Goal: Task Accomplishment & Management: Manage account settings

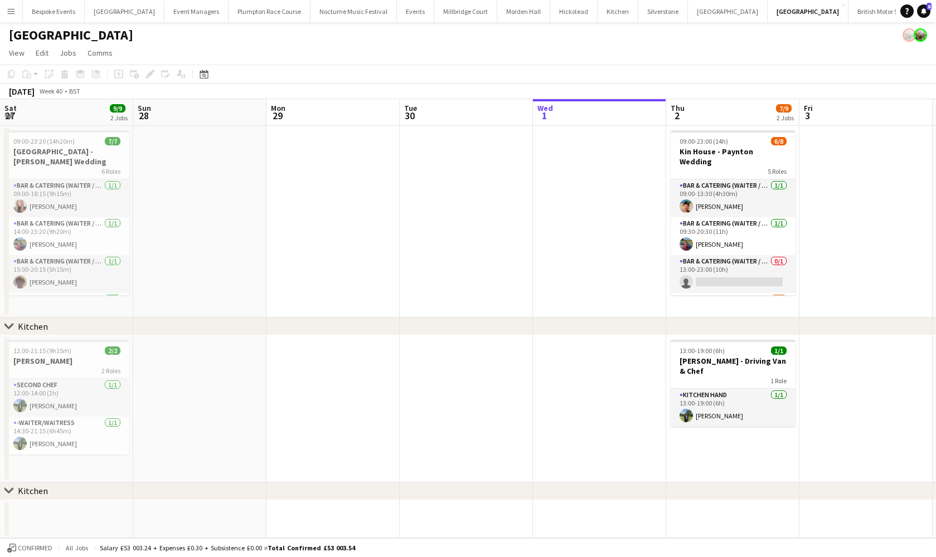
scroll to position [0, 293]
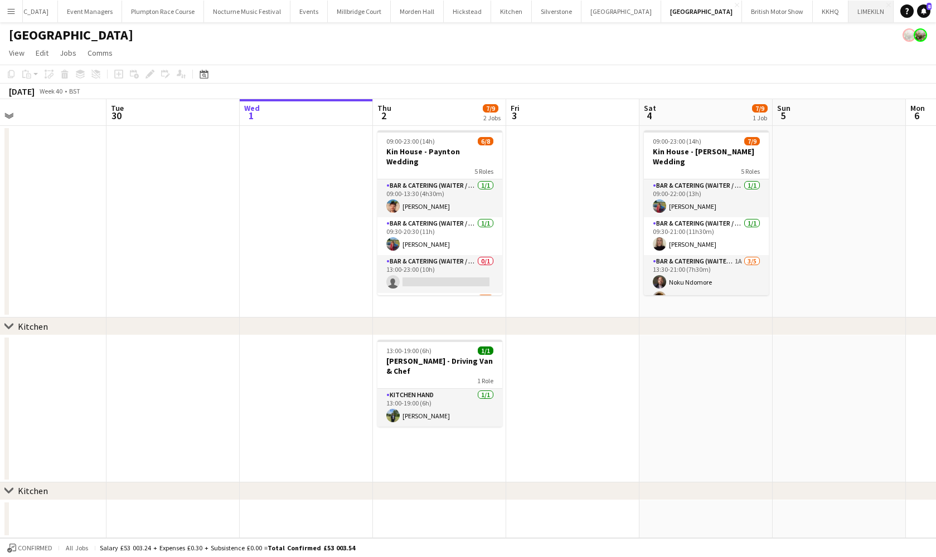
click at [848, 19] on button "LIMEKILN Close" at bounding box center [870, 12] width 45 height 22
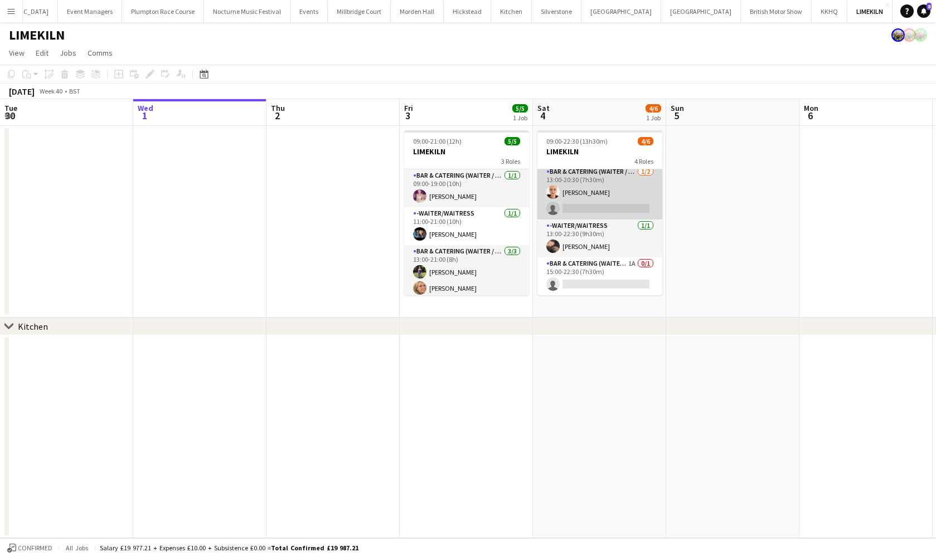
scroll to position [58, 0]
click at [565, 182] on app-card-role "Bar & Catering (Waiter / waitress) 1/2 13:00-20:30 (7h30m) Franceska T Imre sin…" at bounding box center [599, 193] width 125 height 54
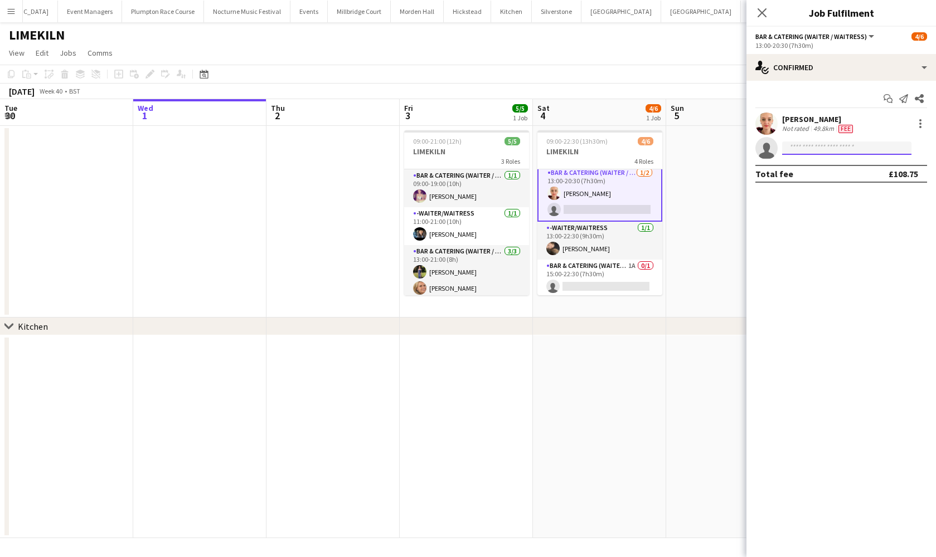
click at [823, 152] on input at bounding box center [846, 148] width 129 height 13
type input "*****"
click at [858, 173] on span "p.gretton19@btinternet.com" at bounding box center [846, 173] width 111 height 9
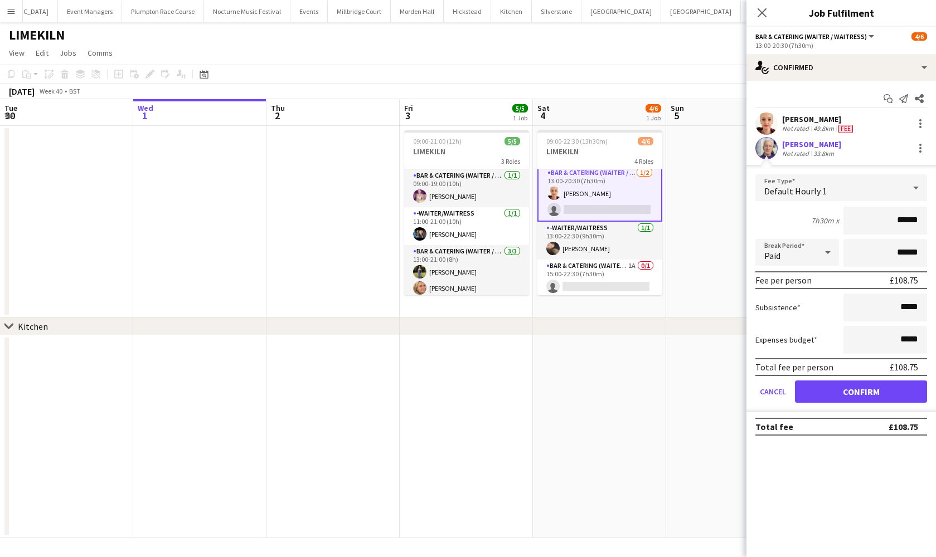
click at [841, 391] on button "Confirm" at bounding box center [861, 392] width 132 height 22
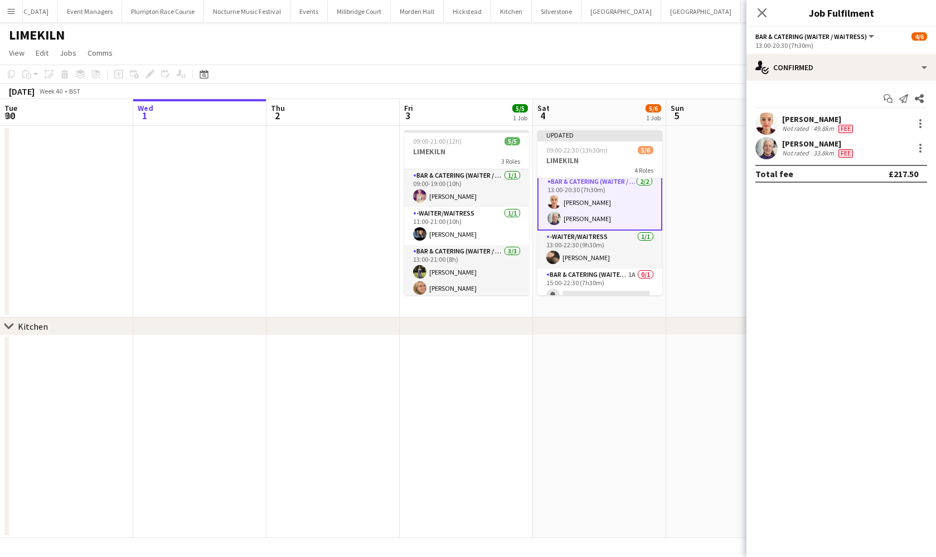
click at [685, 364] on app-date-cell at bounding box center [732, 436] width 133 height 203
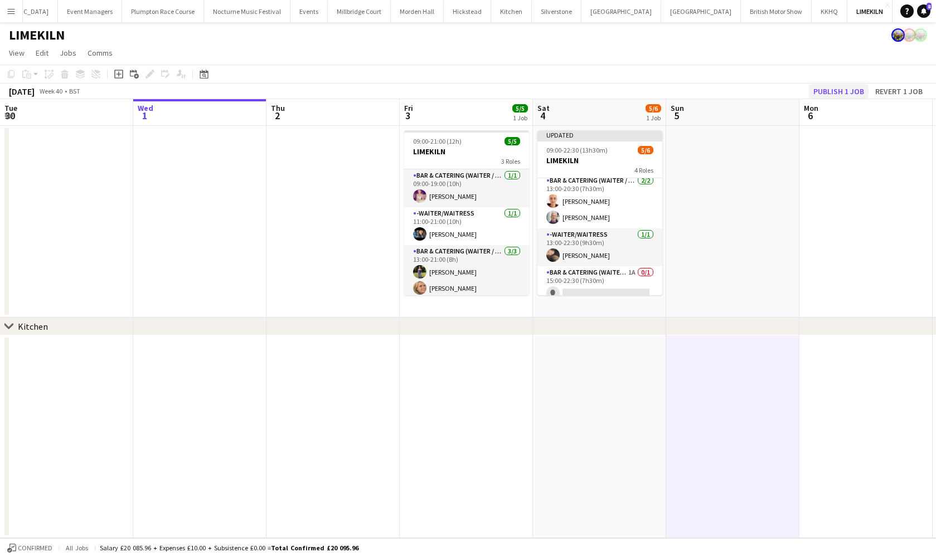
click at [859, 89] on button "Publish 1 job" at bounding box center [839, 91] width 60 height 14
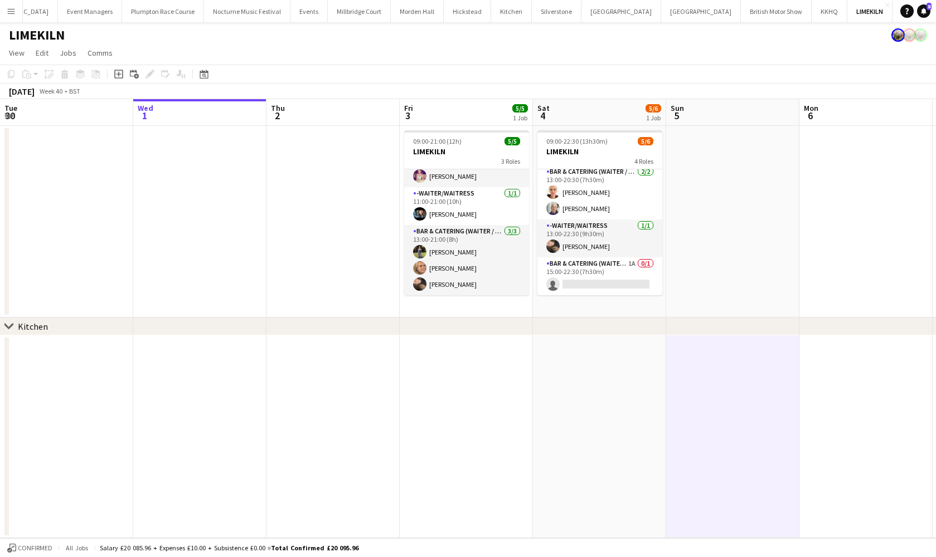
scroll to position [0, 0]
click at [661, 13] on button "Kin House Close" at bounding box center [701, 12] width 80 height 22
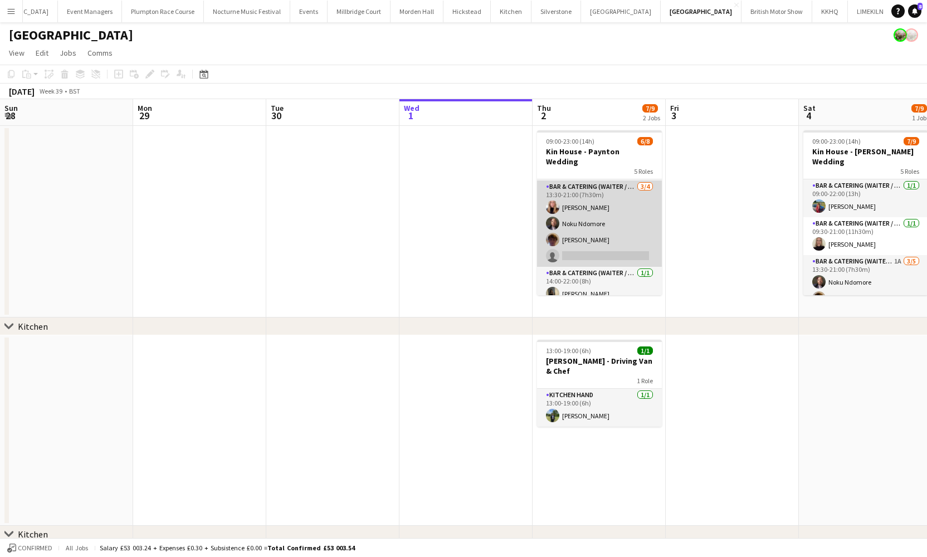
scroll to position [112, 0]
click at [575, 250] on app-card-role "Bar & Catering (Waiter / waitress) 3/4 13:30-21:00 (7h30m) Katie Thompson Noku …" at bounding box center [599, 224] width 125 height 86
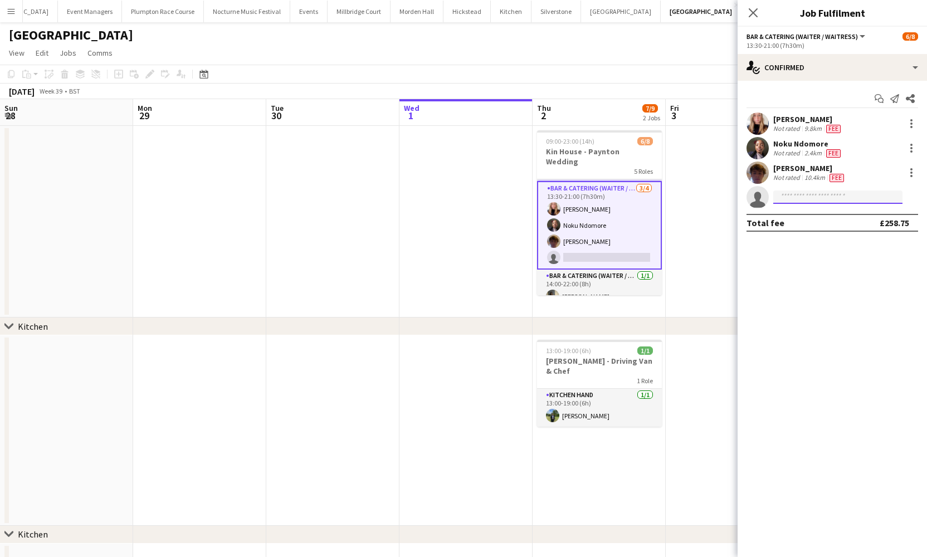
click at [831, 196] on input at bounding box center [837, 197] width 129 height 13
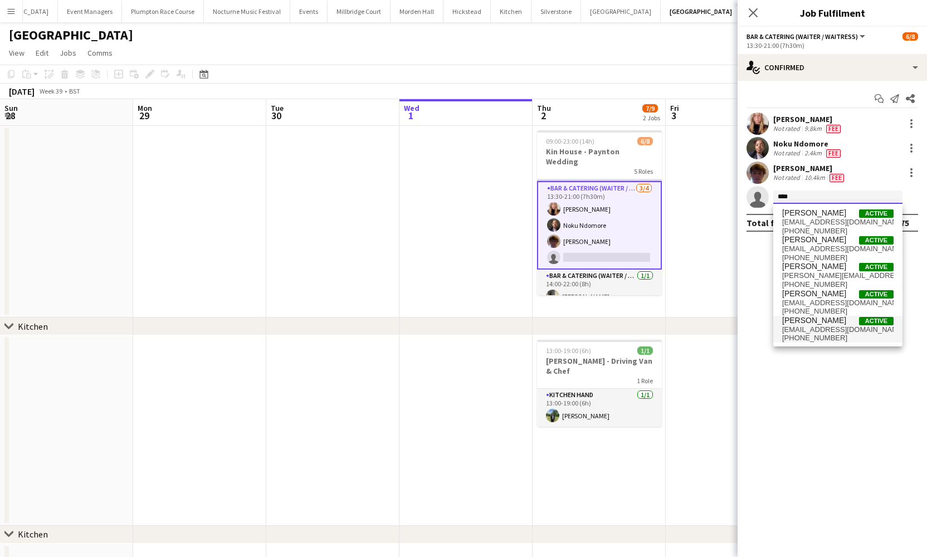
type input "****"
click at [829, 329] on span "lilydaniels1023@gmail.com" at bounding box center [837, 329] width 111 height 9
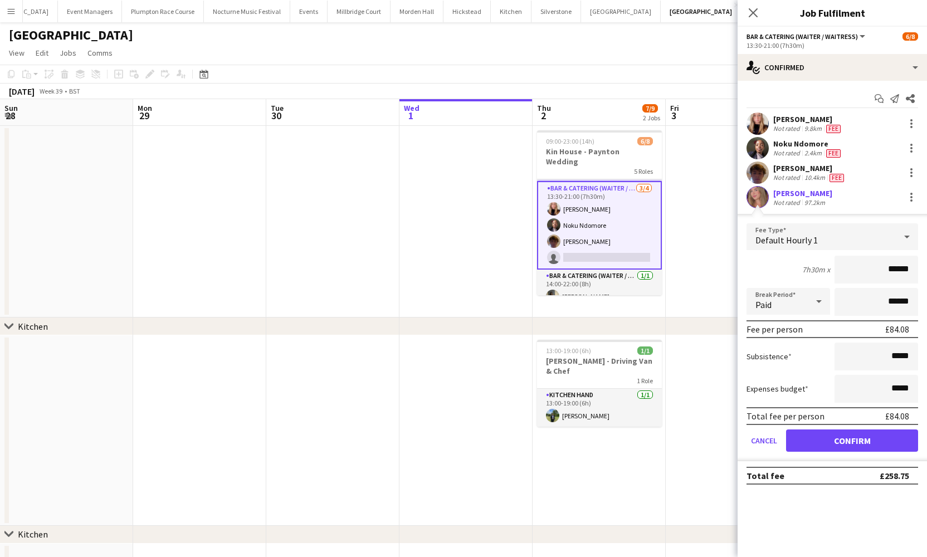
click at [865, 442] on button "Confirm" at bounding box center [852, 441] width 132 height 22
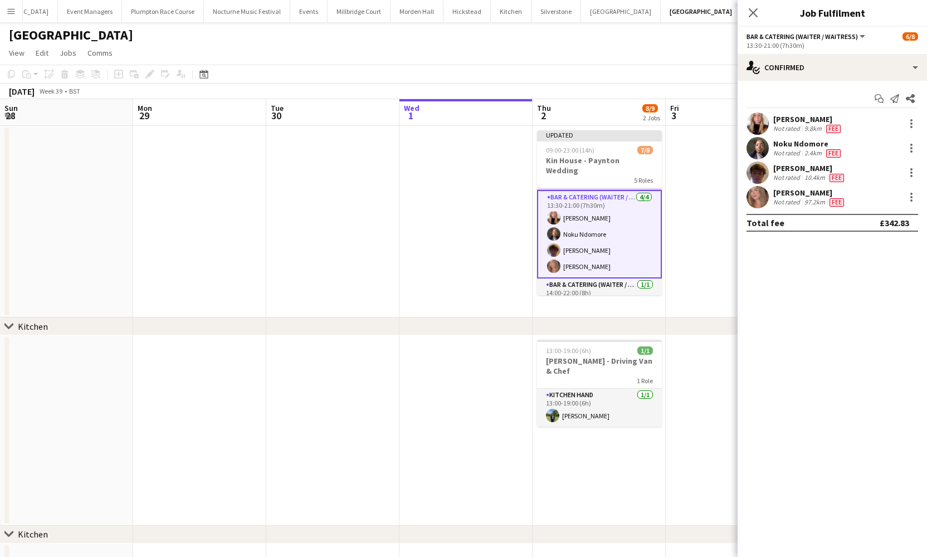
click at [701, 279] on app-date-cell at bounding box center [732, 222] width 133 height 192
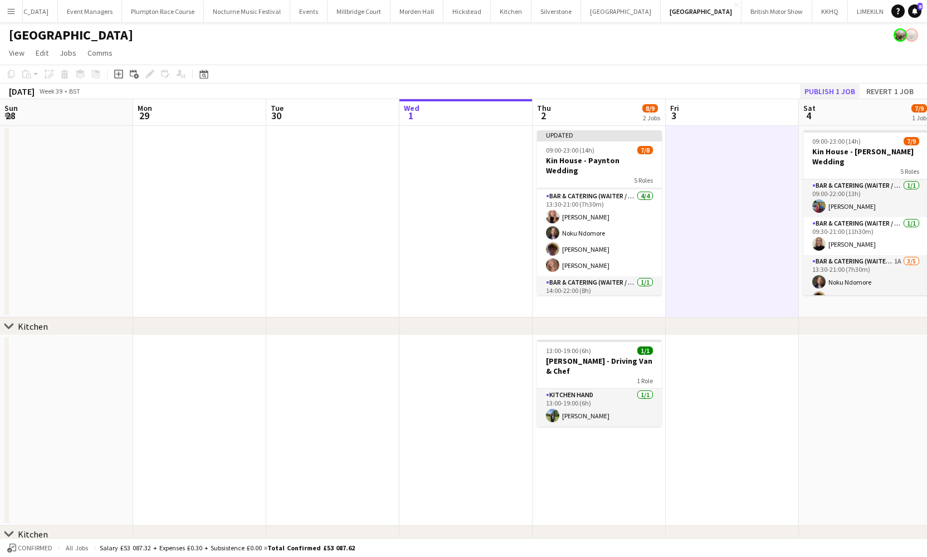
click at [840, 90] on button "Publish 1 job" at bounding box center [830, 91] width 60 height 14
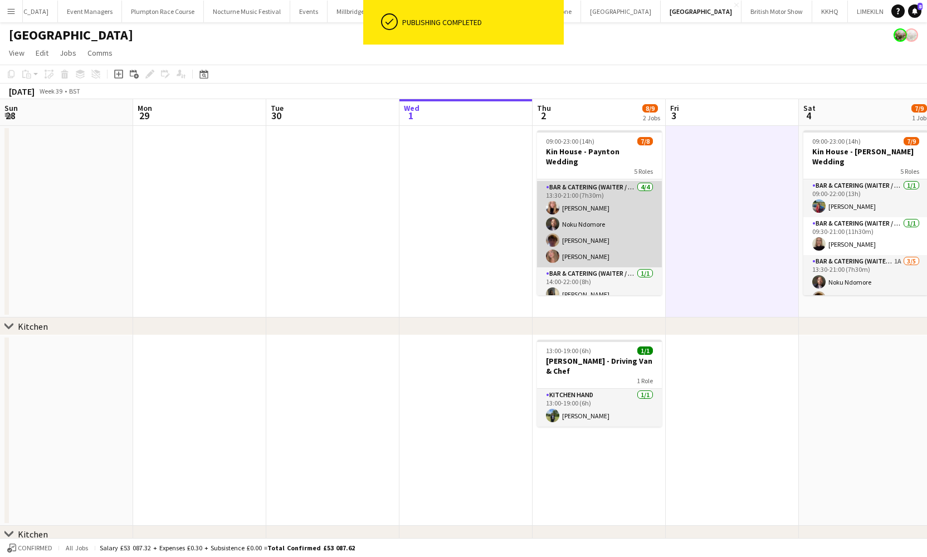
click at [597, 245] on app-card-role "Bar & Catering (Waiter / waitress) 4/4 13:30-21:00 (7h30m) Katie Thompson Noku …" at bounding box center [599, 224] width 125 height 86
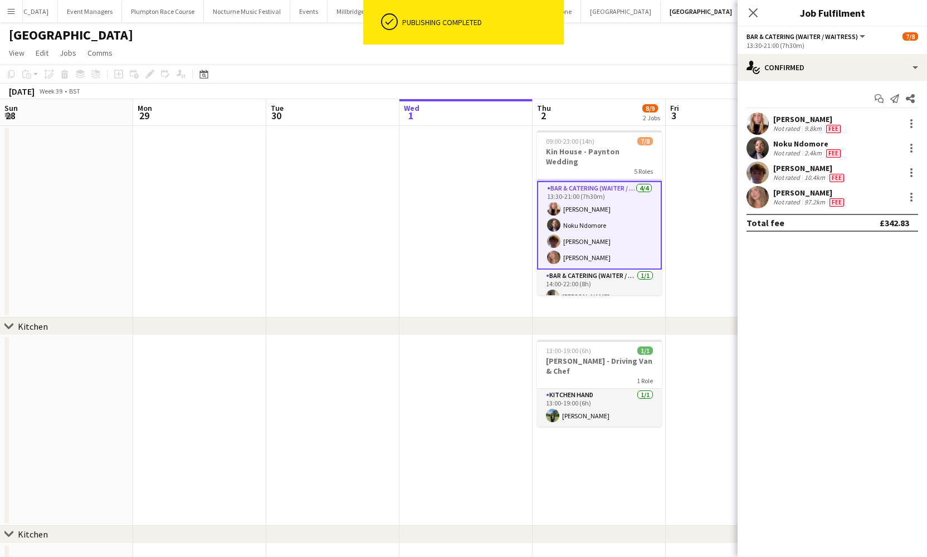
click at [764, 193] on app-user-avatar at bounding box center [758, 197] width 22 height 22
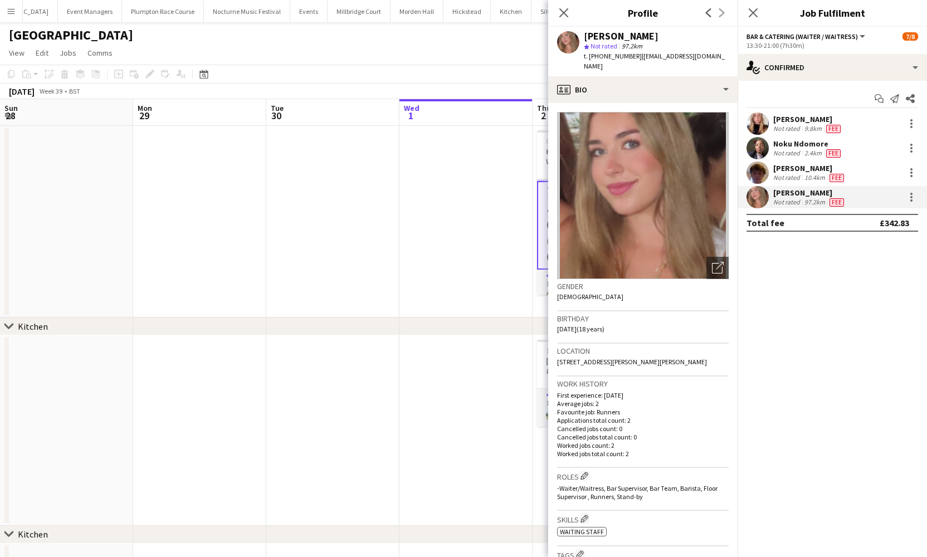
click at [401, 173] on app-date-cell at bounding box center [466, 222] width 133 height 192
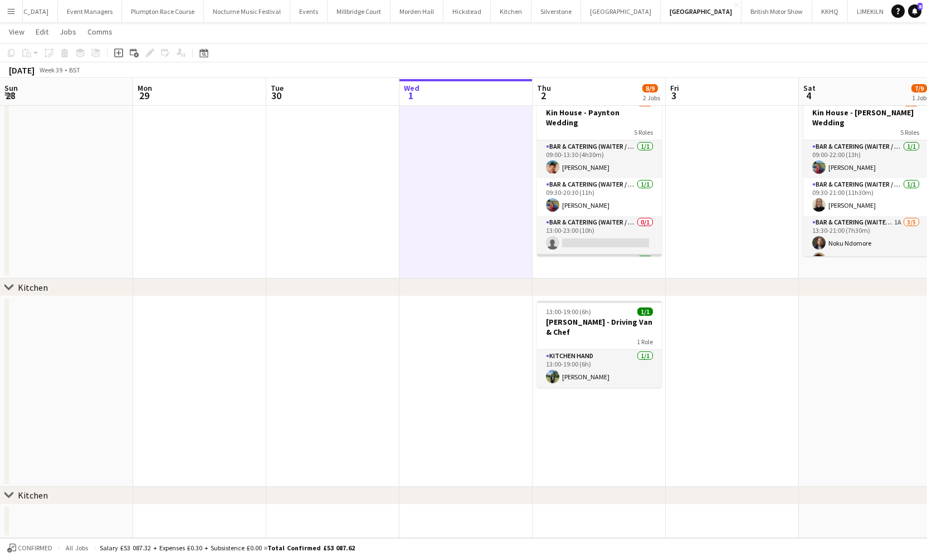
scroll to position [0, 0]
click at [606, 231] on app-card-role "Bar & Catering (Waiter / waitress) 0/1 13:00-23:00 (10h) single-neutral-actions" at bounding box center [599, 235] width 125 height 38
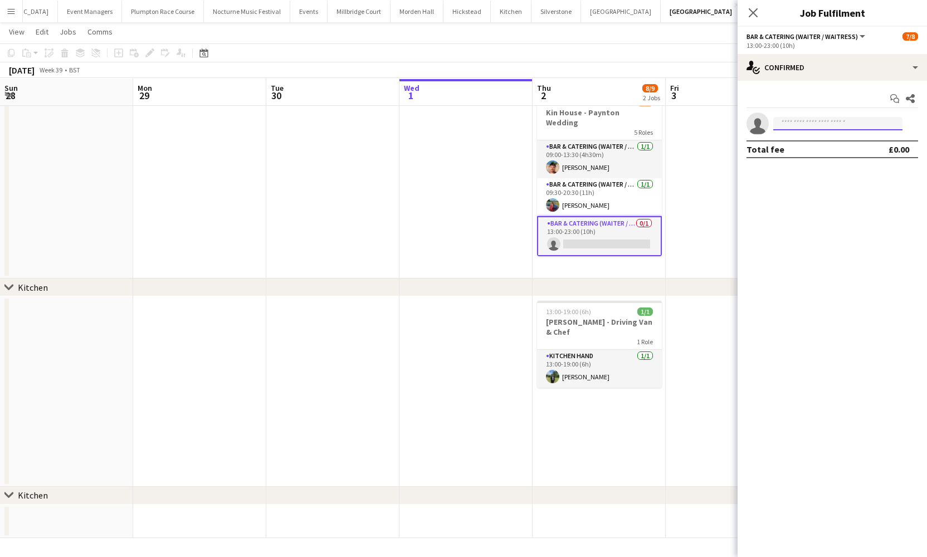
click at [795, 126] on input at bounding box center [837, 123] width 129 height 13
type input "**********"
click at [139, 100] on span "29" at bounding box center [145, 94] width 16 height 13
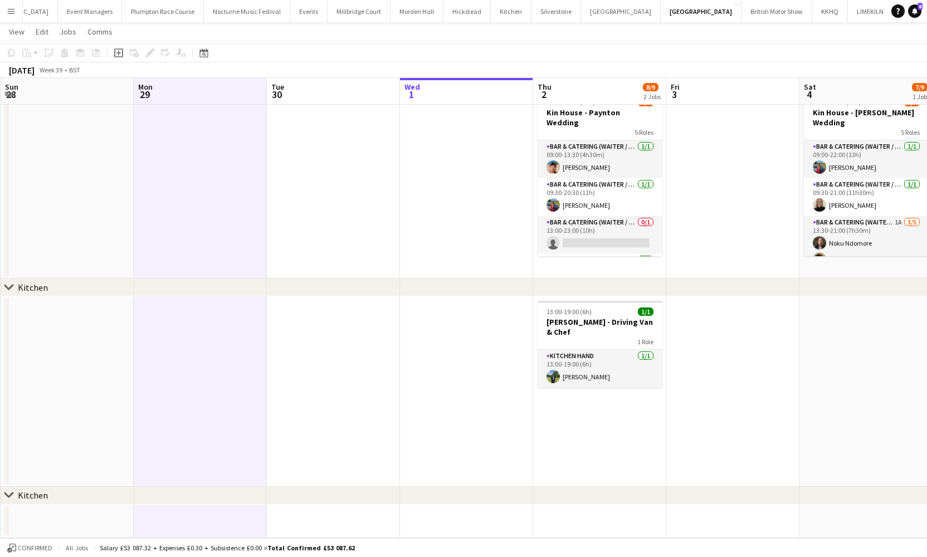
click at [9, 12] on app-icon "Menu" at bounding box center [11, 11] width 9 height 9
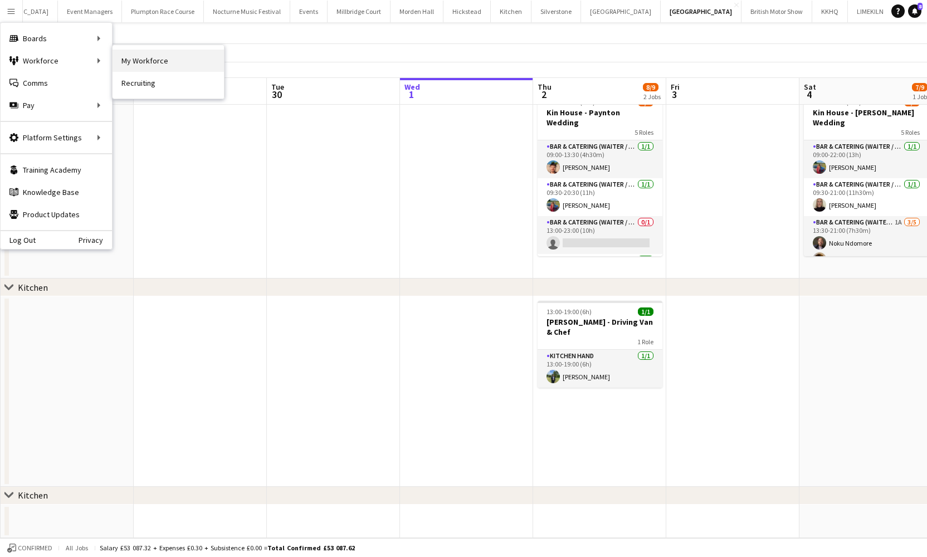
click at [123, 62] on link "My Workforce" at bounding box center [168, 61] width 111 height 22
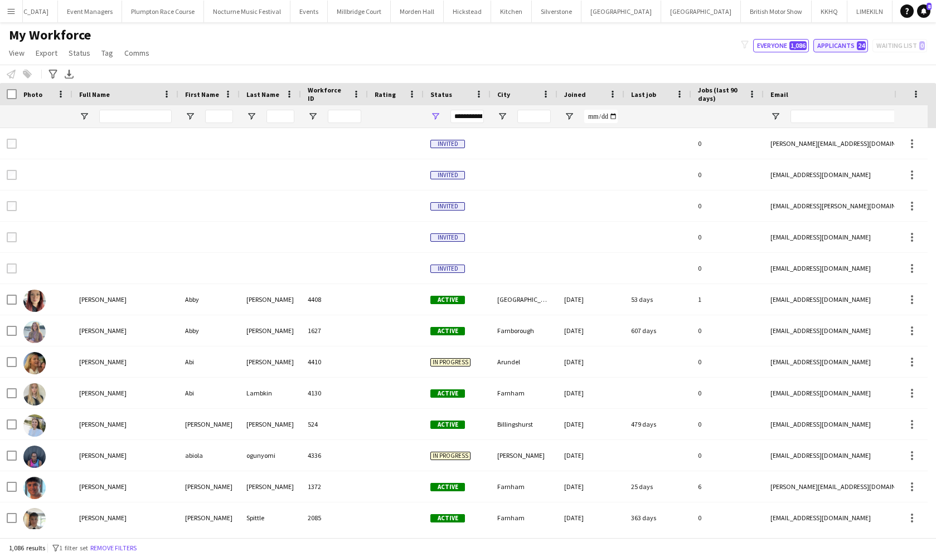
click at [843, 48] on button "Applicants 24" at bounding box center [840, 45] width 55 height 13
type input "**********"
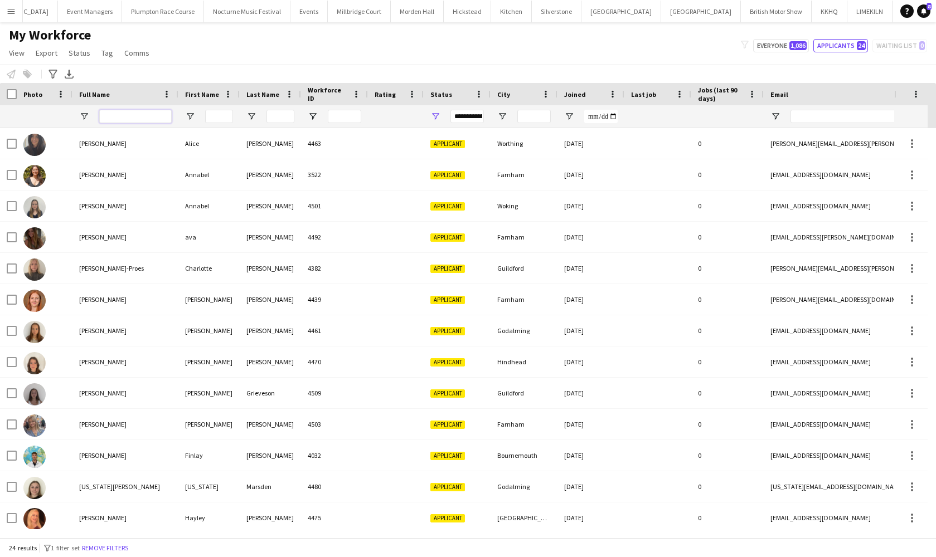
click at [123, 120] on input "Full Name Filter Input" at bounding box center [135, 116] width 72 height 13
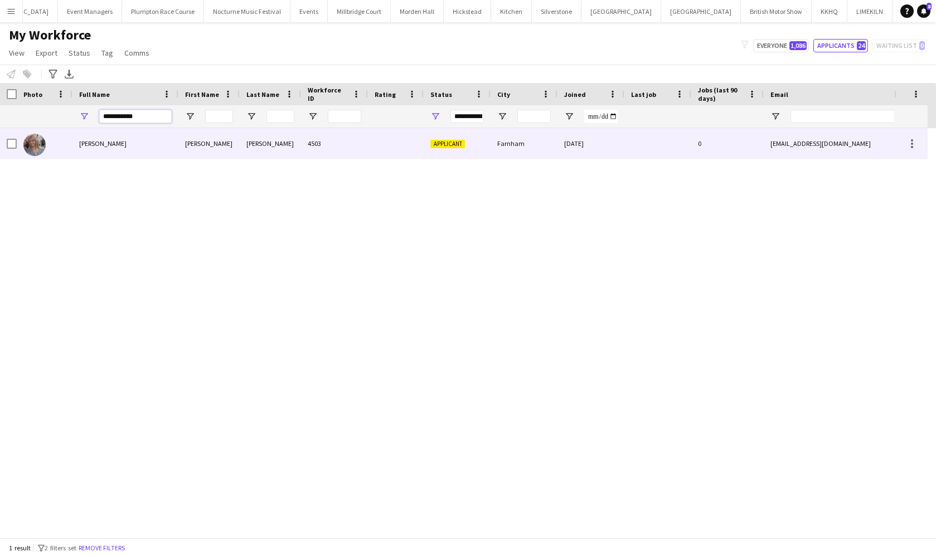
type input "**********"
click at [75, 149] on div "Eloise Amos" at bounding box center [125, 143] width 106 height 31
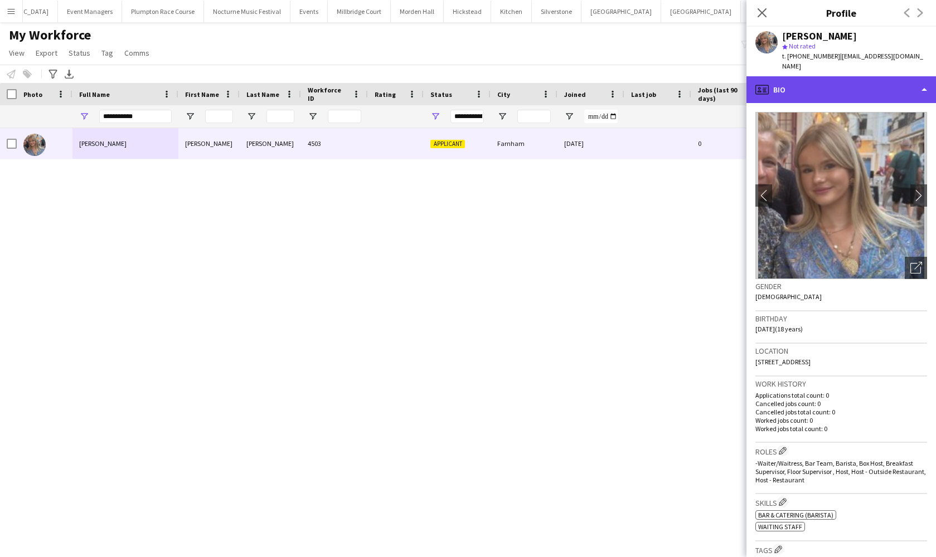
click at [824, 89] on div "profile Bio" at bounding box center [840, 89] width 189 height 27
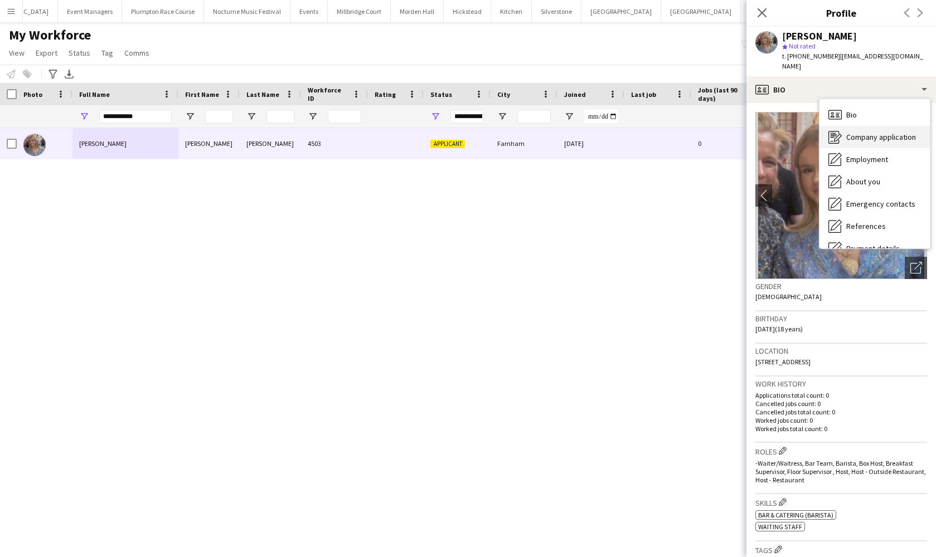
click at [860, 126] on div "Company application Company application" at bounding box center [874, 137] width 110 height 22
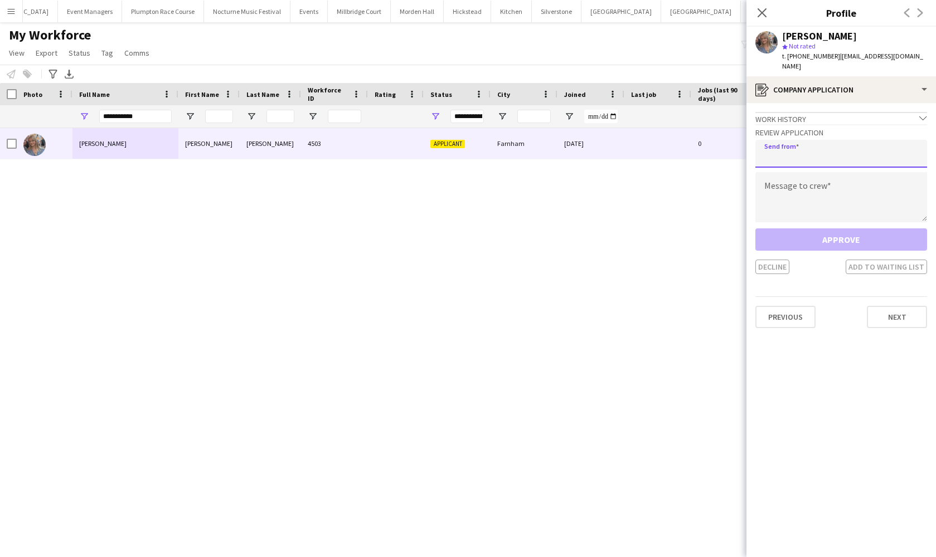
click at [819, 142] on input "email" at bounding box center [841, 154] width 172 height 28
type input "**********"
click at [825, 192] on textarea at bounding box center [841, 197] width 172 height 50
paste textarea "**********"
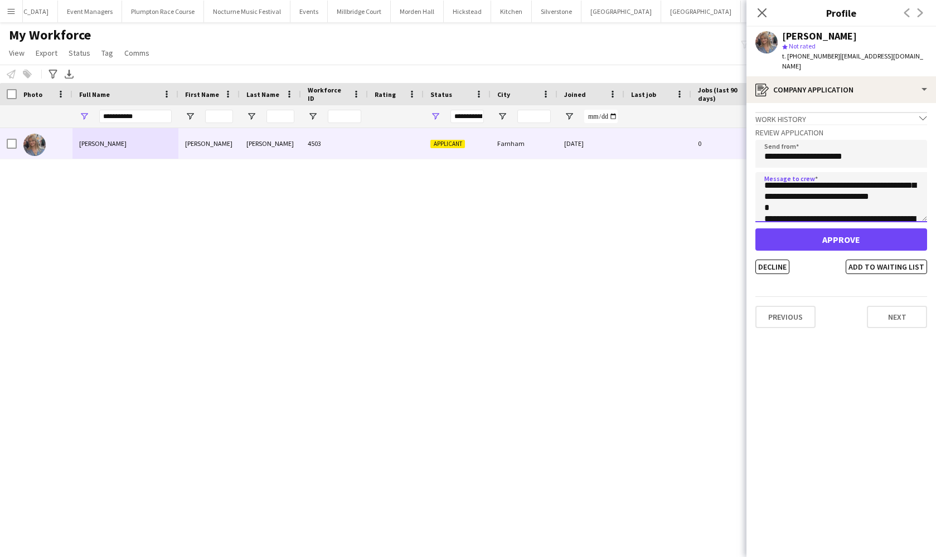
scroll to position [42, 0]
type textarea "**********"
click at [813, 228] on button "Approve" at bounding box center [841, 239] width 172 height 22
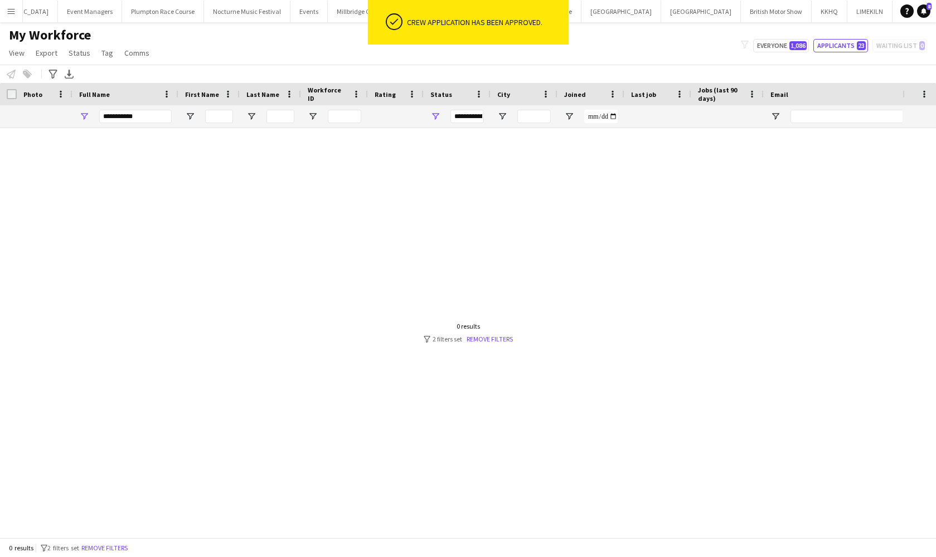
click at [667, 235] on div at bounding box center [451, 328] width 902 height 401
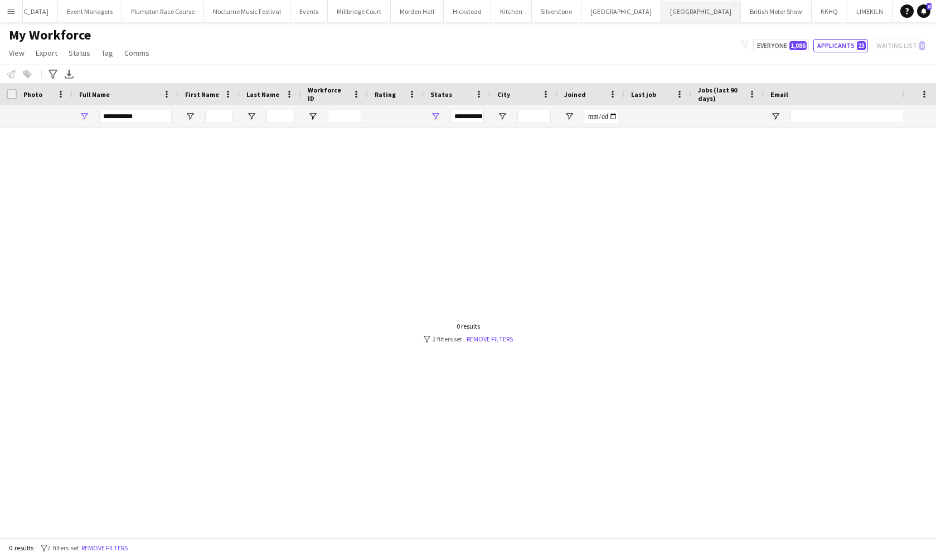
click at [661, 16] on button "Kin House Close" at bounding box center [701, 12] width 80 height 22
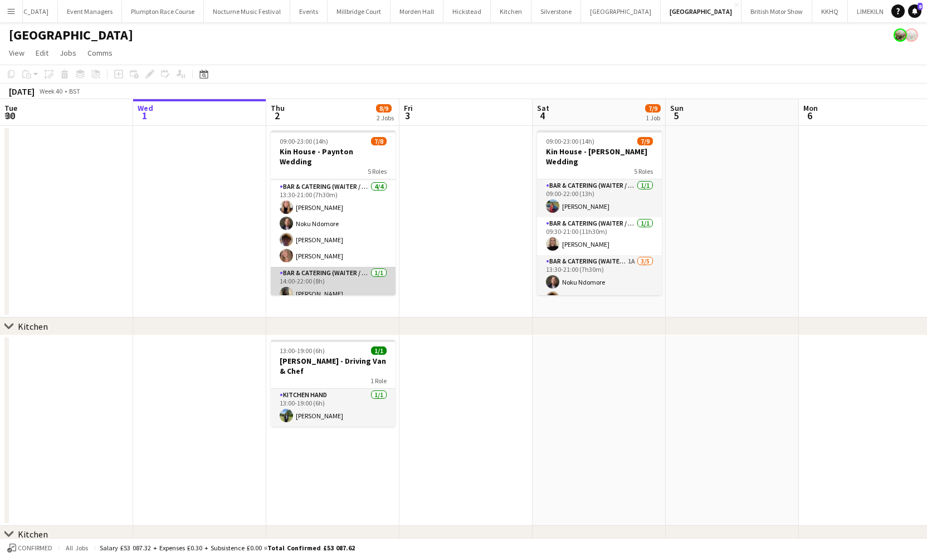
scroll to position [112, 0]
click at [347, 273] on app-card-role "Bar & Catering (Waiter / waitress) 1/1 14:00-22:00 (8h) Ellie Crosby" at bounding box center [333, 286] width 125 height 38
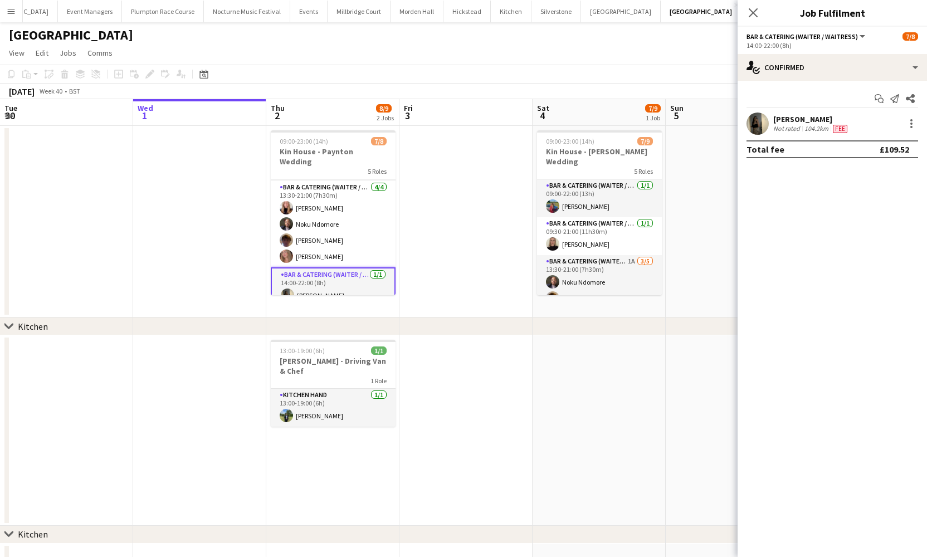
click at [757, 125] on app-user-avatar at bounding box center [758, 124] width 22 height 22
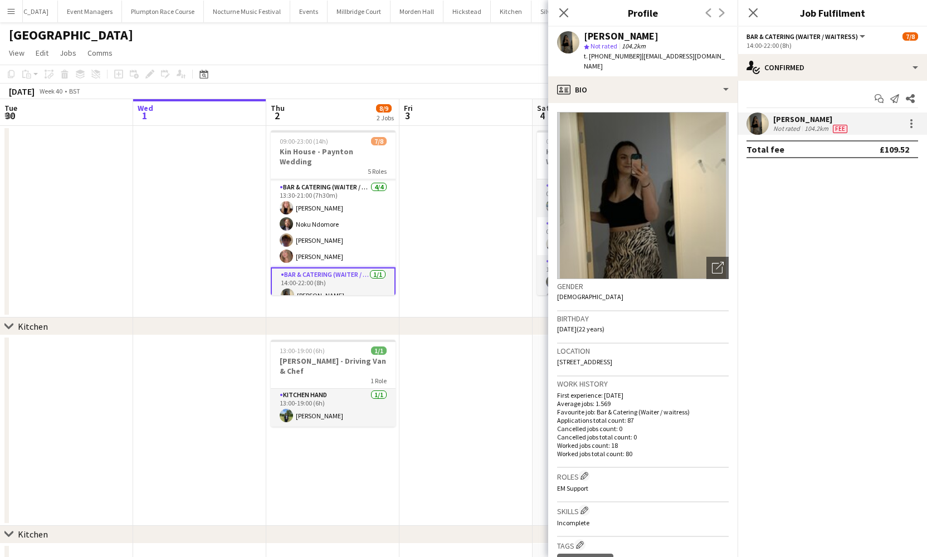
click at [314, 285] on app-card-role "Bar & Catering (Waiter / waitress) 1/1 14:00-22:00 (8h) Ellie Crosby" at bounding box center [333, 287] width 125 height 40
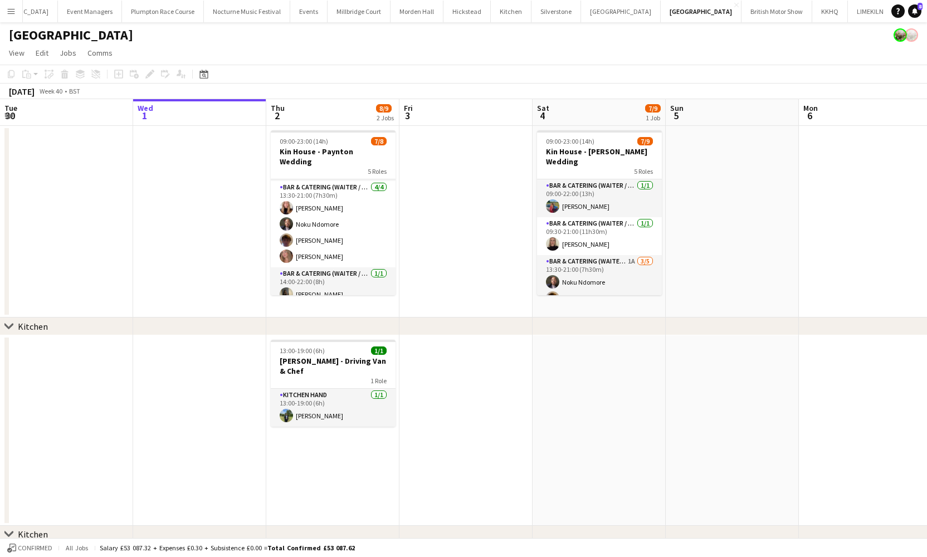
click at [314, 285] on app-card-role "Bar & Catering (Waiter / waitress) 1/1 14:00-22:00 (8h) Ellie Crosby" at bounding box center [333, 286] width 125 height 38
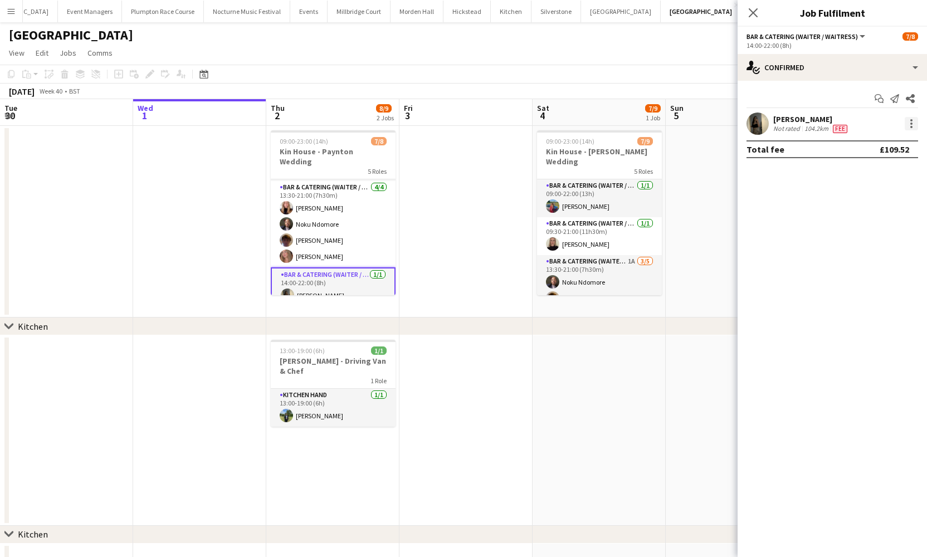
click at [917, 118] on div at bounding box center [911, 123] width 13 height 13
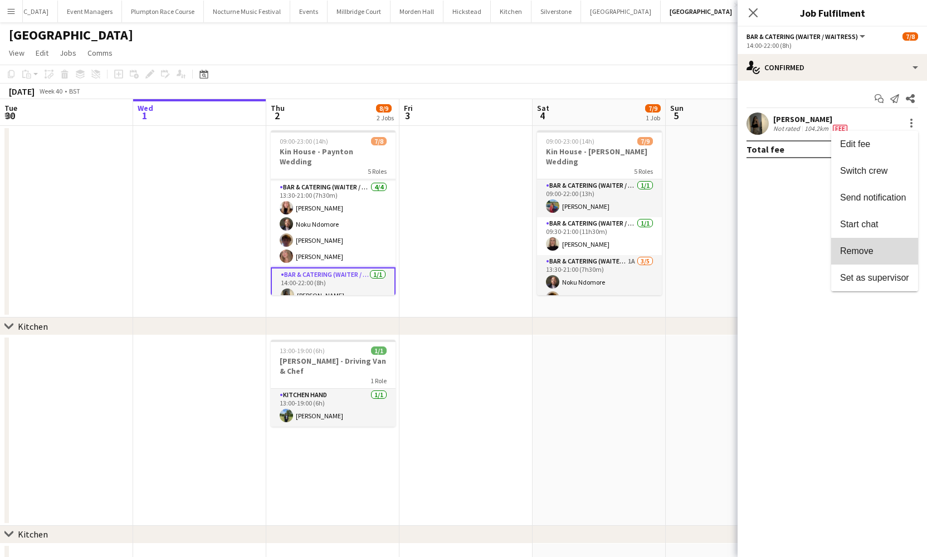
click at [872, 248] on span "Remove" at bounding box center [856, 250] width 33 height 9
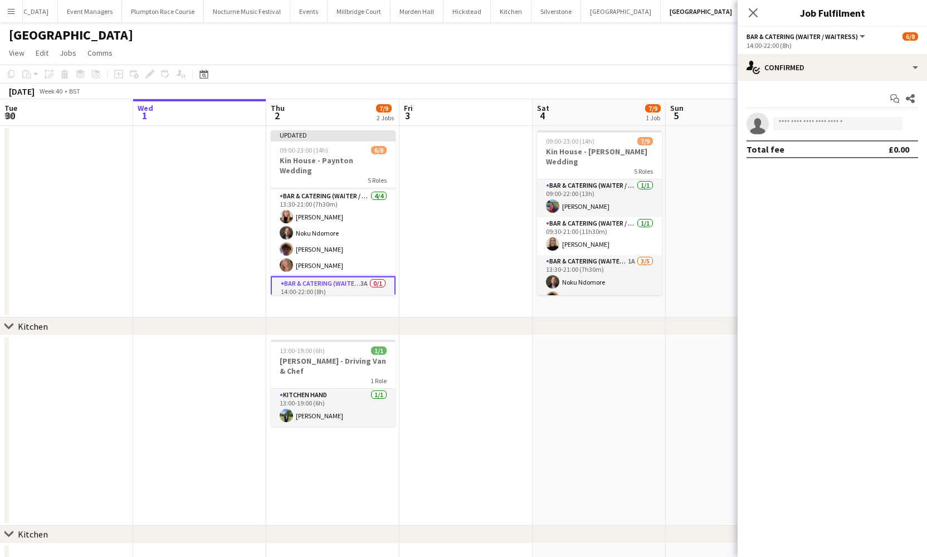
click at [694, 217] on app-date-cell at bounding box center [732, 222] width 133 height 192
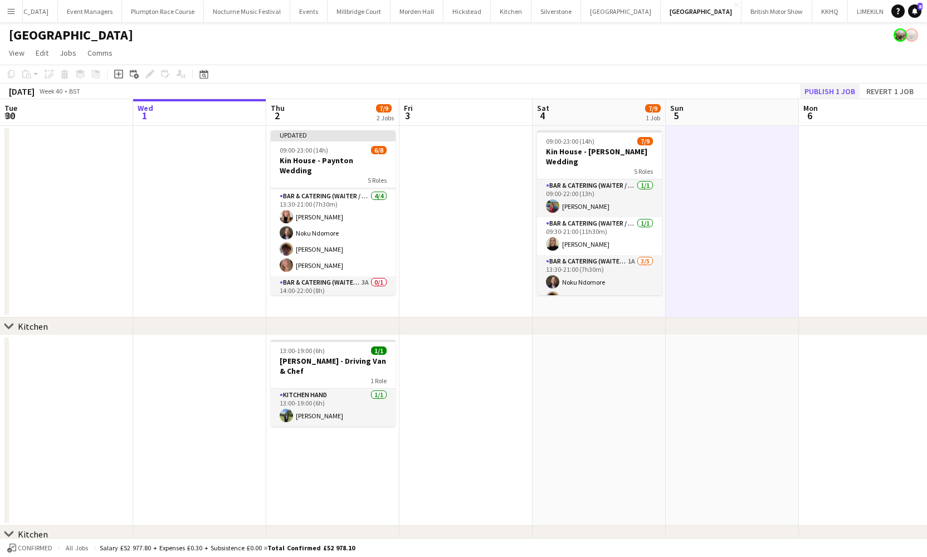
click at [834, 88] on button "Publish 1 job" at bounding box center [830, 91] width 60 height 14
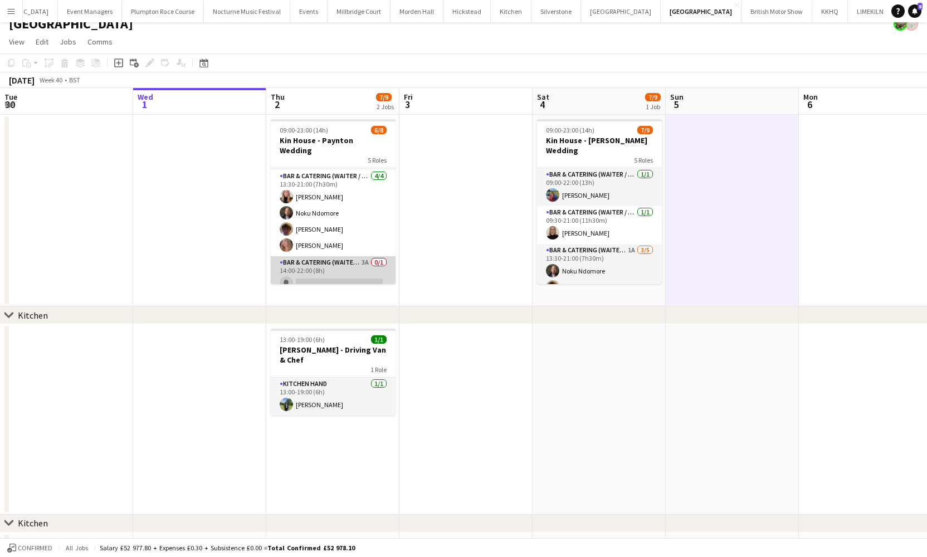
click at [372, 256] on app-card-role "Bar & Catering (Waiter / waitress) 3A 0/1 14:00-22:00 (8h) single-neutral-actio…" at bounding box center [333, 275] width 125 height 38
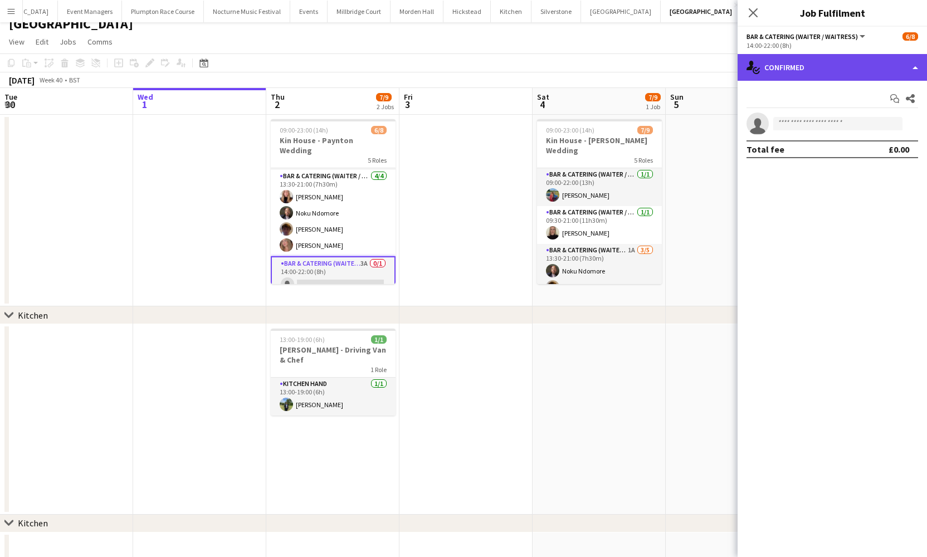
click at [798, 65] on div "single-neutral-actions-check-2 Confirmed" at bounding box center [832, 67] width 189 height 27
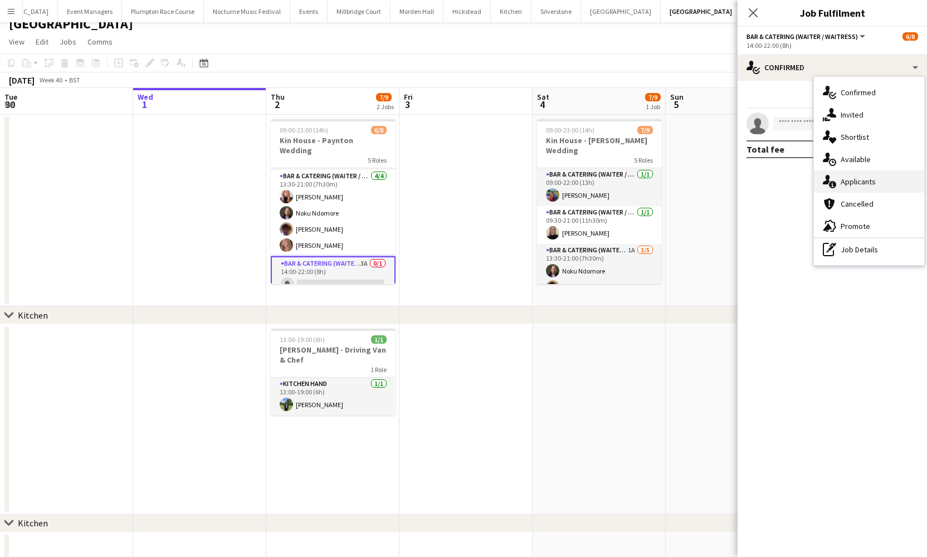
click at [840, 176] on div "single-neutral-actions-information Applicants" at bounding box center [869, 182] width 110 height 22
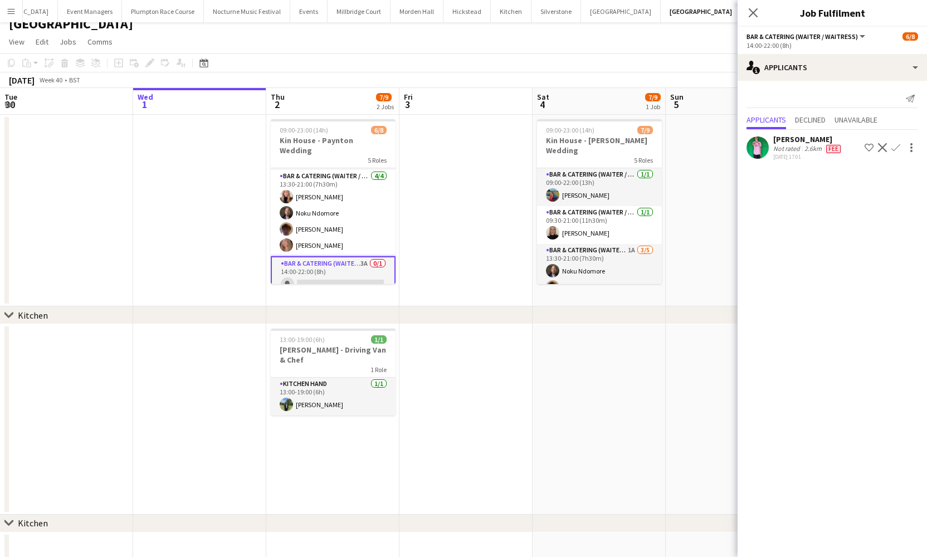
click at [418, 227] on app-date-cell at bounding box center [466, 211] width 133 height 192
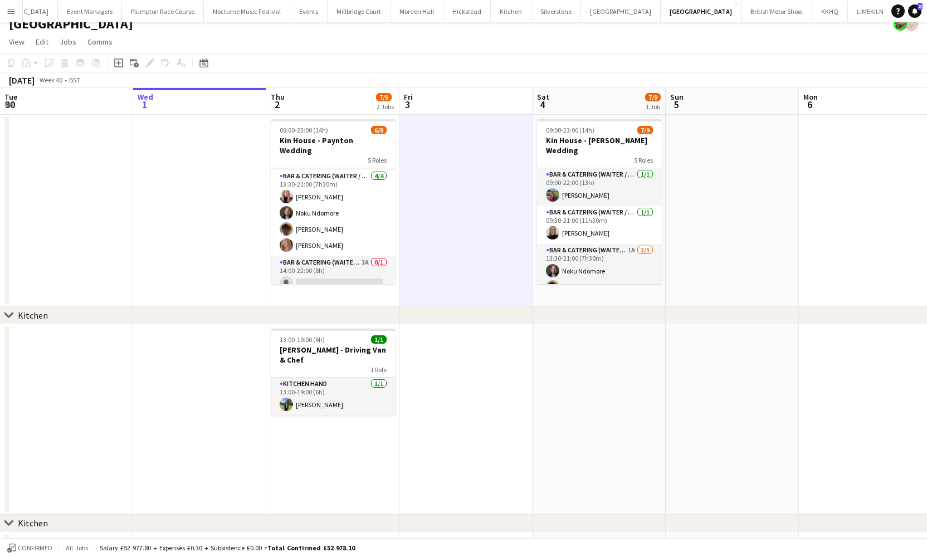
click at [317, 233] on app-card-role "Bar & Catering (Waiter / waitress) 4/4 13:30-21:00 (7h30m) Katie Thompson Noku …" at bounding box center [333, 213] width 125 height 86
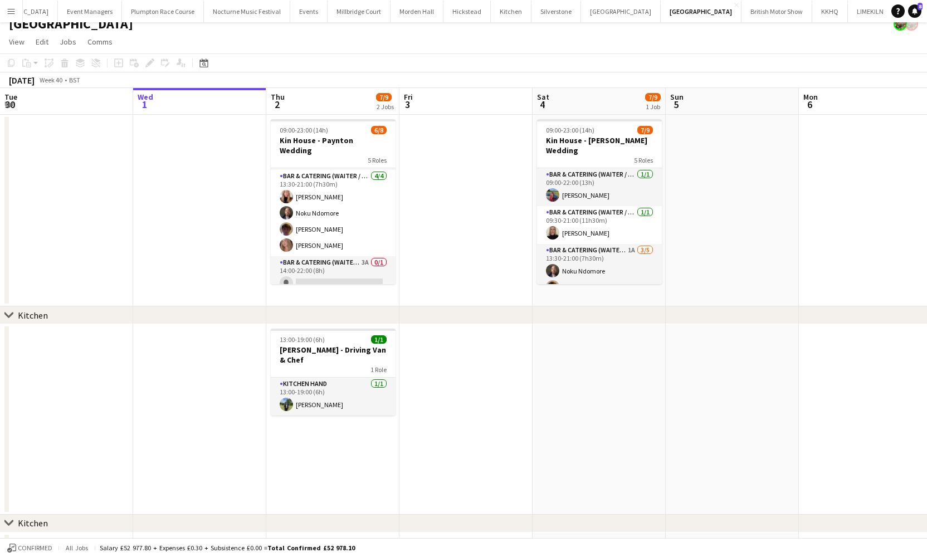
click at [317, 233] on app-card-role "Bar & Catering (Waiter / waitress) 4/4 13:30-21:00 (7h30m) Katie Thompson Noku …" at bounding box center [333, 213] width 125 height 86
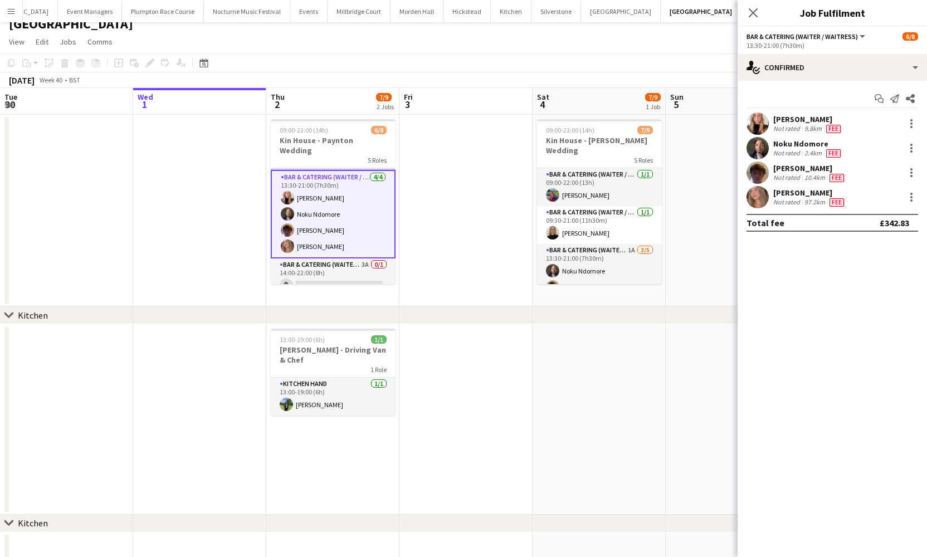
click at [751, 200] on app-user-avatar at bounding box center [758, 197] width 22 height 22
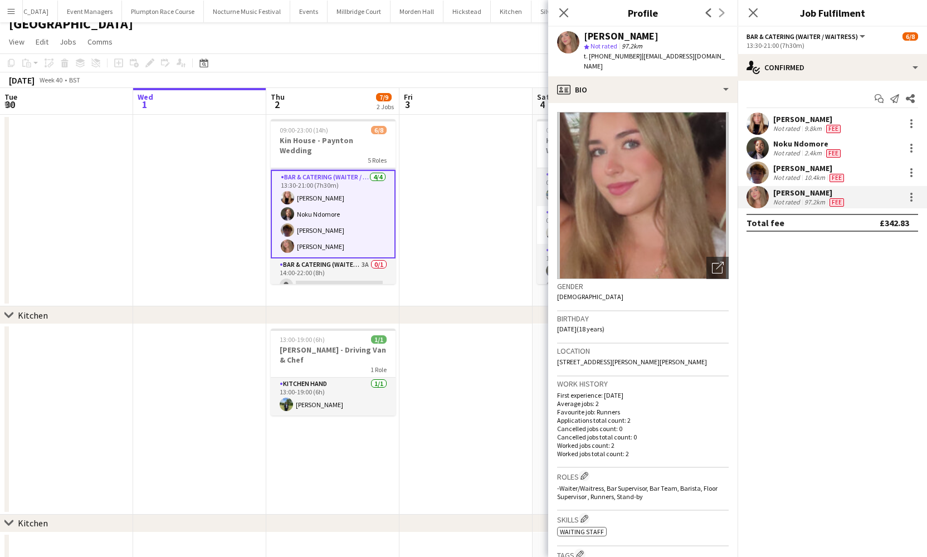
click at [439, 210] on app-date-cell at bounding box center [466, 211] width 133 height 192
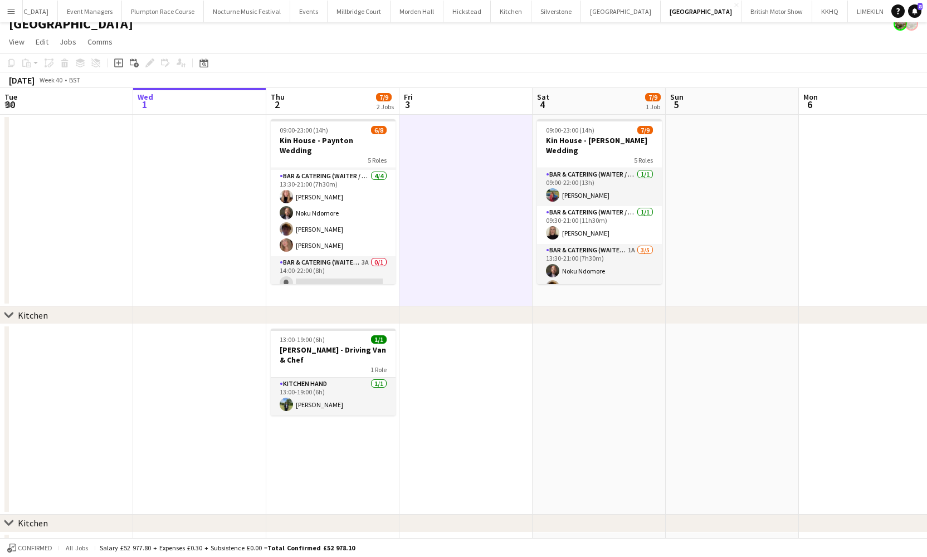
click at [299, 239] on app-card-role "Bar & Catering (Waiter / waitress) 4/4 13:30-21:00 (7h30m) Katie Thompson Noku …" at bounding box center [333, 213] width 125 height 86
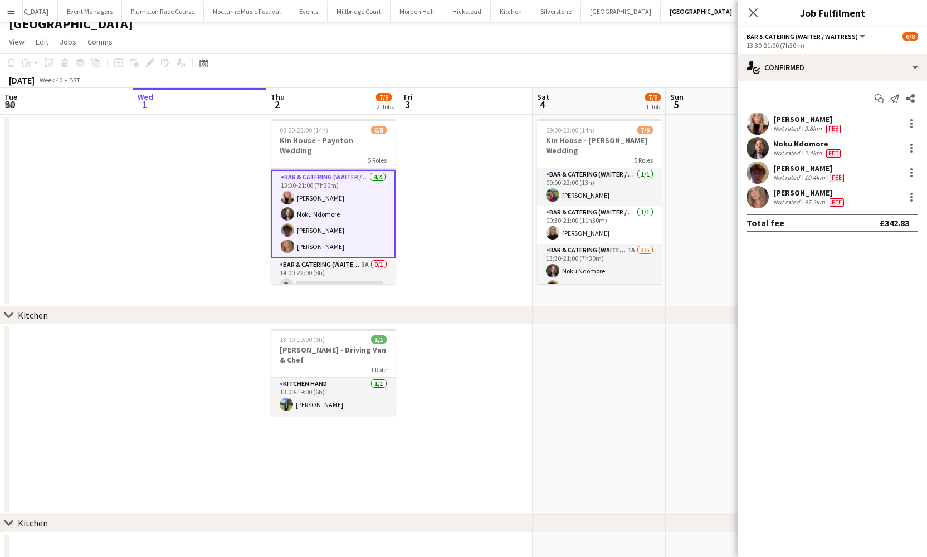
click at [760, 203] on app-user-avatar at bounding box center [758, 197] width 22 height 22
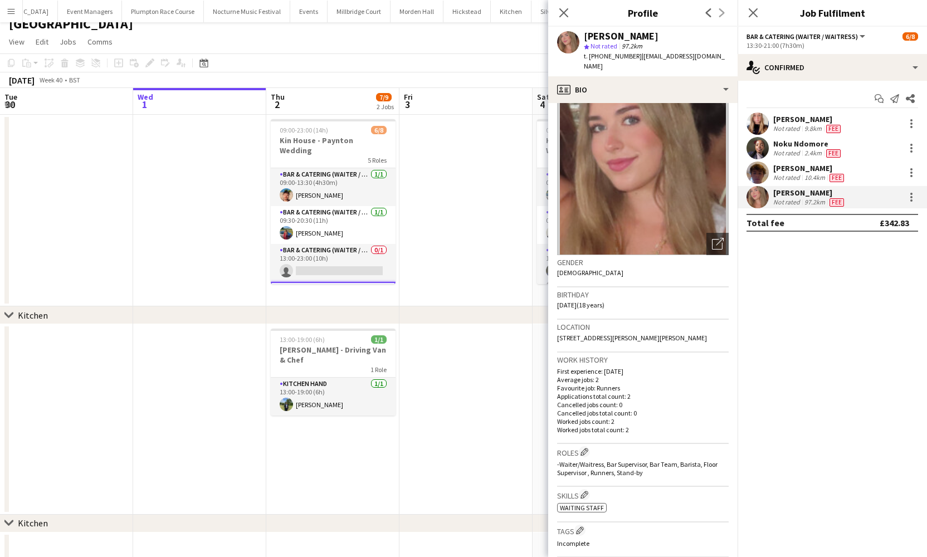
scroll to position [0, 0]
click at [489, 192] on app-date-cell at bounding box center [466, 211] width 133 height 192
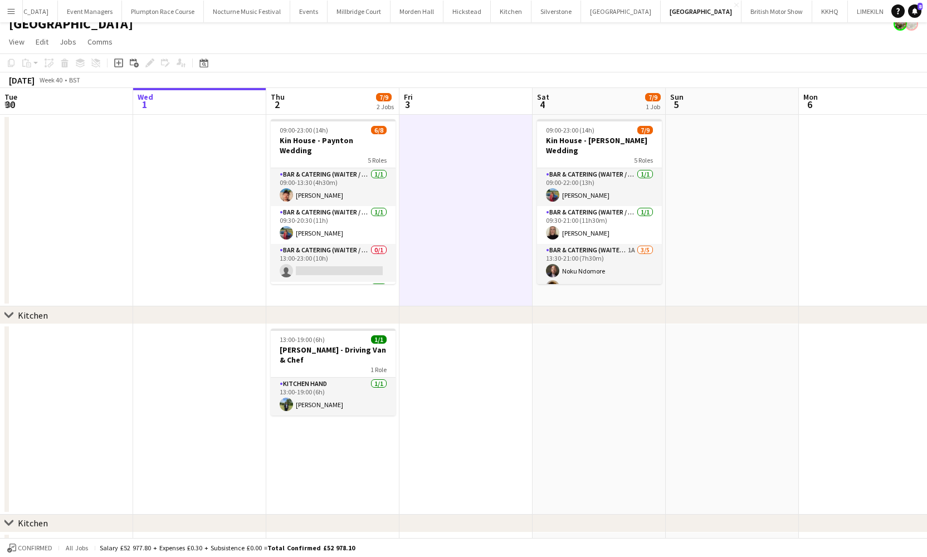
click at [339, 13] on button "[GEOGRAPHIC_DATA]" at bounding box center [359, 12] width 63 height 22
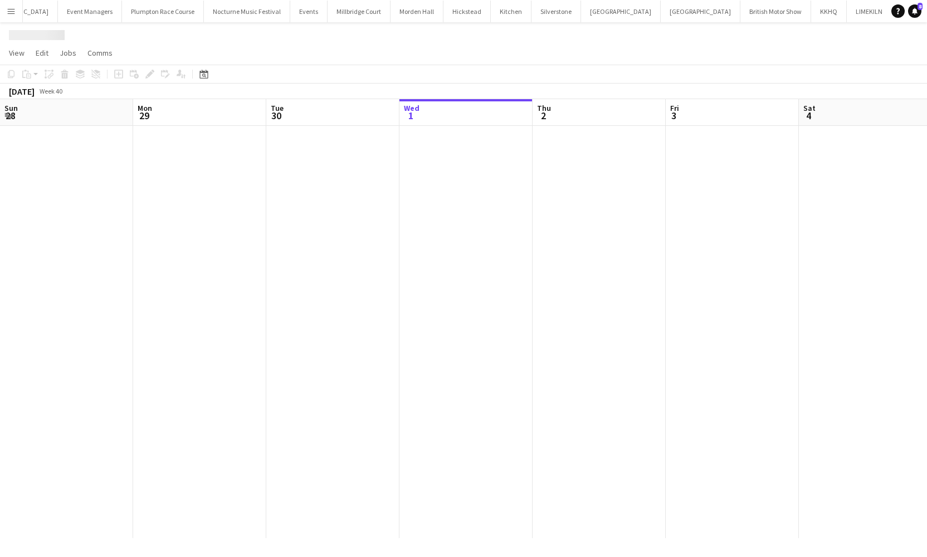
click at [339, 13] on button "[GEOGRAPHIC_DATA]" at bounding box center [359, 12] width 63 height 22
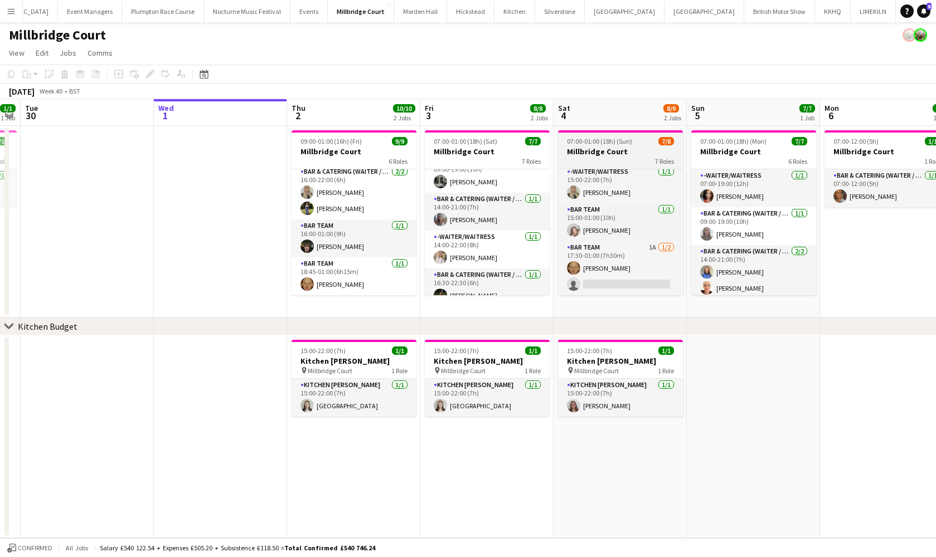
scroll to position [155, 0]
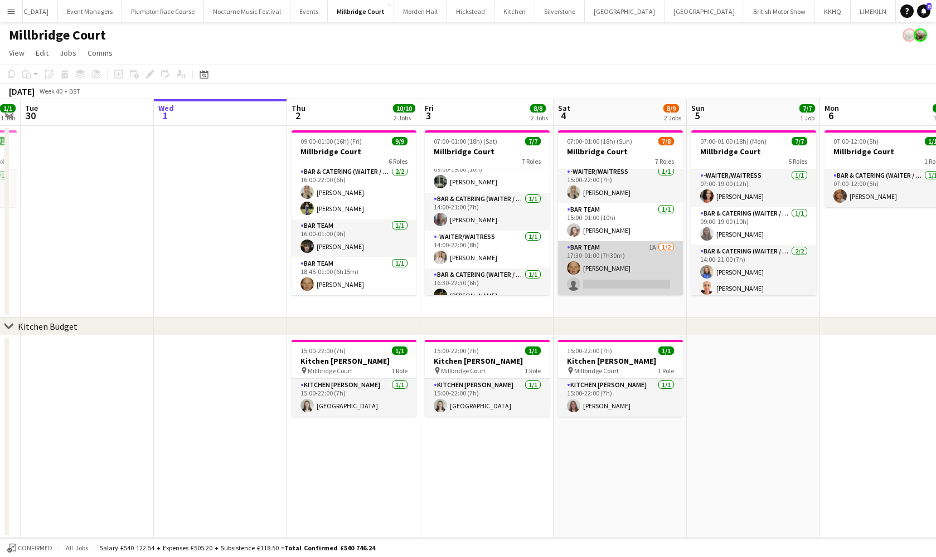
click at [616, 278] on app-card-role "Bar Team 1A 1/2 17:30-01:00 (7h30m) Genevieve Whiteley single-neutral-actions" at bounding box center [620, 268] width 125 height 54
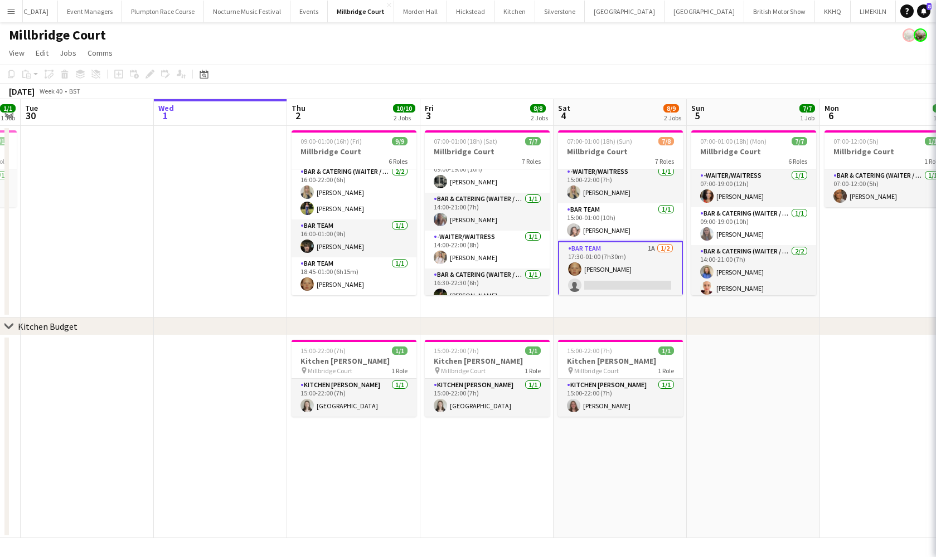
click at [616, 278] on app-card-role "Bar Team 1A 1/2 17:30-01:00 (7h30m) Genevieve Whiteley single-neutral-actions" at bounding box center [620, 269] width 125 height 56
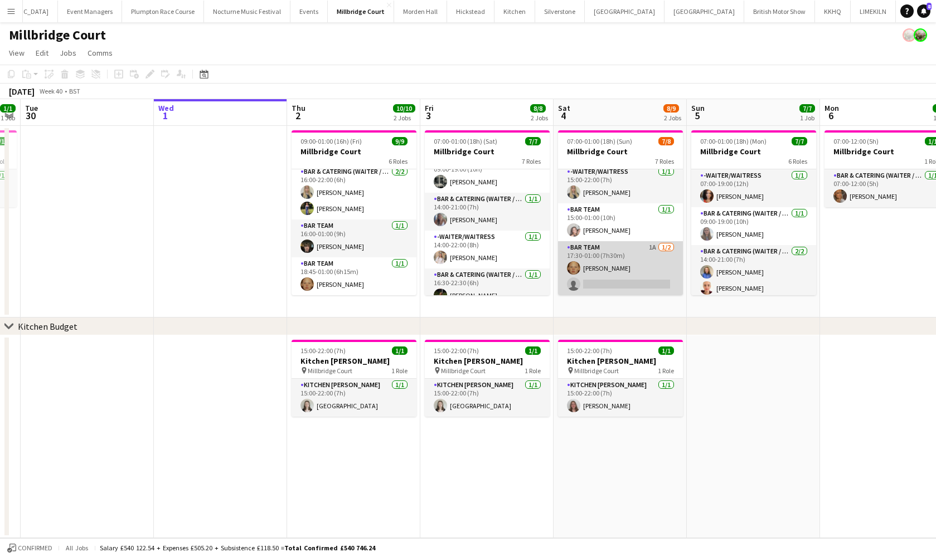
click at [616, 278] on app-card-role "Bar Team 1A 1/2 17:30-01:00 (7h30m) Genevieve Whiteley single-neutral-actions" at bounding box center [620, 268] width 125 height 54
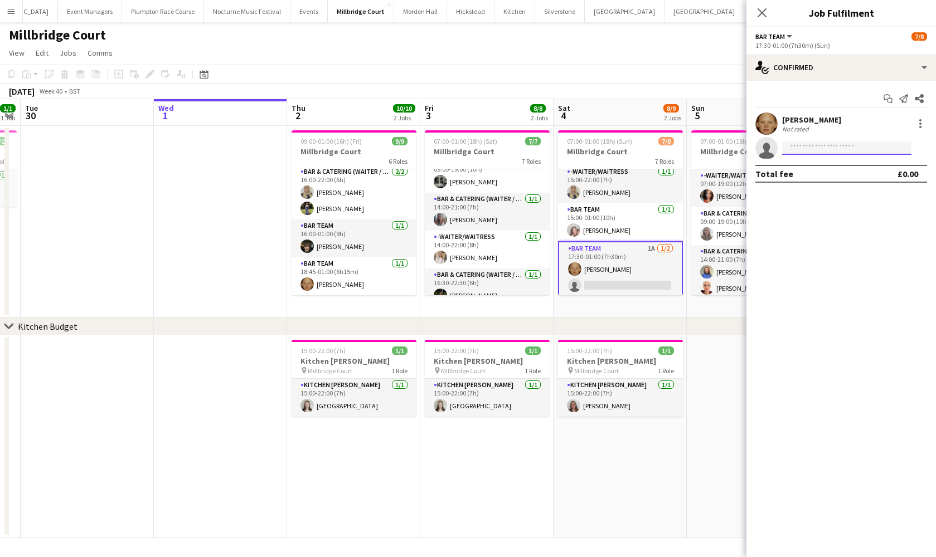
click at [835, 153] on input at bounding box center [846, 148] width 129 height 13
type input "******"
click at [846, 169] on span "estherolusanya243@gmail.com" at bounding box center [846, 173] width 111 height 9
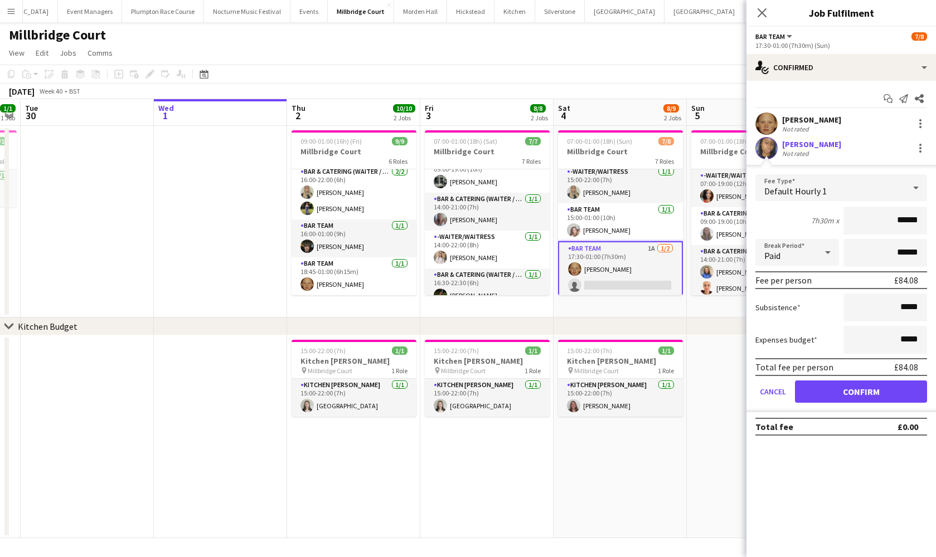
click at [761, 148] on app-user-avatar at bounding box center [766, 148] width 22 height 22
click at [862, 393] on button "Confirm" at bounding box center [861, 392] width 132 height 22
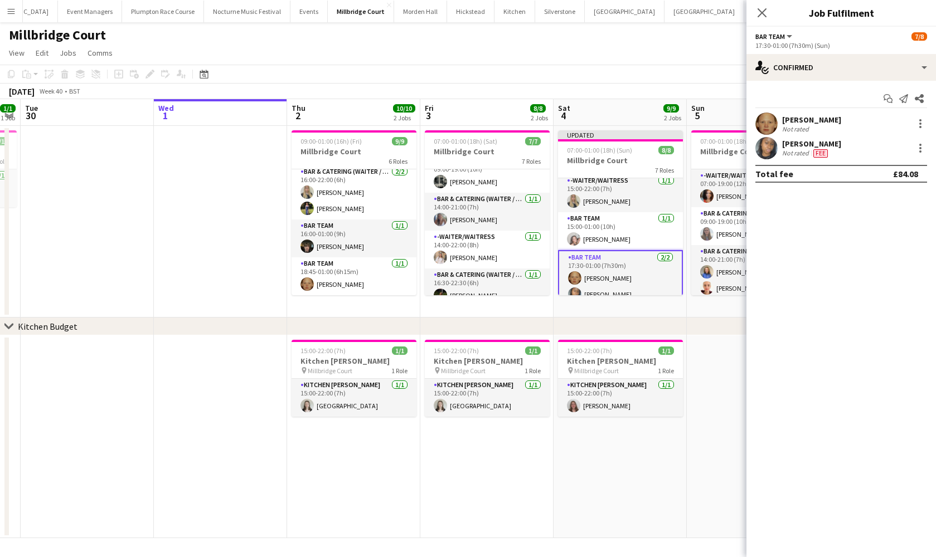
click at [772, 145] on app-user-avatar at bounding box center [766, 148] width 22 height 22
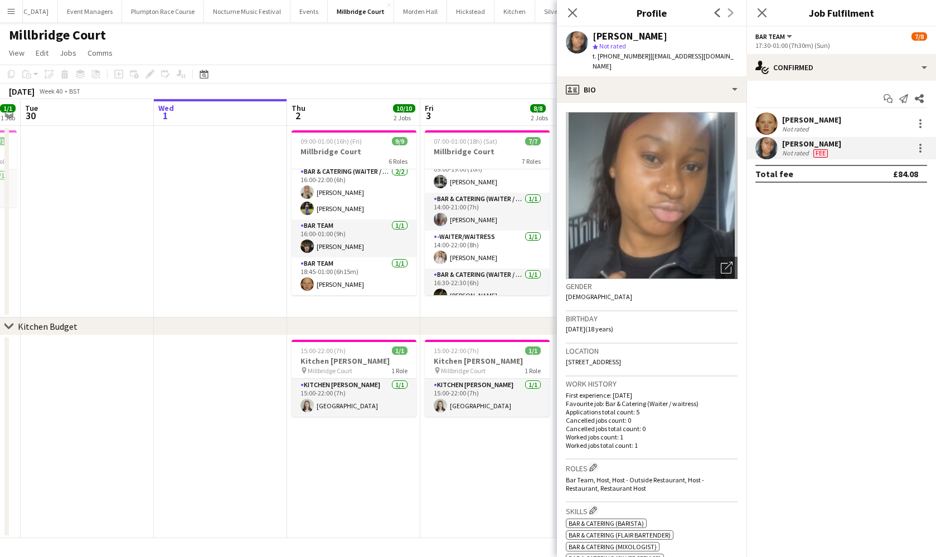
scroll to position [0, 0]
click at [646, 83] on div "profile Bio" at bounding box center [651, 89] width 189 height 27
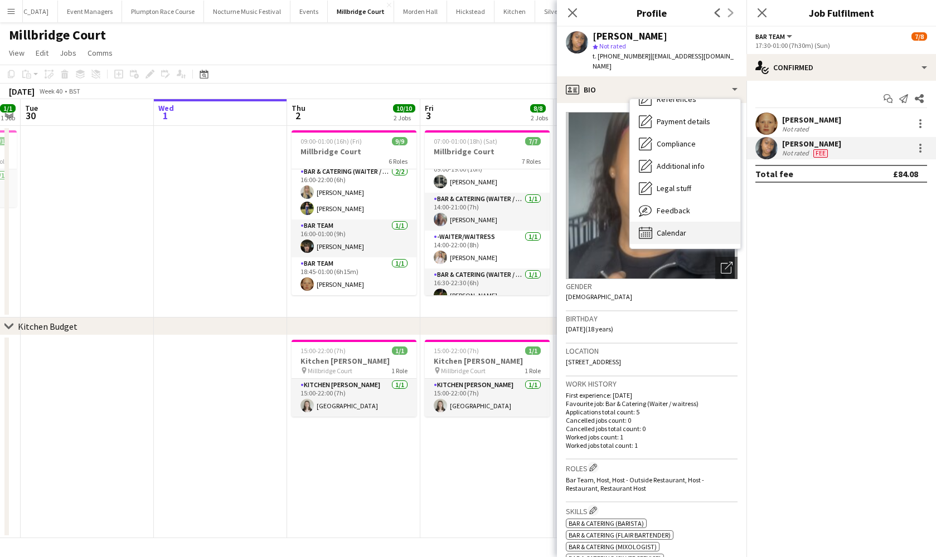
scroll to position [127, 0]
click at [699, 222] on div "Calendar Calendar" at bounding box center [685, 233] width 110 height 22
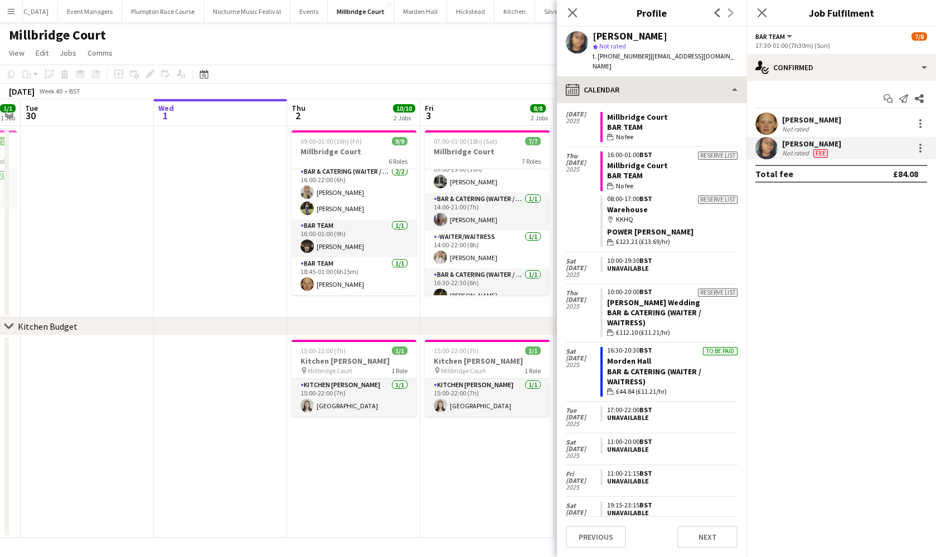
scroll to position [234, 0]
click at [515, 47] on app-page-menu "View Day view expanded Day view collapsed Month view Date picker Jump to [DATE]…" at bounding box center [468, 53] width 936 height 21
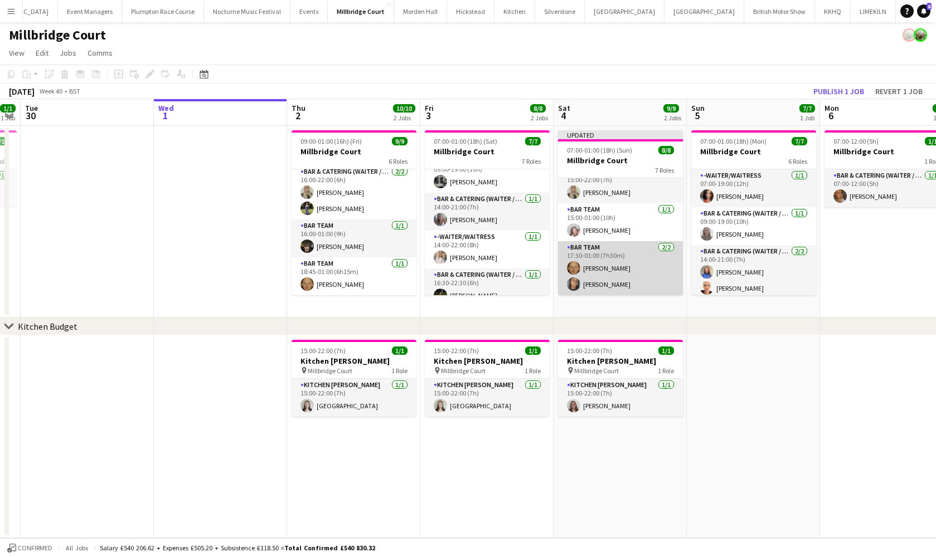
click at [617, 288] on app-card-role "Bar Team 2/2 17:30-01:00 (7h30m) Genevieve Whiteley Esther Olusanya" at bounding box center [620, 268] width 125 height 54
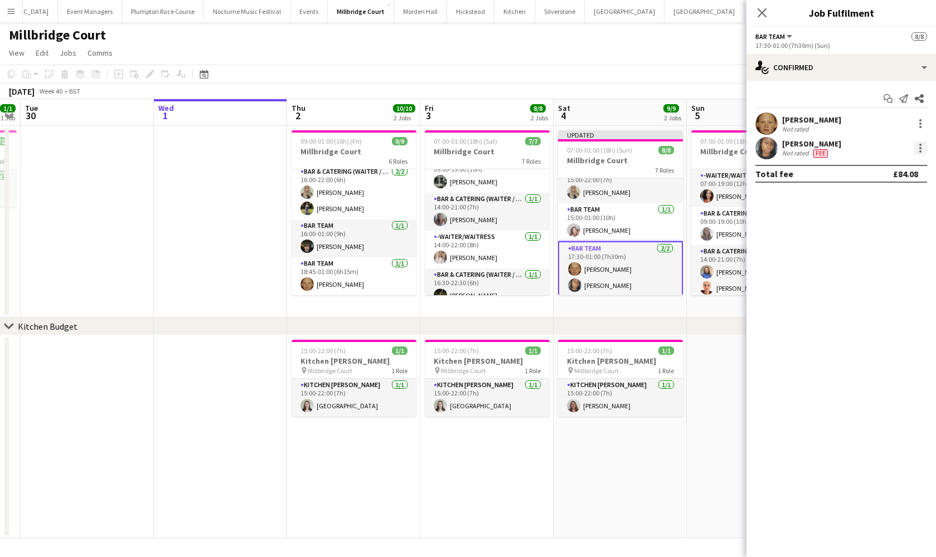
click at [918, 149] on div at bounding box center [919, 148] width 13 height 13
click at [885, 276] on span "Remove" at bounding box center [883, 276] width 69 height 10
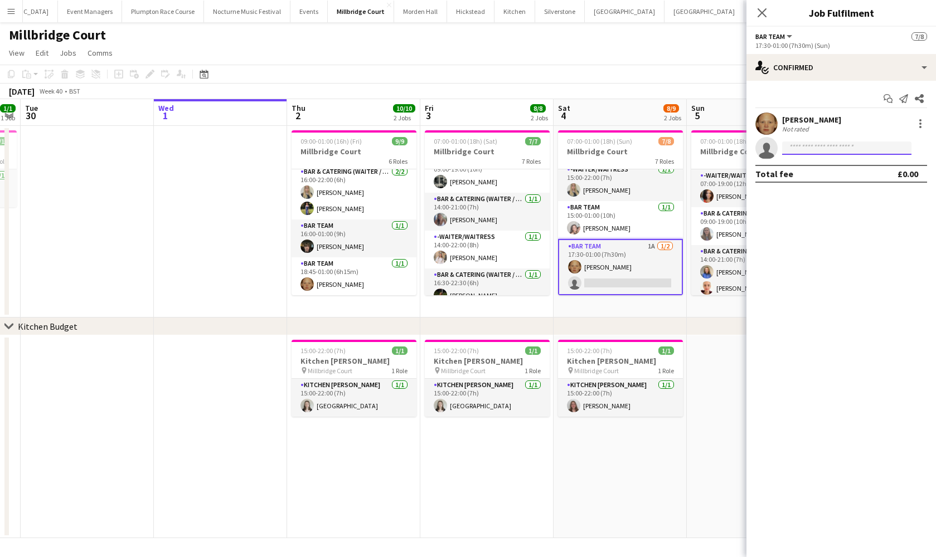
click at [828, 146] on input at bounding box center [846, 148] width 129 height 13
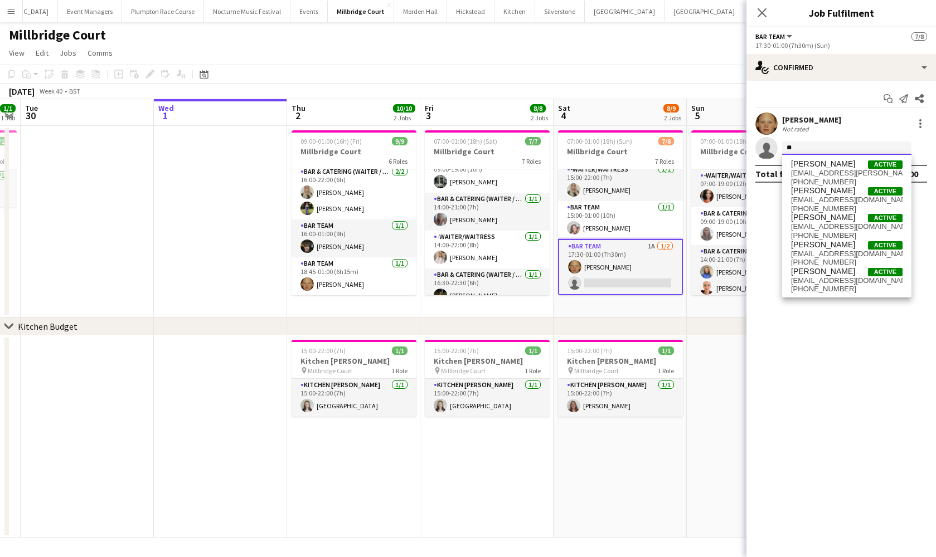
type input "*"
click at [356, 46] on app-page-menu "View Day view expanded Day view collapsed Month view Date picker Jump to [DATE]…" at bounding box center [468, 53] width 936 height 21
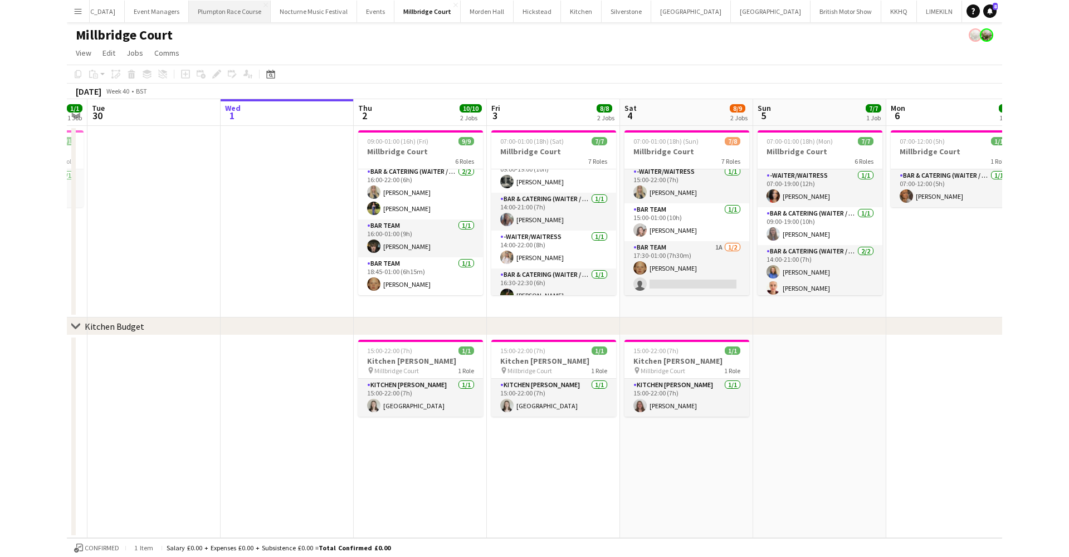
scroll to position [155, 0]
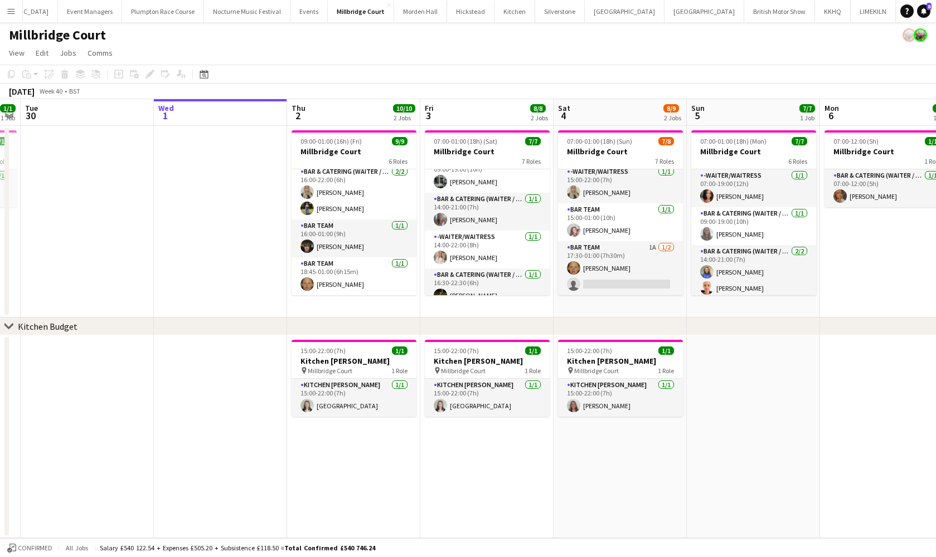
click at [226, 28] on div "Millbridge Court" at bounding box center [468, 32] width 936 height 21
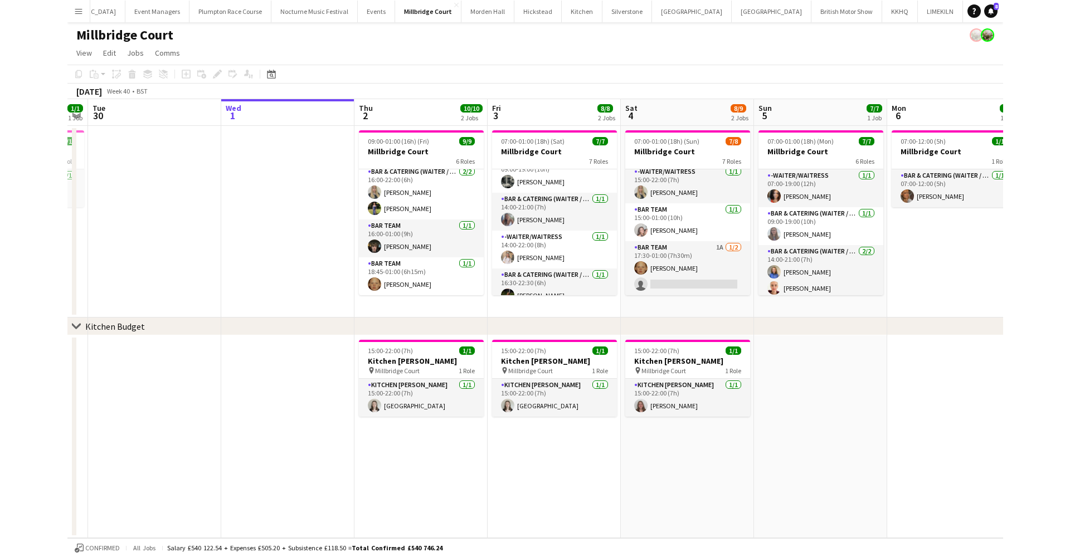
scroll to position [0, 0]
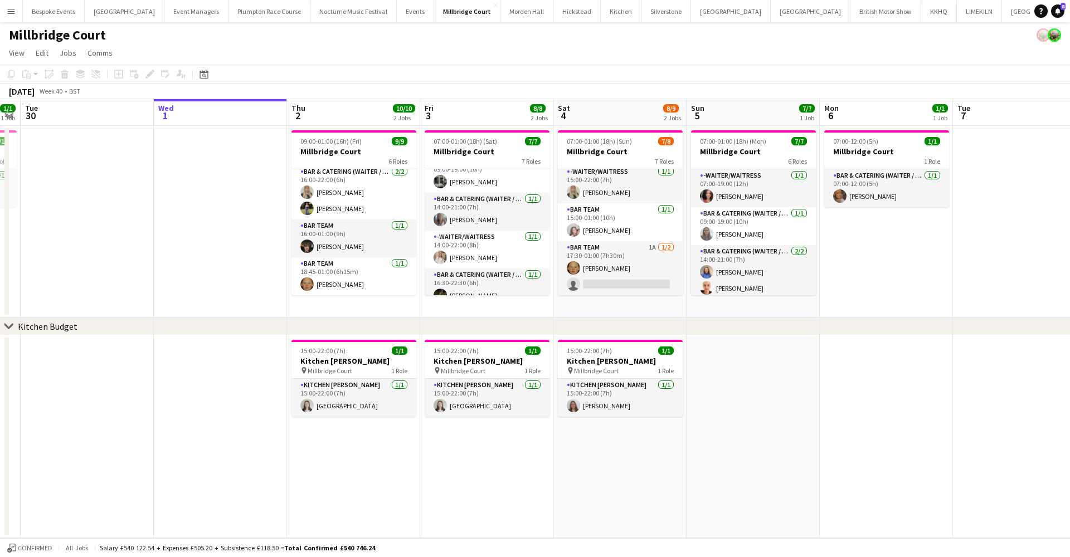
click at [12, 15] on app-icon "Menu" at bounding box center [11, 11] width 9 height 9
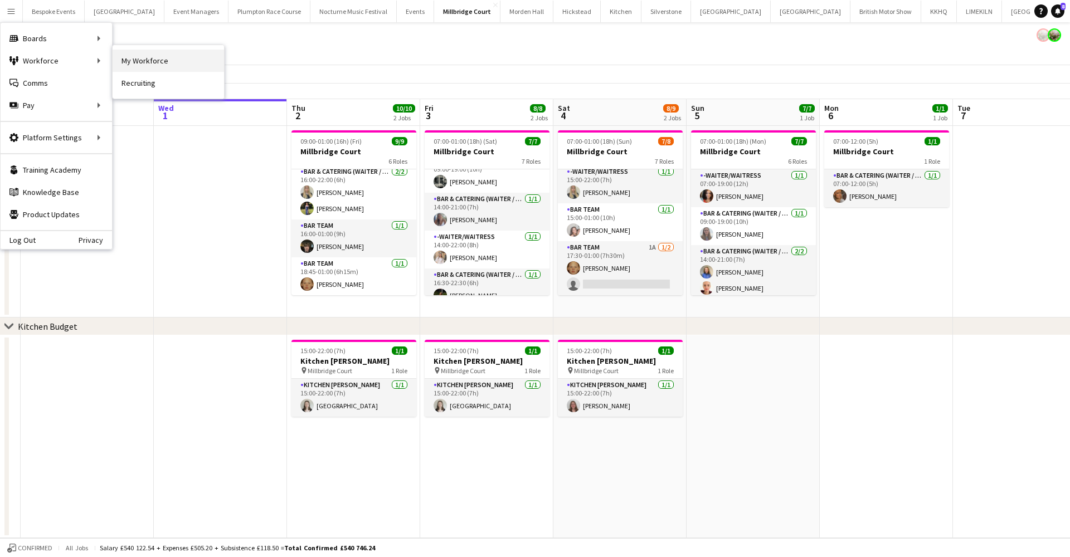
click at [135, 55] on link "My Workforce" at bounding box center [168, 61] width 111 height 22
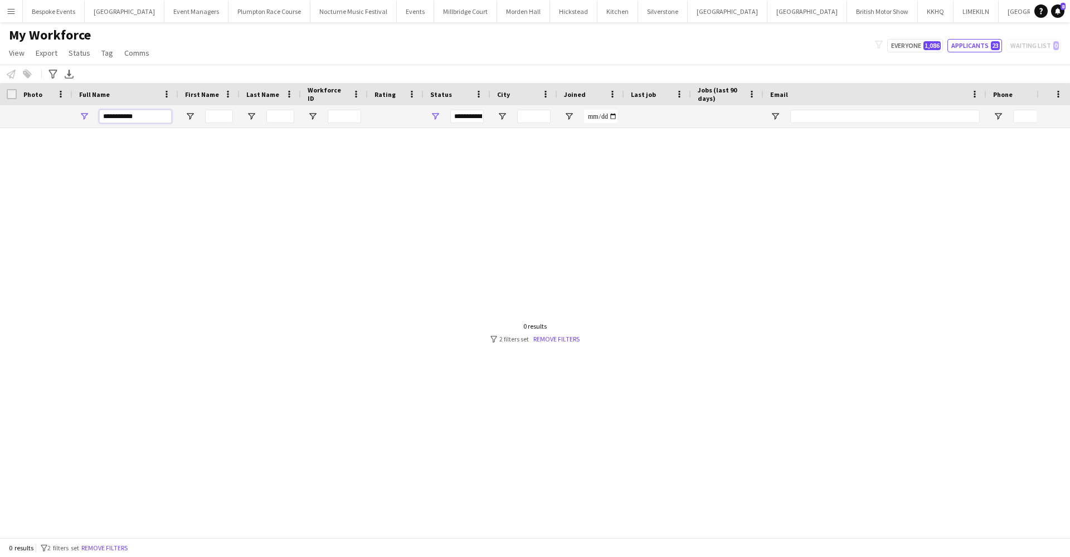
drag, startPoint x: 145, startPoint y: 121, endPoint x: 91, endPoint y: 114, distance: 54.0
click at [91, 114] on div "**********" at bounding box center [125, 116] width 106 height 22
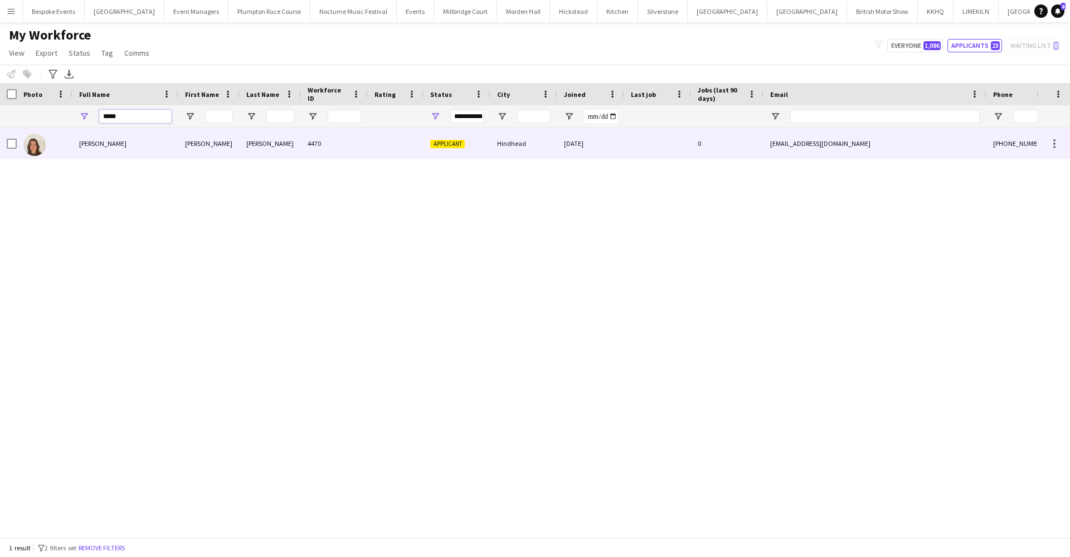
type input "*****"
click at [135, 144] on div "[PERSON_NAME]" at bounding box center [125, 143] width 106 height 31
click at [745, 141] on div "0" at bounding box center [727, 143] width 72 height 31
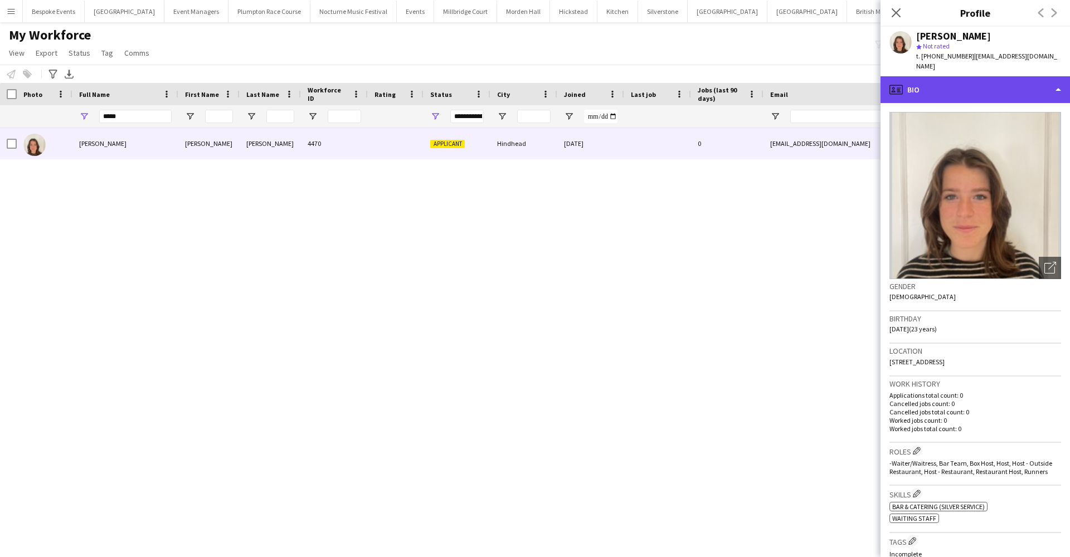
click at [935, 76] on div "profile Bio" at bounding box center [974, 89] width 189 height 27
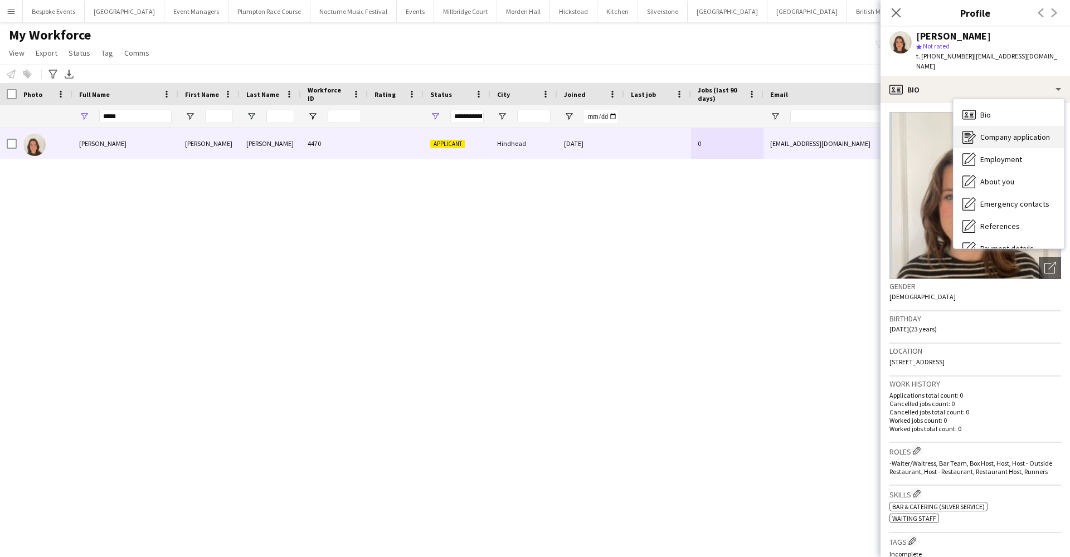
click at [935, 132] on span "Company application" at bounding box center [1015, 137] width 70 height 10
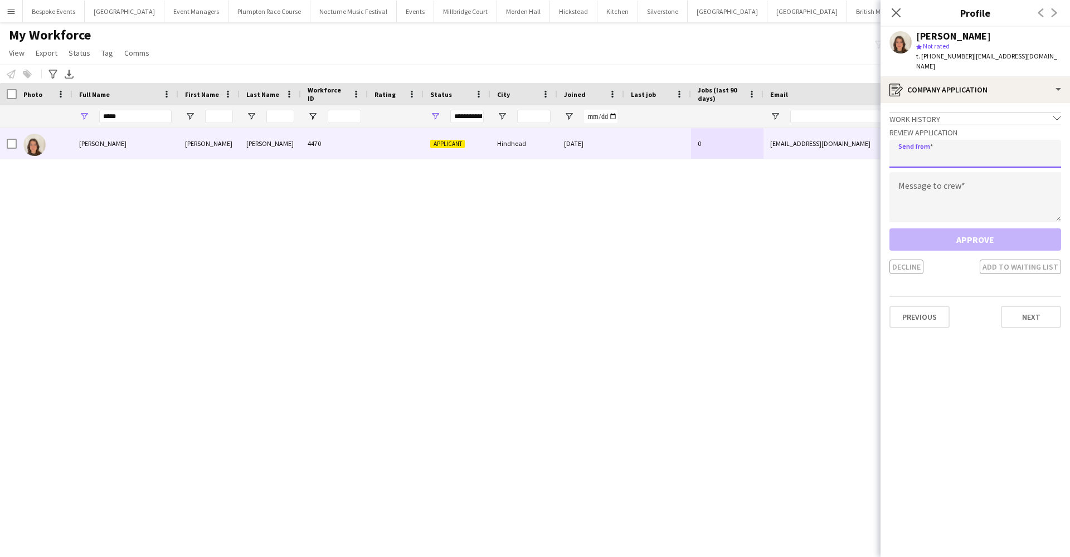
click at [922, 140] on input "email" at bounding box center [975, 154] width 172 height 28
type input "**********"
click at [933, 172] on textarea at bounding box center [975, 197] width 172 height 50
paste textarea "**********"
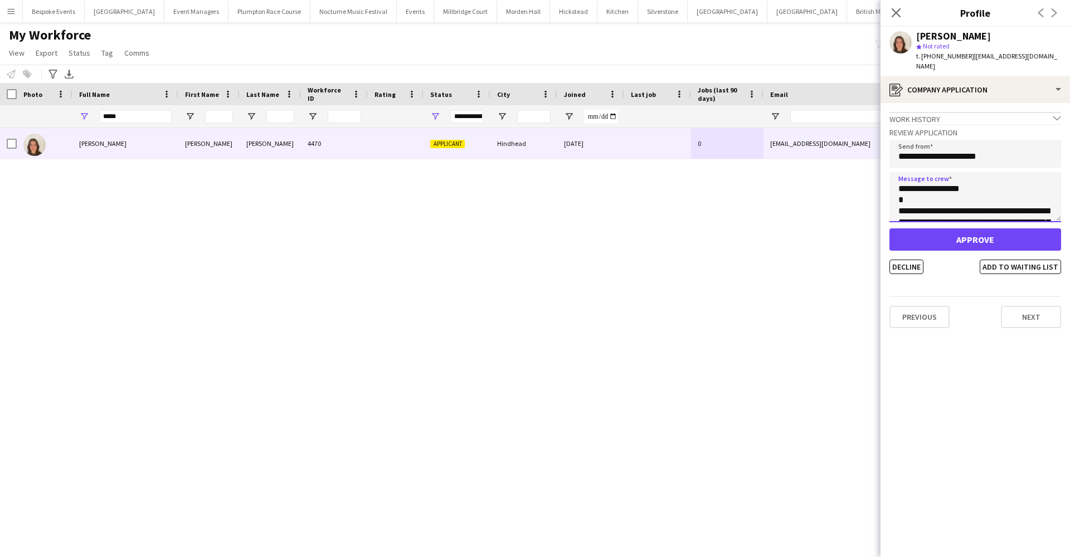
type textarea "**********"
click at [935, 228] on button "Approve" at bounding box center [975, 239] width 172 height 22
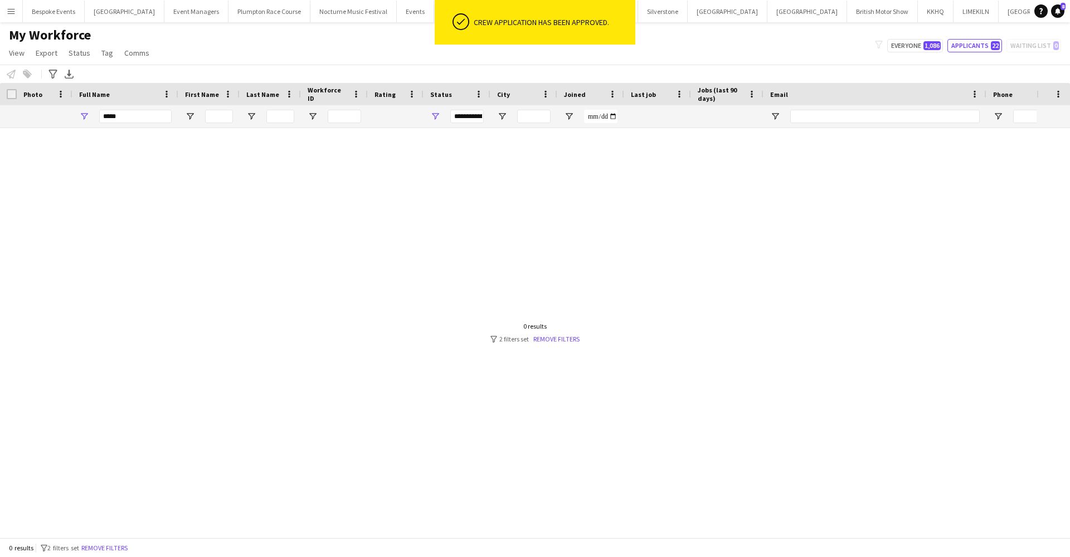
click at [803, 65] on div "Notify workforce Add to tag Select at least one crew to tag him or her. Advance…" at bounding box center [535, 74] width 1070 height 18
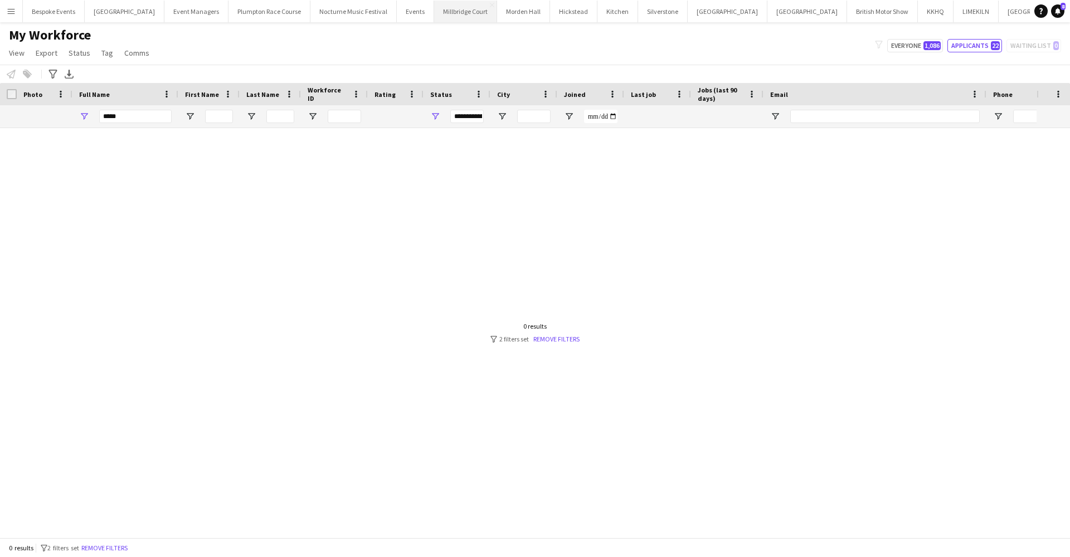
click at [450, 16] on button "[GEOGRAPHIC_DATA]" at bounding box center [465, 12] width 63 height 22
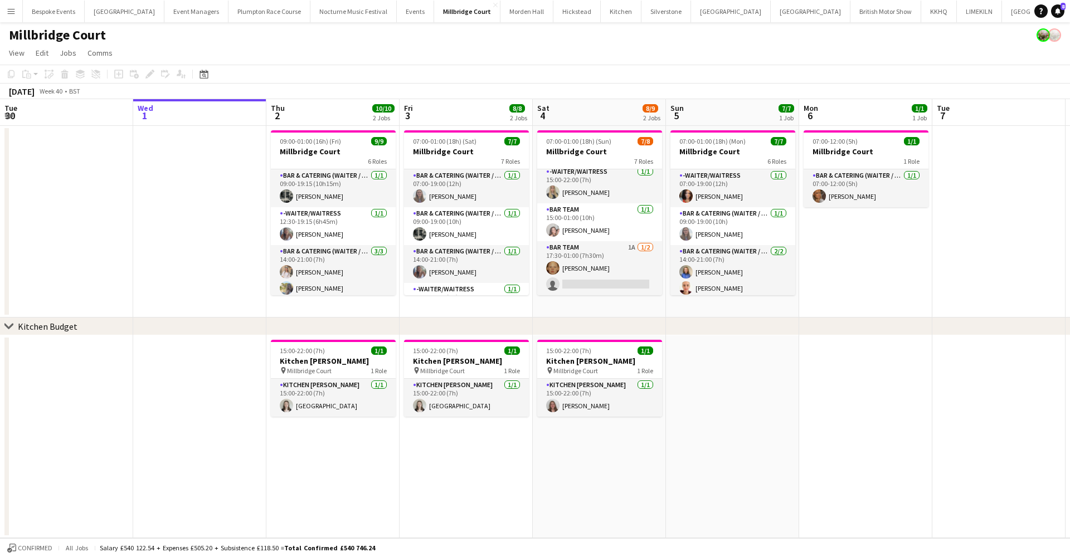
scroll to position [155, 0]
click at [604, 251] on app-card-role "Bar Team 1A 1/2 17:30-01:00 (7h30m) Genevieve Whiteley single-neutral-actions" at bounding box center [599, 268] width 125 height 54
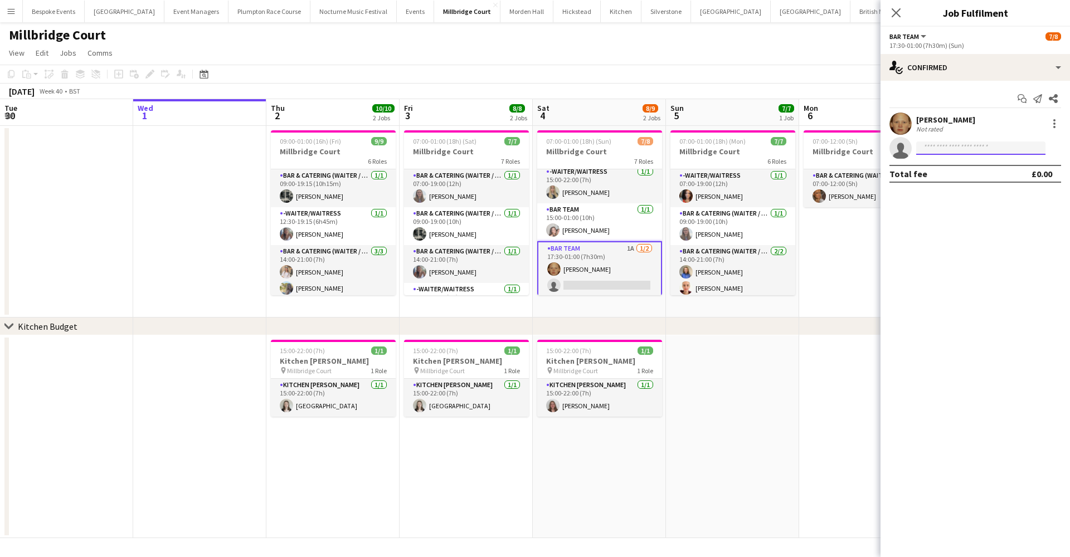
click at [935, 145] on input at bounding box center [980, 148] width 129 height 13
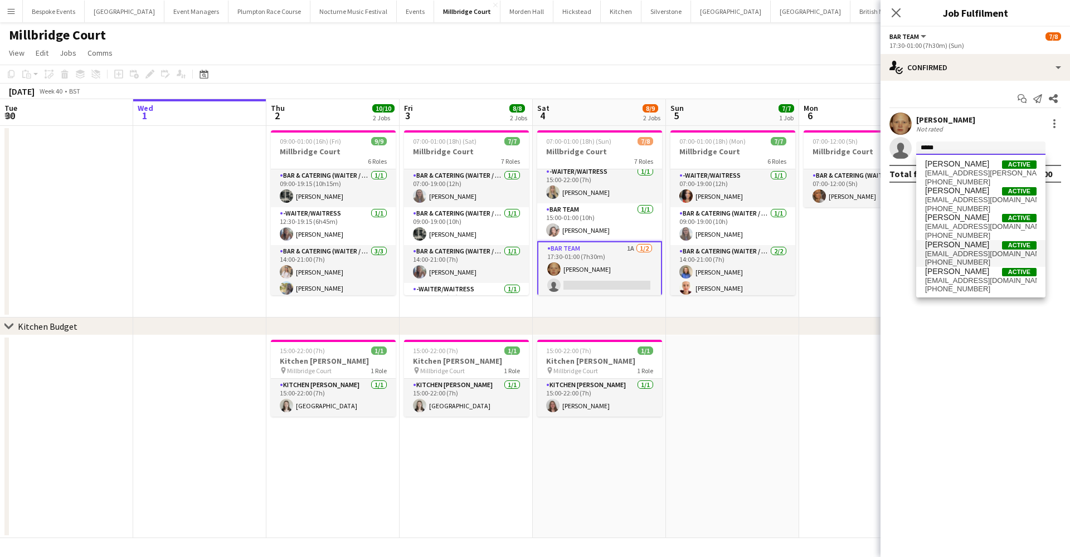
type input "*****"
click at [935, 246] on span "[PERSON_NAME]" at bounding box center [957, 244] width 64 height 9
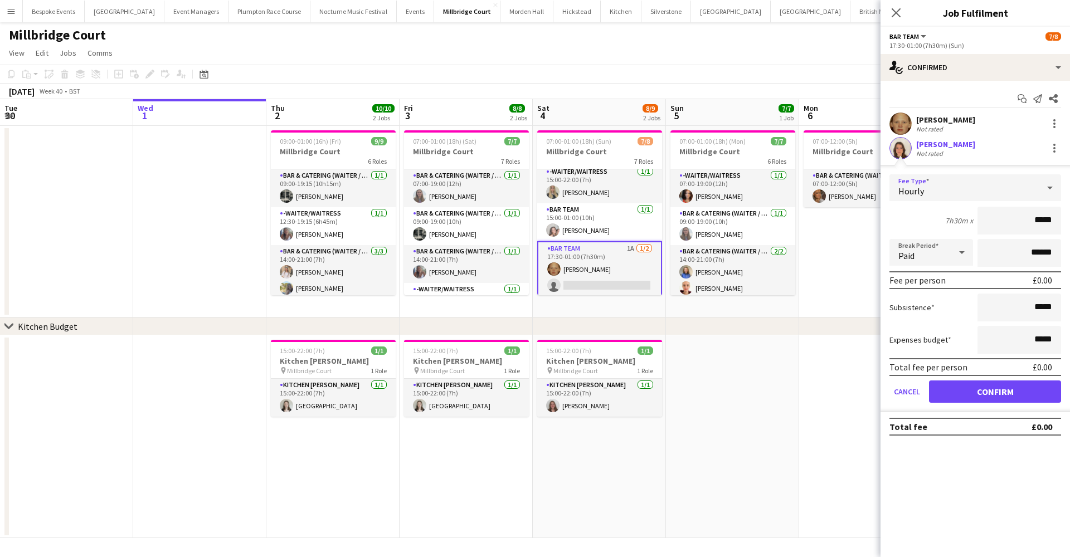
click at [935, 187] on div "Hourly" at bounding box center [963, 187] width 149 height 27
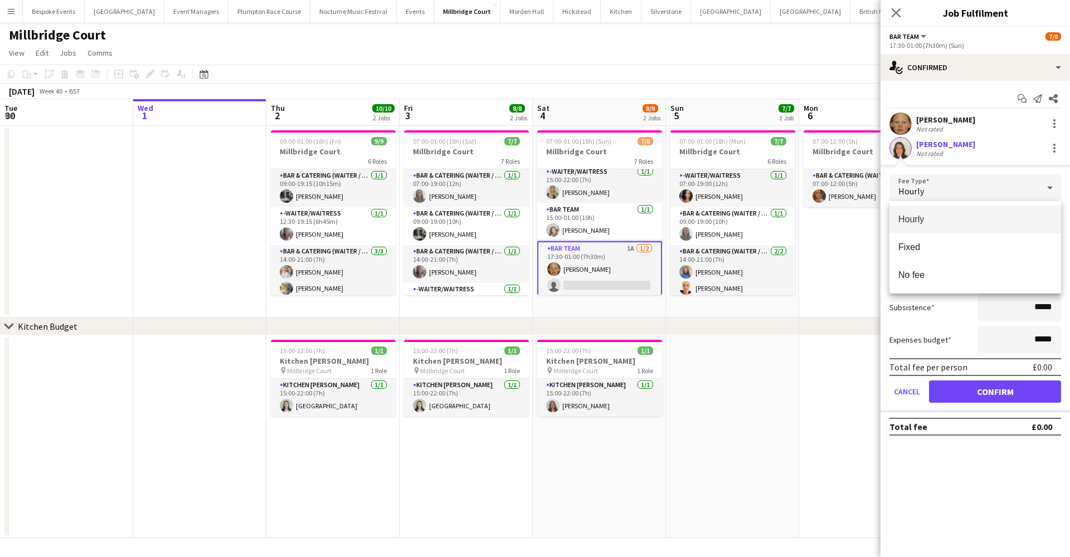
click at [935, 385] on div at bounding box center [535, 278] width 1070 height 557
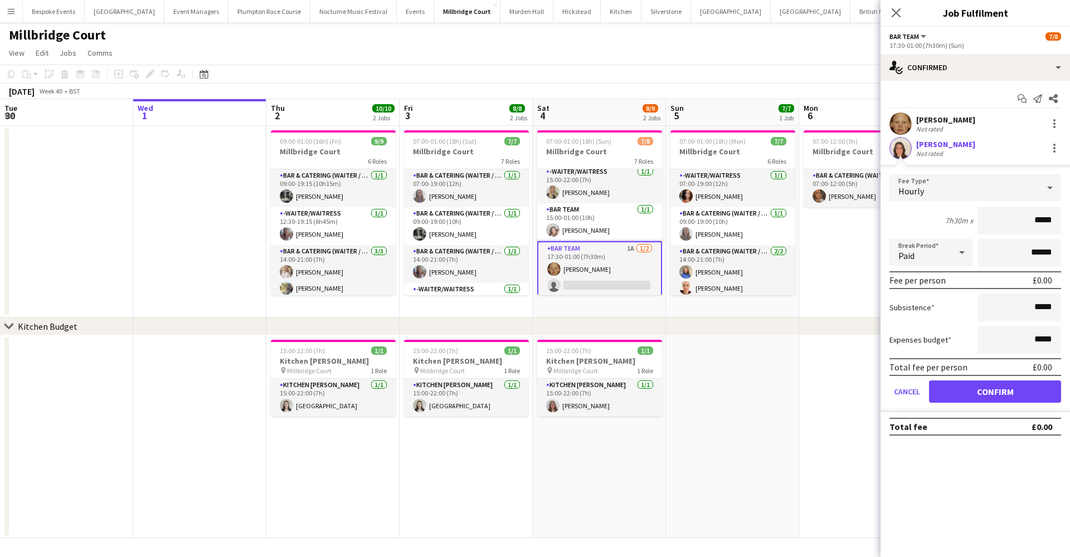
click at [935, 390] on button "Confirm" at bounding box center [995, 392] width 132 height 22
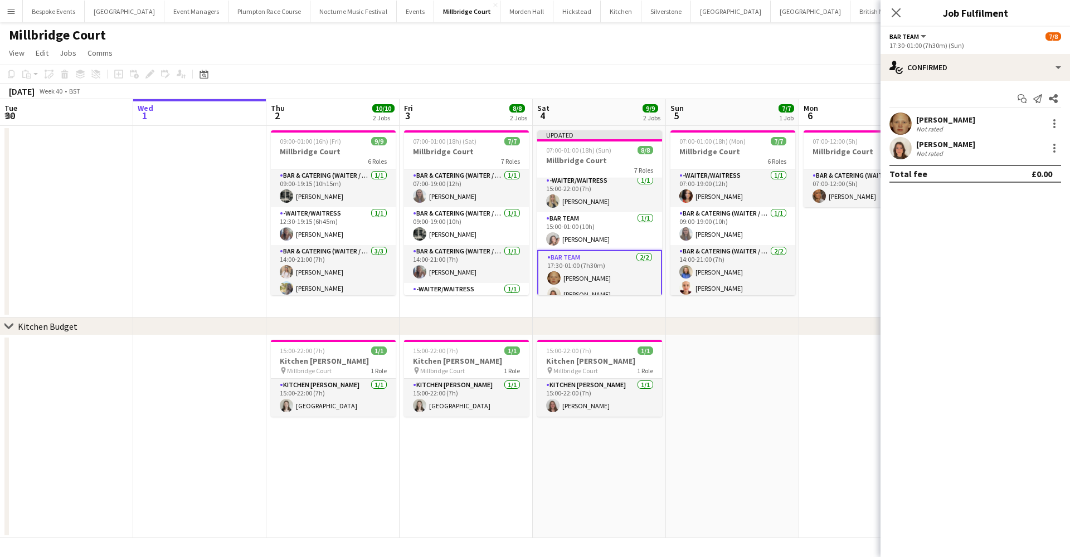
scroll to position [0, 267]
click at [624, 271] on app-card-role "Bar Team 2/2 17:30-01:00 (7h30m) Genevieve Whiteley Eliza Goodfellow" at bounding box center [599, 278] width 125 height 56
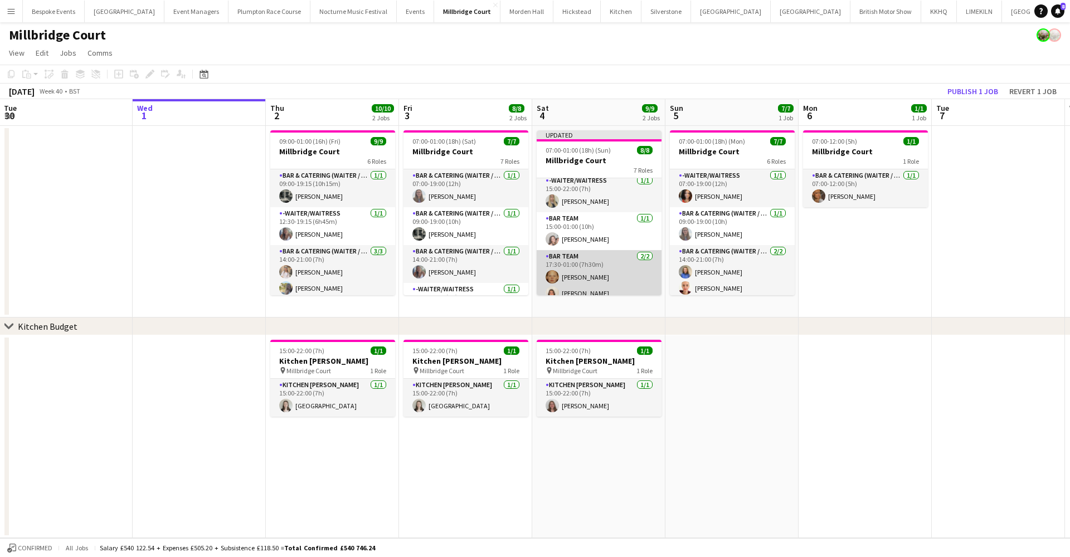
click at [624, 271] on app-card-role "Bar Team 2/2 17:30-01:00 (7h30m) Genevieve Whiteley Eliza Goodfellow" at bounding box center [599, 277] width 125 height 54
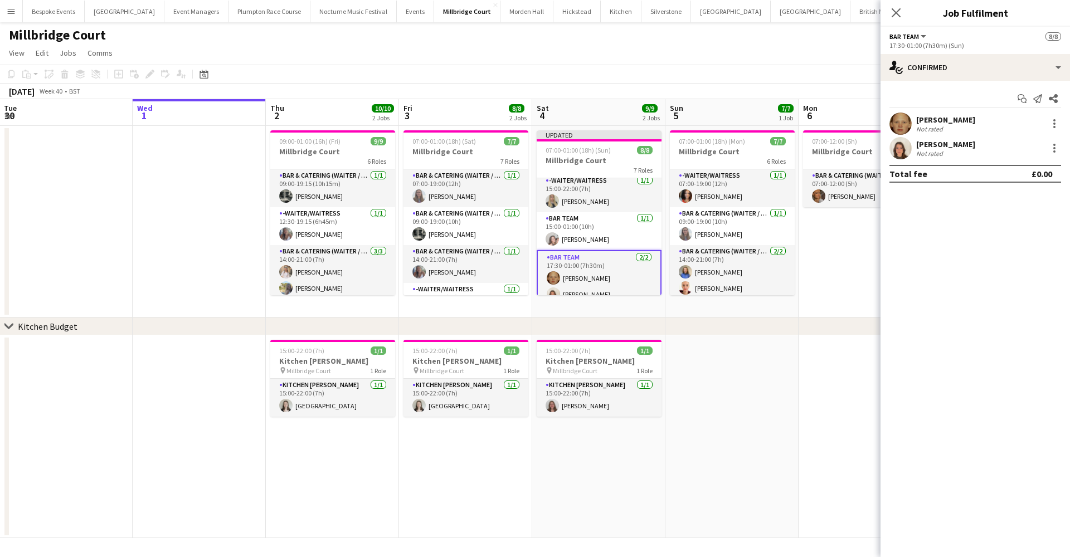
click at [892, 150] on app-user-avatar at bounding box center [900, 148] width 22 height 22
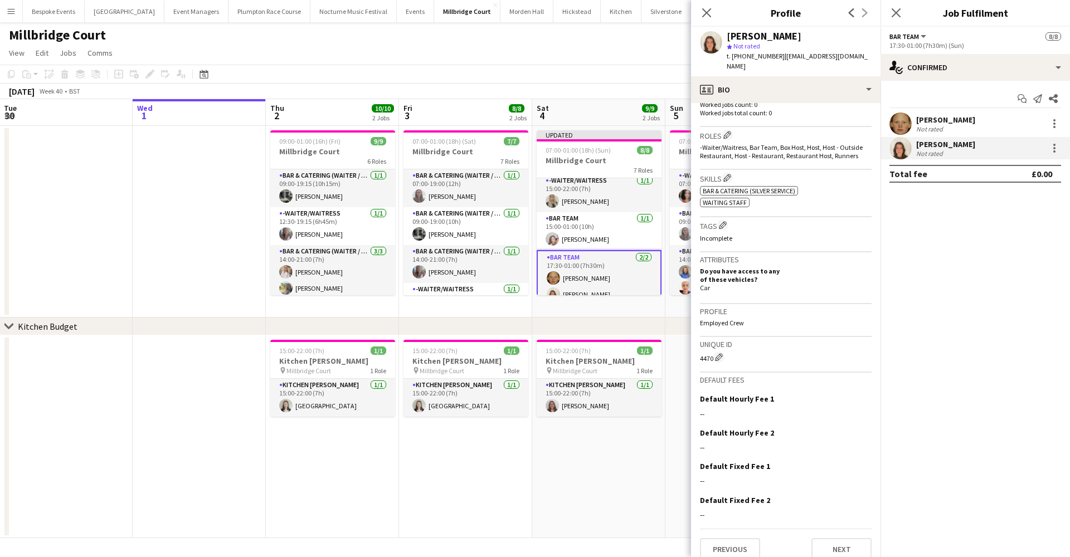
scroll to position [315, 0]
click at [863, 395] on app-icon "Edit this field" at bounding box center [867, 399] width 9 height 9
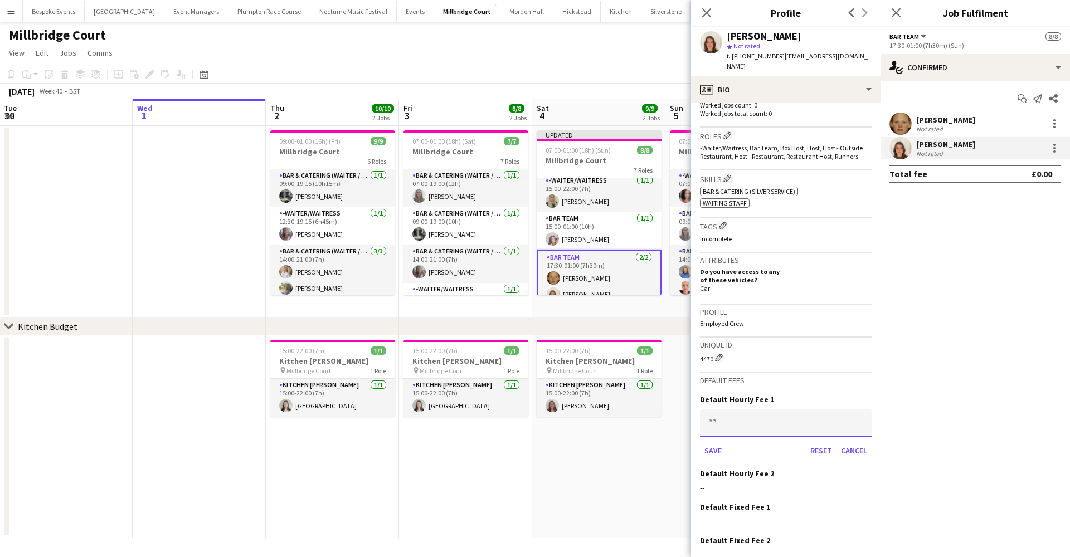
click at [739, 414] on input at bounding box center [786, 424] width 172 height 28
type input "******"
click at [713, 442] on button "Save" at bounding box center [713, 451] width 26 height 18
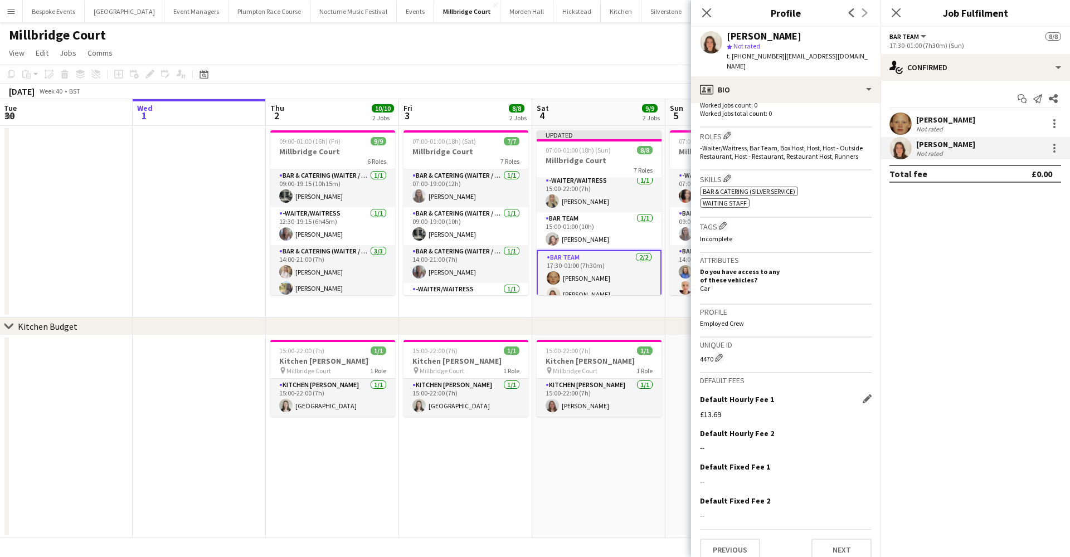
click at [559, 449] on app-date-cell "15:00-22:00 (7h) 1/1 Kitchen Porter pin Millbridge Court 1 Role Kitchen Porter …" at bounding box center [598, 436] width 133 height 203
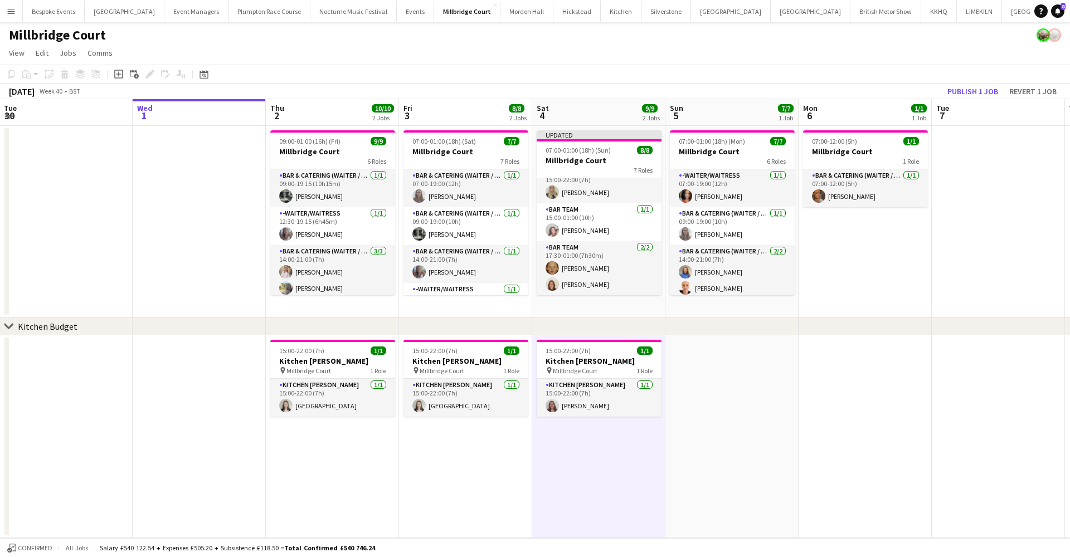
scroll to position [164, 0]
click at [935, 90] on button "Publish 1 job" at bounding box center [973, 91] width 60 height 14
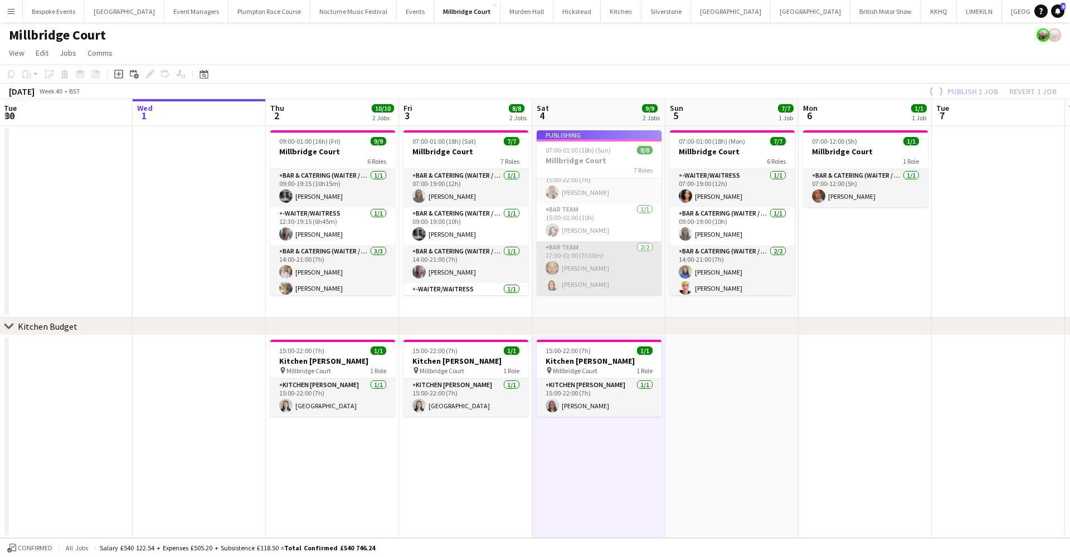
scroll to position [155, 0]
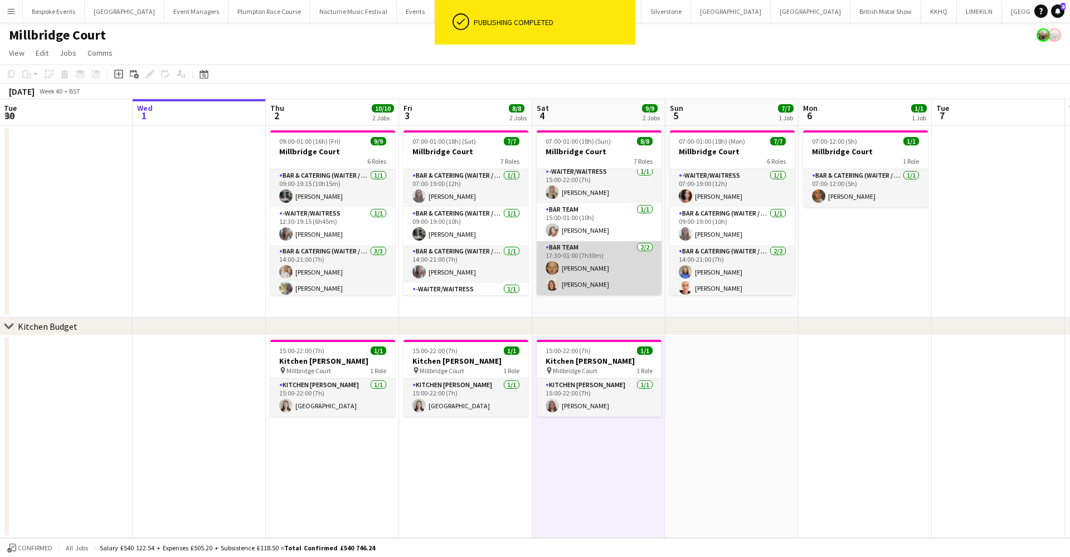
click at [563, 267] on app-card-role "Bar Team 2/2 17:30-01:00 (7h30m) Genevieve Whiteley Eliza Goodfellow" at bounding box center [599, 268] width 125 height 54
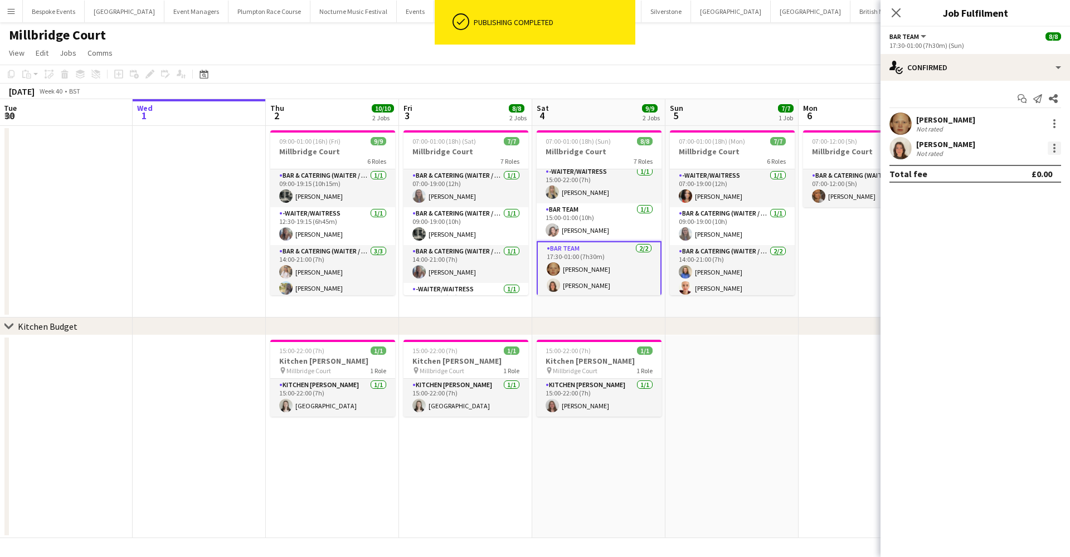
click at [935, 149] on div at bounding box center [1054, 148] width 13 height 13
click at [935, 168] on span "Edit fee" at bounding box center [1017, 169] width 69 height 10
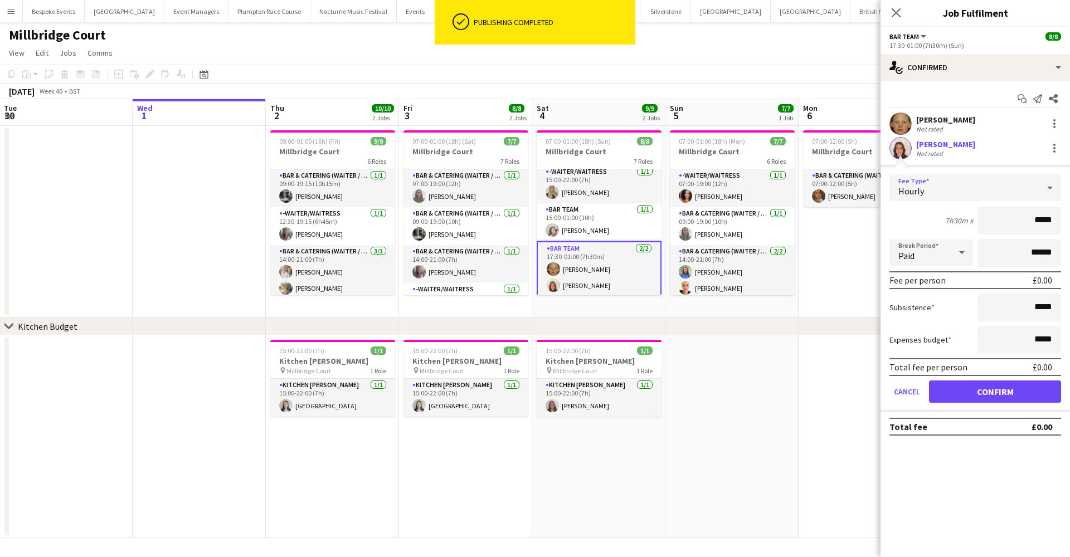
click at [935, 181] on div "Hourly" at bounding box center [963, 187] width 149 height 27
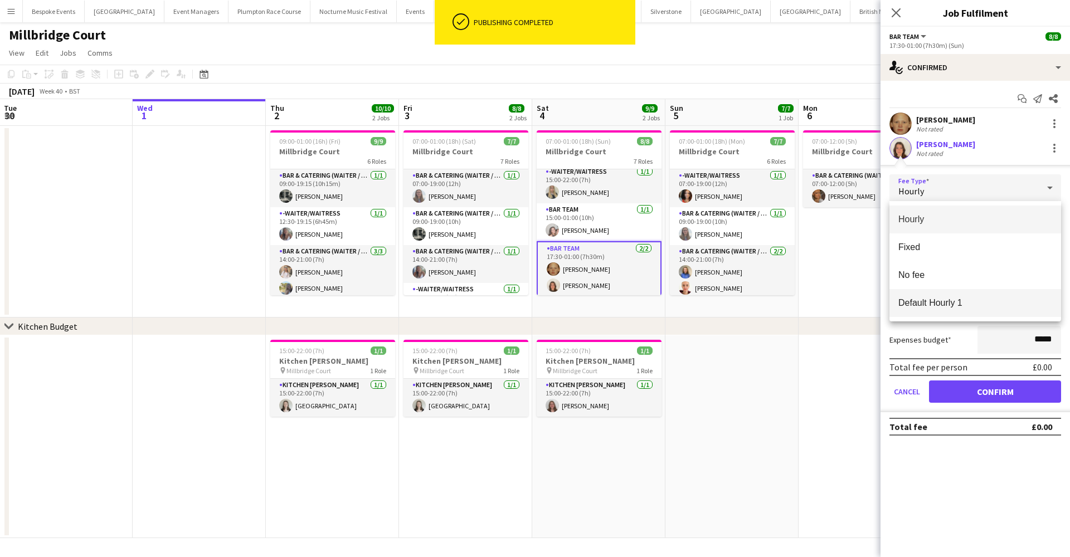
click at [935, 313] on mat-option "Default Hourly 1" at bounding box center [975, 303] width 172 height 28
type input "******"
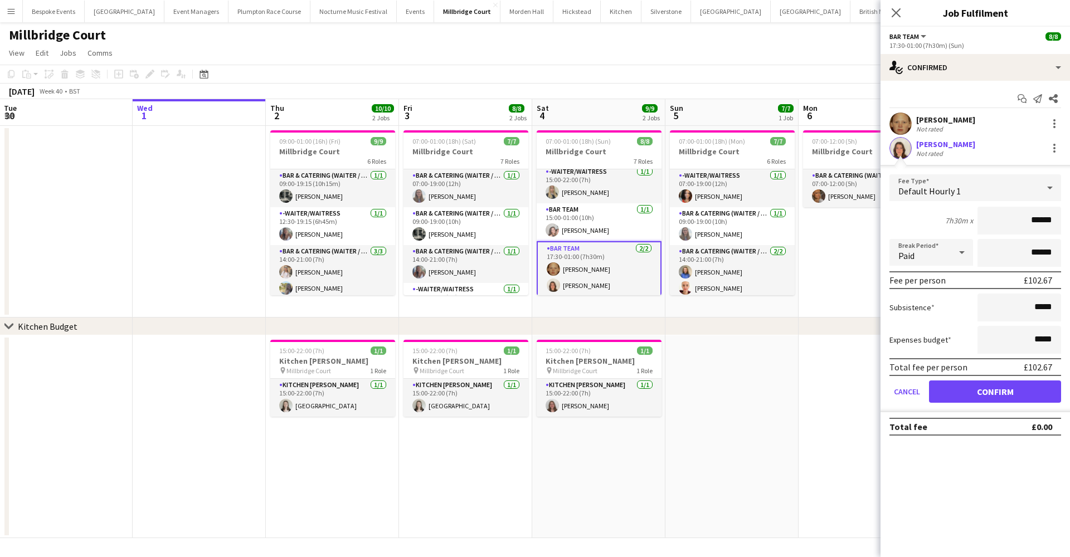
click at [935, 390] on button "Confirm" at bounding box center [995, 392] width 132 height 22
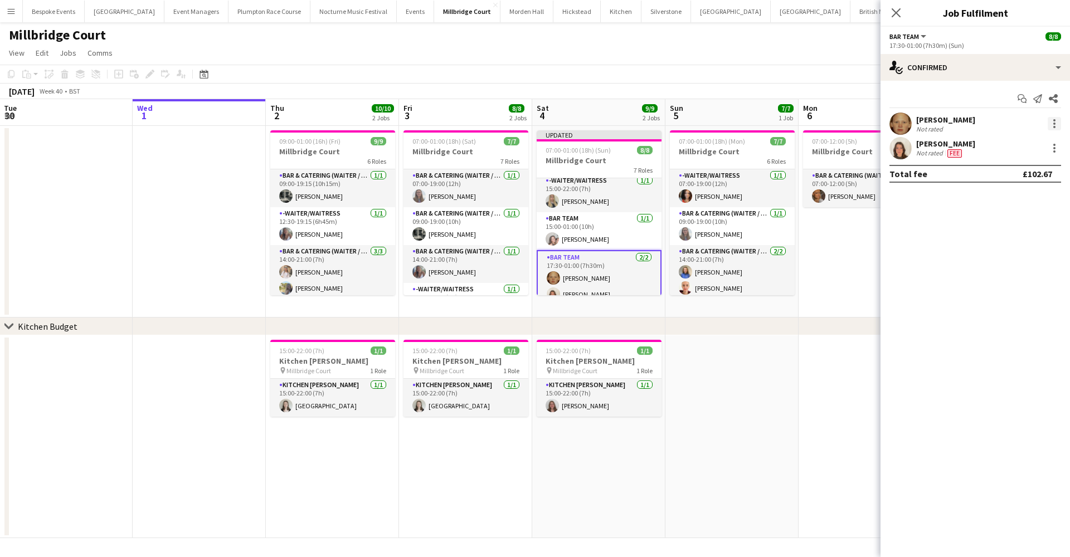
click at [935, 123] on div at bounding box center [1054, 124] width 2 height 2
click at [935, 150] on button "Edit fee" at bounding box center [1017, 144] width 87 height 27
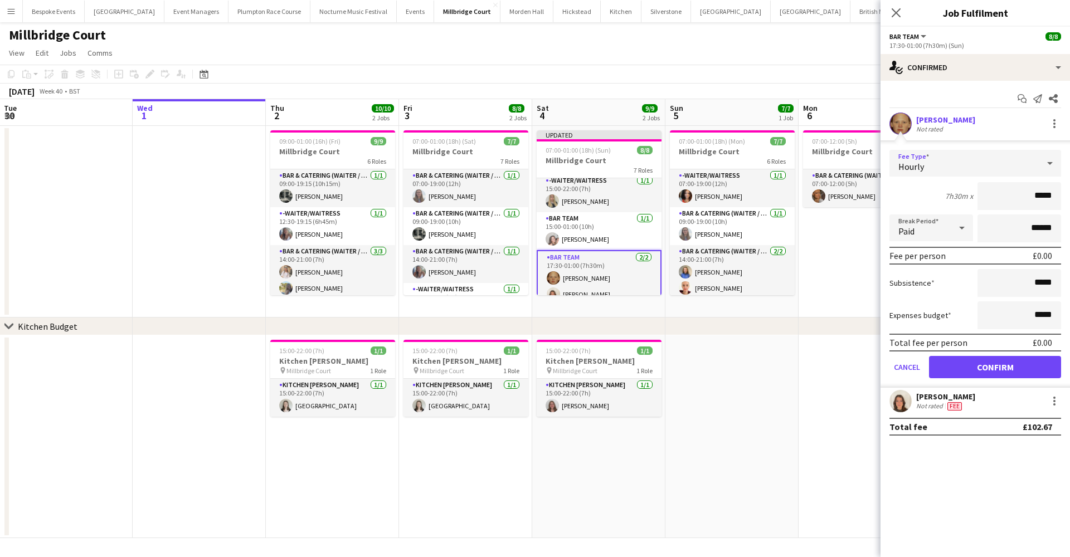
click at [935, 161] on div "Hourly" at bounding box center [963, 163] width 149 height 27
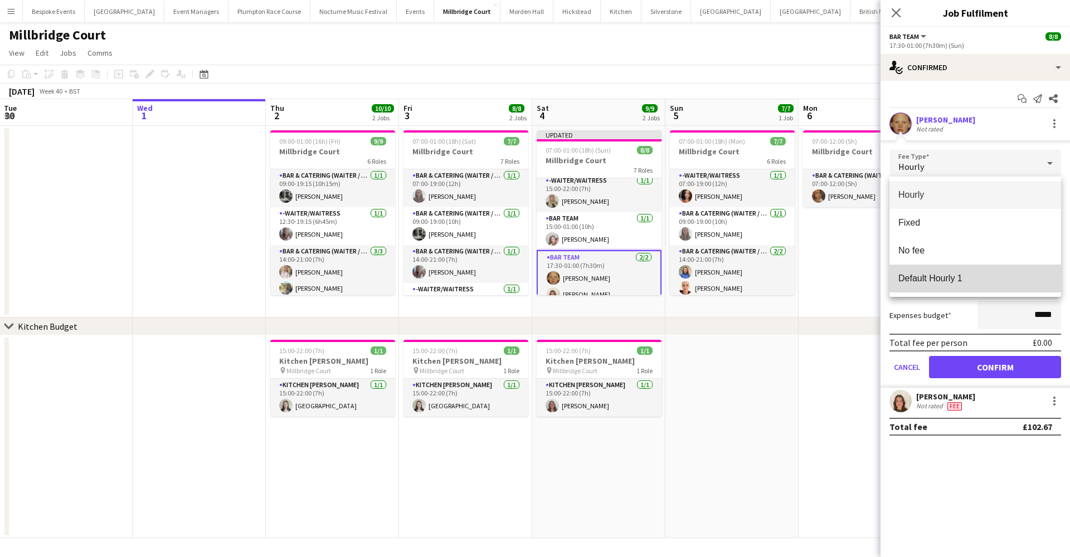
click at [935, 282] on span "Default Hourly 1" at bounding box center [975, 278] width 154 height 11
type input "******"
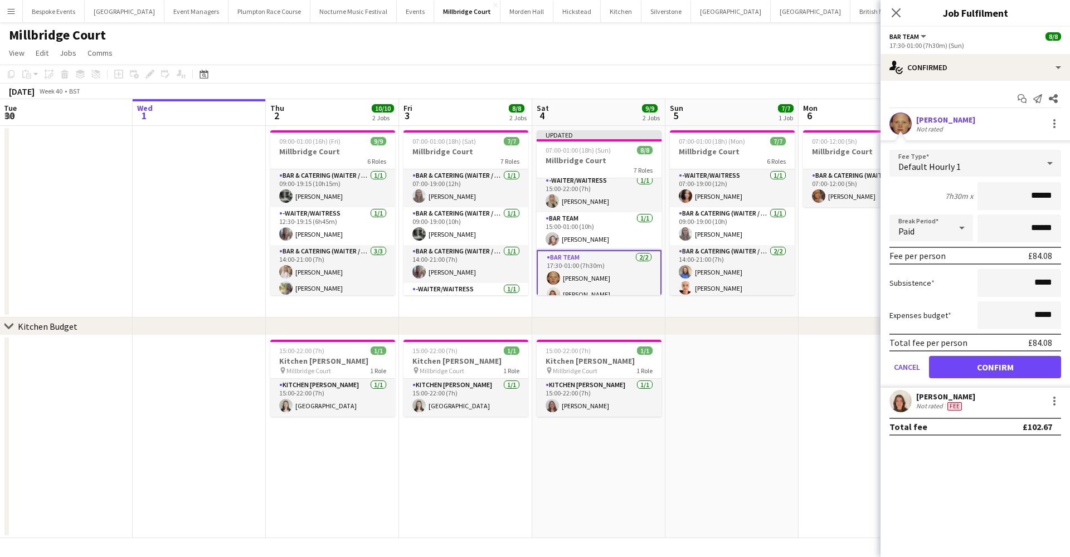
click at [935, 369] on button "Confirm" at bounding box center [995, 367] width 132 height 22
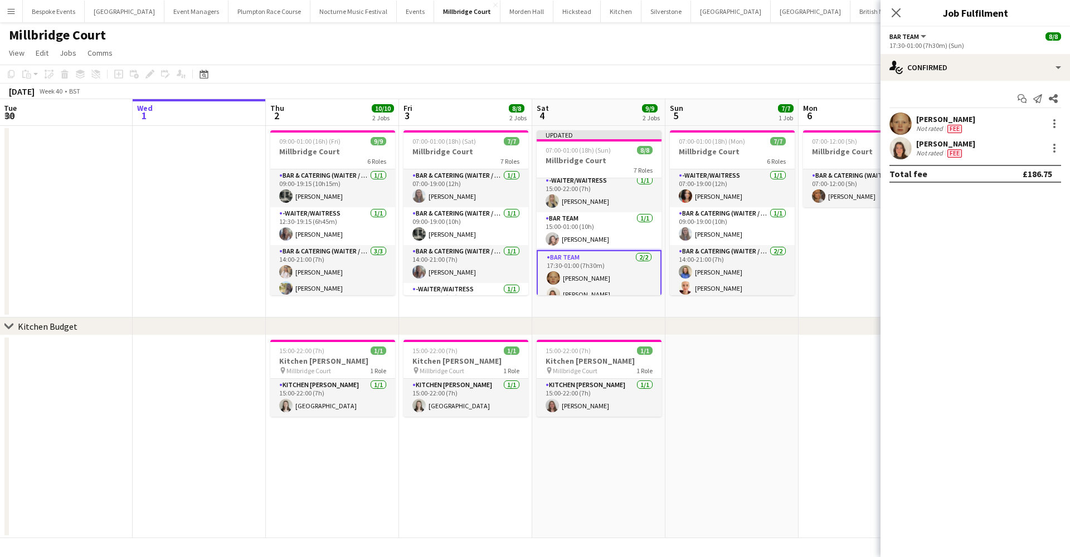
click at [767, 378] on app-date-cell at bounding box center [731, 436] width 133 height 203
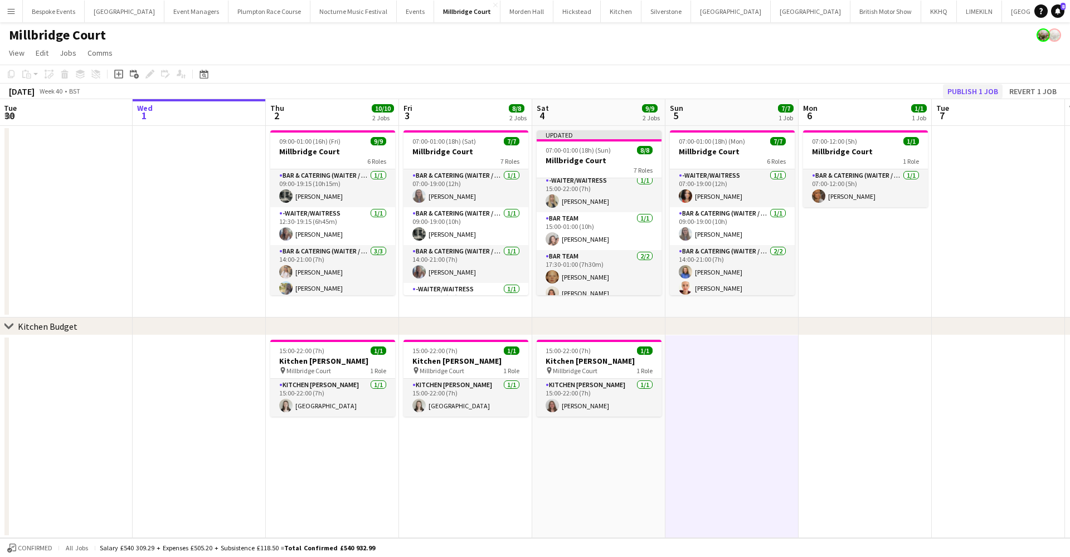
click at [935, 87] on button "Publish 1 job" at bounding box center [973, 91] width 60 height 14
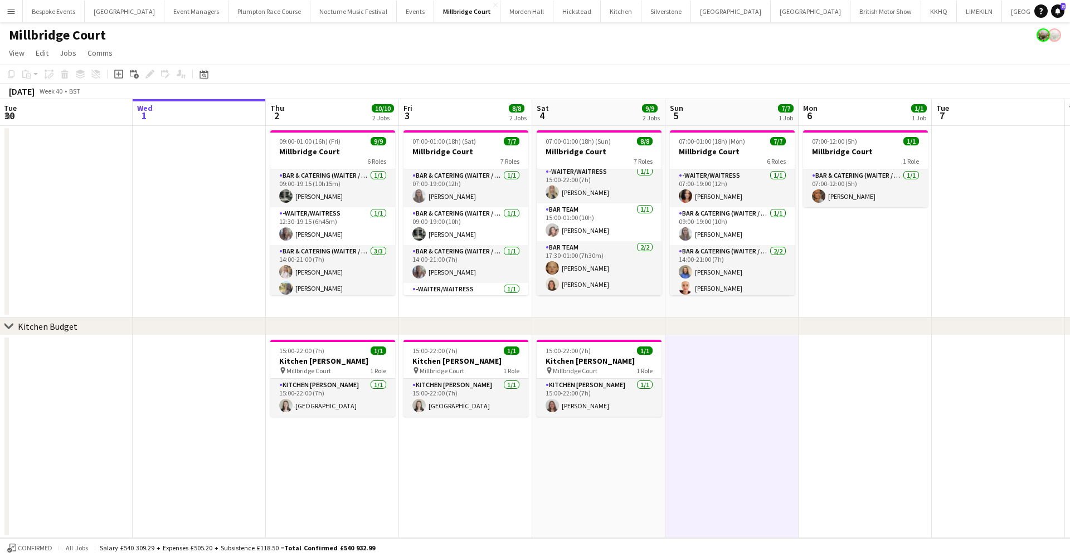
scroll to position [0, 0]
click at [13, 8] on app-icon "Menu" at bounding box center [11, 11] width 9 height 9
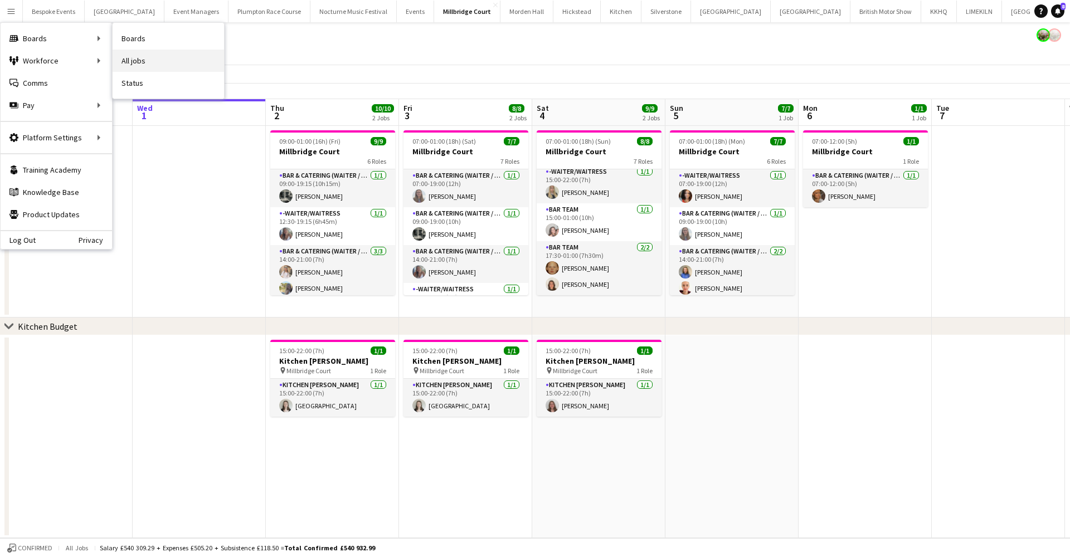
click at [127, 58] on link "All jobs" at bounding box center [168, 61] width 111 height 22
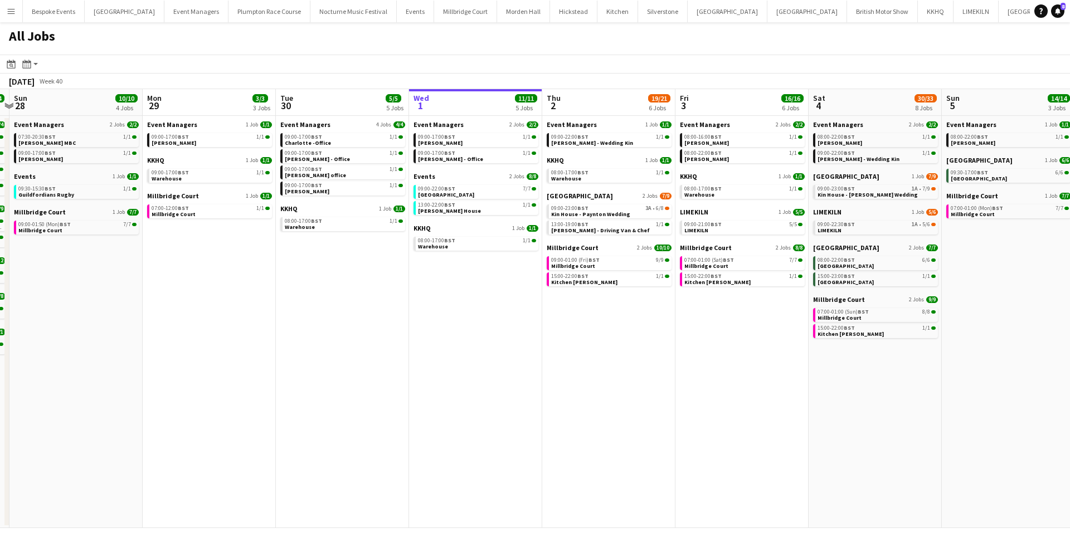
scroll to position [0, 243]
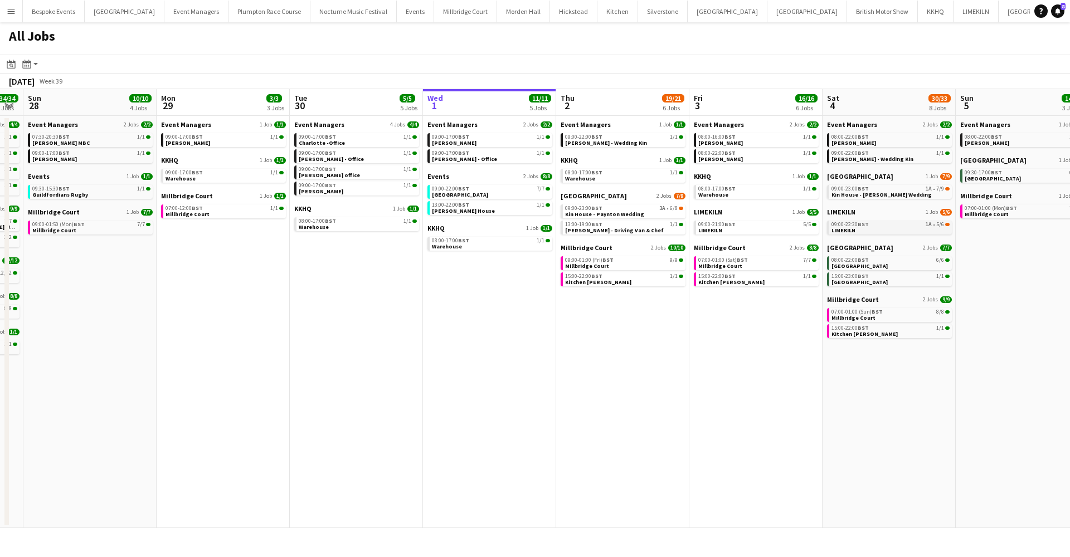
click at [891, 230] on link "09:00-22:30 BST 1A • 5/6 LIMEKILN" at bounding box center [890, 227] width 118 height 13
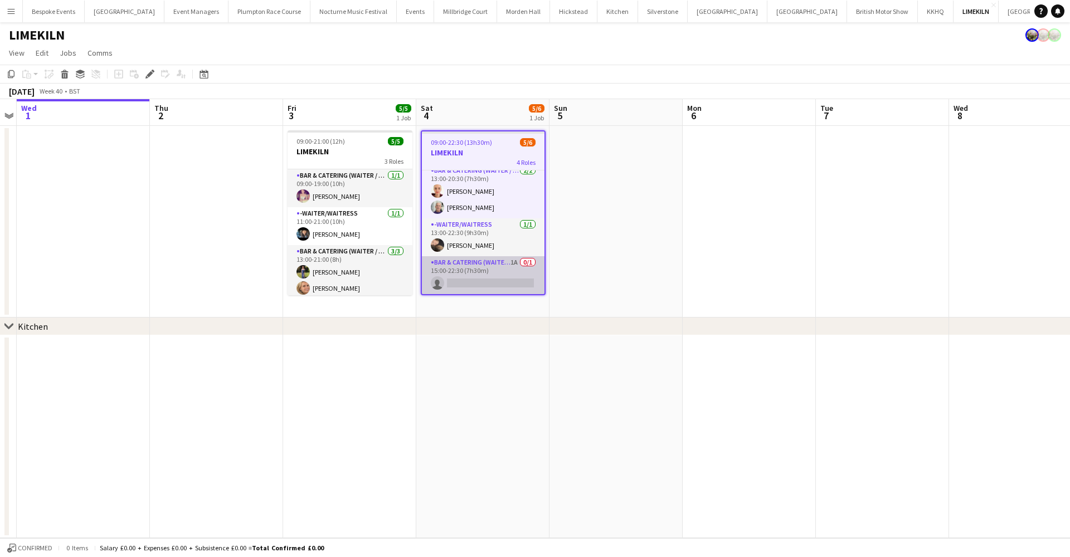
scroll to position [0, 382]
click at [493, 293] on app-card-role "Bar & Catering (Waiter / waitress) 1A 0/1 15:00-22:30 (7h30m) single-neutral-ac…" at bounding box center [483, 275] width 123 height 38
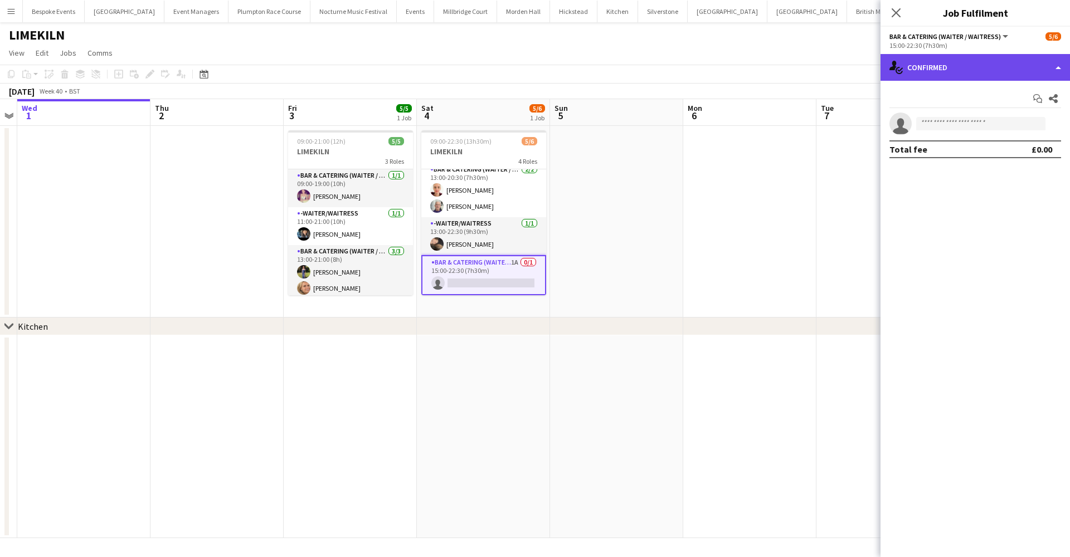
click at [966, 67] on div "single-neutral-actions-check-2 Confirmed" at bounding box center [974, 67] width 189 height 27
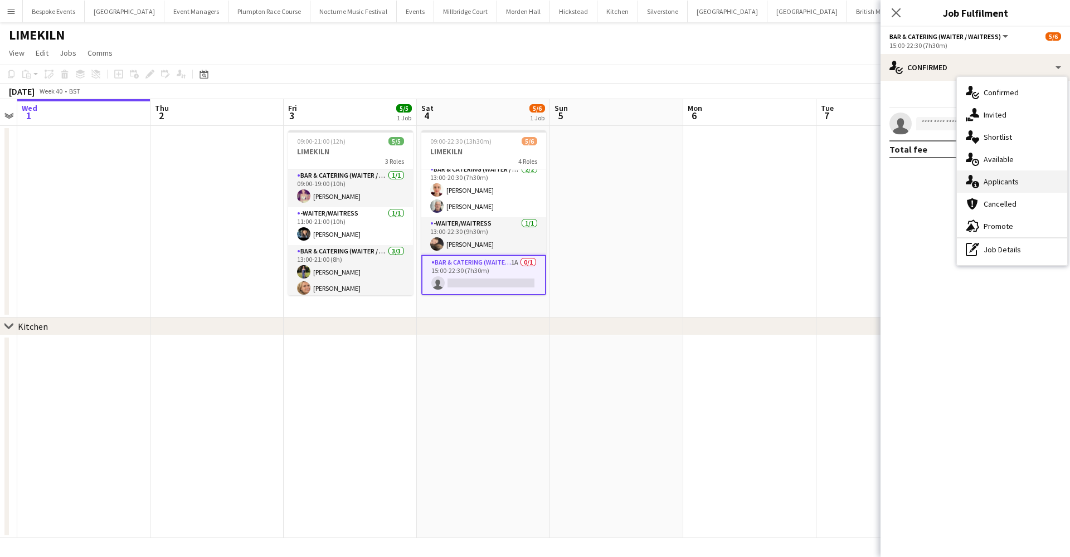
click at [982, 183] on div "single-neutral-actions-information Applicants" at bounding box center [1012, 182] width 110 height 22
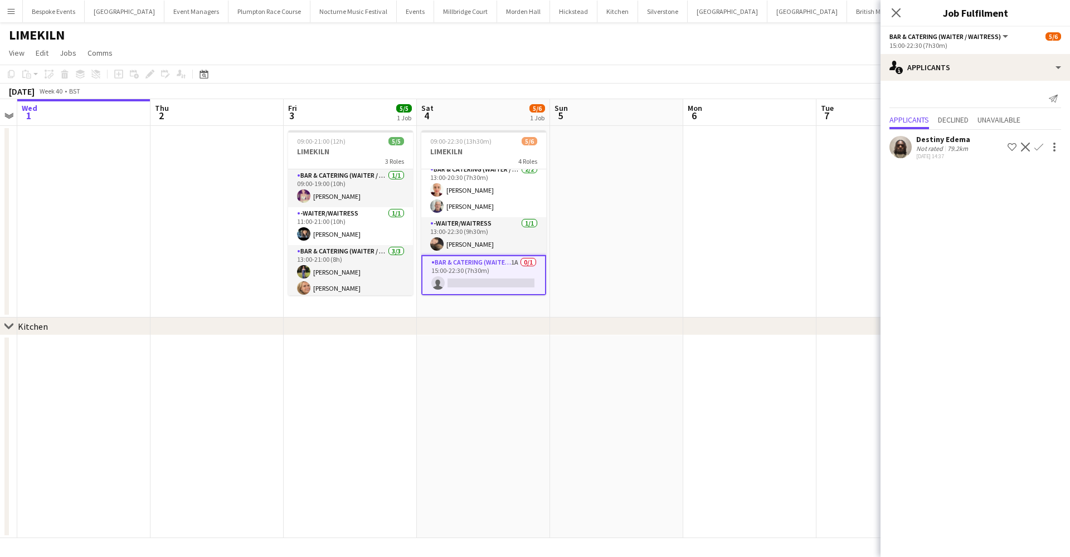
click at [484, 263] on app-card-role "Bar & Catering (Waiter / waitress) 1A 0/1 15:00-22:30 (7h30m) single-neutral-ac…" at bounding box center [483, 275] width 125 height 40
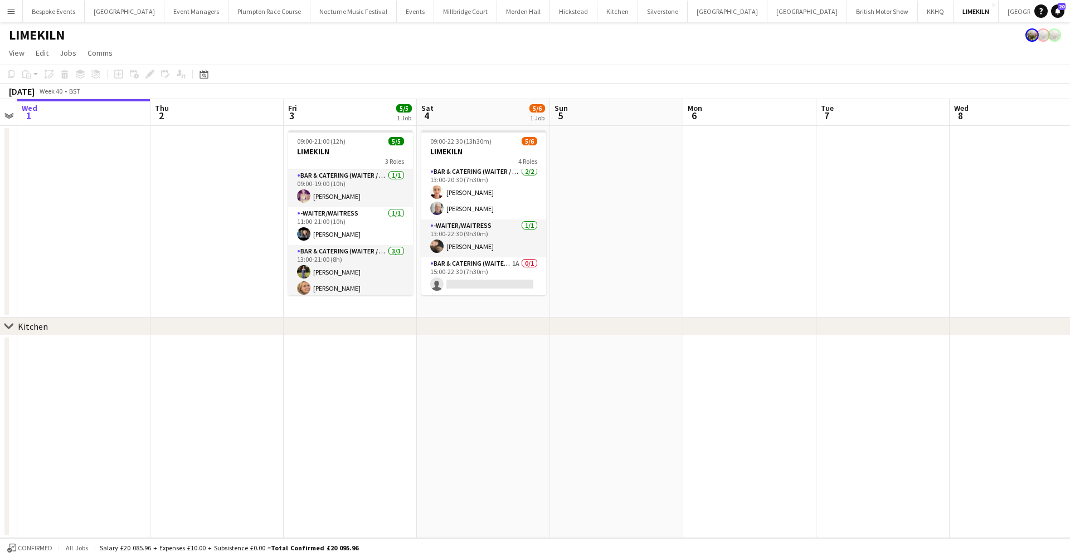
scroll to position [58, 0]
click at [434, 16] on button "[GEOGRAPHIC_DATA]" at bounding box center [465, 12] width 63 height 22
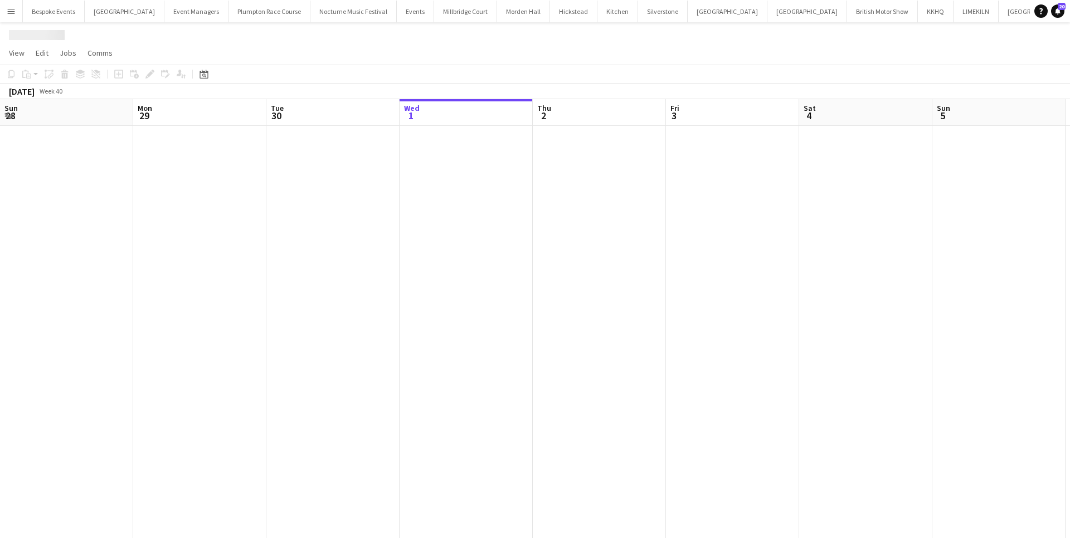
click at [434, 16] on button "[GEOGRAPHIC_DATA]" at bounding box center [465, 12] width 63 height 22
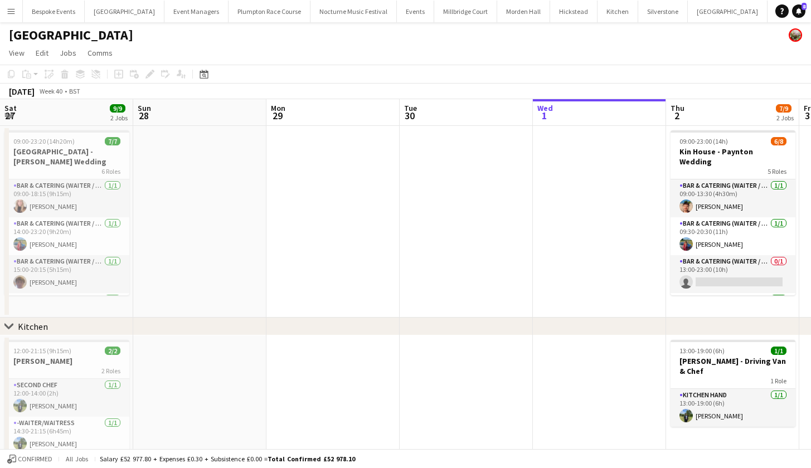
scroll to position [0, 344]
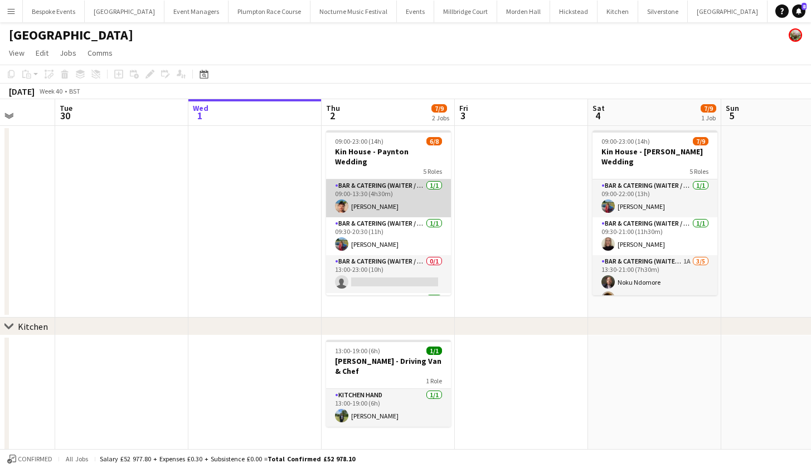
click at [379, 183] on app-card-role "Bar & Catering (Waiter / waitress) 1/1 09:00-13:30 (4h30m) Zac Clark" at bounding box center [388, 198] width 125 height 38
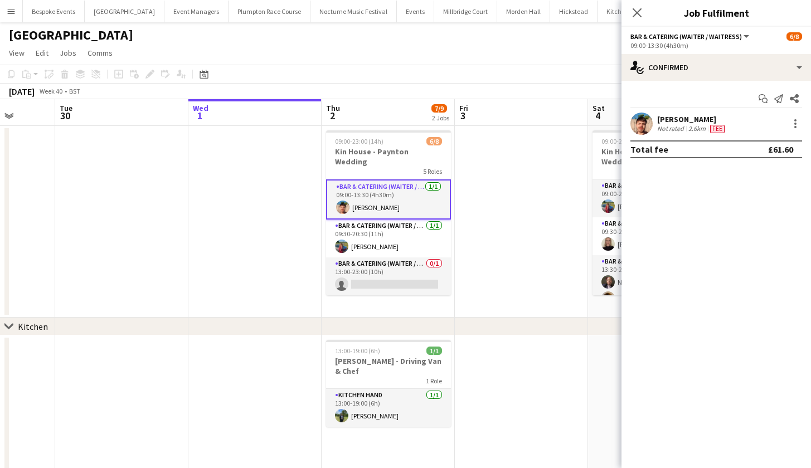
click at [648, 121] on app-user-avatar at bounding box center [641, 124] width 22 height 22
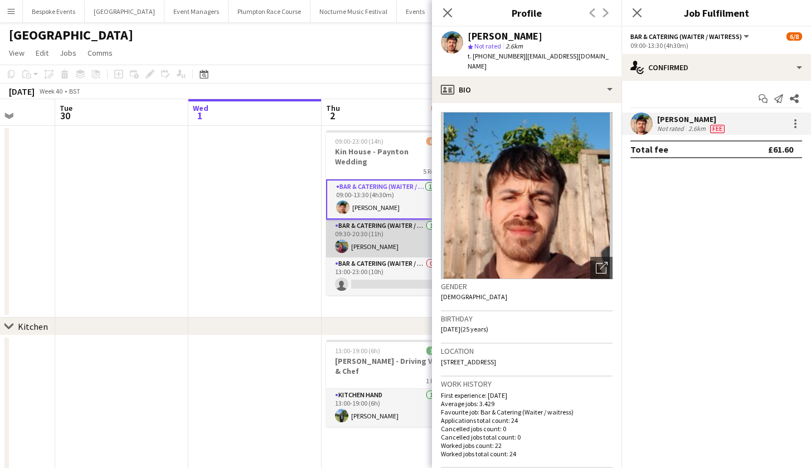
scroll to position [0, 344]
click at [373, 237] on app-card-role "Bar & Catering (Waiter / waitress) 1/1 09:30-20:30 (11h) Megan Hamill" at bounding box center [389, 239] width 125 height 38
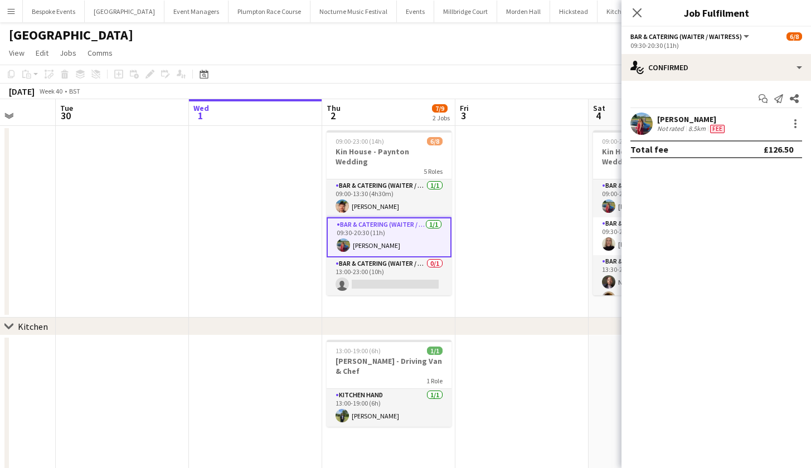
click at [643, 127] on app-user-avatar at bounding box center [641, 124] width 22 height 22
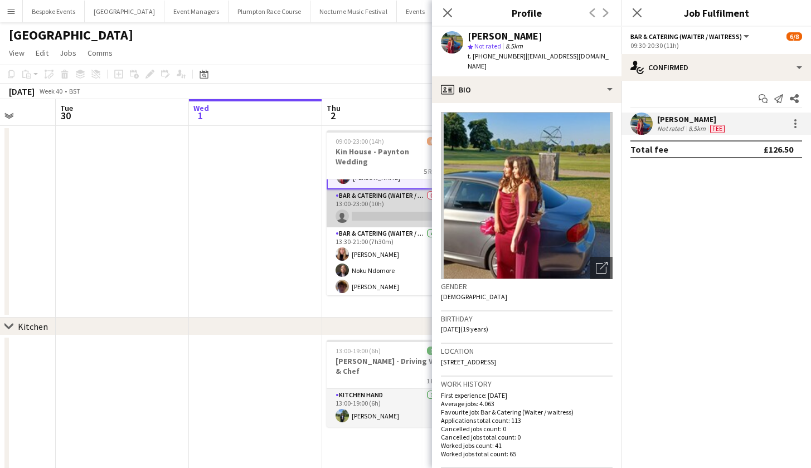
scroll to position [70, 0]
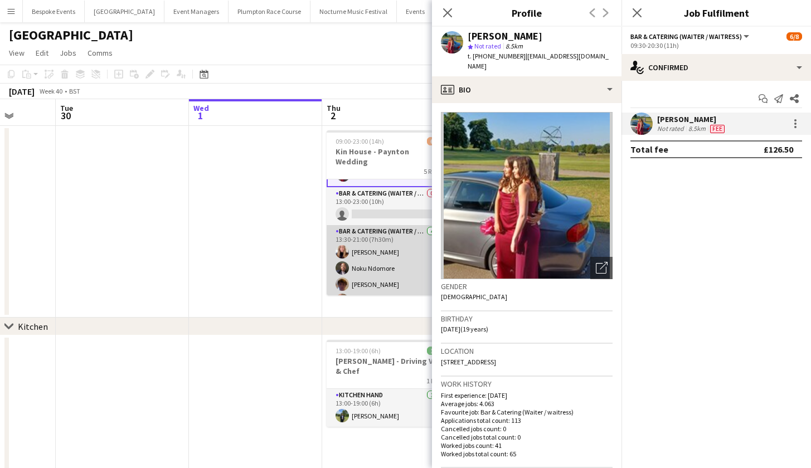
click at [369, 262] on app-card-role "Bar & Catering (Waiter / waitress) 4/4 13:30-21:00 (7h30m) Katie Thompson Noku …" at bounding box center [389, 268] width 125 height 86
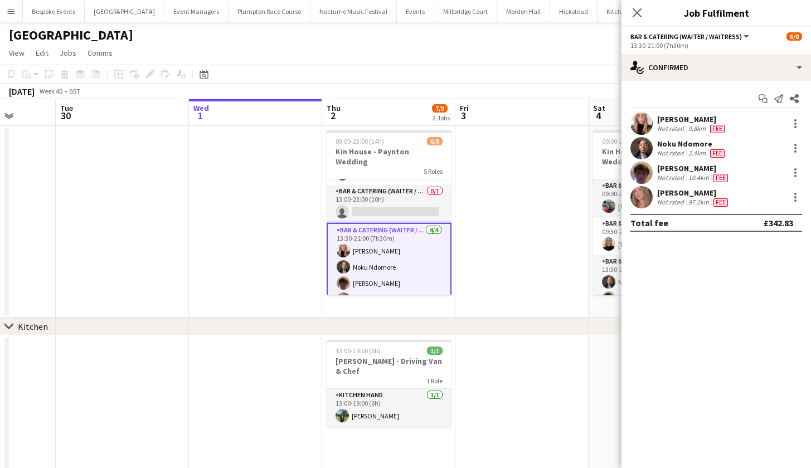
click at [645, 167] on app-user-avatar at bounding box center [641, 173] width 22 height 22
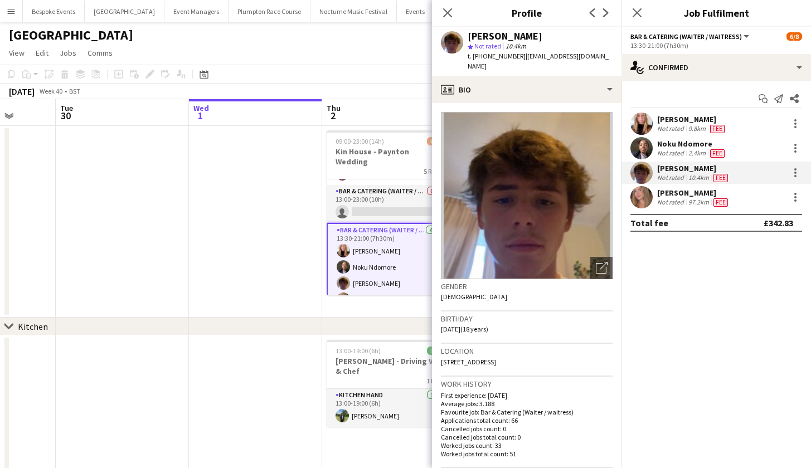
click at [645, 152] on app-user-avatar at bounding box center [641, 148] width 22 height 22
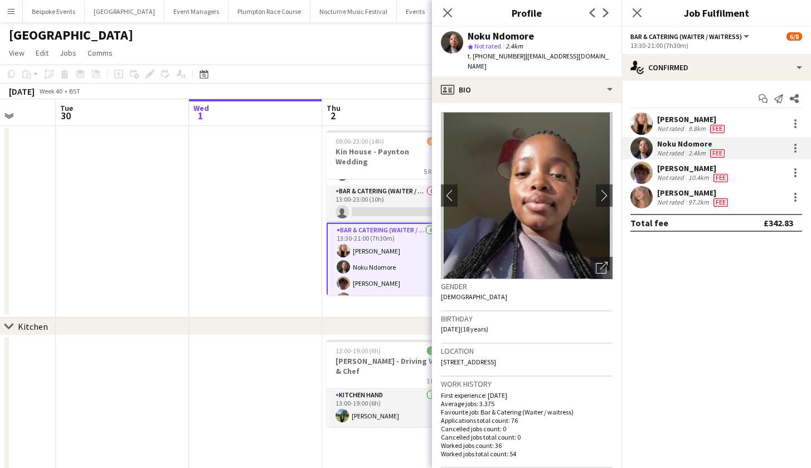
click at [640, 123] on app-user-avatar at bounding box center [641, 124] width 22 height 22
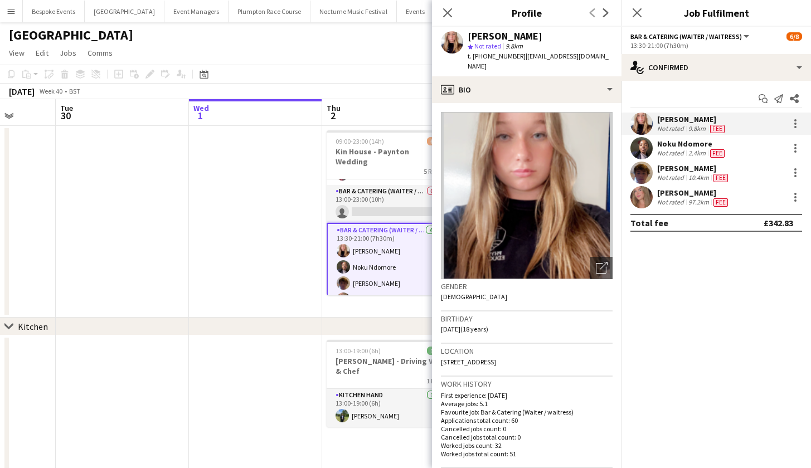
click at [641, 148] on app-user-avatar at bounding box center [641, 148] width 22 height 22
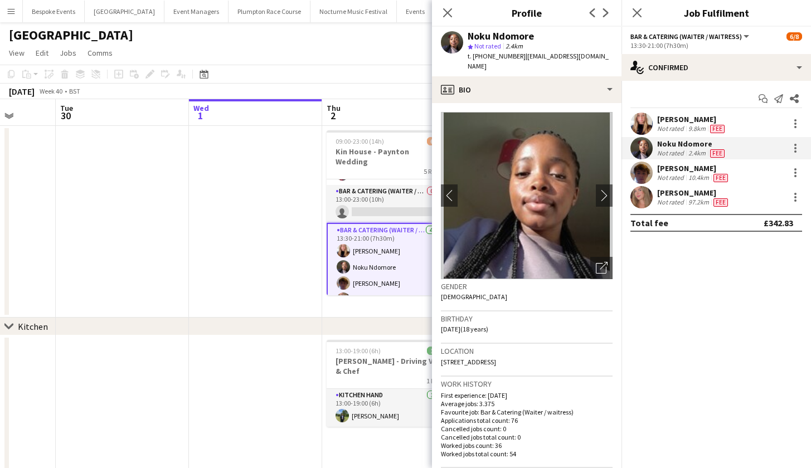
click at [641, 172] on app-user-avatar at bounding box center [641, 173] width 22 height 22
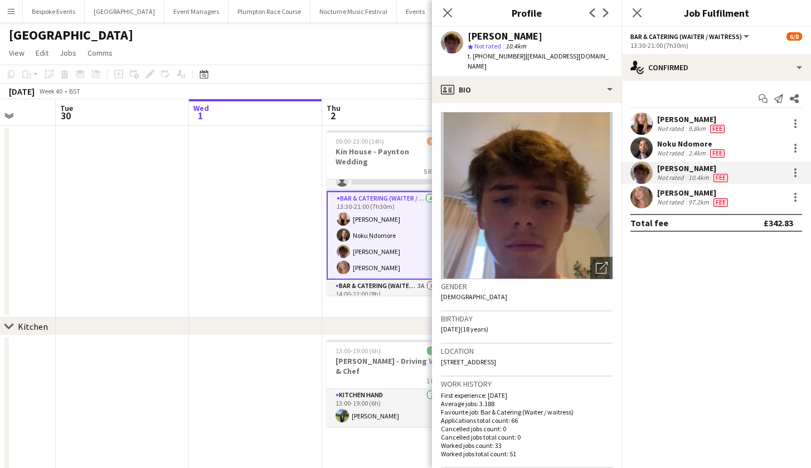
scroll to position [114, 0]
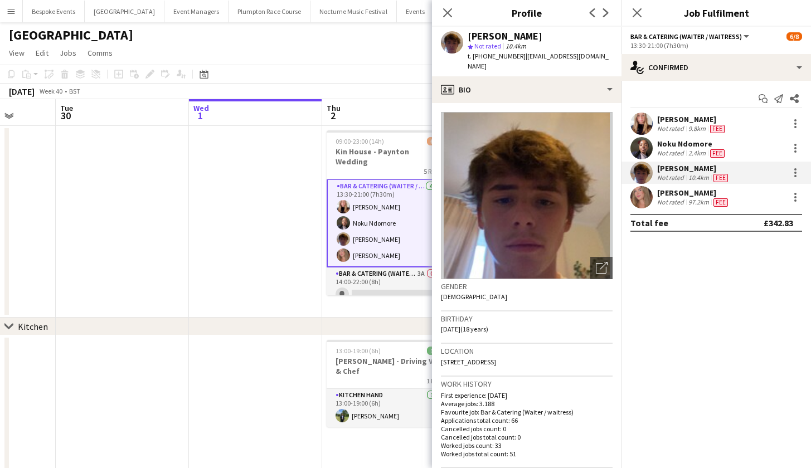
click at [362, 338] on app-date-cell "13:00-19:00 (6h) 1/1 Harvey Kin - Driving Van & Chef 1 Role Kitchen Hand 1/1 13…" at bounding box center [388, 406] width 133 height 143
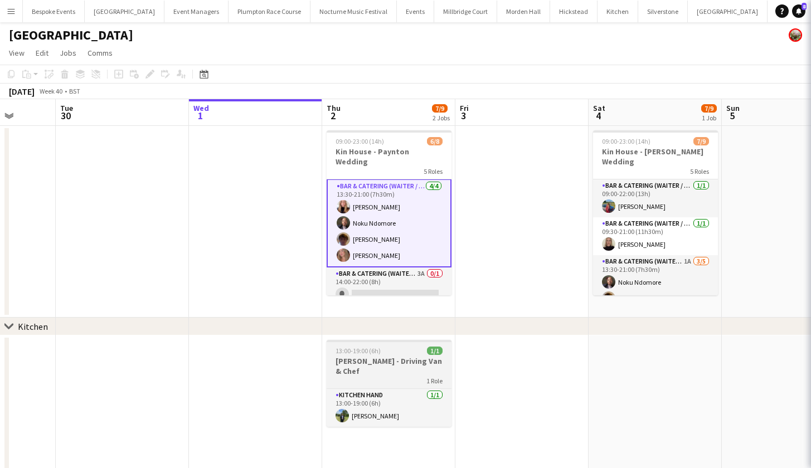
scroll to position [112, 0]
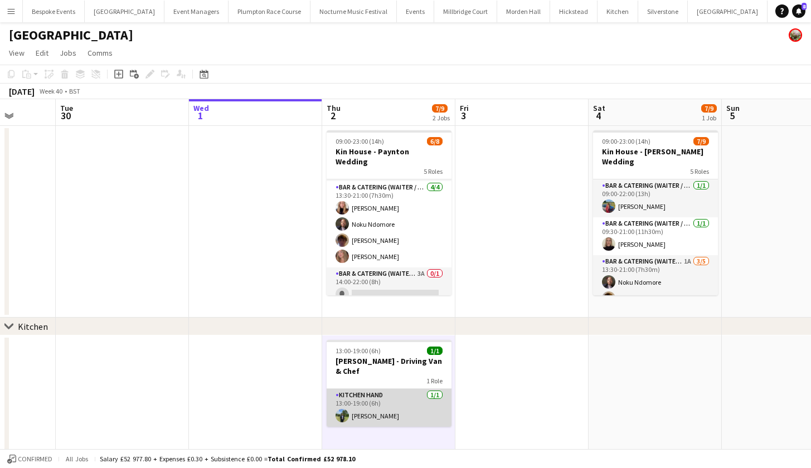
click at [363, 392] on app-card-role "Kitchen Hand 1/1 13:00-19:00 (6h) Harvey Gardner" at bounding box center [389, 408] width 125 height 38
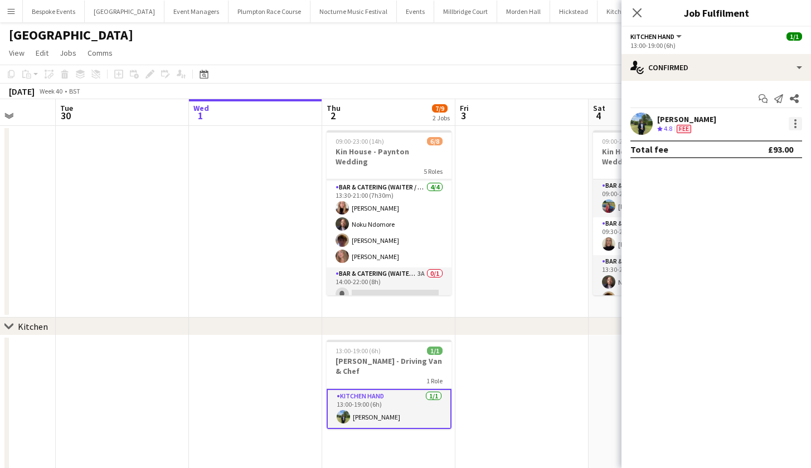
click at [794, 122] on div at bounding box center [795, 123] width 13 height 13
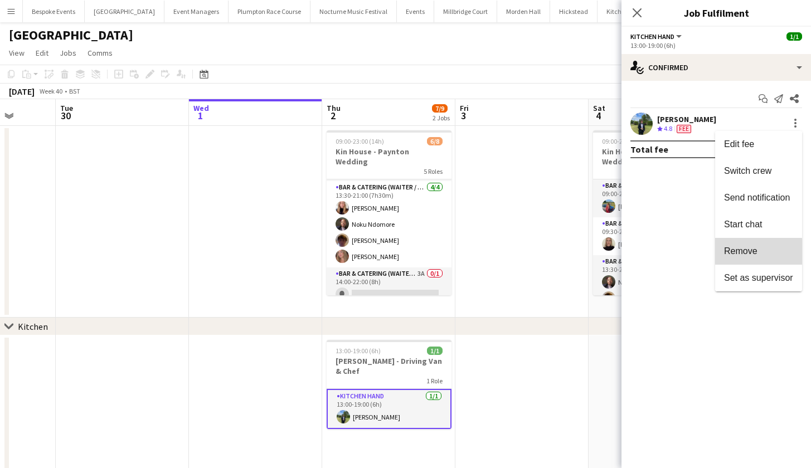
click at [745, 255] on span "Remove" at bounding box center [740, 250] width 33 height 9
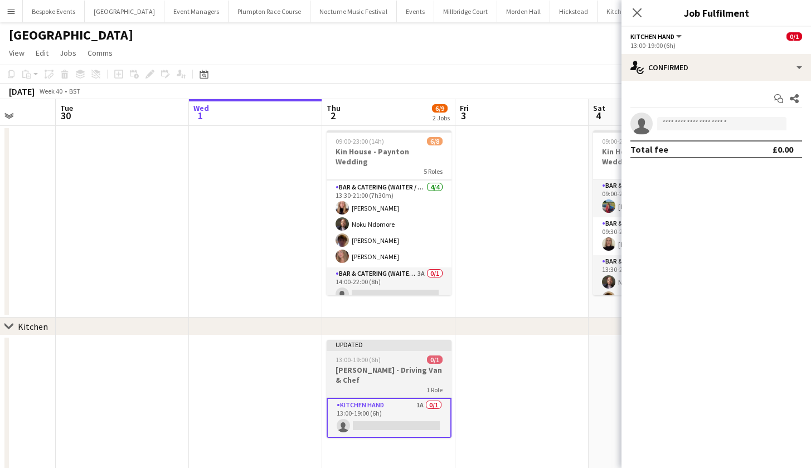
click at [370, 361] on span "13:00-19:00 (6h)" at bounding box center [357, 360] width 45 height 8
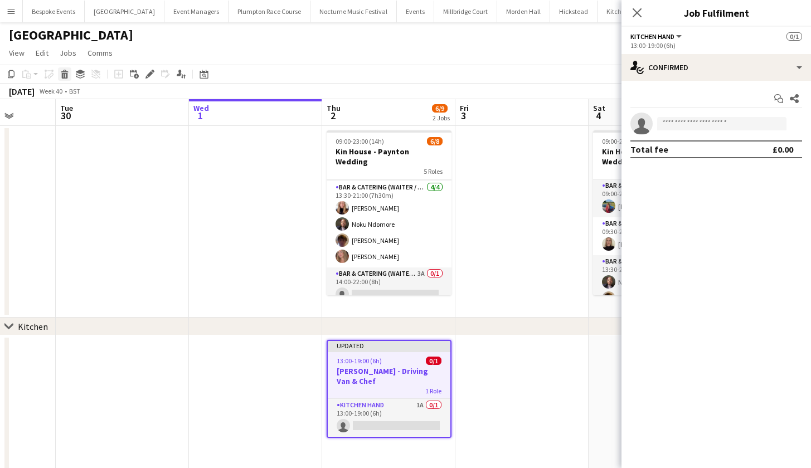
click at [64, 75] on icon "Delete" at bounding box center [64, 74] width 9 height 9
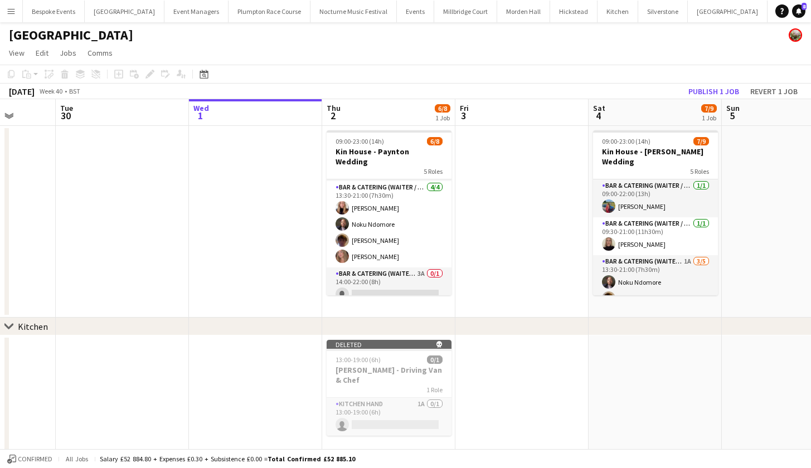
click at [247, 350] on app-date-cell at bounding box center [255, 406] width 133 height 143
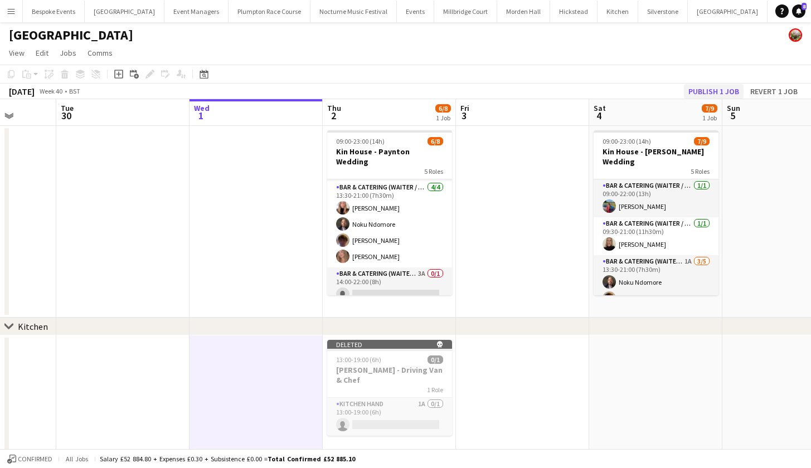
click at [709, 87] on button "Publish 1 job" at bounding box center [714, 91] width 60 height 14
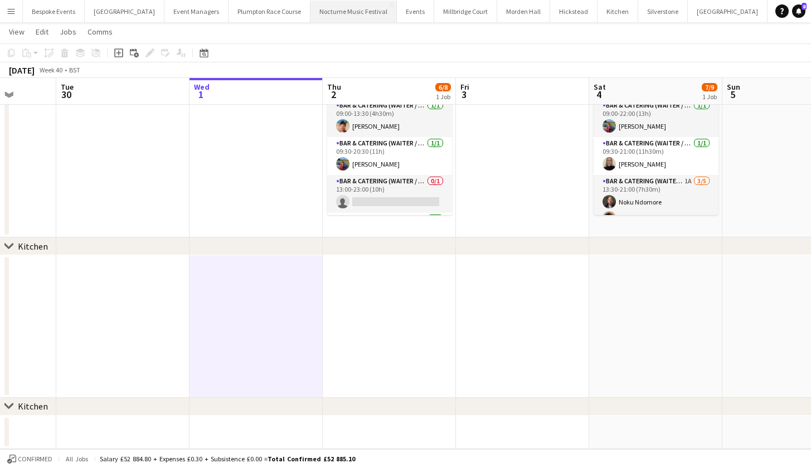
scroll to position [0, 0]
click at [449, 10] on button "[GEOGRAPHIC_DATA]" at bounding box center [465, 12] width 63 height 22
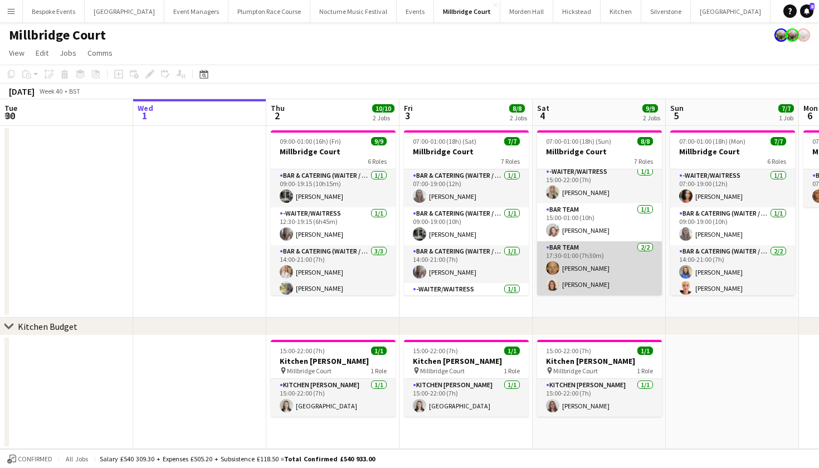
scroll to position [155, 0]
click at [594, 270] on app-card-role "Bar Team 2/2 17:30-01:00 (7h30m) Genevieve Whiteley Eliza Goodfellow" at bounding box center [599, 268] width 125 height 54
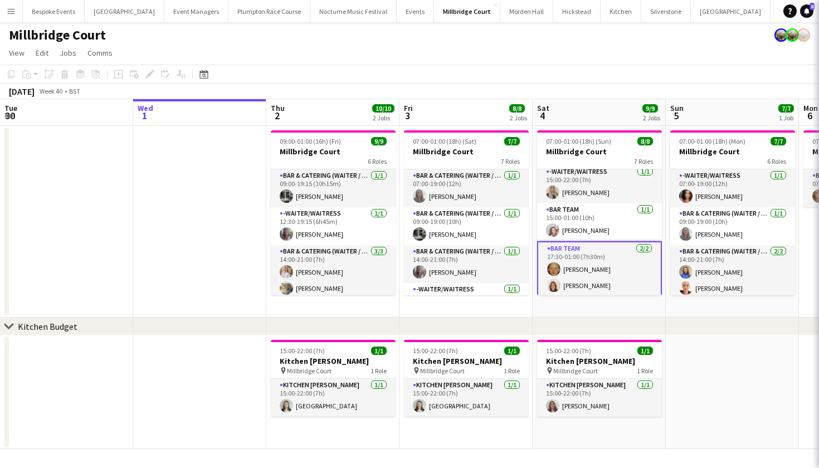
scroll to position [0, 266]
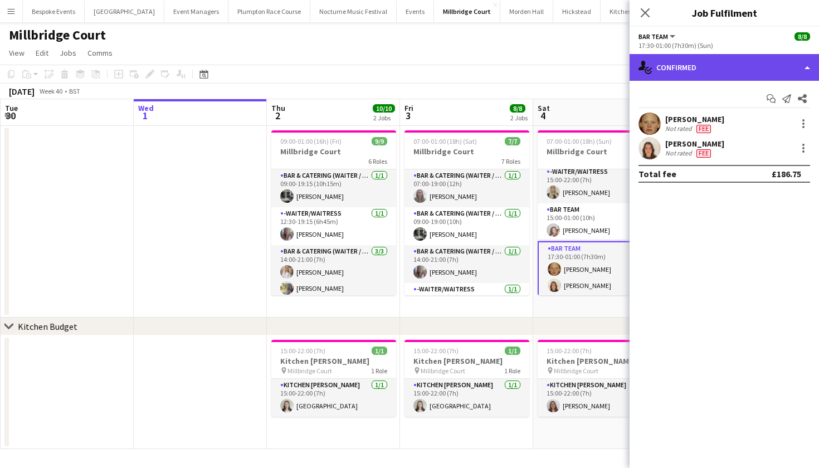
click at [752, 70] on div "single-neutral-actions-check-2 Confirmed" at bounding box center [724, 67] width 189 height 27
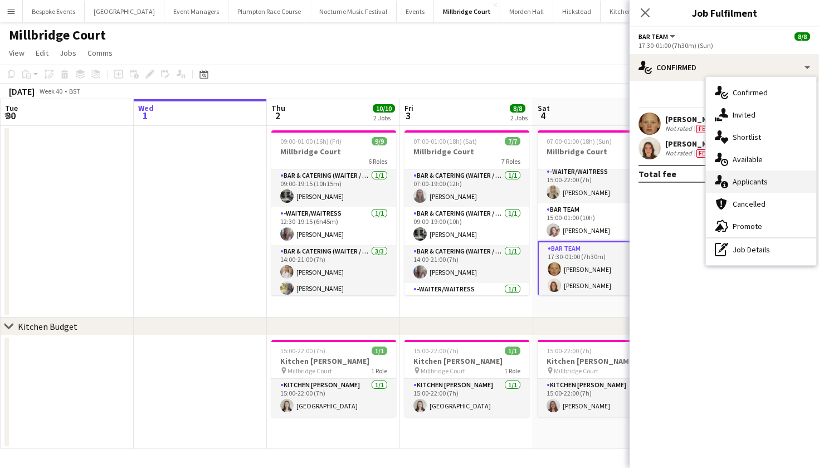
click at [752, 183] on span "Applicants" at bounding box center [750, 182] width 35 height 10
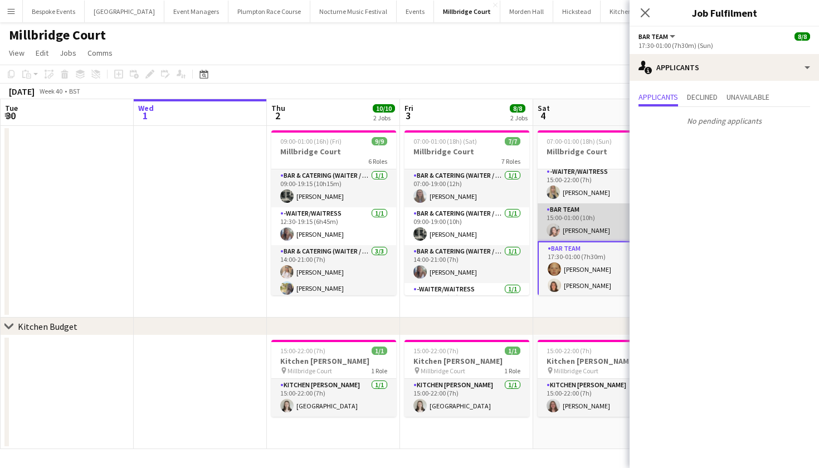
scroll to position [0, 265]
click at [596, 230] on app-card-role "Bar Team 1/1 15:00-01:00 (10h) Eliza Wheeler" at bounding box center [600, 222] width 125 height 38
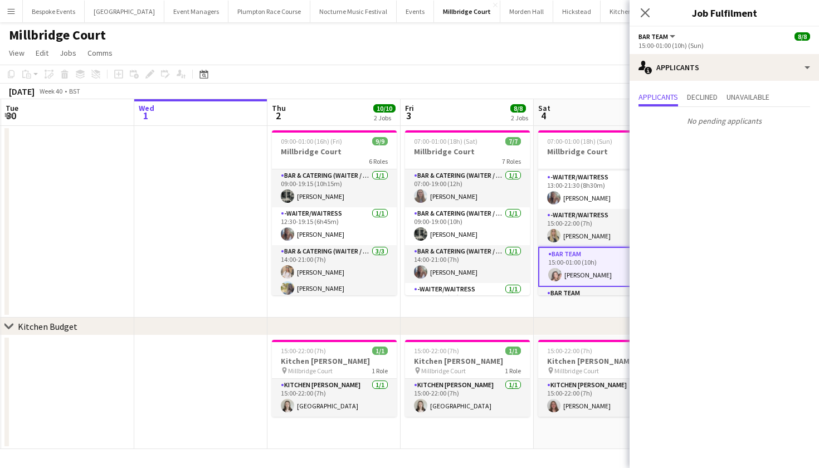
scroll to position [102, 0]
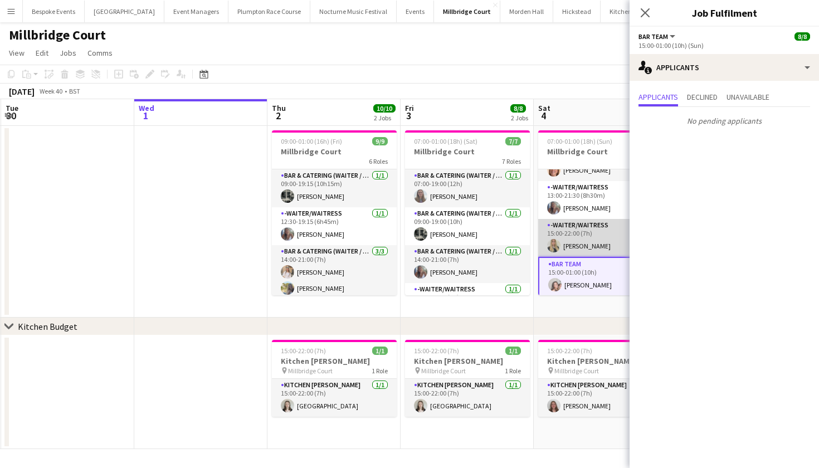
click at [596, 230] on app-card-role "-Waiter/Waitress 1/1 15:00-22:00 (7h) Abi Lambkin" at bounding box center [600, 238] width 125 height 38
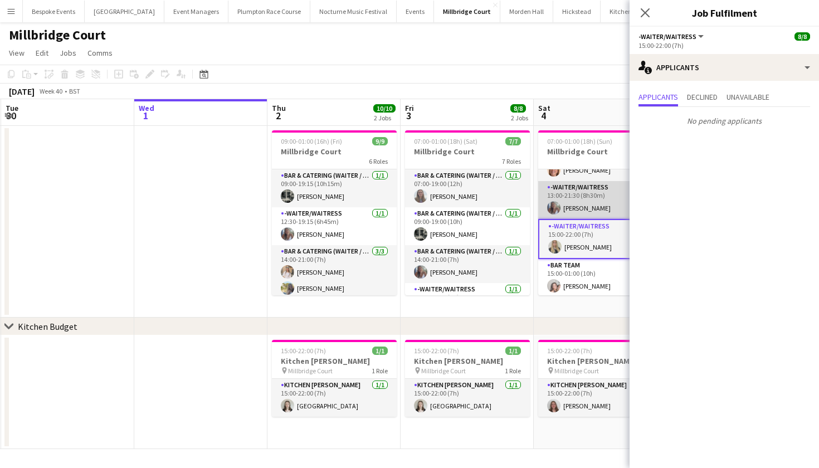
click at [591, 206] on app-card-role "-Waiter/Waitress 1/1 13:00-21:30 (8h30m) Chloe Bower" at bounding box center [600, 200] width 125 height 38
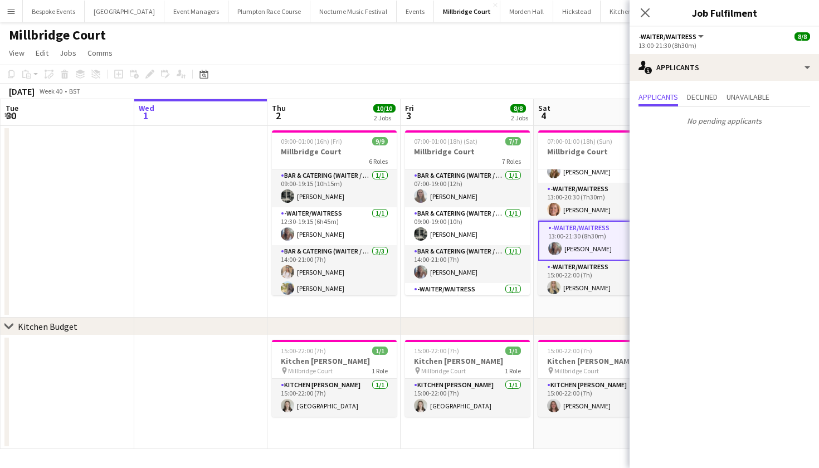
scroll to position [48, 0]
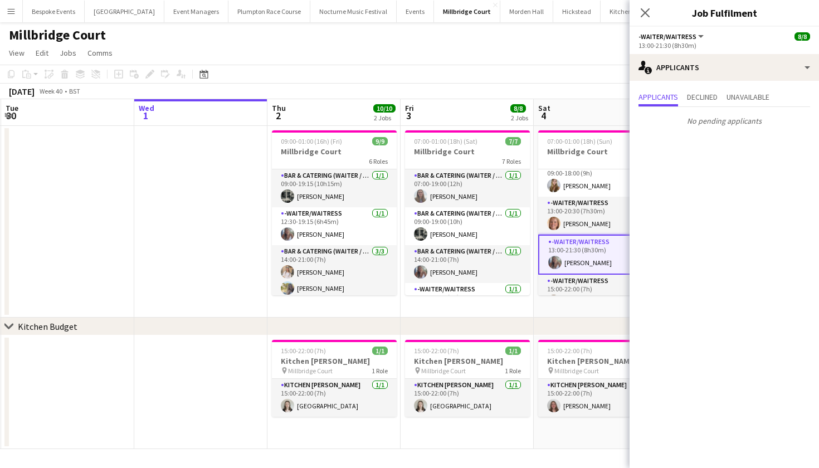
click at [591, 206] on app-card-role "-Waiter/Waitress 1/1 13:00-20:30 (7h30m) Maddy Franklin" at bounding box center [600, 216] width 125 height 38
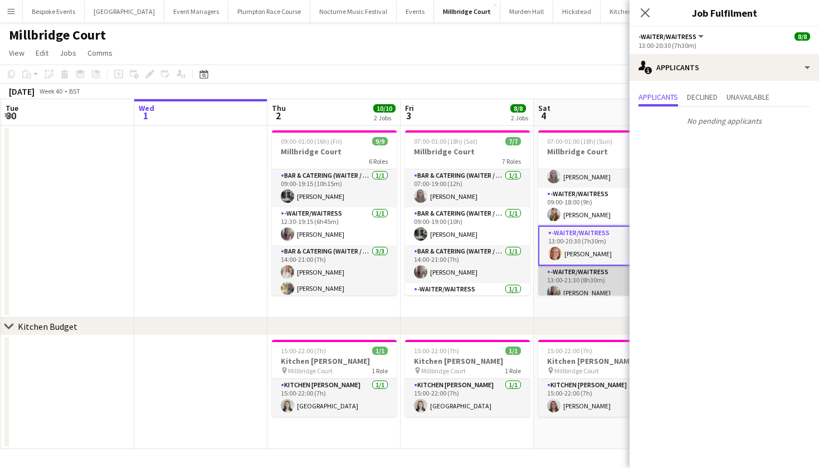
scroll to position [16, 0]
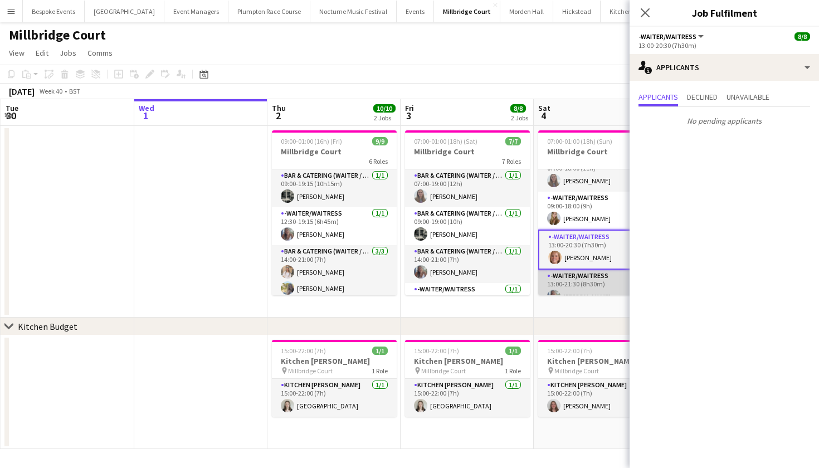
click at [591, 206] on app-card-role "-Waiter/Waitress 1/1 09:00-18:00 (9h) Phoebe Marman" at bounding box center [600, 211] width 125 height 38
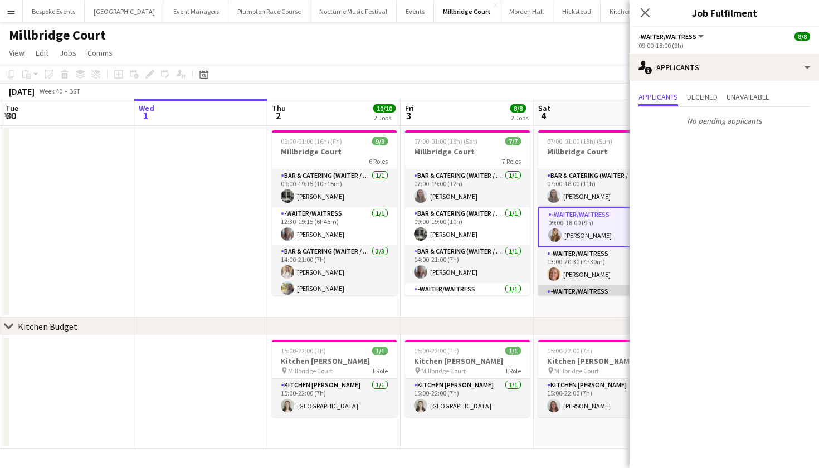
scroll to position [0, 0]
click at [592, 179] on app-card-role "Bar & Catering (Waiter / waitress) 1/1 07:00-18:00 (11h) Jess Cullen" at bounding box center [600, 188] width 125 height 38
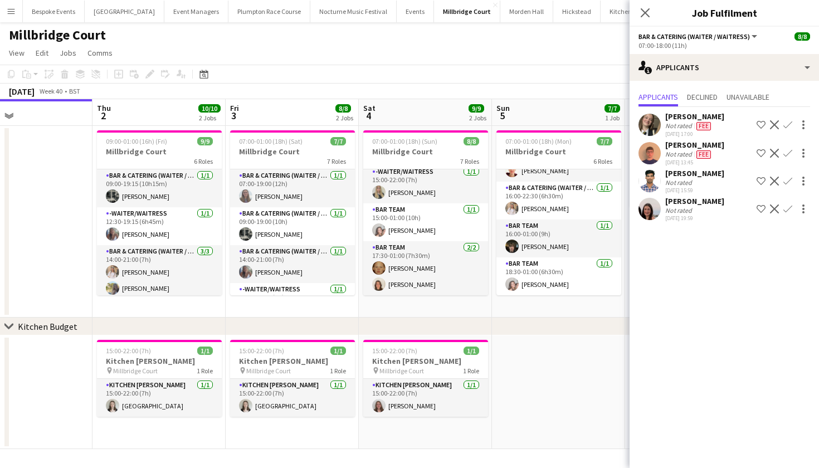
scroll to position [118, 0]
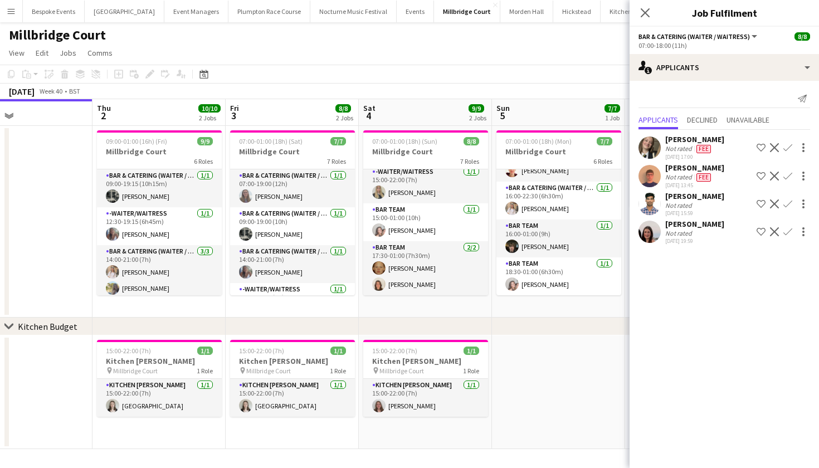
click at [450, 61] on app-page-menu "View Day view expanded Day view collapsed Month view Date picker Jump to [DATE]…" at bounding box center [409, 53] width 819 height 21
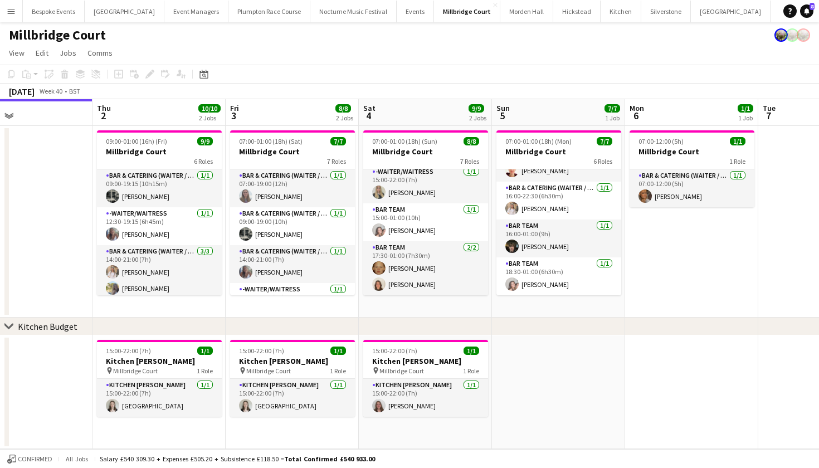
scroll to position [155, 0]
click at [771, 21] on button "Kin House Close" at bounding box center [811, 12] width 80 height 22
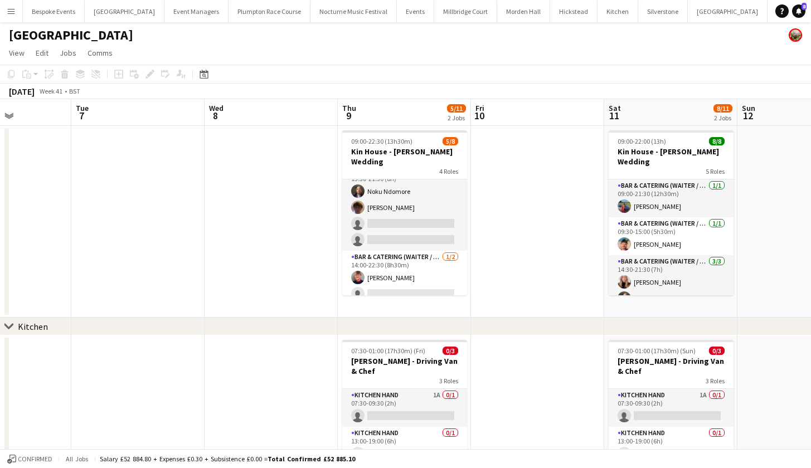
scroll to position [90, 0]
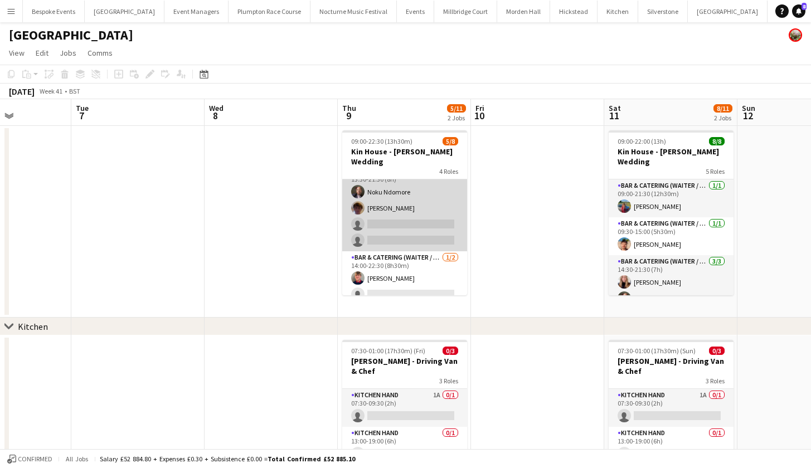
click at [402, 218] on app-card-role "Bar & Catering (Waiter / waitress) 1A 2/4 13:30-21:30 (8h) Noku Ndomore Scott H…" at bounding box center [404, 208] width 125 height 86
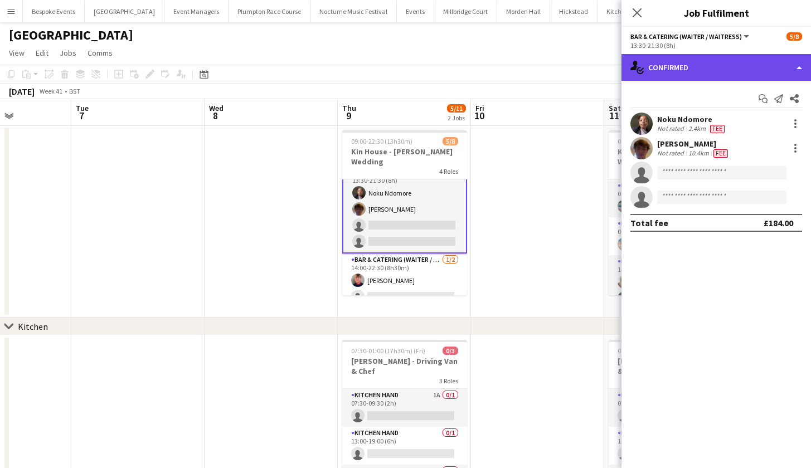
click at [737, 68] on div "single-neutral-actions-check-2 Confirmed" at bounding box center [715, 67] width 189 height 27
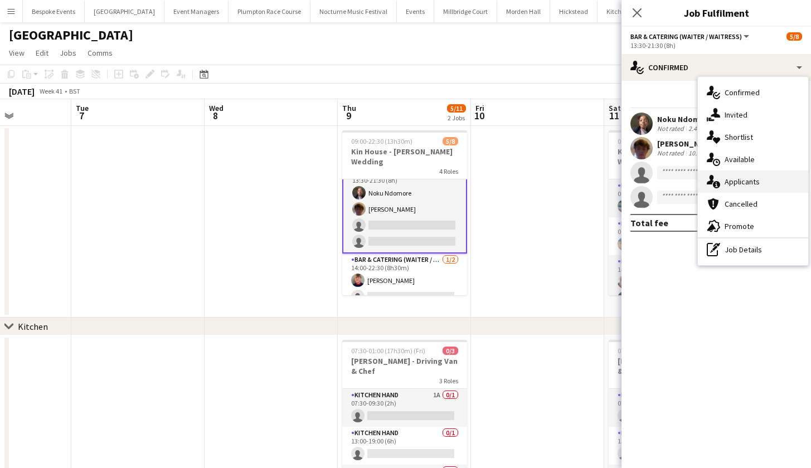
click at [728, 182] on span "Applicants" at bounding box center [741, 182] width 35 height 10
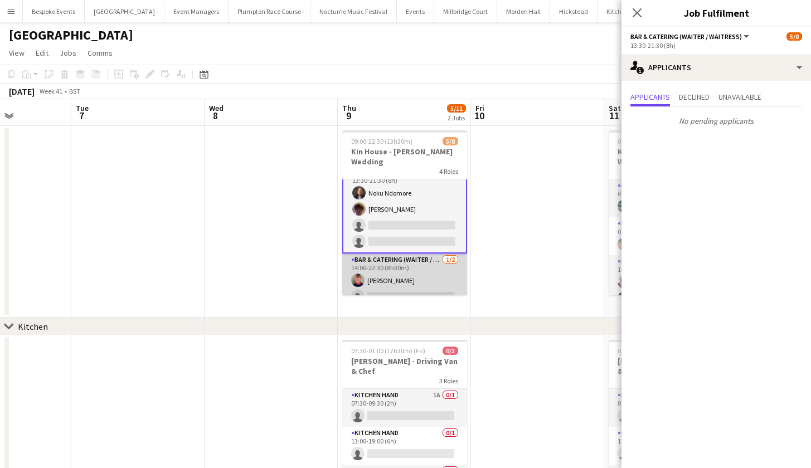
click at [400, 263] on app-card-role "Bar & Catering (Waiter / waitress) 1/2 14:00-22:30 (8h30m) Harry Etchells singl…" at bounding box center [404, 281] width 125 height 54
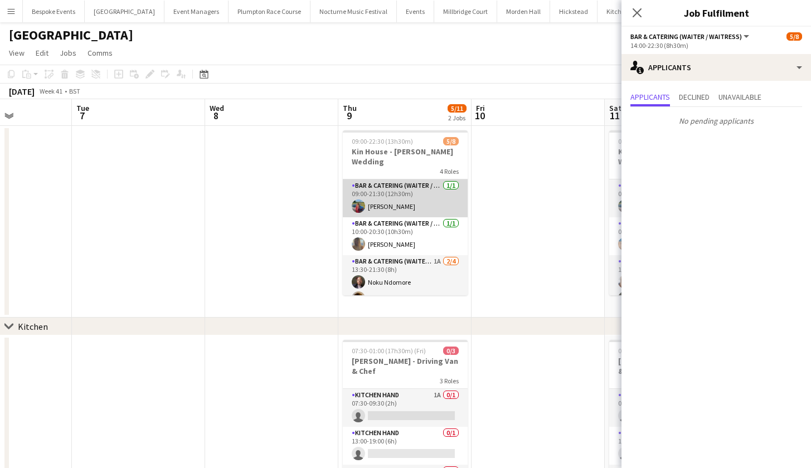
scroll to position [0, 0]
click at [400, 179] on app-card-role "Bar & Catering (Waiter / waitress) 1/1 09:00-21:30 (12h30m) Megan Hamill" at bounding box center [405, 198] width 125 height 38
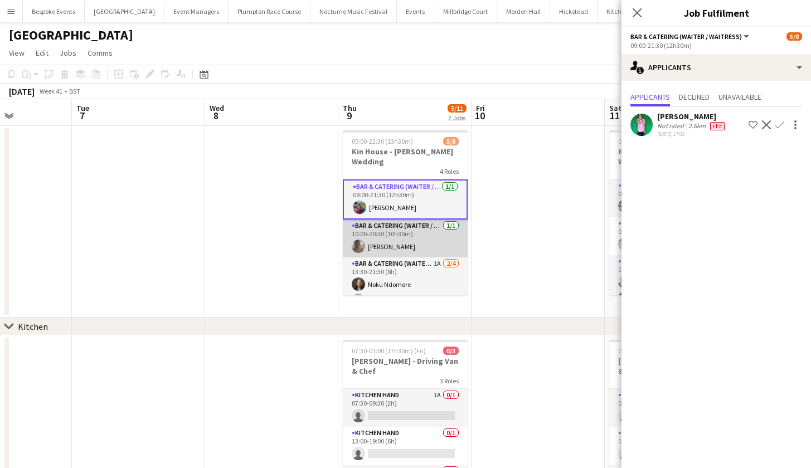
click at [396, 232] on app-card-role "Bar & Catering (Waiter / waitress) 1/1 10:00-20:30 (10h30m) Rebecca Etchells" at bounding box center [405, 239] width 125 height 38
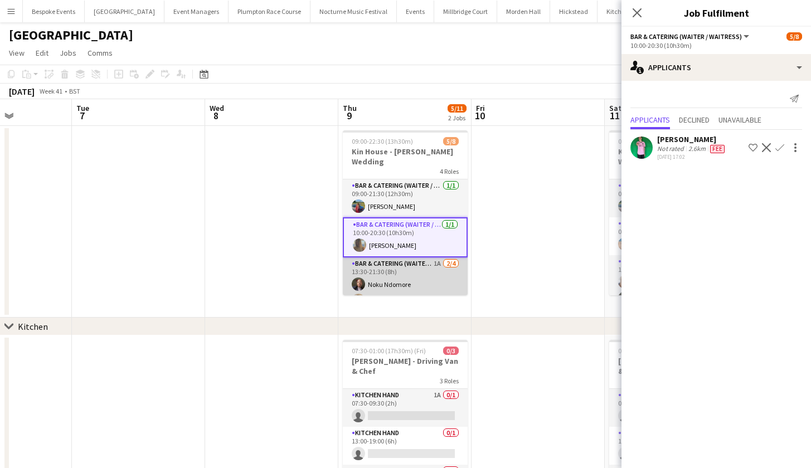
click at [397, 273] on app-card-role "Bar & Catering (Waiter / waitress) 1A 2/4 13:30-21:30 (8h) Noku Ndomore Scott H…" at bounding box center [405, 300] width 125 height 86
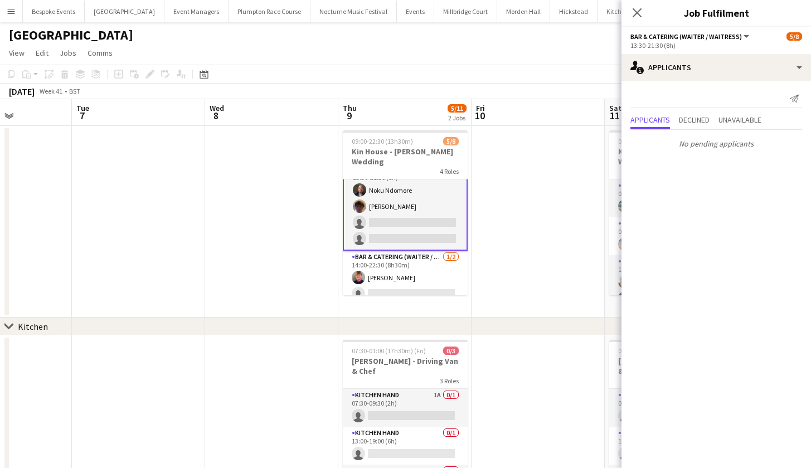
scroll to position [93, 0]
click at [397, 273] on app-card-role "Bar & Catering (Waiter / waitress) 1/2 14:00-22:30 (8h30m) Harry Etchells singl…" at bounding box center [405, 278] width 125 height 54
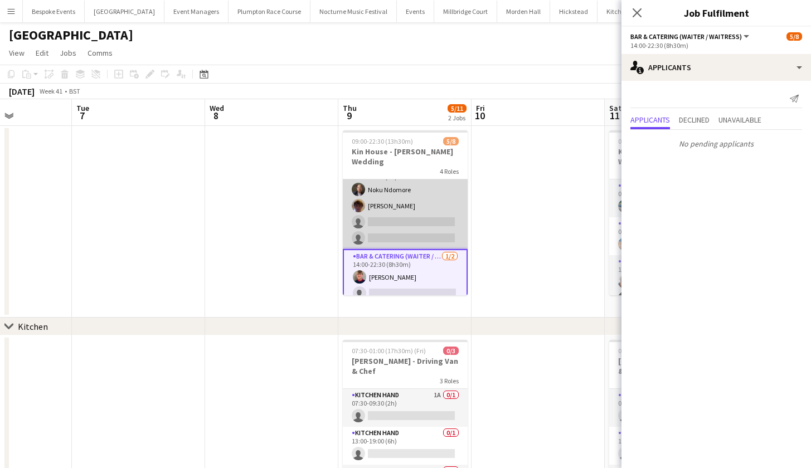
click at [397, 273] on app-card-role "Bar & Catering (Waiter / waitress) 1/2 14:00-22:30 (8h30m) Harry Etchells singl…" at bounding box center [405, 277] width 125 height 56
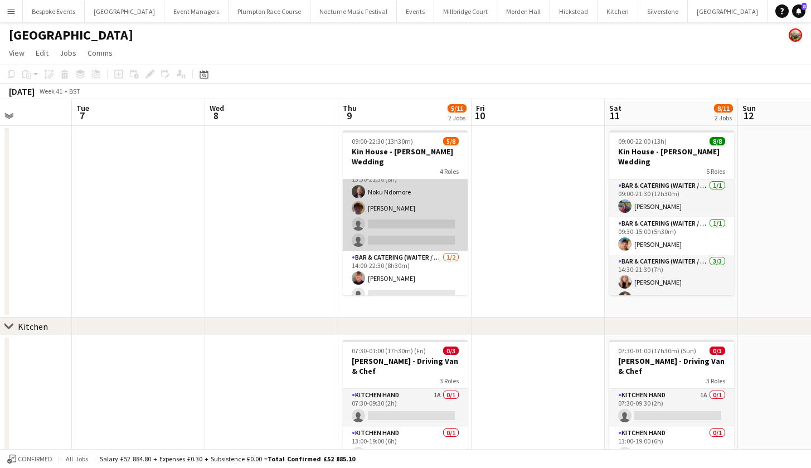
click at [405, 210] on app-card-role "Bar & Catering (Waiter / waitress) 1A 2/4 13:30-21:30 (8h) Noku Ndomore Scott H…" at bounding box center [405, 208] width 125 height 86
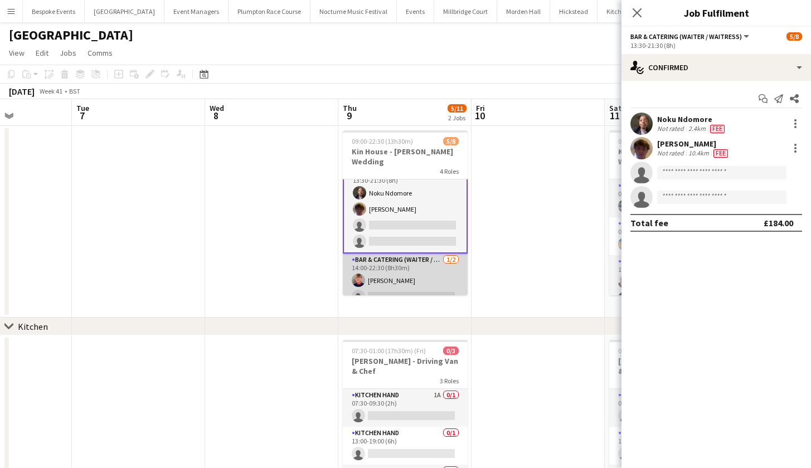
click at [400, 255] on app-card-role "Bar & Catering (Waiter / waitress) 1/2 14:00-22:30 (8h30m) Harry Etchells singl…" at bounding box center [405, 281] width 125 height 54
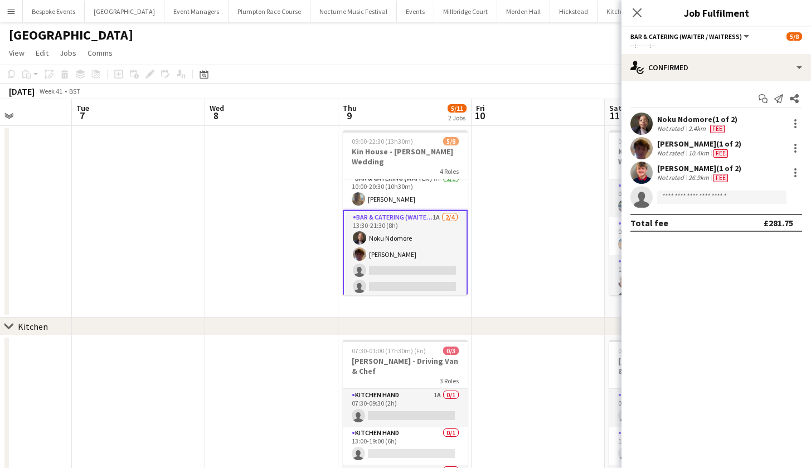
scroll to position [30, 0]
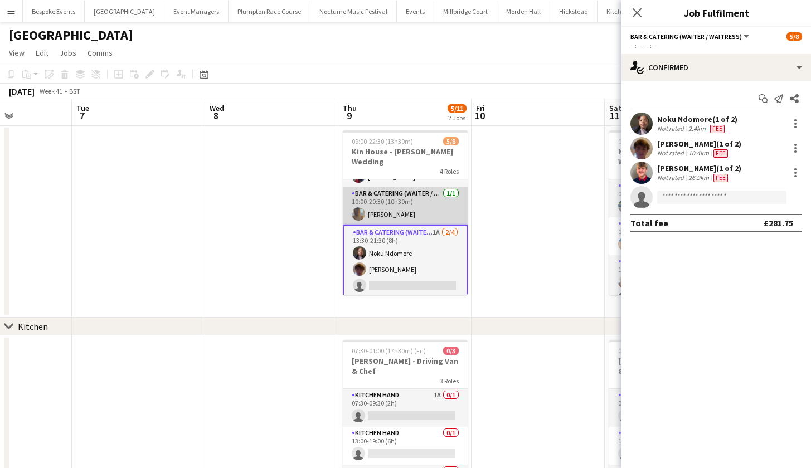
click at [400, 200] on app-card-role "Bar & Catering (Waiter / waitress) 1/1 10:00-20:30 (10h30m) Rebecca Etchells" at bounding box center [405, 206] width 125 height 38
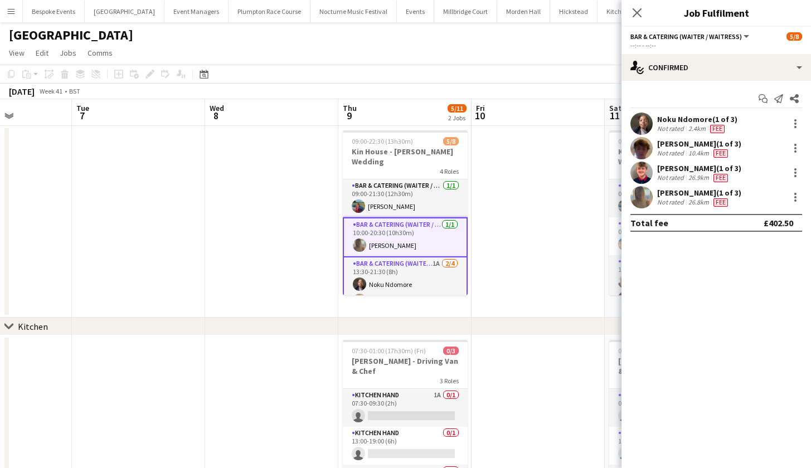
scroll to position [-1, 0]
click at [400, 200] on app-card-role "Bar & Catering (Waiter / waitress) 1/1 09:00-21:30 (12h30m) Megan Hamill" at bounding box center [405, 198] width 125 height 38
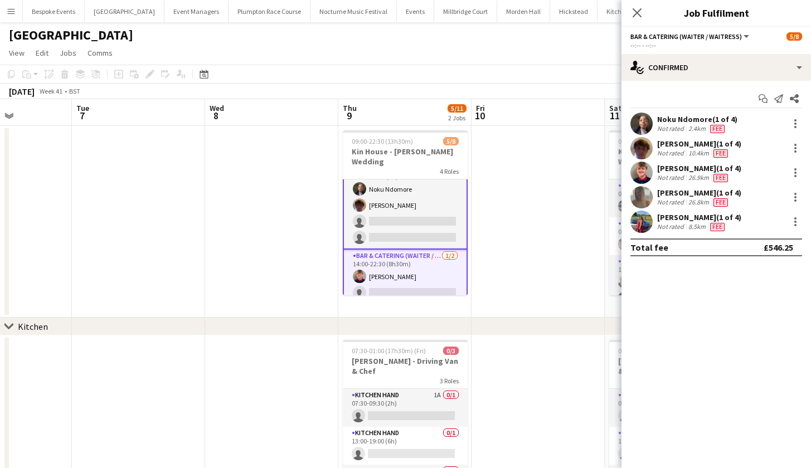
scroll to position [96, 0]
click at [796, 221] on div at bounding box center [795, 221] width 13 height 13
click at [774, 243] on span "Edit fee" at bounding box center [758, 242] width 69 height 10
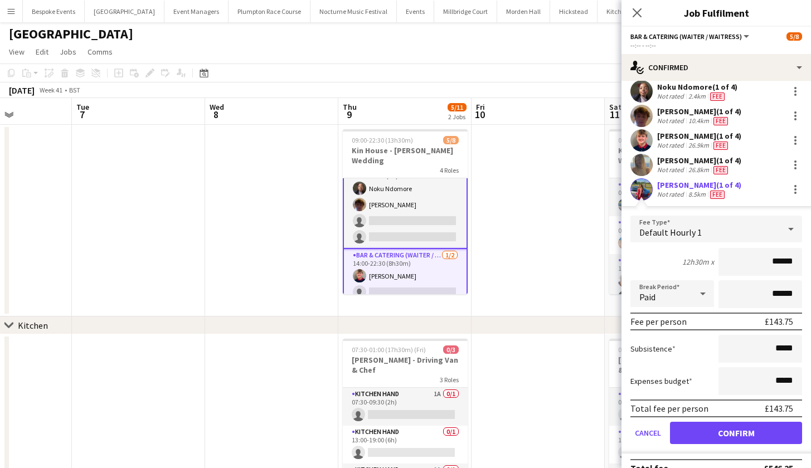
scroll to position [30, 0]
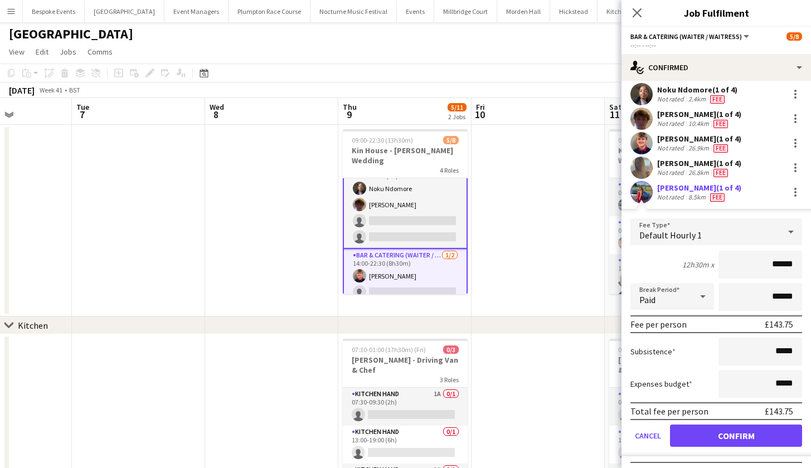
click at [420, 222] on app-card-role "Bar & Catering (Waiter / waitress) 1A 2/4 13:30-21:30 (8h) Noku Ndomore Scott H…" at bounding box center [405, 205] width 125 height 87
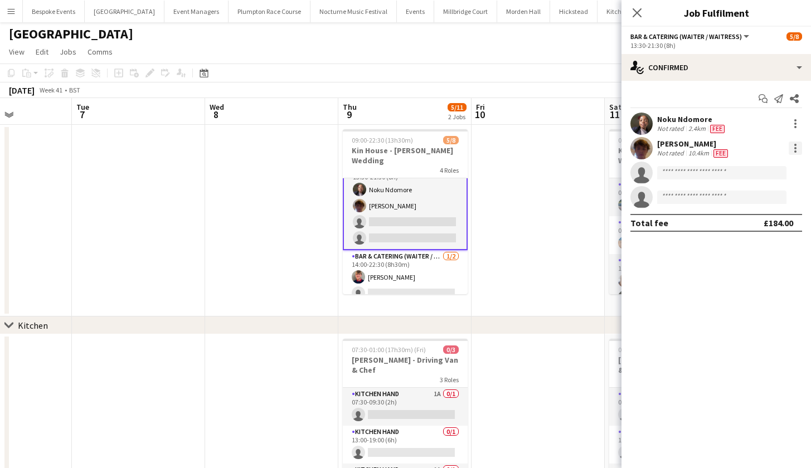
click at [797, 143] on div at bounding box center [795, 148] width 13 height 13
click at [758, 163] on button "Edit fee" at bounding box center [758, 168] width 87 height 27
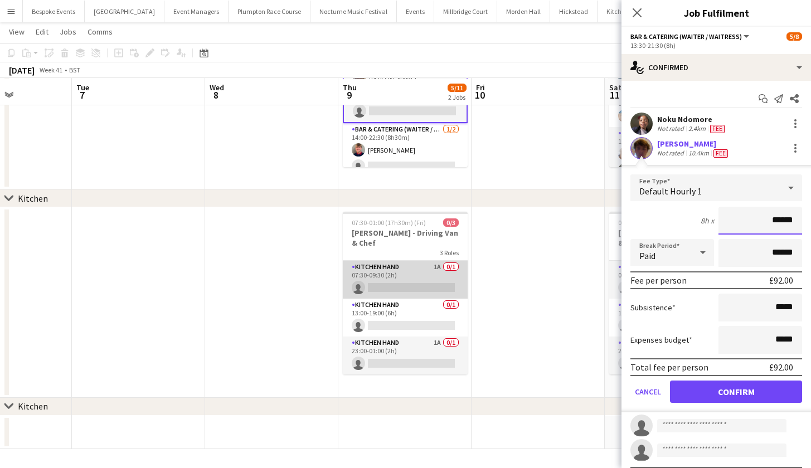
scroll to position [127, 0]
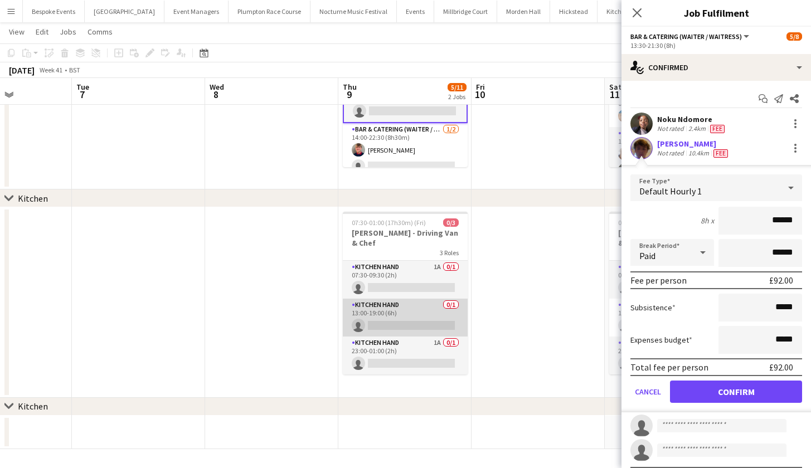
click at [417, 307] on app-card-role "Kitchen Hand 0/1 13:00-19:00 (6h) single-neutral-actions" at bounding box center [405, 318] width 125 height 38
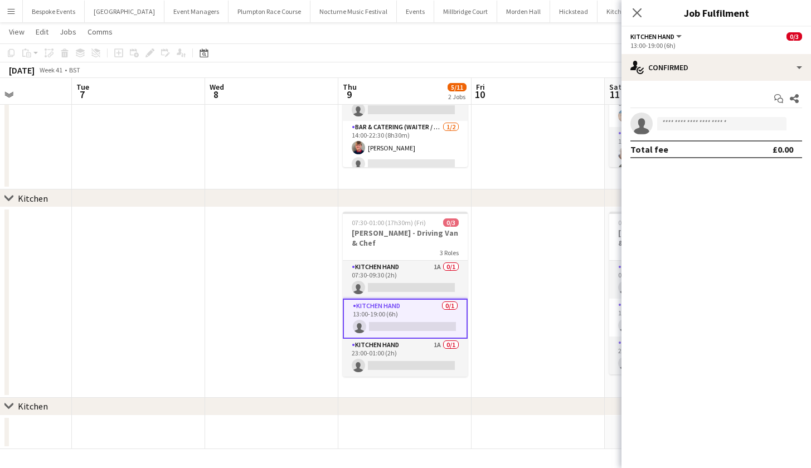
scroll to position [90, 0]
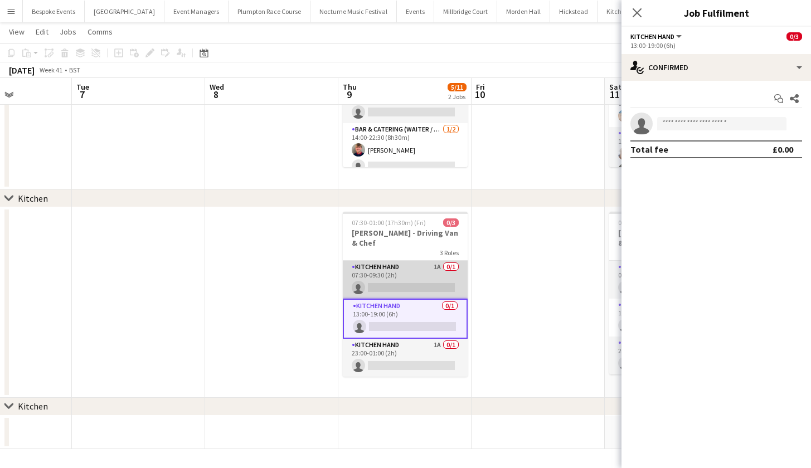
click at [409, 264] on app-card-role "Kitchen Hand 1A 0/1 07:30-09:30 (2h) single-neutral-actions" at bounding box center [405, 280] width 125 height 38
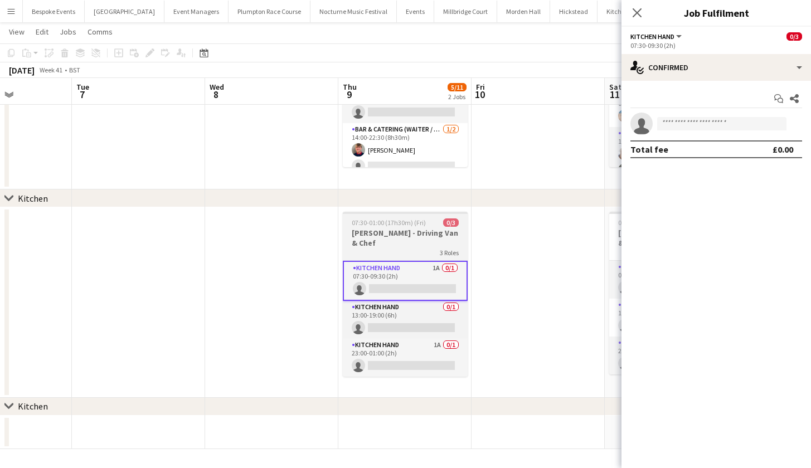
click at [421, 248] on div "3 Roles" at bounding box center [405, 252] width 125 height 9
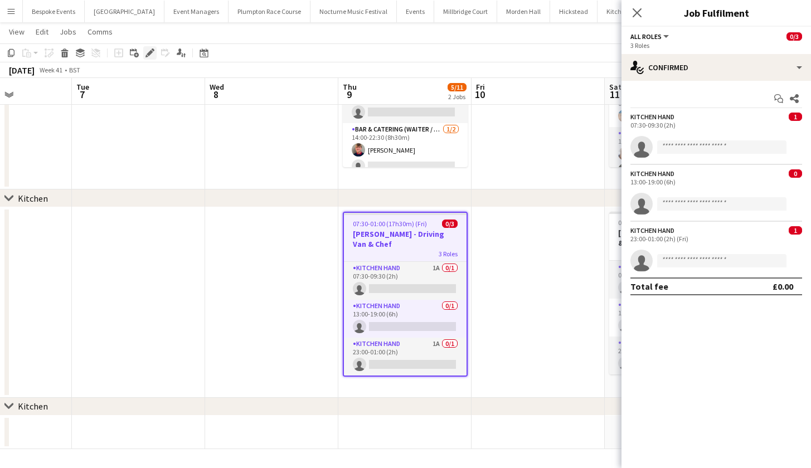
click at [149, 51] on icon "Edit" at bounding box center [149, 52] width 9 height 9
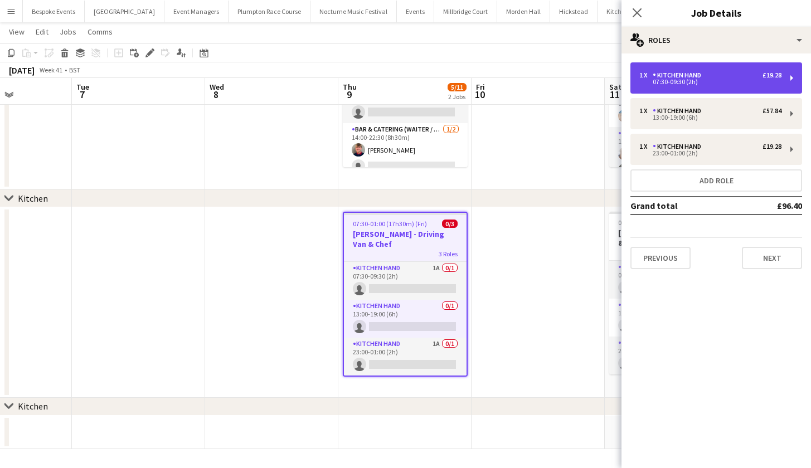
click at [722, 65] on div "1 x Kitchen Hand £19.28 07:30-09:30 (2h)" at bounding box center [716, 77] width 172 height 31
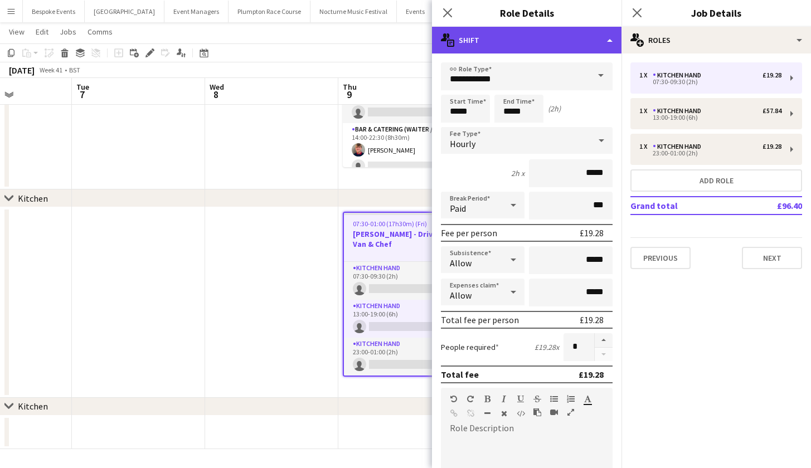
click at [594, 38] on div "multiple-actions-text Shift" at bounding box center [526, 40] width 189 height 27
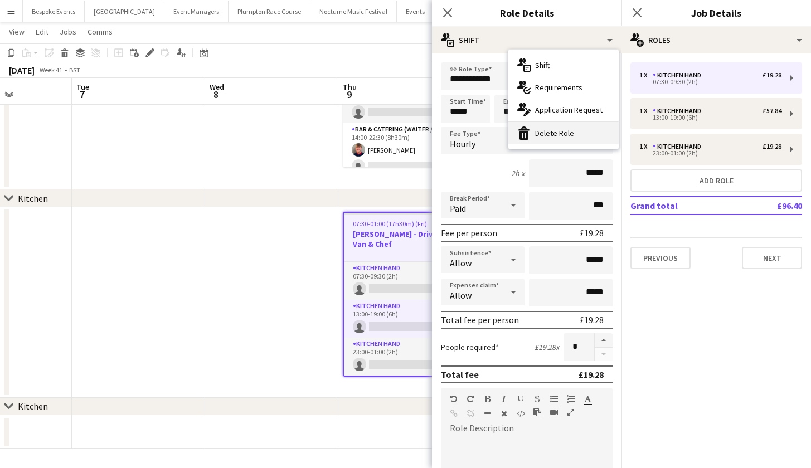
click at [587, 140] on div "bin-2 Delete Role" at bounding box center [563, 133] width 110 height 22
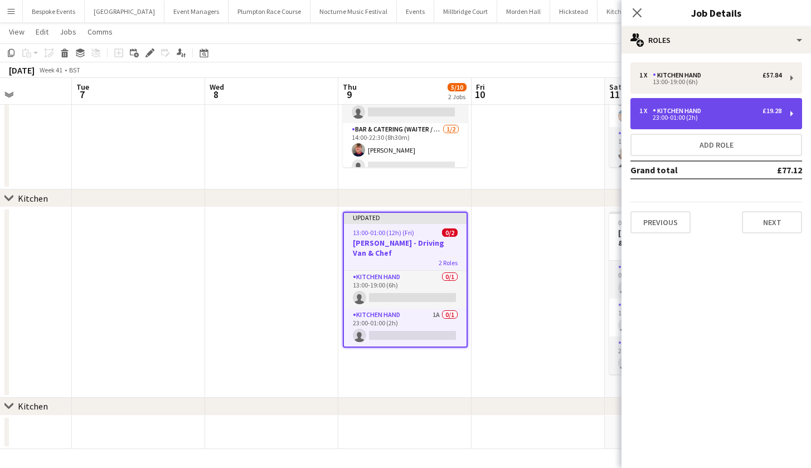
click at [731, 108] on div "1 x Kitchen Hand £19.28" at bounding box center [710, 111] width 142 height 8
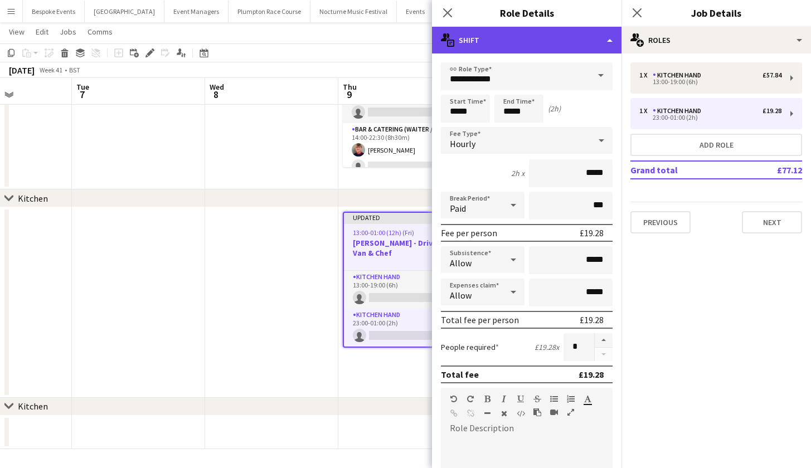
click at [598, 39] on div "multiple-actions-text Shift" at bounding box center [526, 40] width 189 height 27
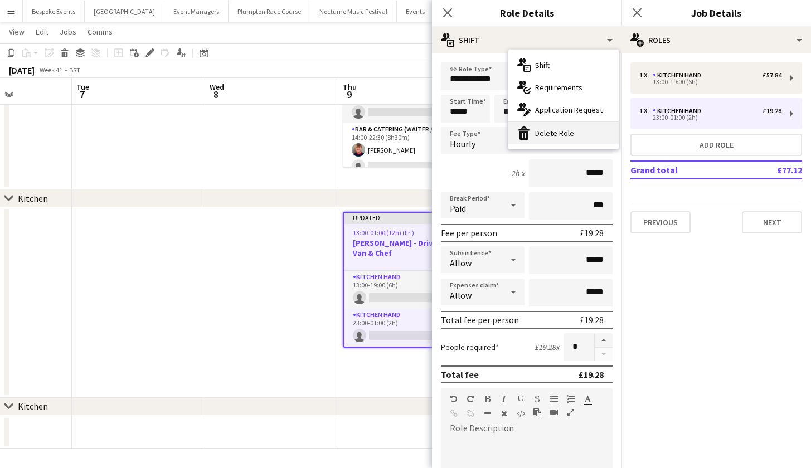
click at [588, 133] on div "bin-2 Delete Role" at bounding box center [563, 133] width 110 height 22
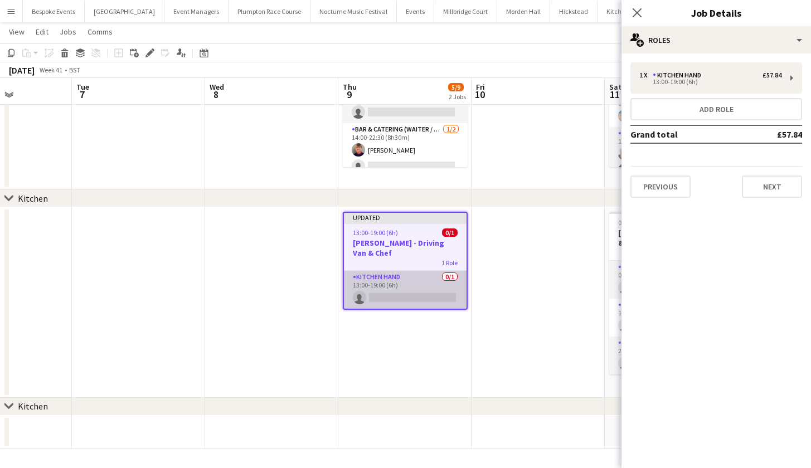
click at [436, 291] on app-card-role "Kitchen Hand 0/1 13:00-19:00 (6h) single-neutral-actions" at bounding box center [405, 290] width 123 height 38
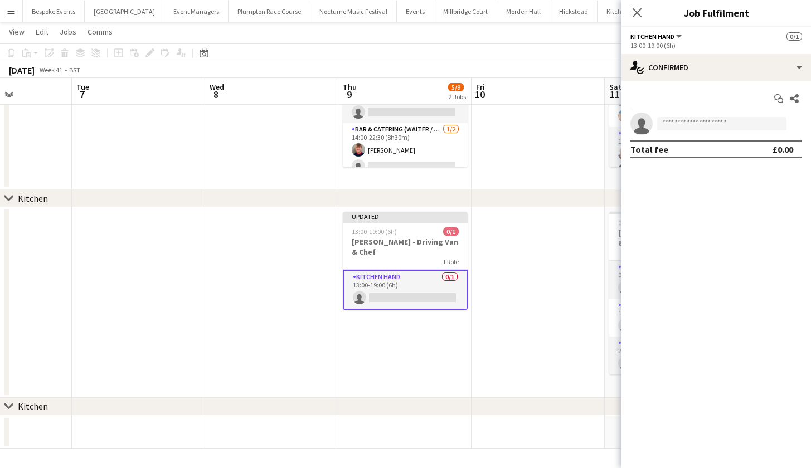
click at [436, 291] on app-card-role "Kitchen Hand 0/1 13:00-19:00 (6h) single-neutral-actions" at bounding box center [405, 290] width 125 height 40
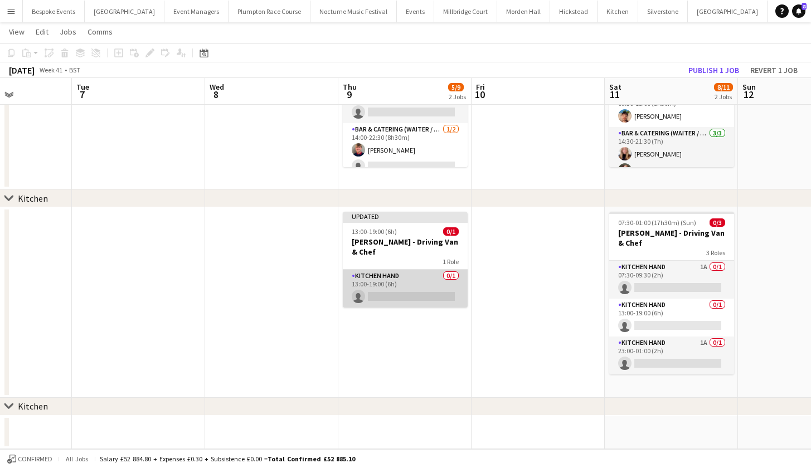
click at [436, 291] on app-card-role "Kitchen Hand 0/1 13:00-19:00 (6h) single-neutral-actions" at bounding box center [405, 289] width 125 height 38
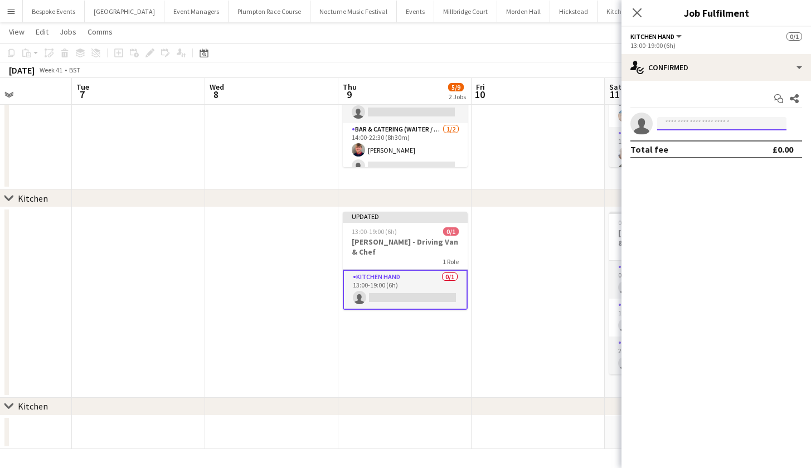
click at [678, 120] on input at bounding box center [721, 123] width 129 height 13
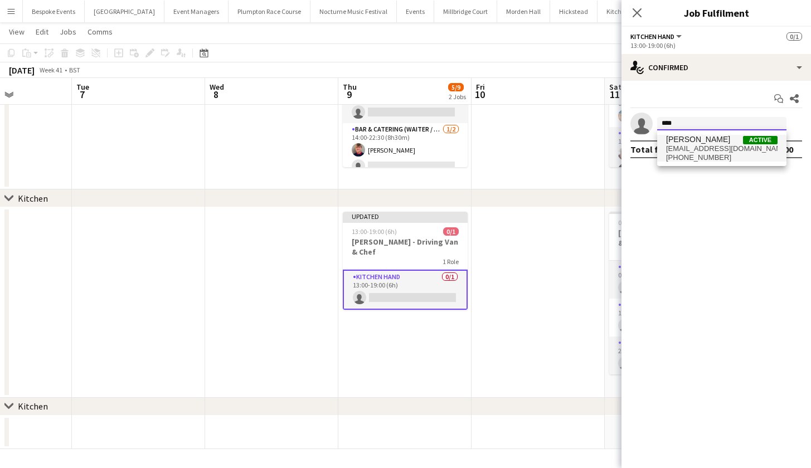
type input "****"
click at [682, 139] on span "[PERSON_NAME]" at bounding box center [698, 139] width 64 height 9
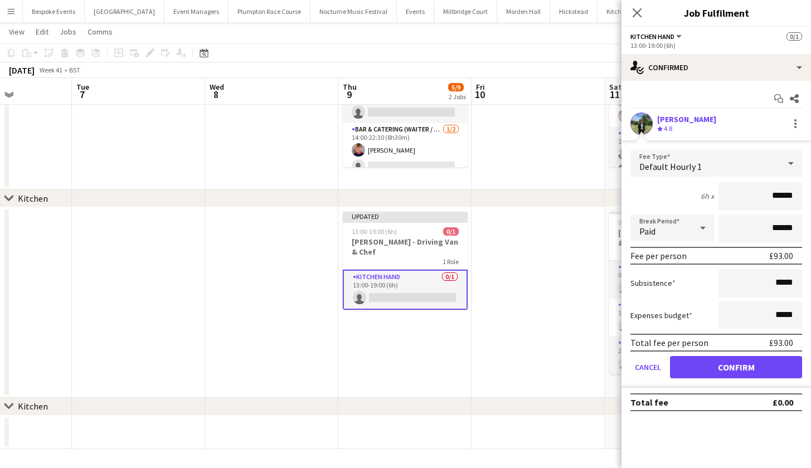
click at [719, 370] on button "Confirm" at bounding box center [736, 367] width 132 height 22
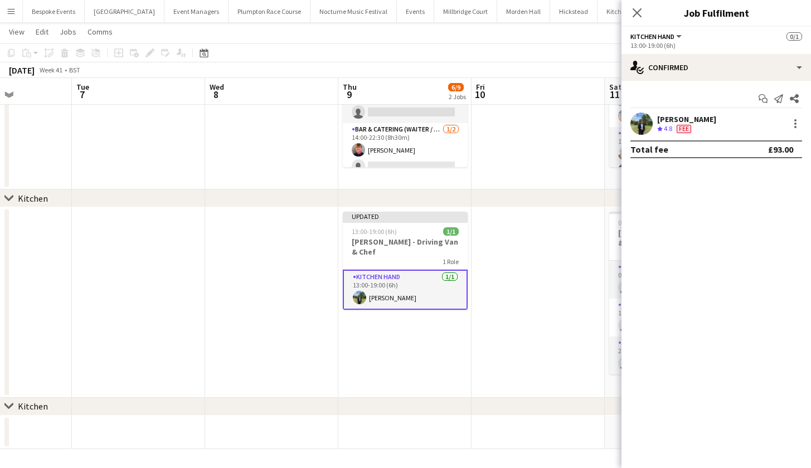
click at [563, 291] on app-date-cell at bounding box center [537, 302] width 133 height 191
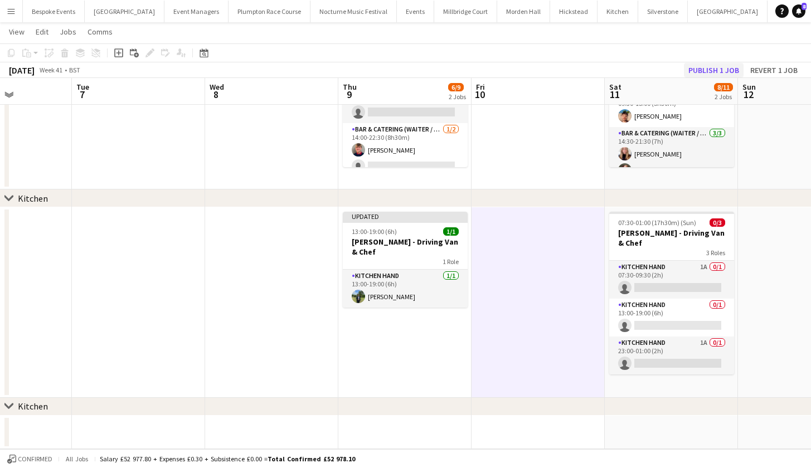
click at [715, 67] on button "Publish 1 job" at bounding box center [714, 70] width 60 height 14
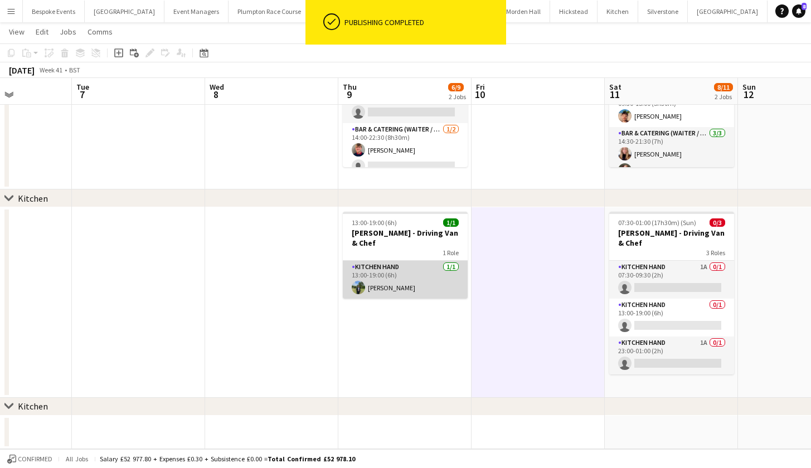
click at [424, 276] on app-card-role "Kitchen Hand 1/1 13:00-19:00 (6h) Harvey Gardner" at bounding box center [405, 280] width 125 height 38
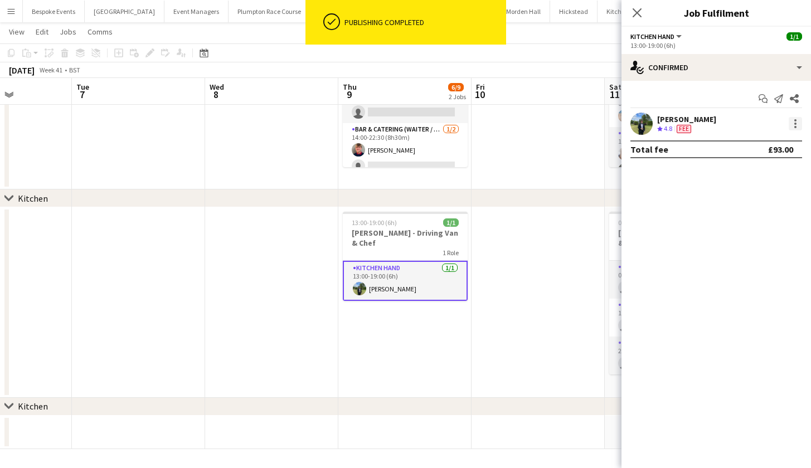
click at [801, 121] on div at bounding box center [795, 123] width 13 height 13
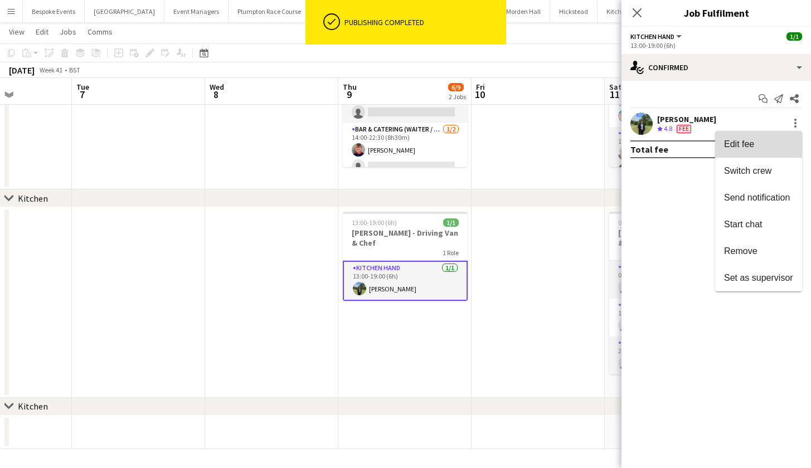
click at [775, 147] on span "Edit fee" at bounding box center [758, 144] width 69 height 10
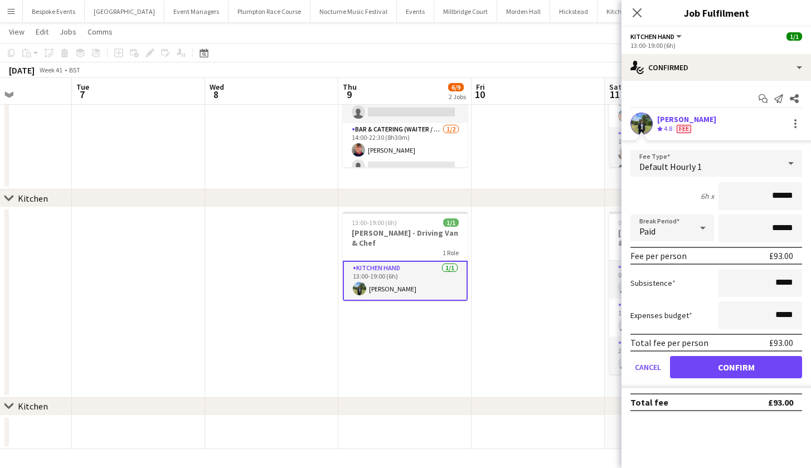
click at [587, 183] on app-date-cell at bounding box center [537, 94] width 133 height 192
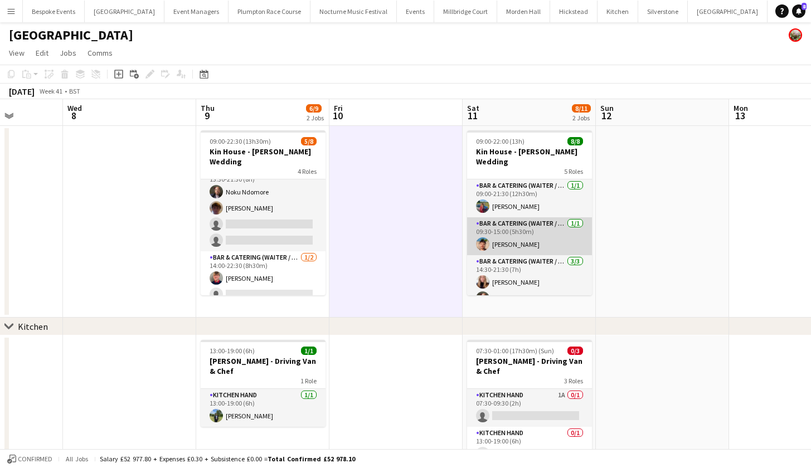
scroll to position [0, 502]
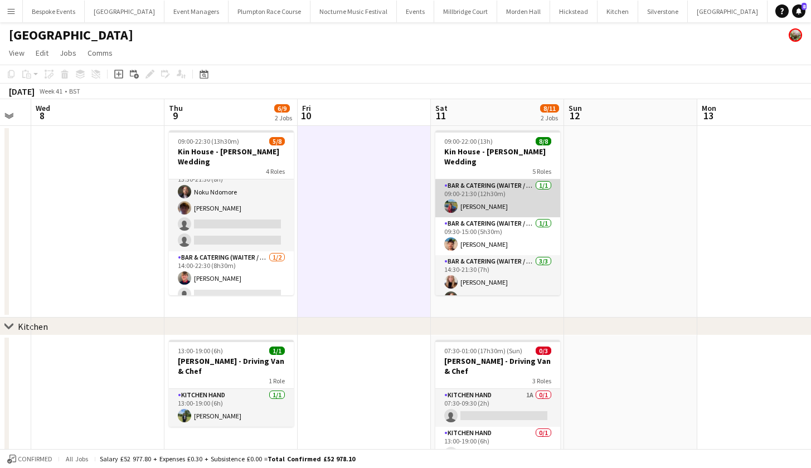
click at [478, 191] on app-card-role "Bar & Catering (Waiter / waitress) 1/1 09:00-21:30 (12h30m) Megan Hamill" at bounding box center [497, 198] width 125 height 38
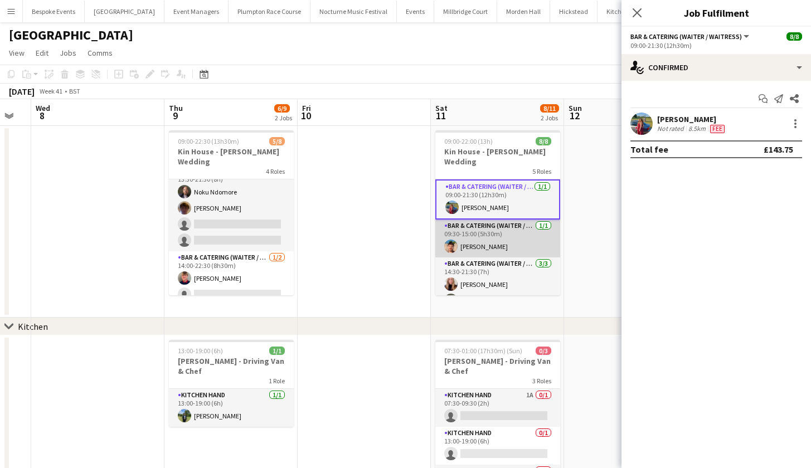
click at [476, 229] on app-card-role "Bar & Catering (Waiter / waitress) 1/1 09:30-15:00 (5h30m) Zac Clark" at bounding box center [497, 239] width 125 height 38
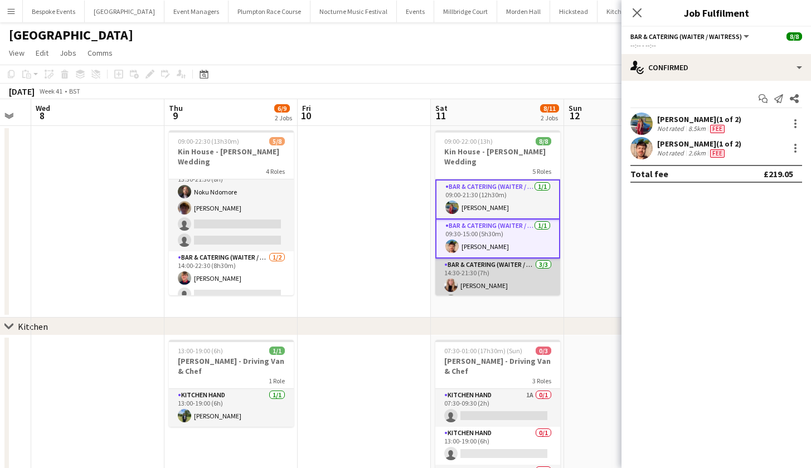
click at [478, 283] on app-card-role "Bar & Catering (Waiter / waitress) 3/3 14:30-21:30 (7h) Katie Thompson Noku Ndo…" at bounding box center [497, 294] width 125 height 70
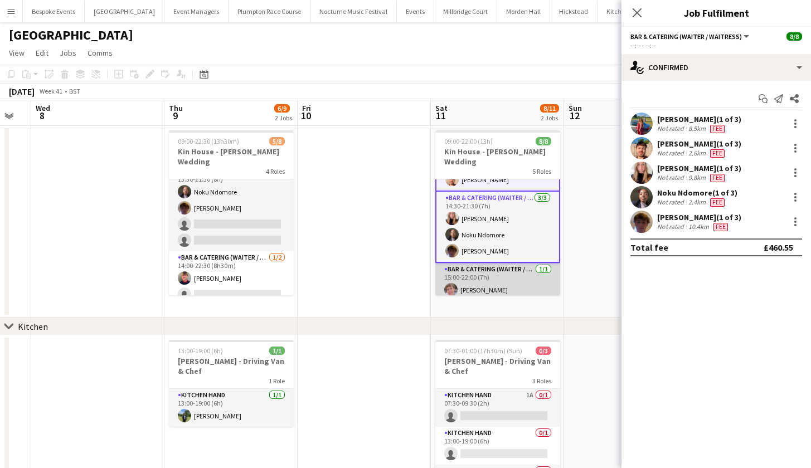
click at [478, 283] on app-card-role "Bar & Catering (Waiter / waitress) 1/1 15:00-22:00 (7h) Will Yeatman" at bounding box center [497, 282] width 125 height 38
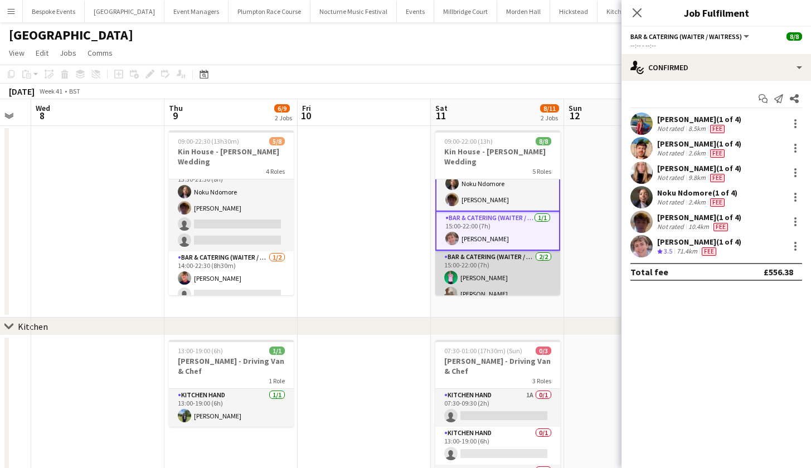
scroll to position [118, 0]
click at [478, 269] on app-card-role "Bar & Catering (Waiter / waitress) 2/2 15:00-22:00 (7h) Caleb Haines freya baxt…" at bounding box center [497, 278] width 125 height 54
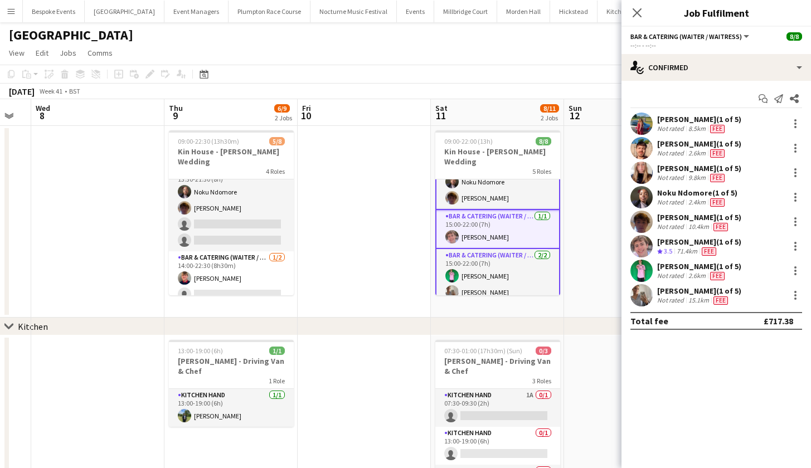
scroll to position [119, 0]
click at [388, 318] on div "chevron-right Kitchen" at bounding box center [405, 327] width 811 height 18
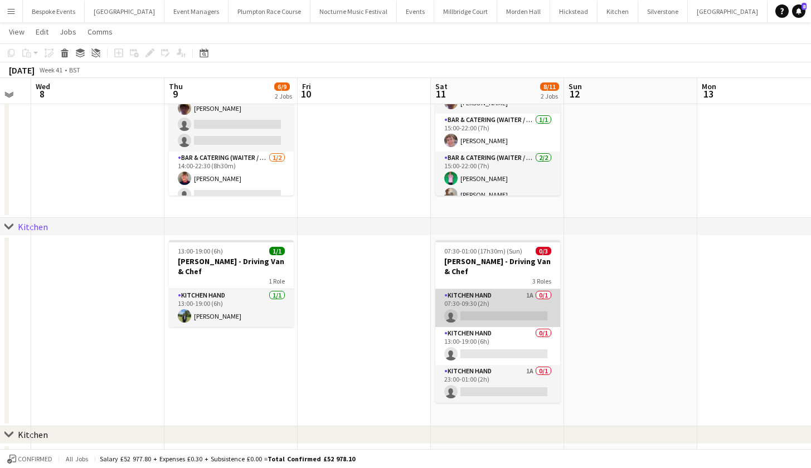
scroll to position [98, 0]
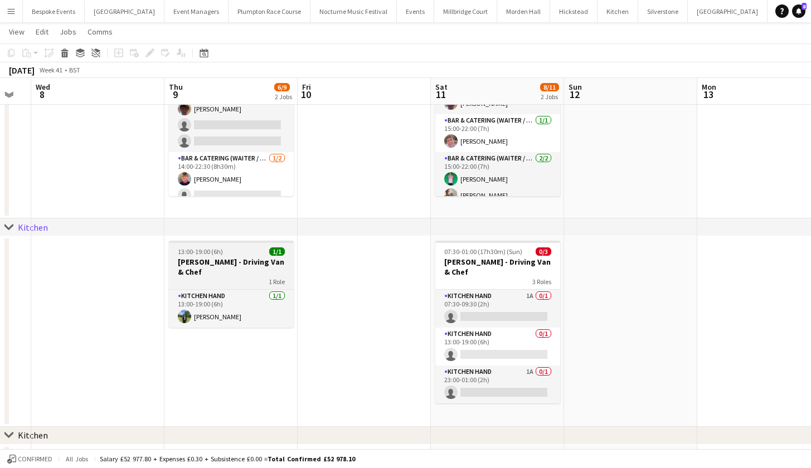
click at [226, 252] on div "13:00-19:00 (6h) 1/1" at bounding box center [231, 251] width 125 height 8
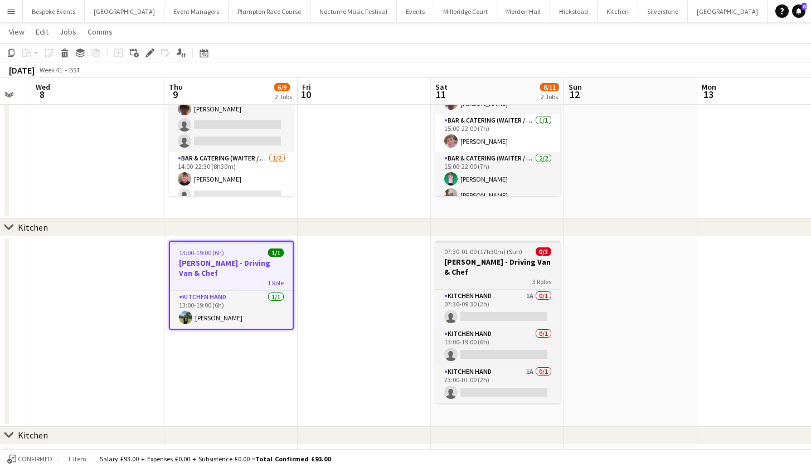
click at [459, 266] on h3 "Harvey Kin - Driving Van & Chef" at bounding box center [497, 267] width 125 height 20
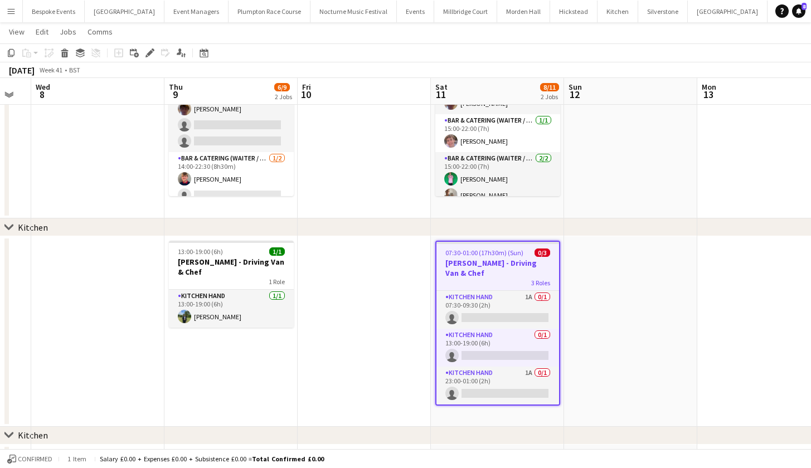
click at [57, 54] on div "Copy Paste Paste Command V Paste with crew Command Shift V Paste linked Job Del…" at bounding box center [53, 52] width 98 height 13
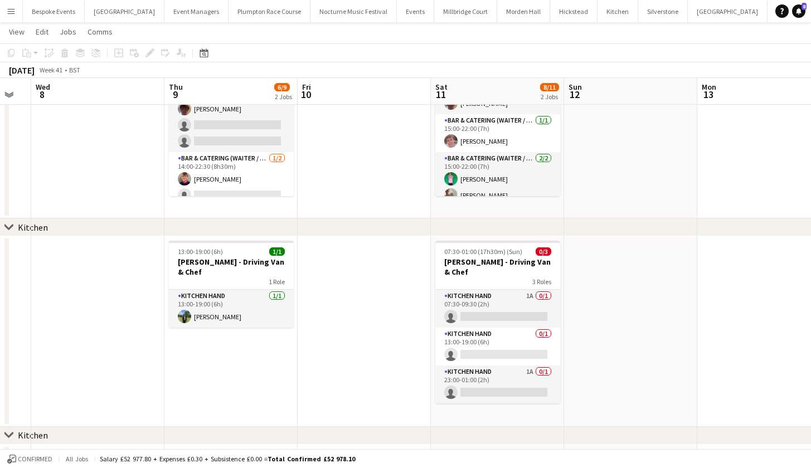
click at [58, 54] on div "Copy Paste Paste Command V Paste with crew Command Shift V Paste linked Job Del…" at bounding box center [53, 52] width 98 height 13
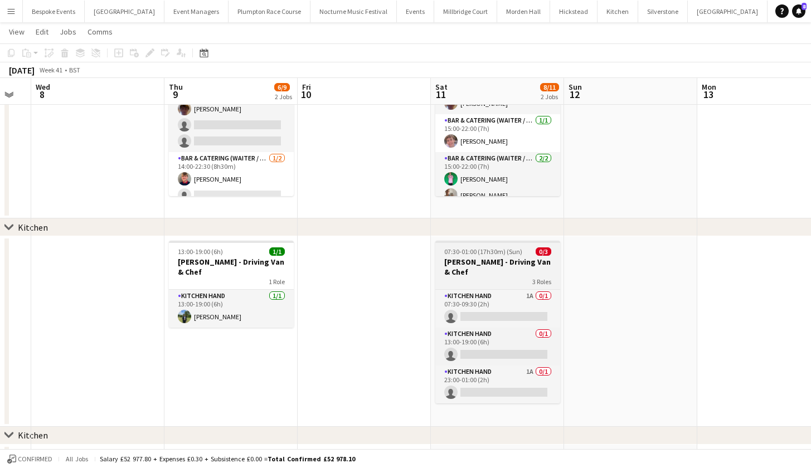
click at [520, 263] on h3 "Harvey Kin - Driving Van & Chef" at bounding box center [497, 267] width 125 height 20
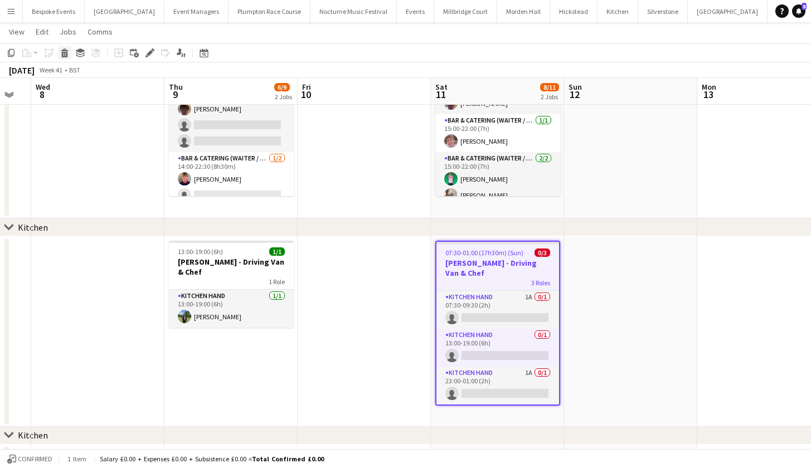
click at [66, 52] on icon at bounding box center [65, 55] width 6 height 6
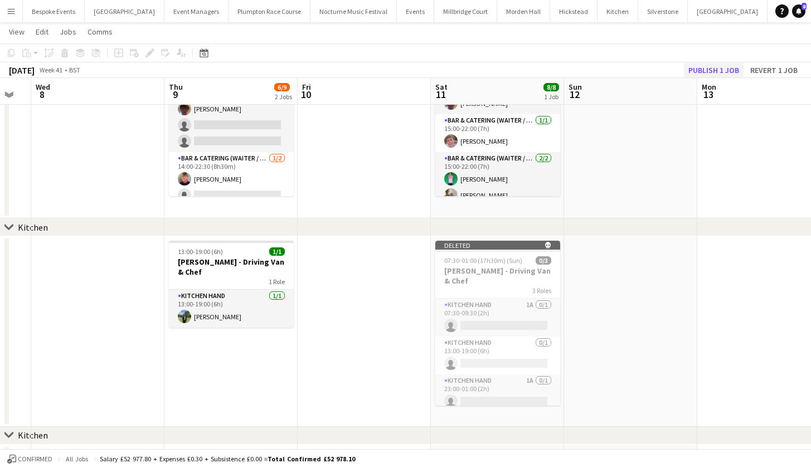
click at [727, 69] on button "Publish 1 job" at bounding box center [714, 70] width 60 height 14
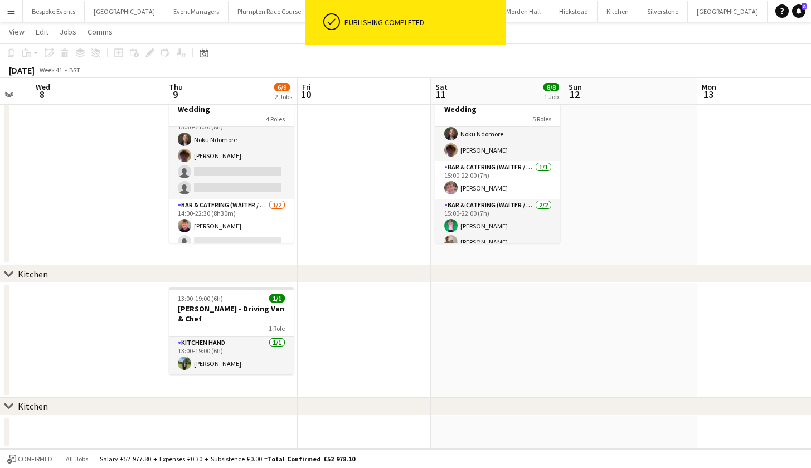
click at [494, 305] on app-date-cell at bounding box center [497, 340] width 133 height 115
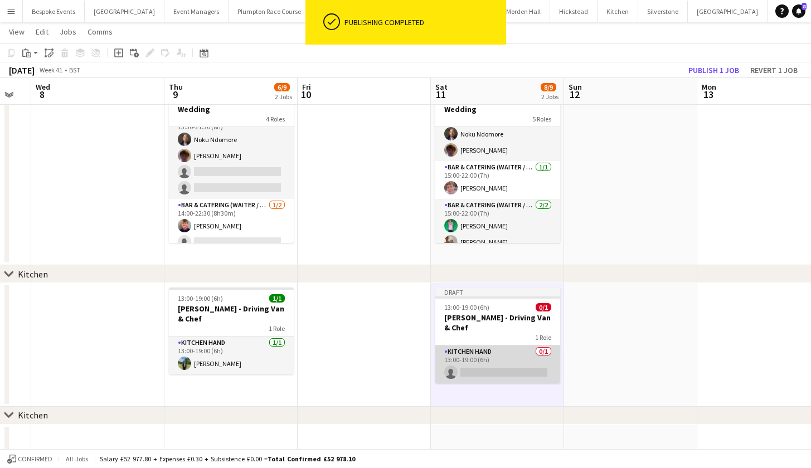
click at [495, 359] on app-card-role "Kitchen Hand 0/1 13:00-19:00 (6h) single-neutral-actions" at bounding box center [497, 365] width 125 height 38
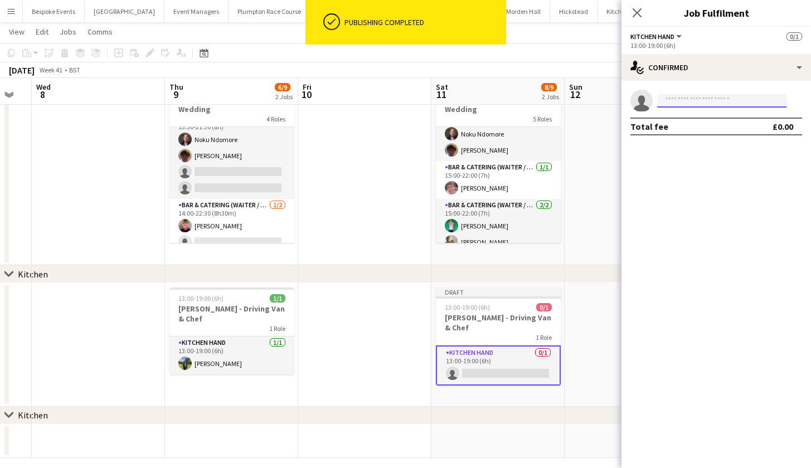
click at [711, 95] on input at bounding box center [721, 100] width 129 height 13
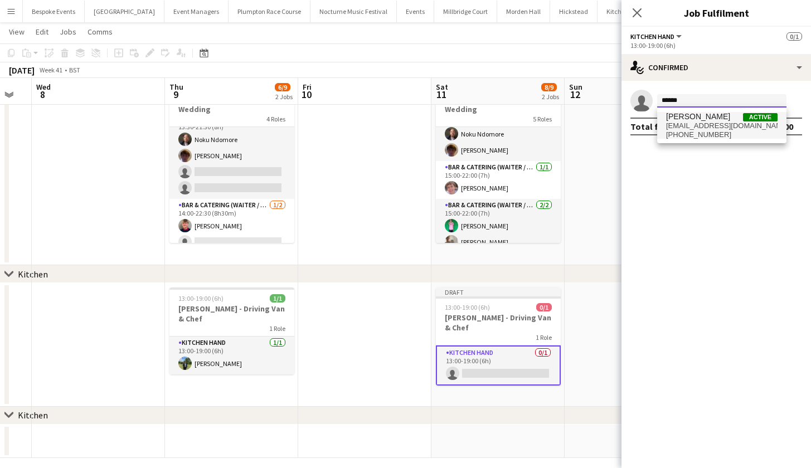
type input "******"
click at [719, 125] on span "hggardner1@gmail.com" at bounding box center [721, 125] width 111 height 9
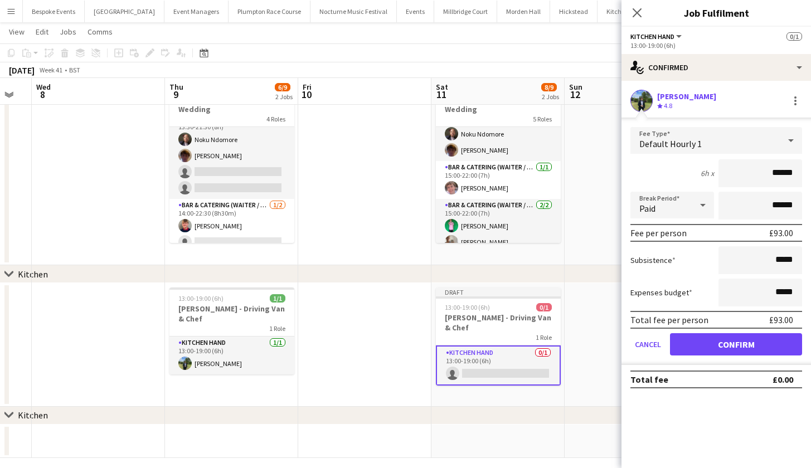
click at [724, 346] on button "Confirm" at bounding box center [736, 344] width 132 height 22
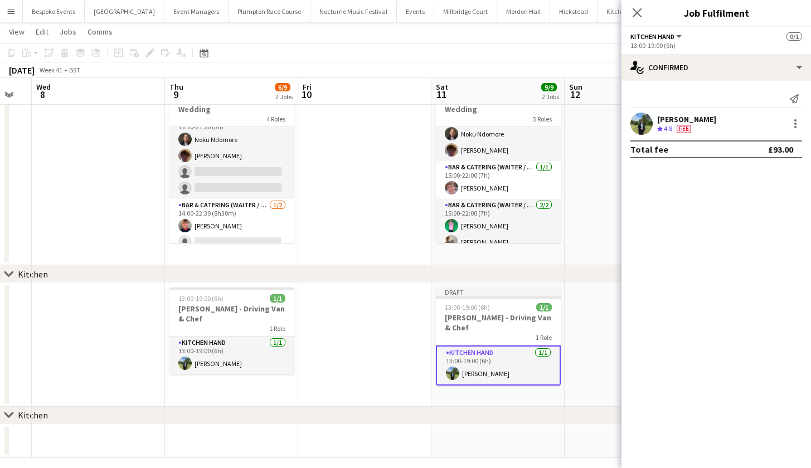
click at [627, 335] on mat-expansion-panel "check Confirmed Send notification Harvey Gardner Crew rating 4.8 Fee Total fee …" at bounding box center [715, 274] width 189 height 387
click at [599, 334] on app-date-cell at bounding box center [631, 345] width 133 height 124
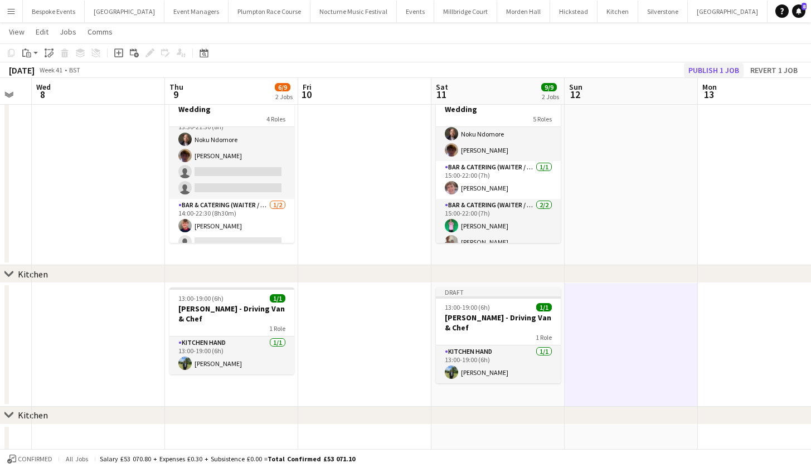
click at [714, 69] on button "Publish 1 job" at bounding box center [714, 70] width 60 height 14
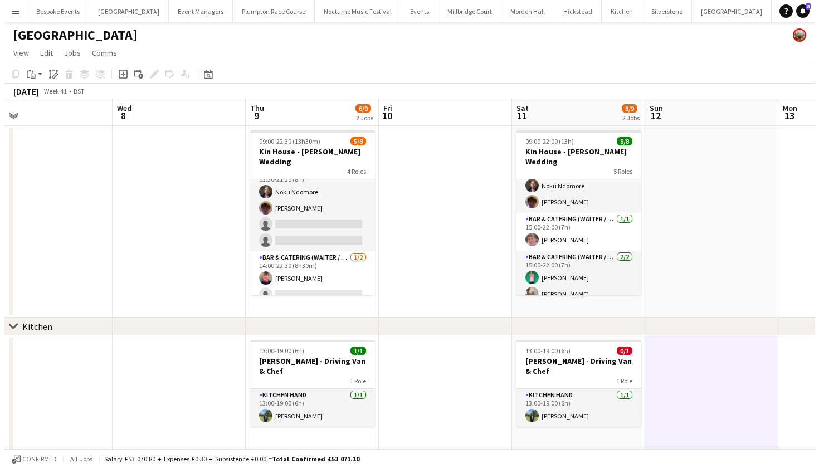
scroll to position [112, 0]
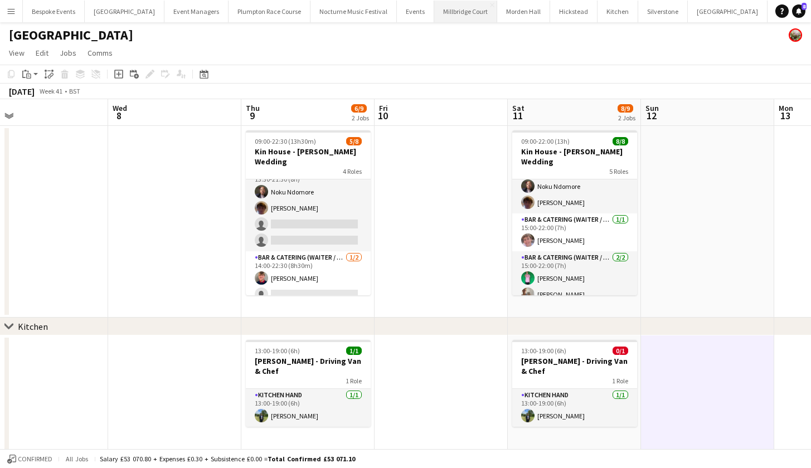
click at [444, 17] on button "[GEOGRAPHIC_DATA]" at bounding box center [465, 12] width 63 height 22
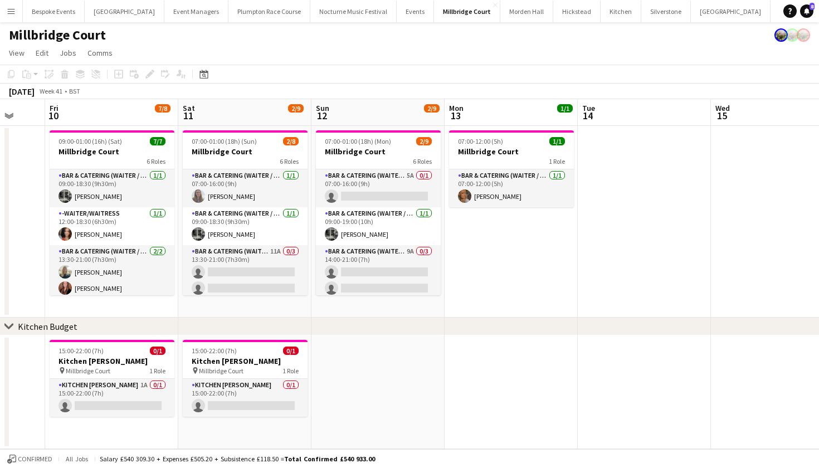
scroll to position [0, 477]
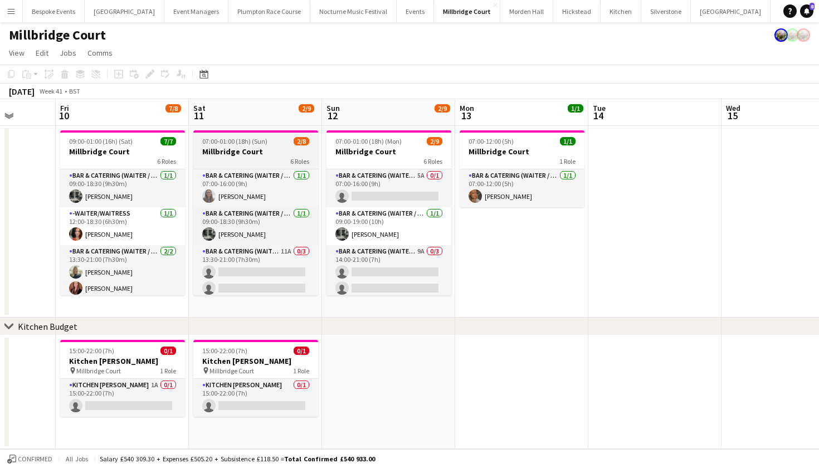
click at [248, 151] on h3 "Millbridge Court" at bounding box center [255, 152] width 125 height 10
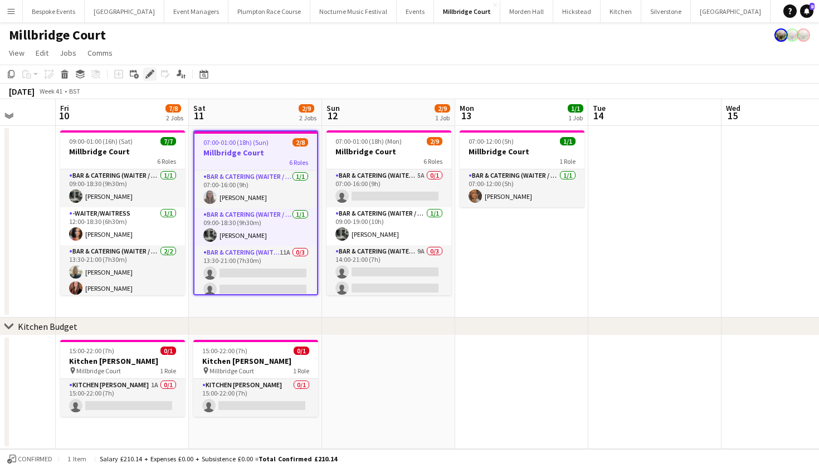
click at [150, 71] on icon "Edit" at bounding box center [149, 74] width 9 height 9
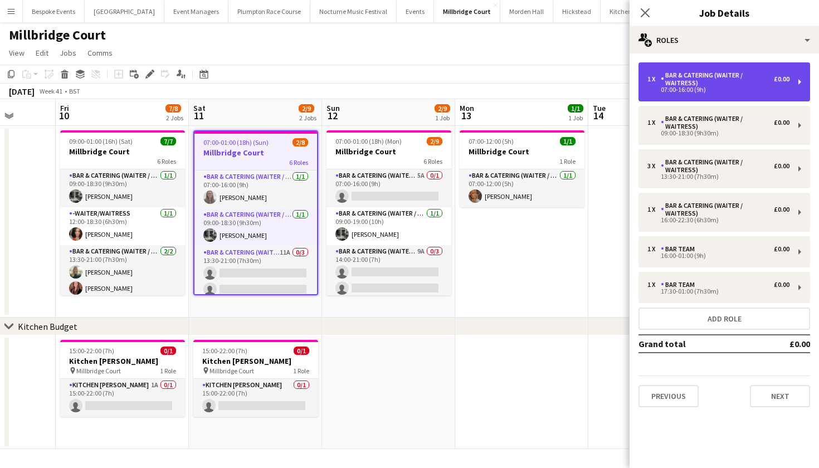
click at [711, 76] on div "Bar & Catering (Waiter / waitress)" at bounding box center [717, 79] width 113 height 16
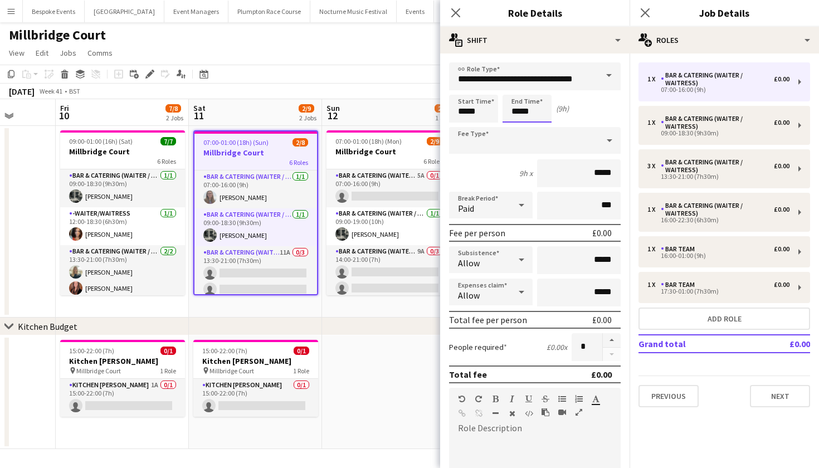
click at [520, 111] on input "*****" at bounding box center [527, 109] width 49 height 28
type input "*****"
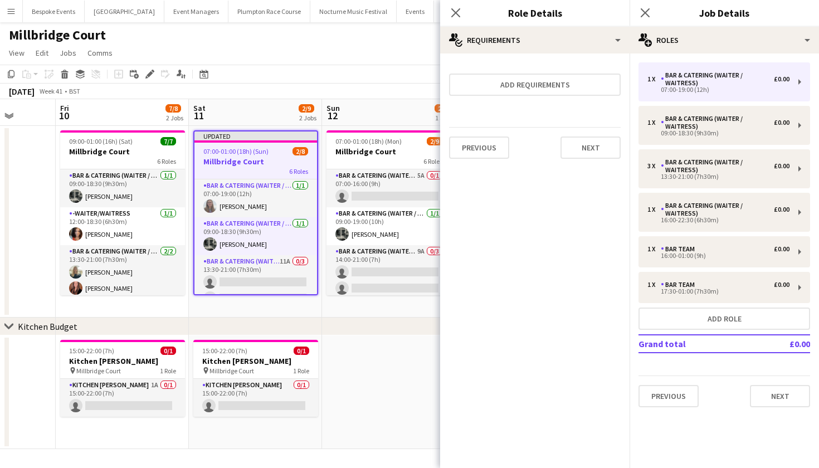
click at [382, 56] on app-page-menu "View Day view expanded Day view collapsed Month view Date picker Jump to [DATE]…" at bounding box center [409, 53] width 819 height 21
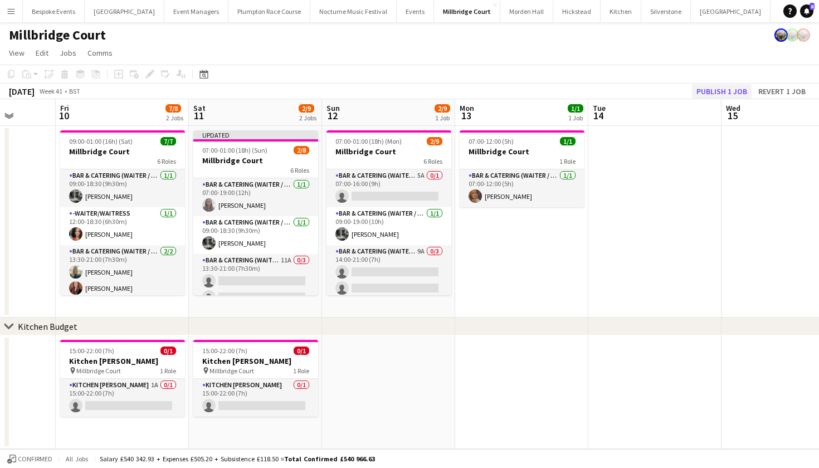
click at [740, 92] on button "Publish 1 job" at bounding box center [722, 91] width 60 height 14
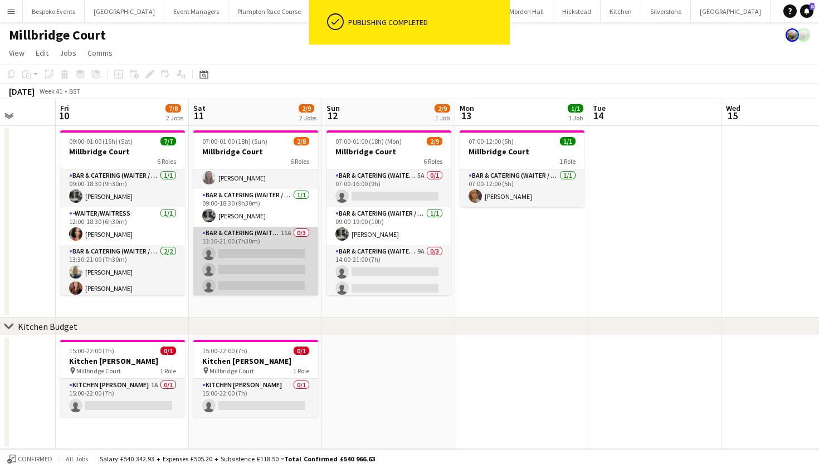
scroll to position [0, 0]
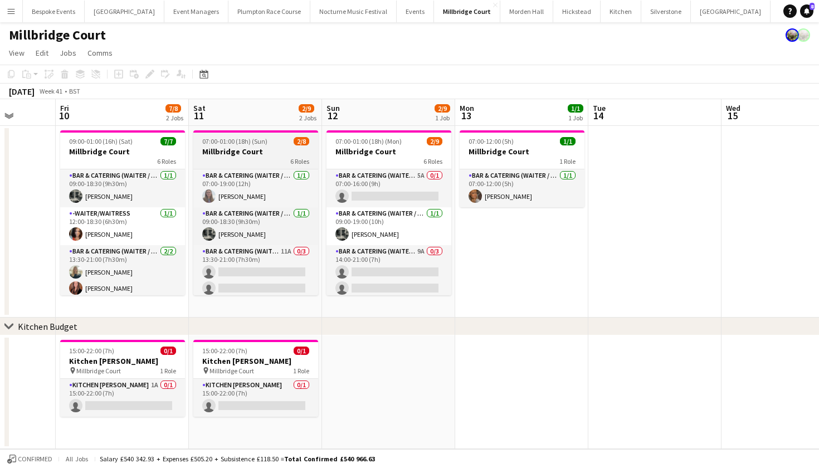
click at [228, 152] on h3 "Millbridge Court" at bounding box center [255, 152] width 125 height 10
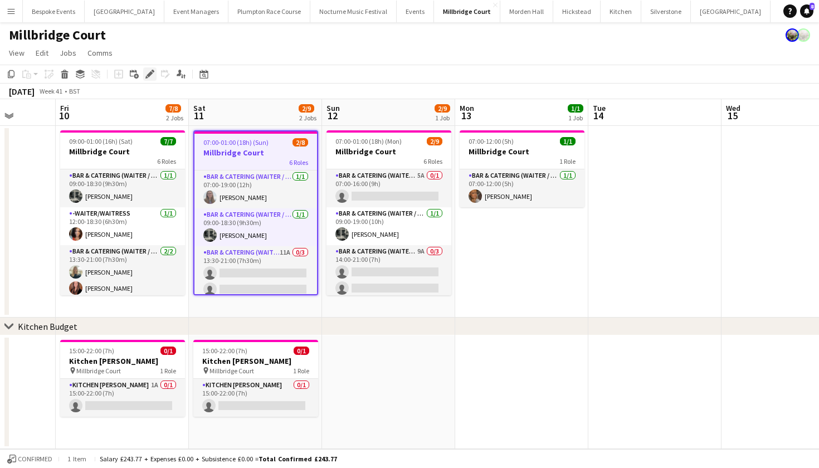
click at [150, 76] on icon "Edit" at bounding box center [149, 74] width 9 height 9
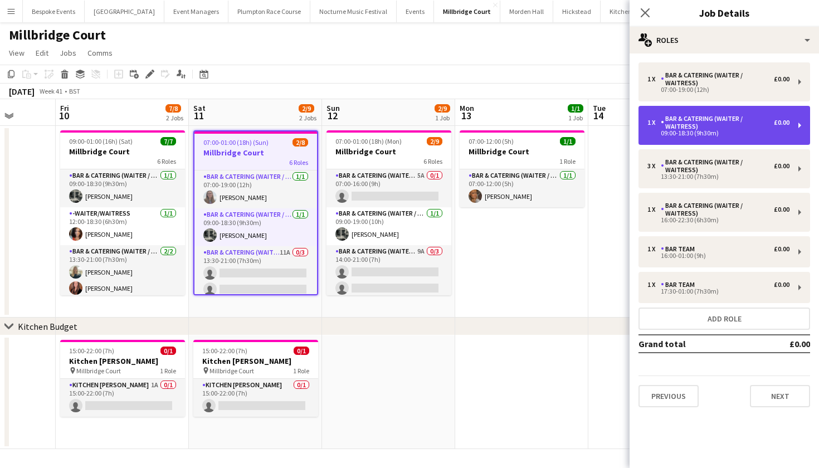
click at [694, 120] on div "Bar & Catering (Waiter / waitress)" at bounding box center [717, 123] width 113 height 16
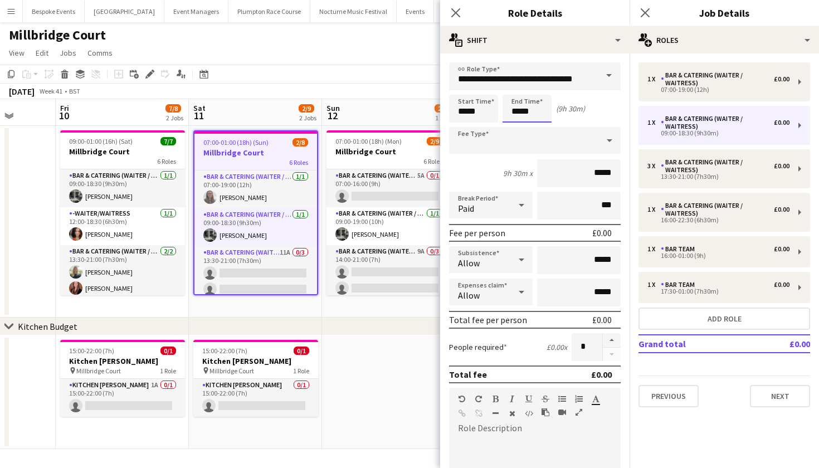
click at [519, 110] on input "*****" at bounding box center [527, 109] width 49 height 28
type input "*****"
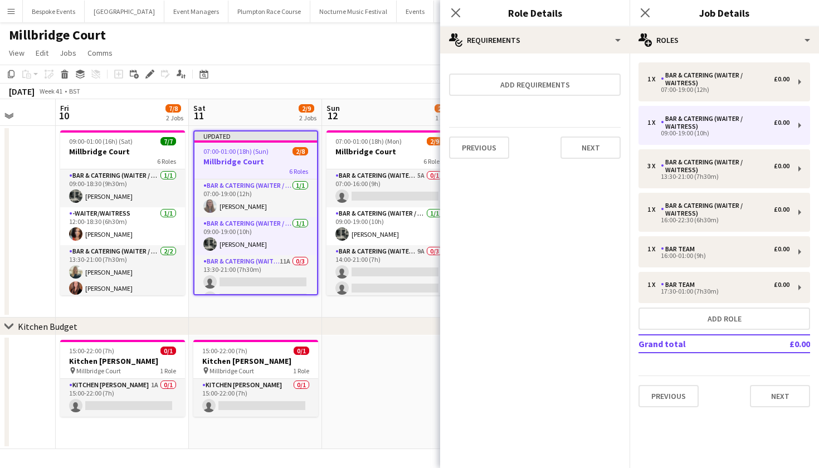
click at [276, 67] on app-toolbar "Copy Paste Paste Command V Paste with crew Command Shift V Paste linked Job [GE…" at bounding box center [409, 74] width 819 height 19
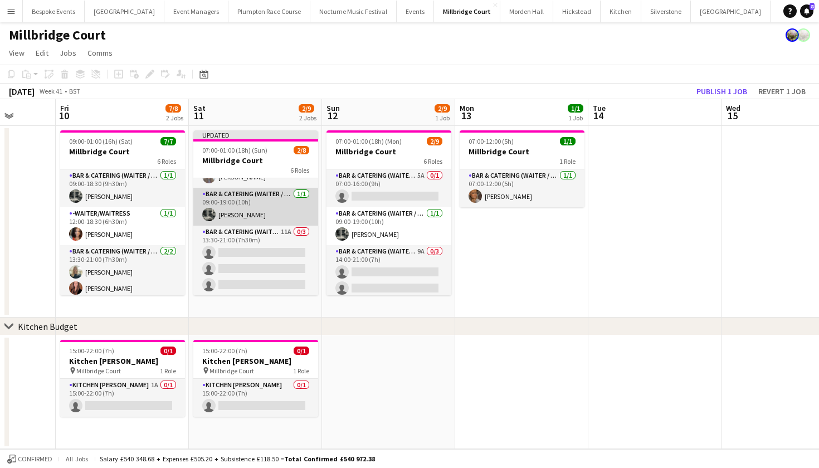
scroll to position [30, 0]
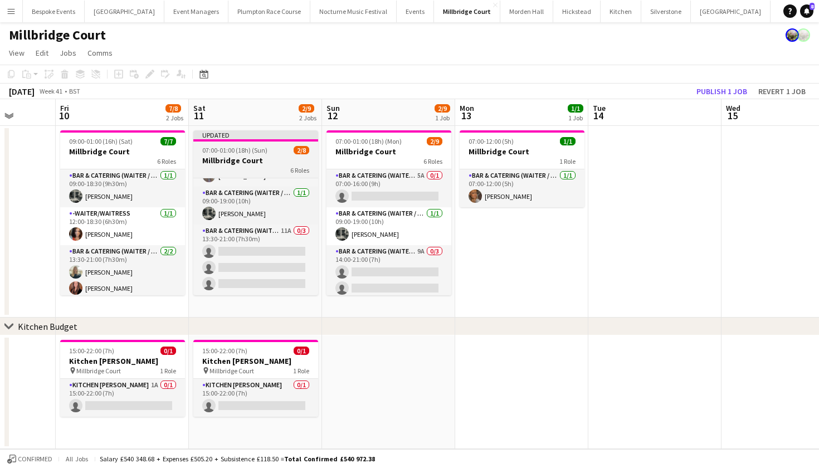
click at [237, 153] on span "07:00-01:00 (18h) (Sun)" at bounding box center [234, 150] width 65 height 8
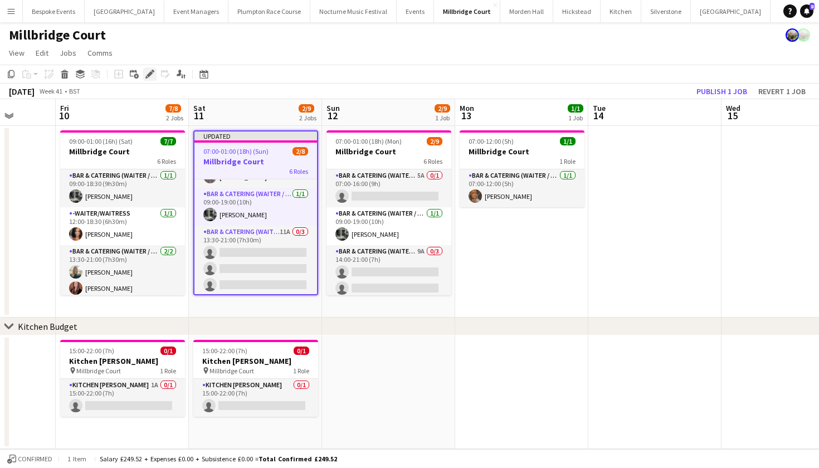
click at [148, 71] on icon "Edit" at bounding box center [149, 74] width 9 height 9
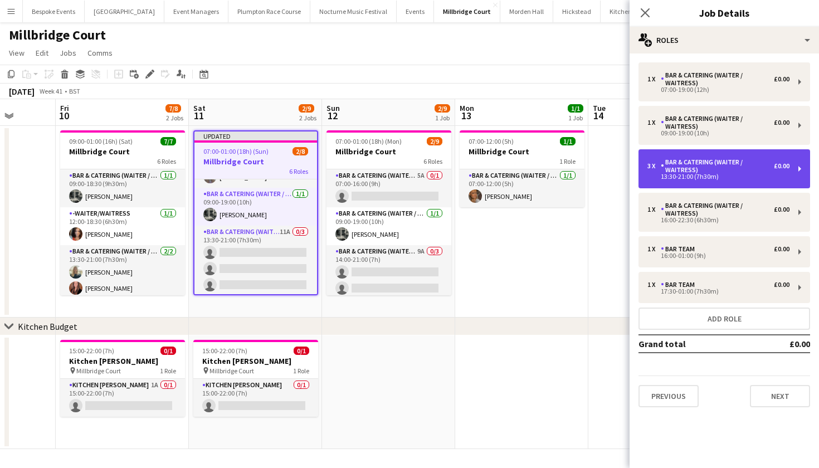
click at [717, 171] on div "Bar & Catering (Waiter / waitress)" at bounding box center [717, 166] width 113 height 16
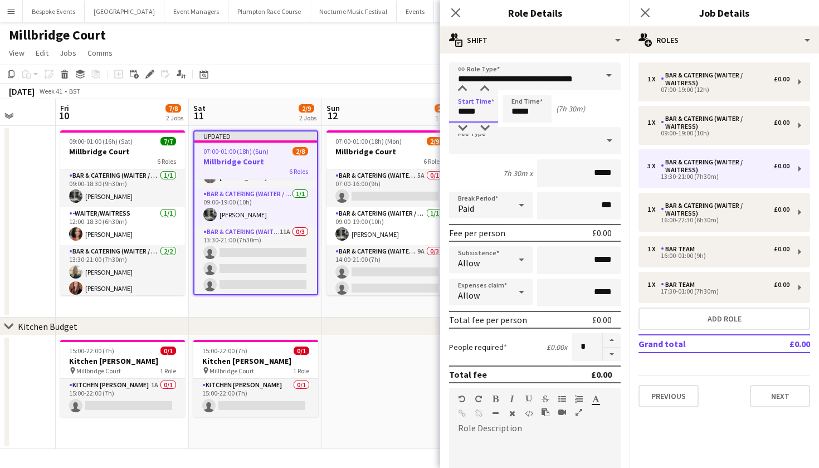
click at [465, 109] on input "*****" at bounding box center [473, 109] width 49 height 28
type input "*****"
click at [518, 114] on input "*****" at bounding box center [527, 109] width 49 height 28
type input "*****"
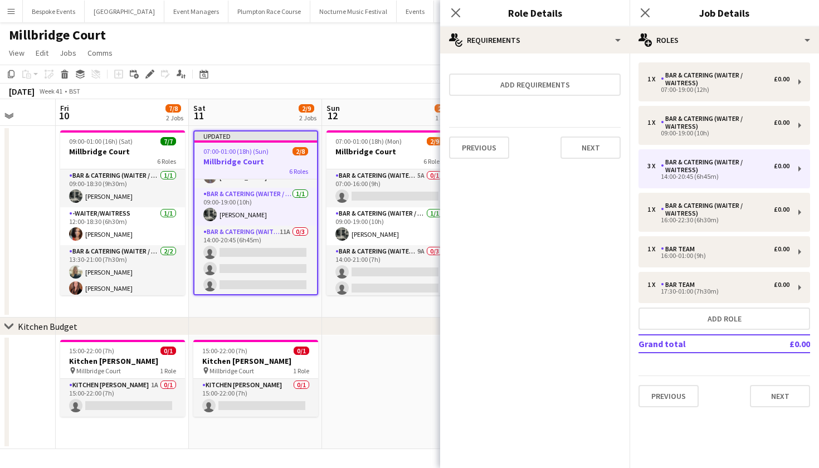
click at [365, 322] on div "chevron-right Kitchen Budget" at bounding box center [409, 327] width 819 height 18
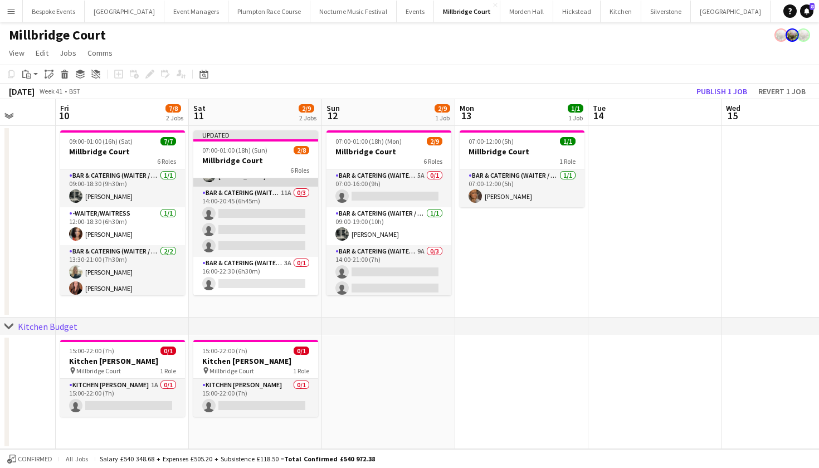
scroll to position [81, 0]
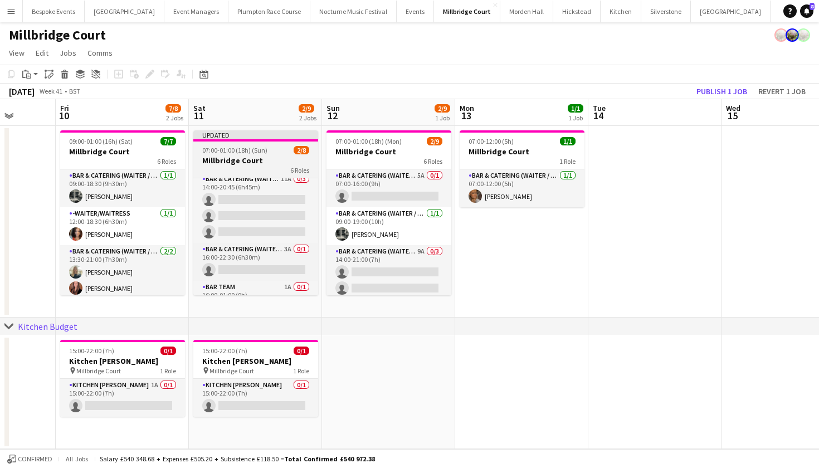
click at [239, 154] on span "07:00-01:00 (18h) (Sun)" at bounding box center [234, 150] width 65 height 8
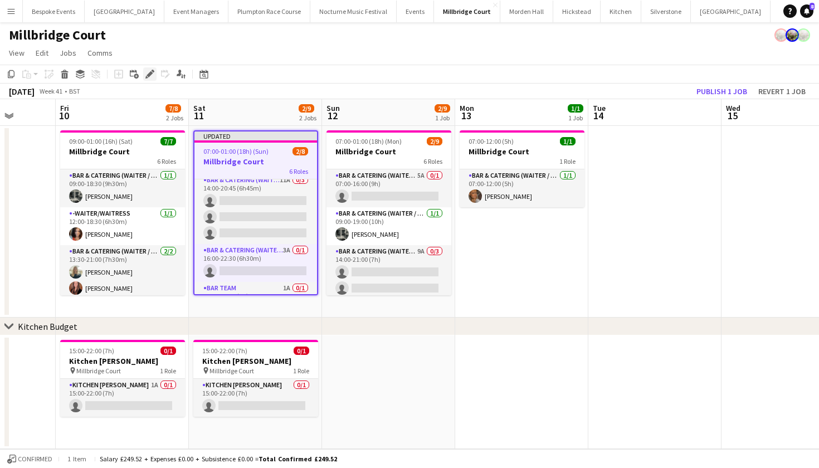
click at [149, 74] on icon at bounding box center [150, 74] width 6 height 6
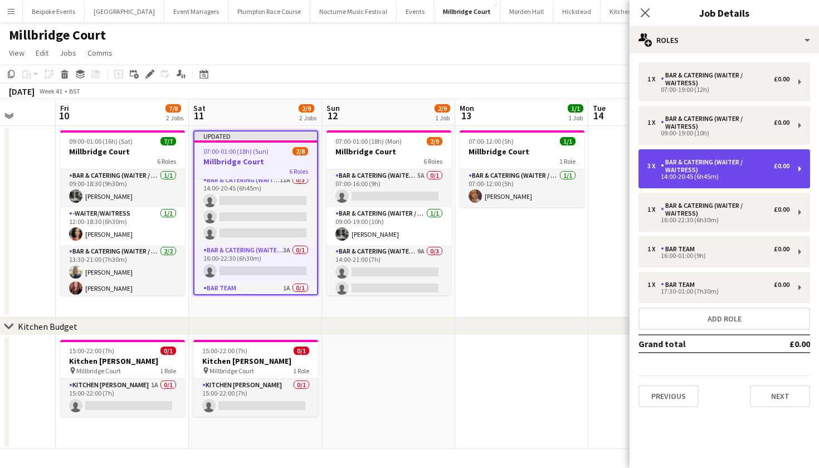
click at [687, 169] on div "Bar & Catering (Waiter / waitress)" at bounding box center [717, 166] width 113 height 16
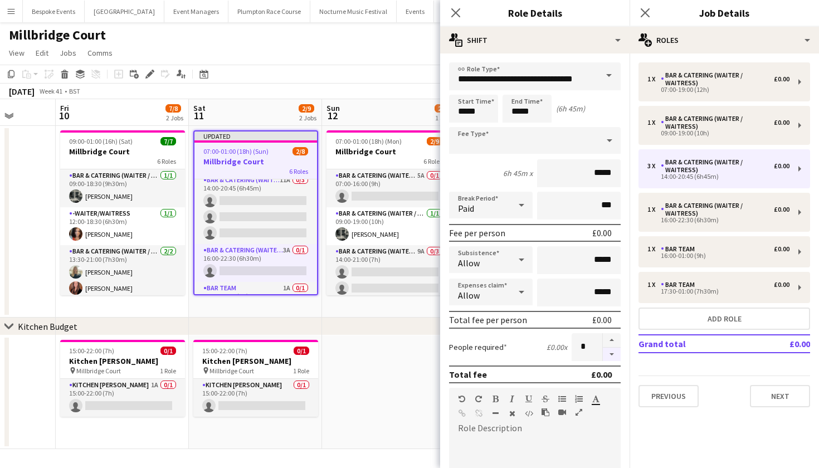
click at [603, 355] on button "button" at bounding box center [612, 355] width 18 height 14
type input "*"
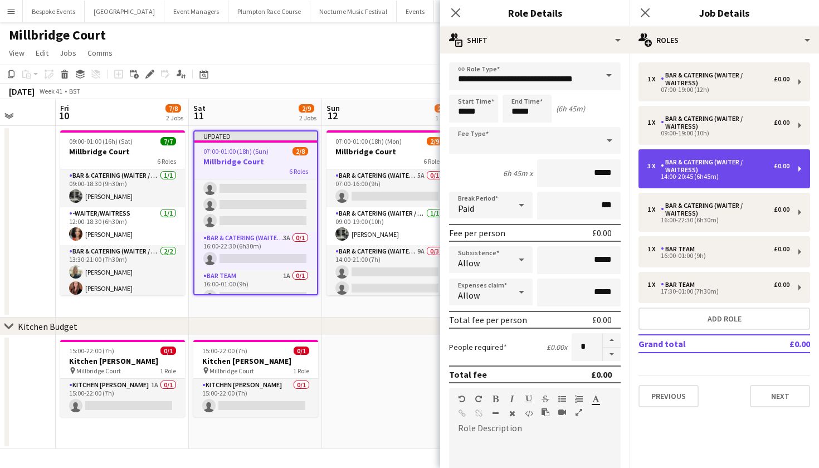
click at [725, 165] on div "Bar & Catering (Waiter / waitress)" at bounding box center [717, 166] width 113 height 16
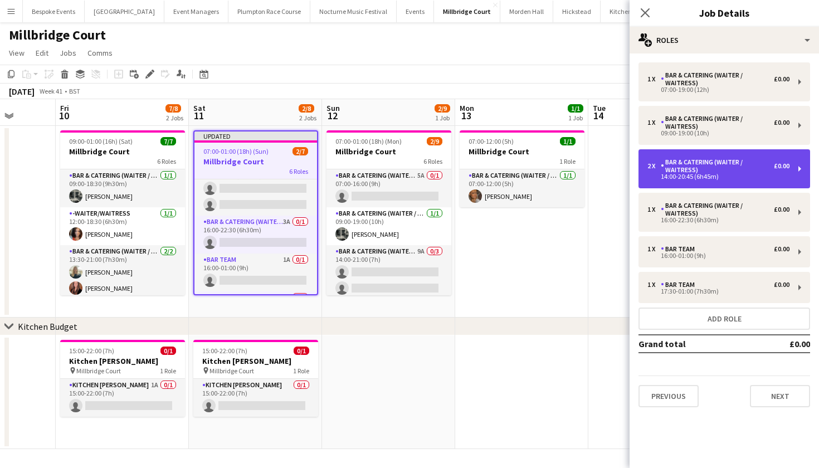
click at [689, 183] on div "2 x Bar & Catering (Waiter / waitress) £0.00 14:00-20:45 (6h45m)" at bounding box center [725, 168] width 172 height 39
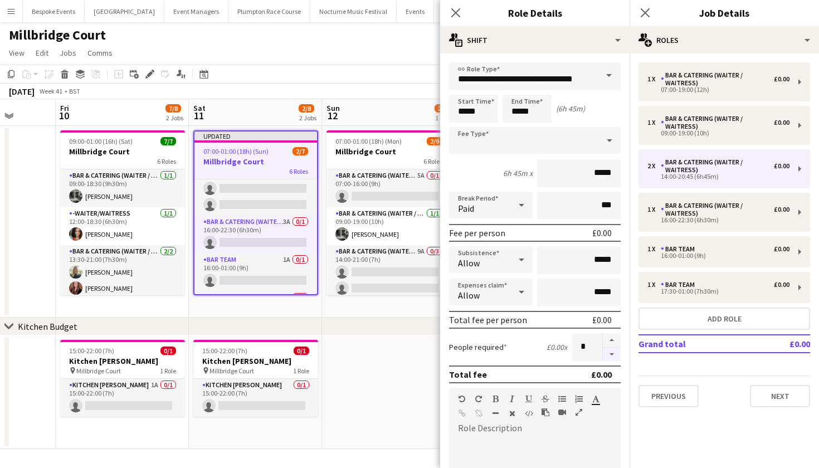
click at [603, 353] on button "button" at bounding box center [612, 355] width 18 height 14
type input "*"
click at [367, 387] on app-date-cell at bounding box center [388, 392] width 133 height 114
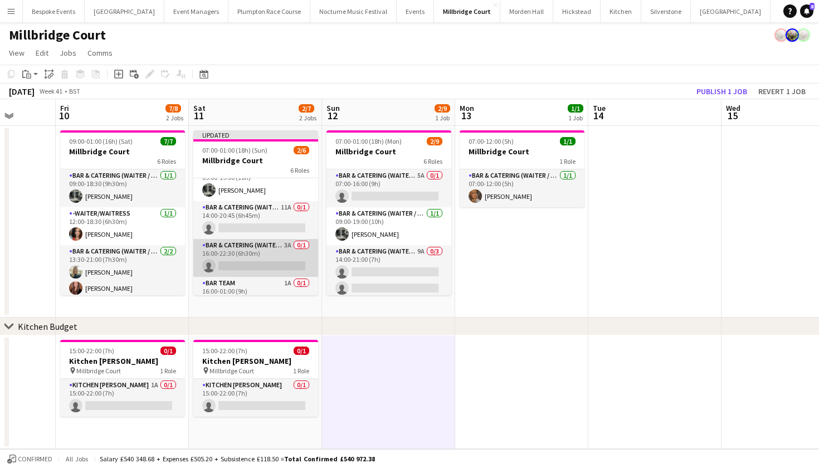
scroll to position [46, 0]
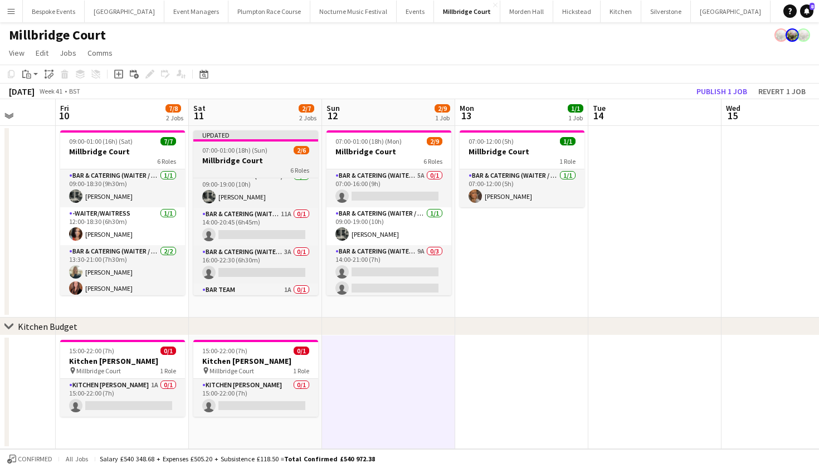
click at [257, 139] on div at bounding box center [255, 140] width 125 height 2
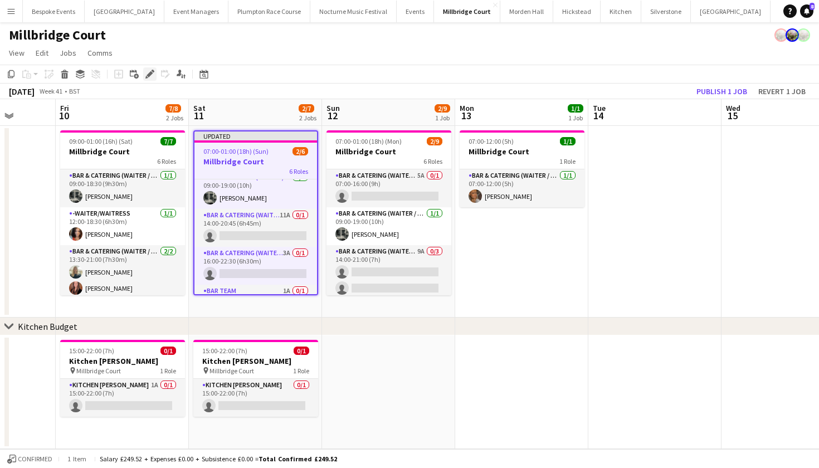
click at [149, 70] on icon "Edit" at bounding box center [149, 74] width 9 height 9
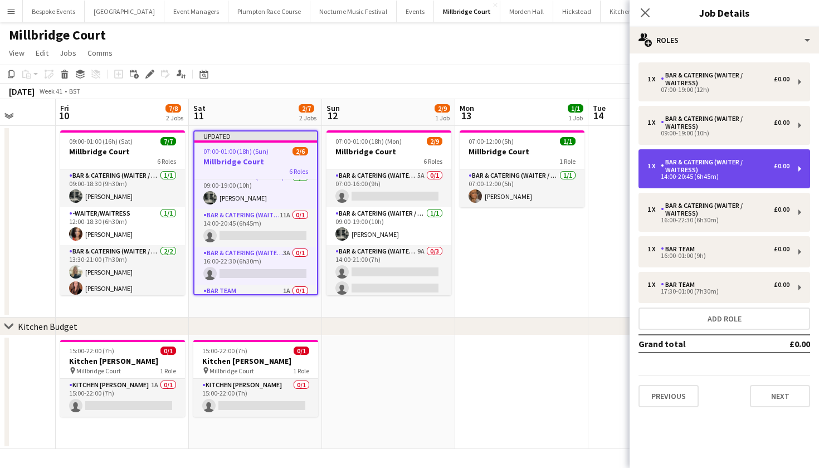
click at [697, 168] on div "Bar & Catering (Waiter / waitress)" at bounding box center [717, 166] width 113 height 16
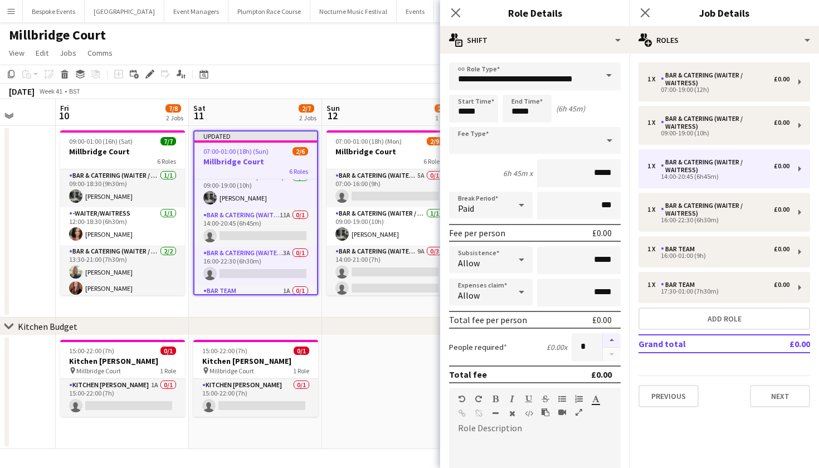
click at [603, 342] on button "button" at bounding box center [612, 340] width 18 height 14
type input "*"
click at [357, 382] on app-date-cell at bounding box center [388, 392] width 133 height 114
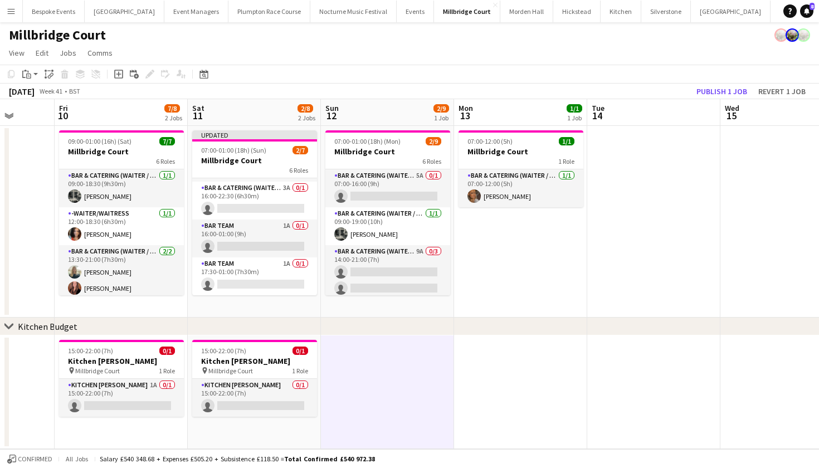
scroll to position [126, 0]
click at [224, 160] on h3 "Millbridge Court" at bounding box center [254, 160] width 125 height 10
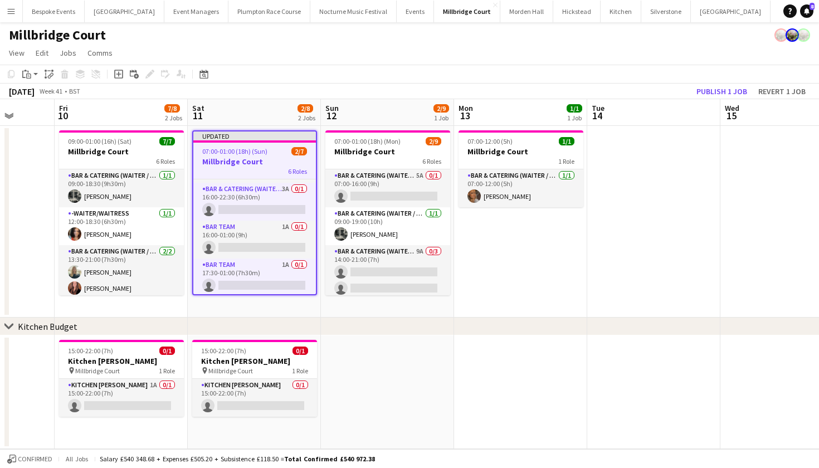
click at [224, 160] on h3 "Millbridge Court" at bounding box center [254, 162] width 123 height 10
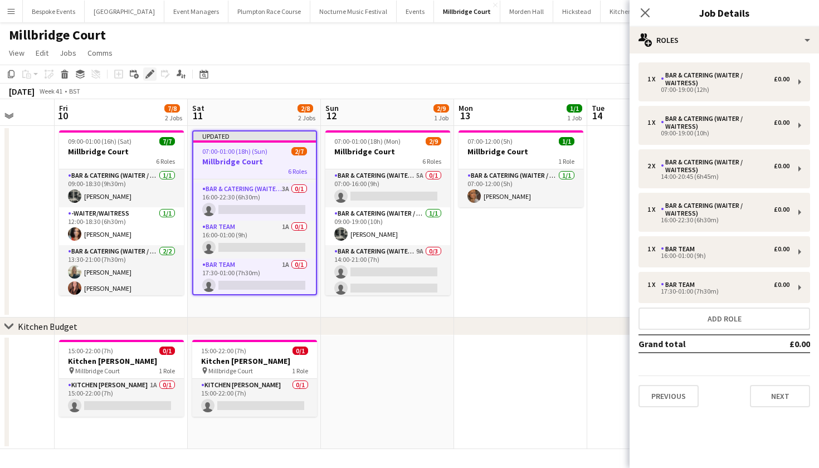
click at [150, 77] on icon "Edit" at bounding box center [149, 74] width 9 height 9
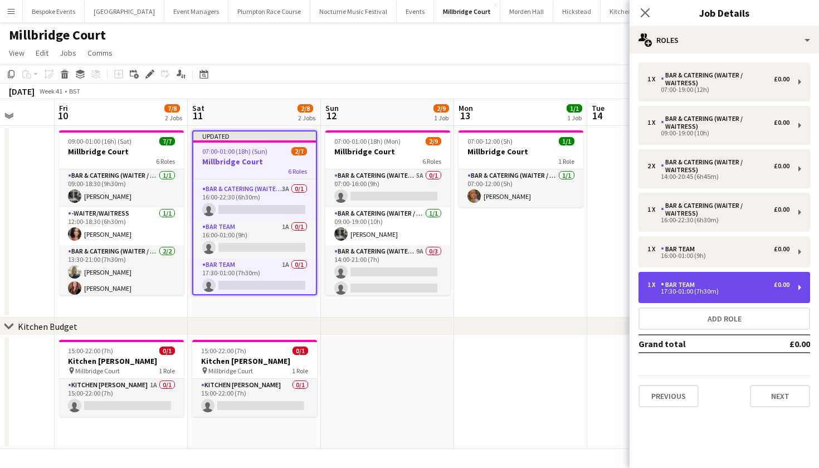
click at [714, 294] on div "17:30-01:00 (7h30m)" at bounding box center [719, 292] width 142 height 6
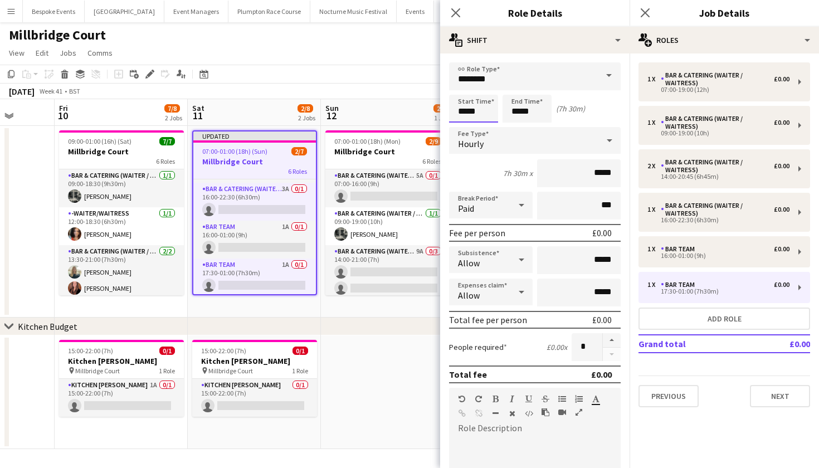
click at [465, 109] on input "*****" at bounding box center [473, 109] width 49 height 28
type input "*****"
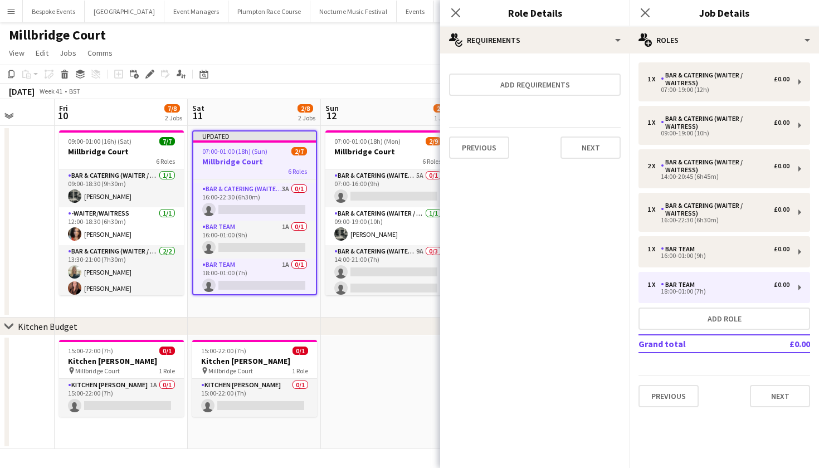
click at [396, 35] on div "Millbridge Court" at bounding box center [409, 32] width 819 height 21
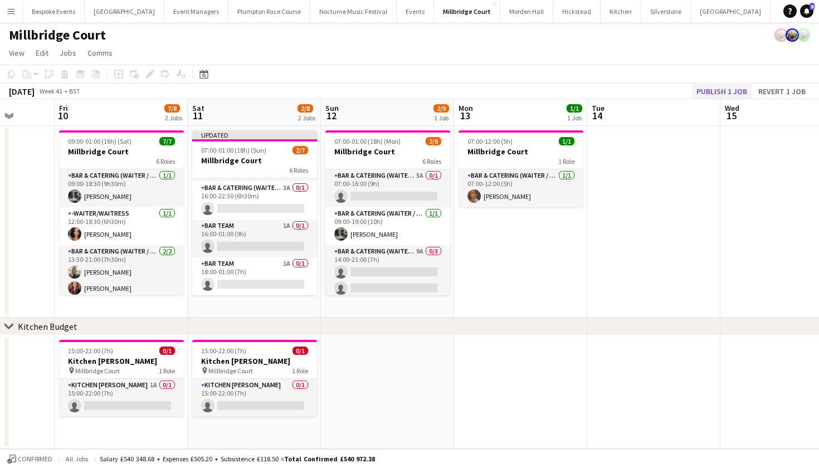
click at [717, 88] on button "Publish 1 job" at bounding box center [722, 91] width 60 height 14
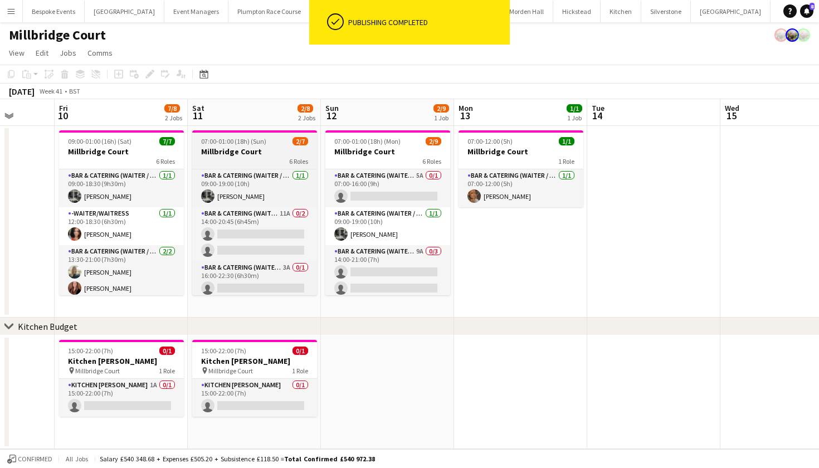
scroll to position [45, 0]
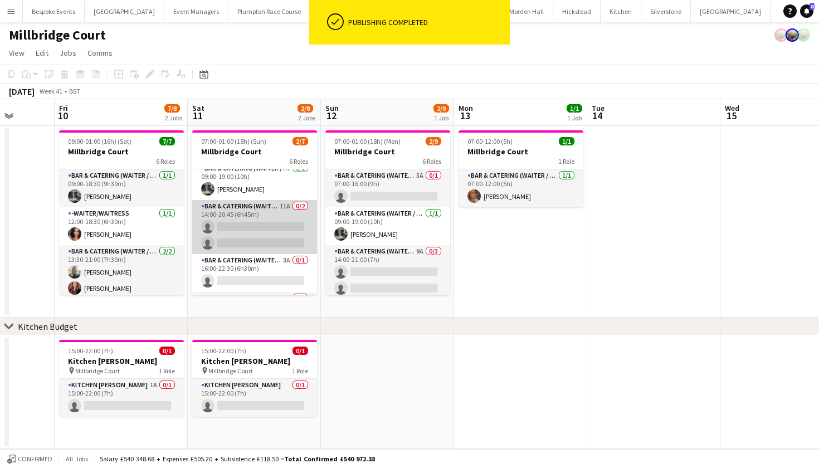
click at [270, 219] on app-card-role "Bar & Catering (Waiter / waitress) 11A 0/2 14:00-20:45 (6h45m) single-neutral-a…" at bounding box center [254, 227] width 125 height 54
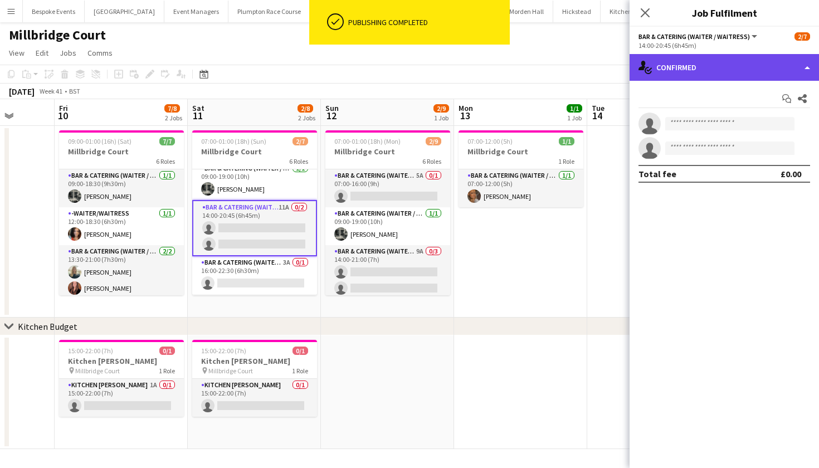
click at [694, 70] on div "single-neutral-actions-check-2 Confirmed" at bounding box center [724, 67] width 189 height 27
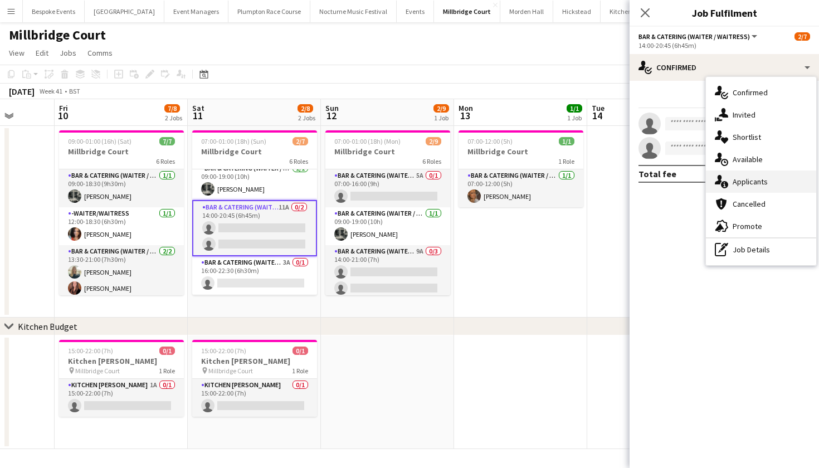
click at [732, 185] on div "single-neutral-actions-information Applicants" at bounding box center [761, 182] width 110 height 22
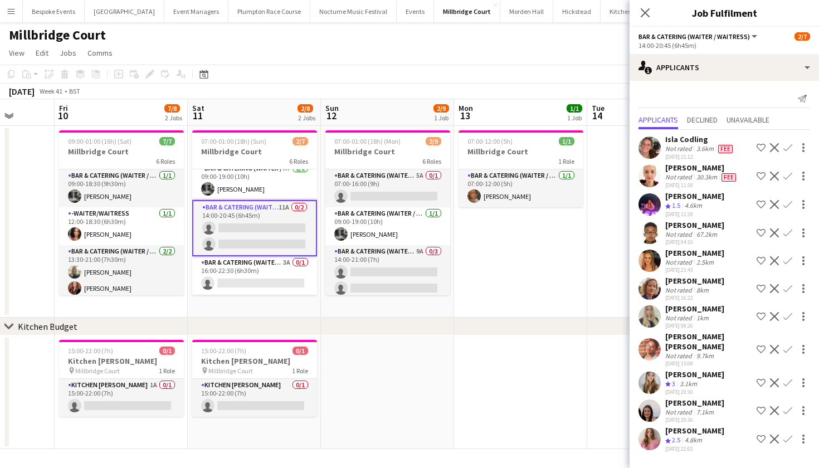
click at [789, 435] on app-icon "Confirm" at bounding box center [788, 439] width 9 height 9
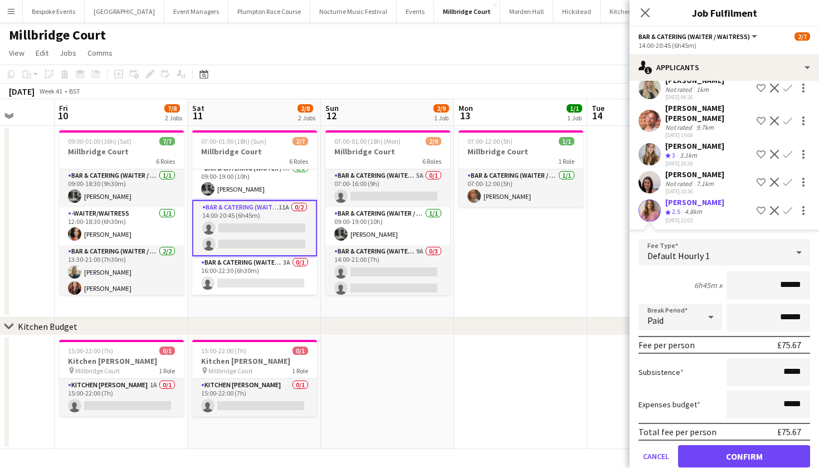
click at [767, 446] on button "Confirm" at bounding box center [744, 456] width 132 height 22
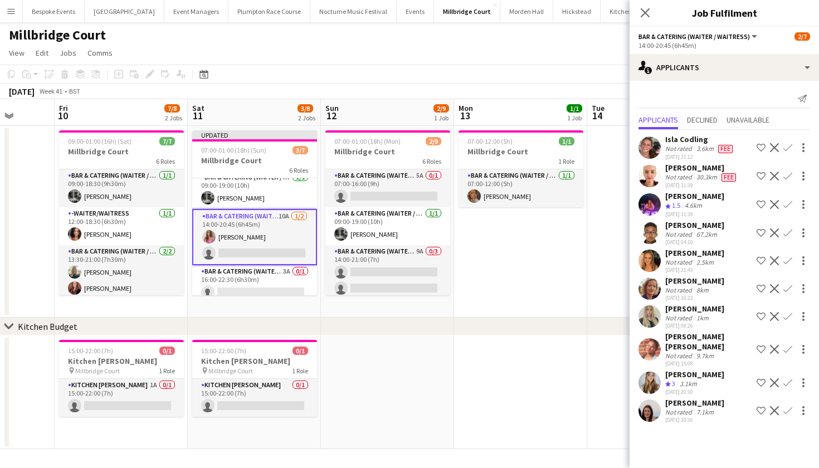
scroll to position [0, 0]
click at [792, 406] on app-icon "Confirm" at bounding box center [788, 410] width 9 height 9
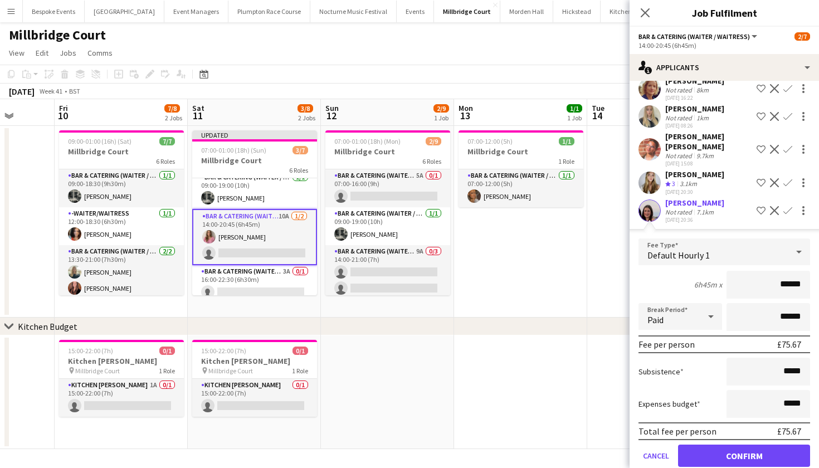
click at [736, 445] on button "Confirm" at bounding box center [744, 456] width 132 height 22
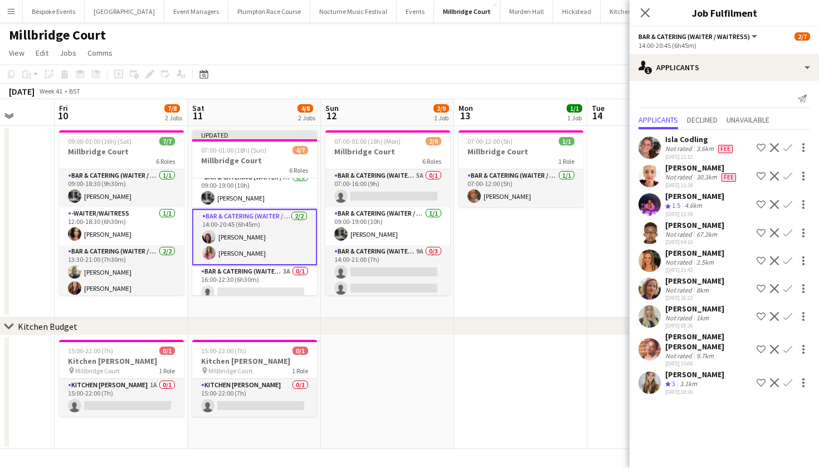
scroll to position [0, 0]
click at [252, 284] on app-card-role "Bar & Catering (Waiter / waitress) 3A 0/1 16:00-22:30 (6h30m) single-neutral-ac…" at bounding box center [254, 284] width 125 height 38
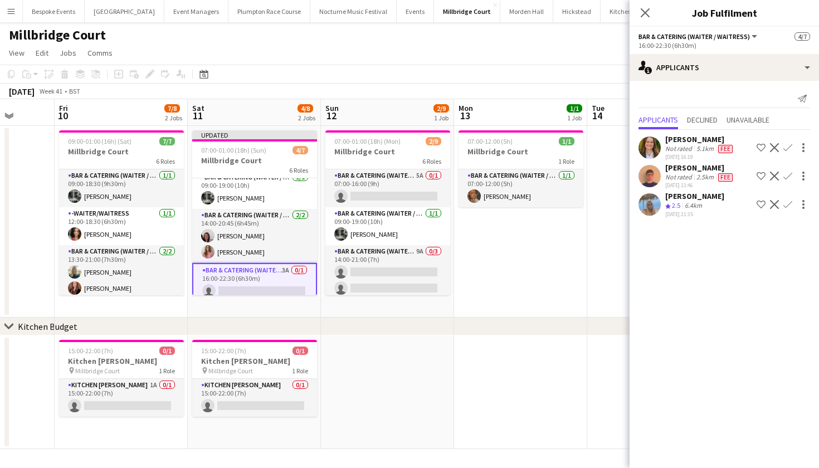
click at [789, 205] on app-icon "Confirm" at bounding box center [788, 204] width 9 height 9
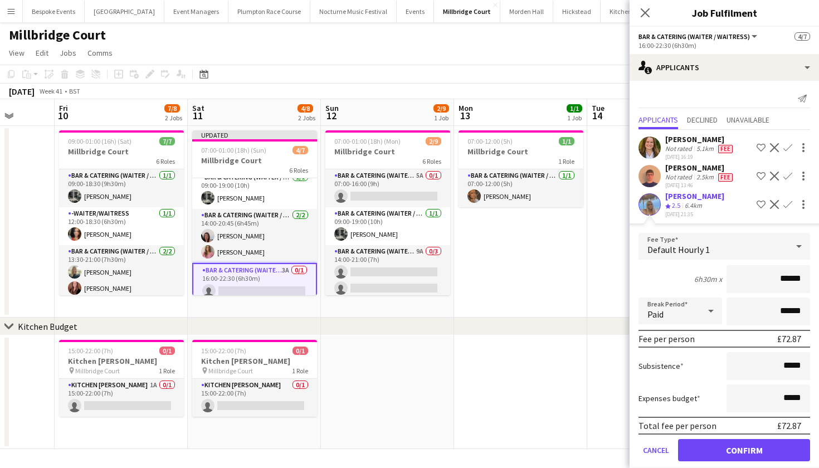
click at [709, 447] on button "Confirm" at bounding box center [744, 450] width 132 height 22
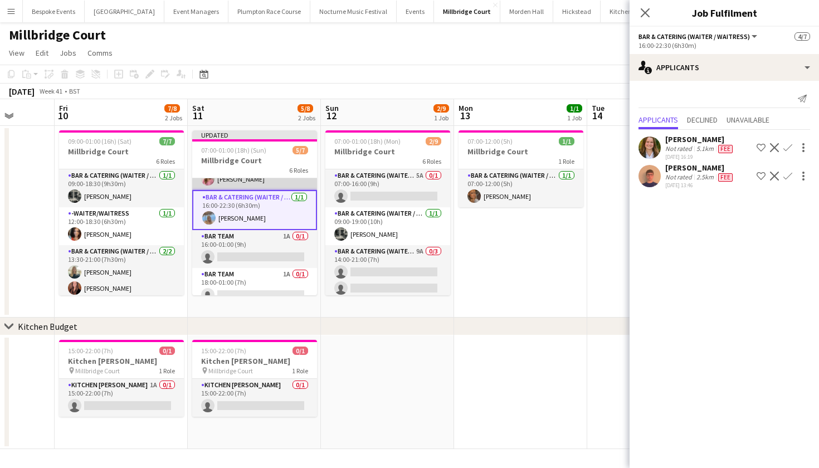
scroll to position [119, 0]
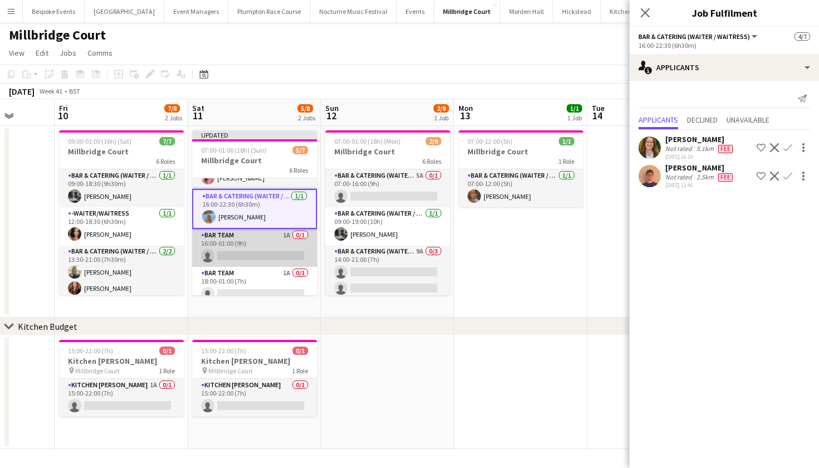
click at [255, 262] on app-card-role "Bar Team 1A 0/1 16:00-01:00 (9h) single-neutral-actions" at bounding box center [254, 248] width 125 height 38
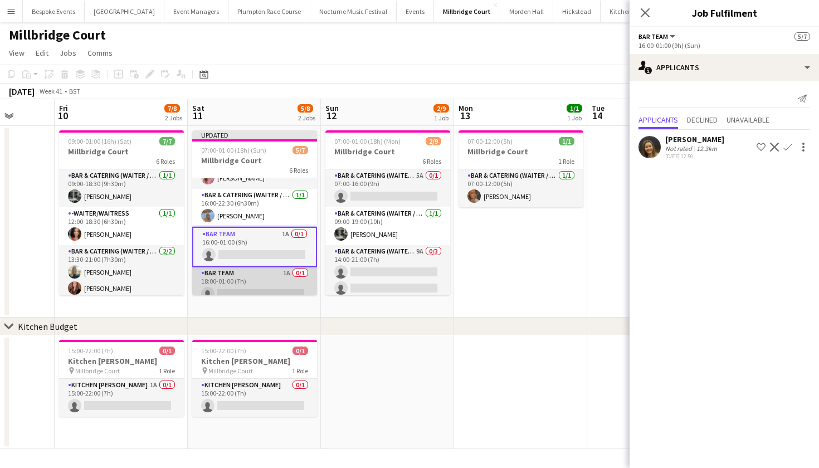
click at [257, 275] on app-card-role "Bar Team 1A 0/1 18:00-01:00 (7h) single-neutral-actions" at bounding box center [254, 286] width 125 height 38
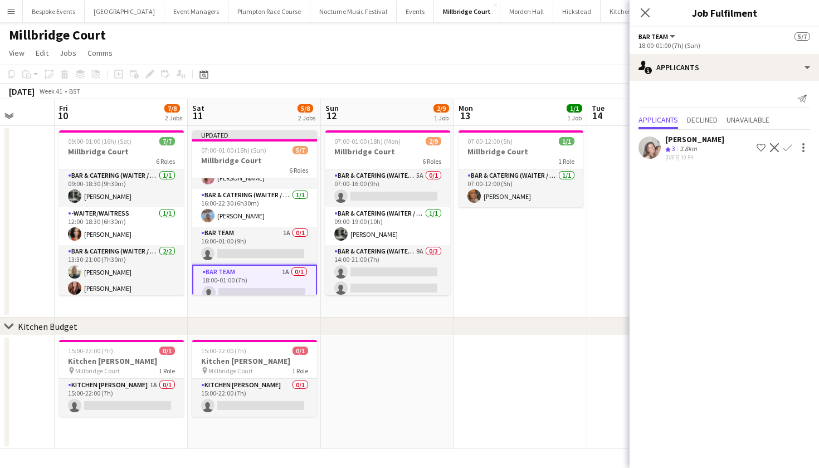
click at [787, 143] on app-icon "Confirm" at bounding box center [788, 147] width 9 height 9
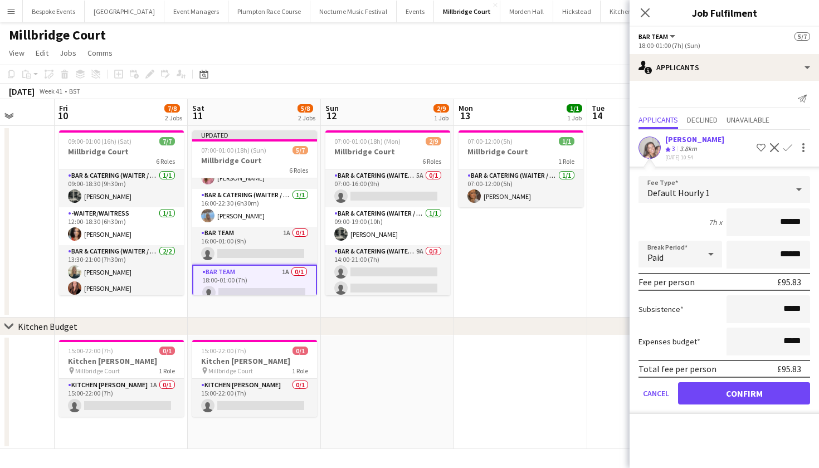
click at [750, 392] on button "Confirm" at bounding box center [744, 393] width 132 height 22
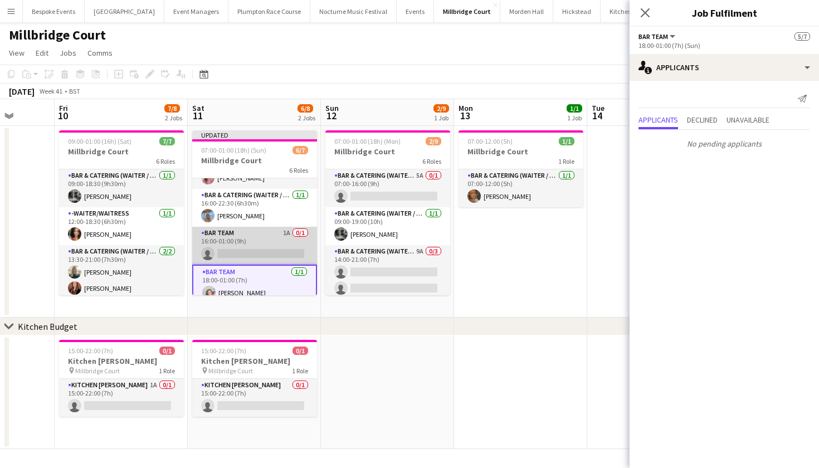
click at [254, 247] on app-card-role "Bar Team 1A 0/1 16:00-01:00 (9h) single-neutral-actions" at bounding box center [254, 246] width 125 height 38
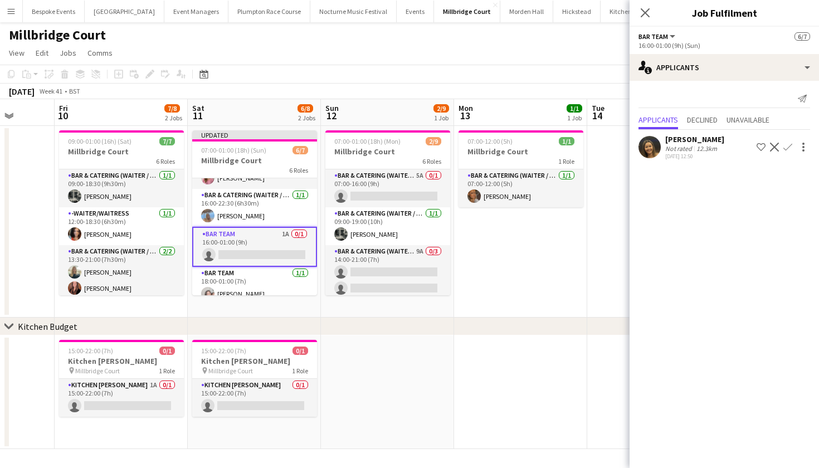
click at [789, 148] on app-icon "Confirm" at bounding box center [788, 147] width 9 height 9
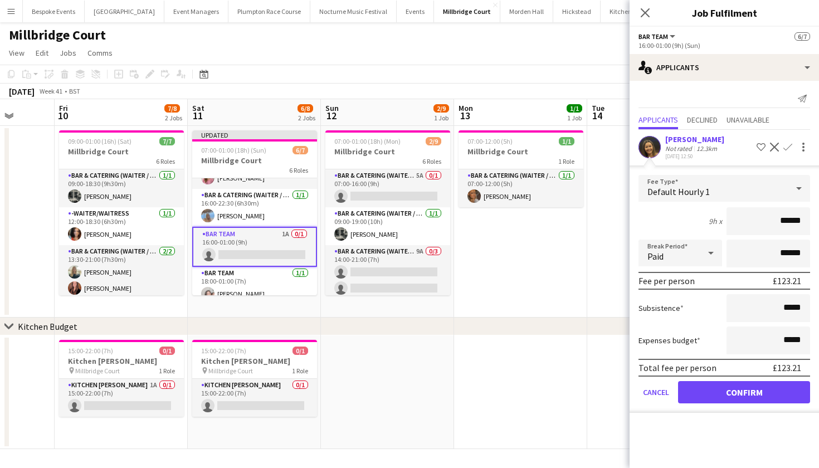
click at [743, 393] on button "Confirm" at bounding box center [744, 392] width 132 height 22
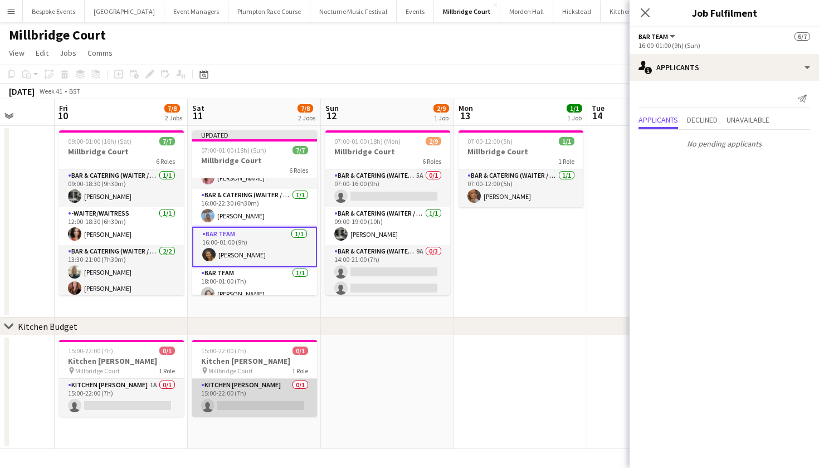
click at [231, 402] on app-card-role "Kitchen Porter 0/1 15:00-22:00 (7h) single-neutral-actions" at bounding box center [254, 398] width 125 height 38
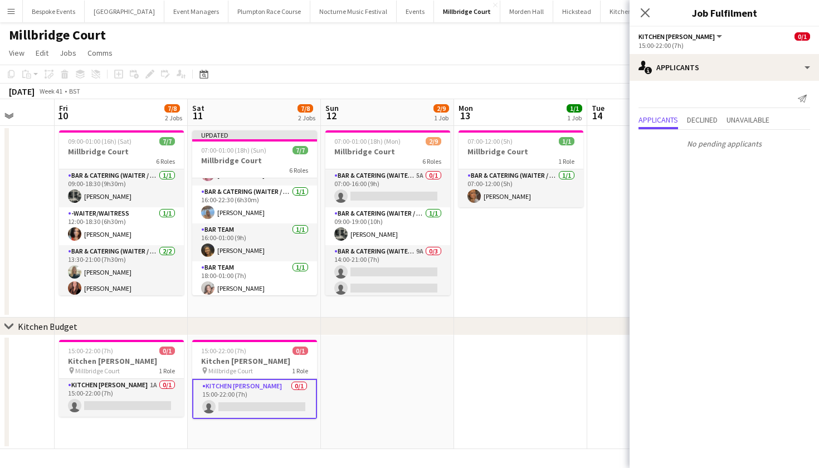
scroll to position [124, 0]
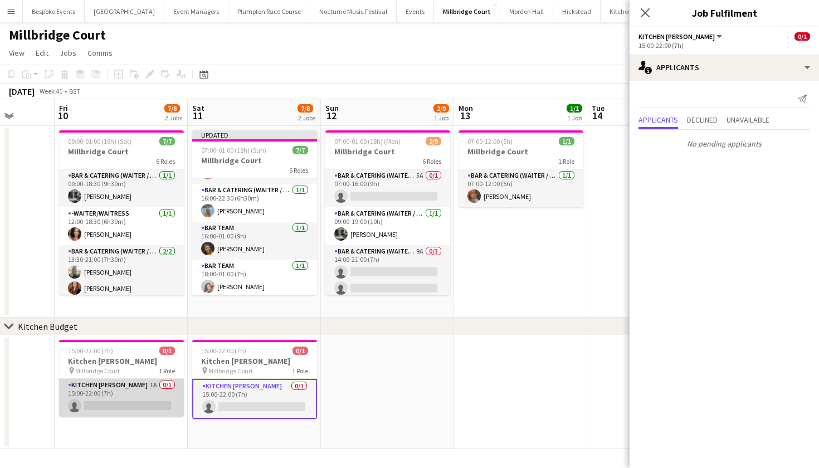
click at [124, 412] on app-card-role "Kitchen Porter 1A 0/1 15:00-22:00 (7h) single-neutral-actions" at bounding box center [121, 398] width 125 height 38
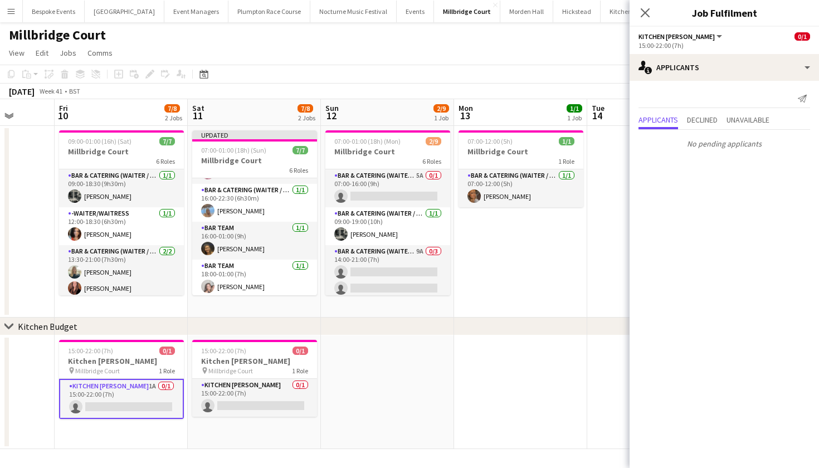
click at [548, 372] on app-date-cell at bounding box center [520, 392] width 133 height 114
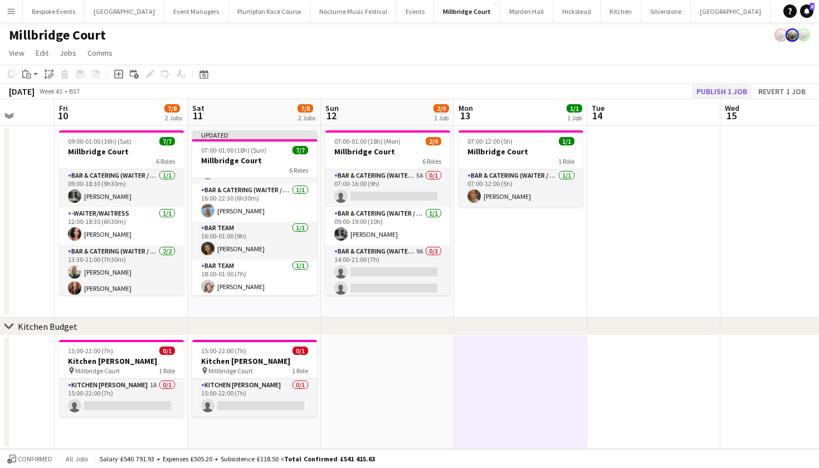
click at [705, 86] on button "Publish 1 job" at bounding box center [722, 91] width 60 height 14
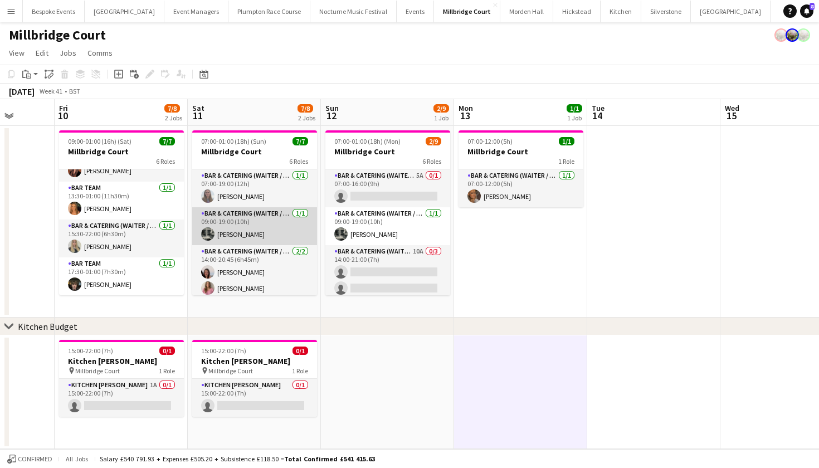
scroll to position [0, 0]
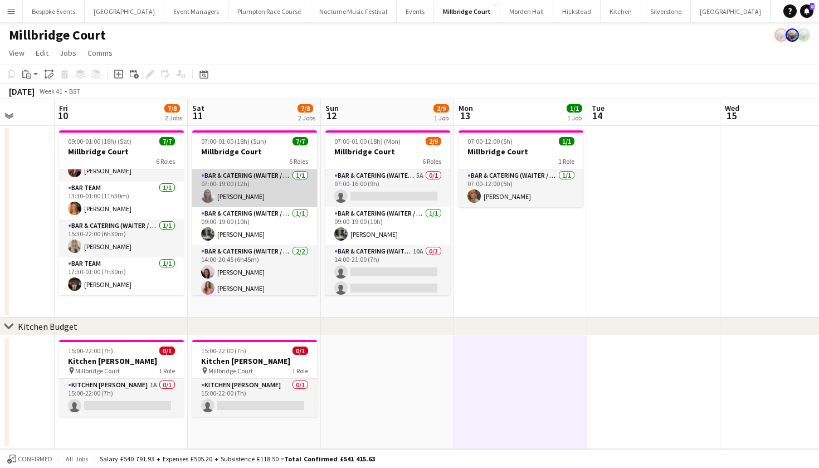
click at [232, 200] on app-card-role "Bar & Catering (Waiter / waitress) 1/1 07:00-19:00 (12h) Jess Cullen" at bounding box center [254, 188] width 125 height 38
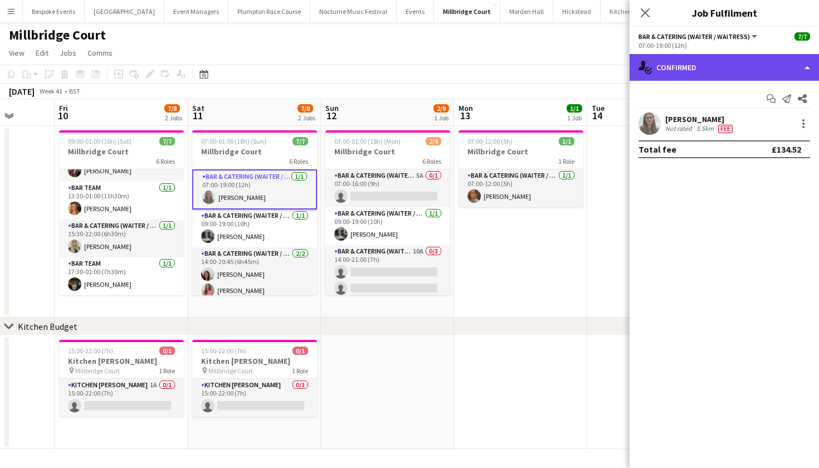
click at [712, 72] on div "single-neutral-actions-check-2 Confirmed" at bounding box center [724, 67] width 189 height 27
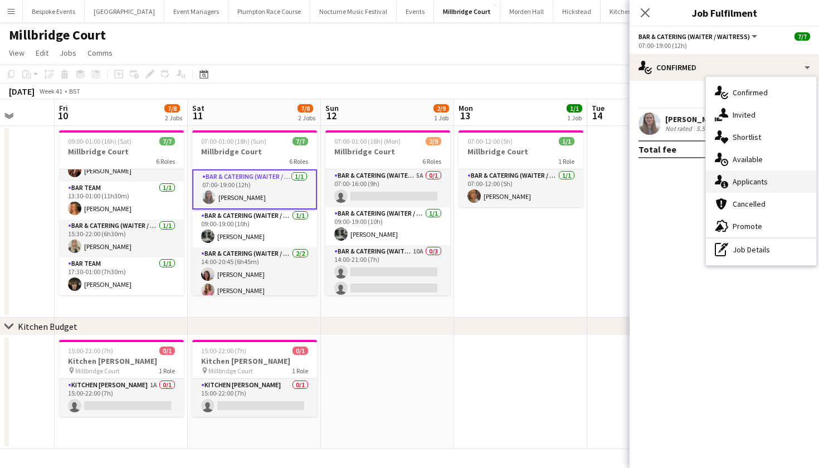
click at [755, 175] on div "single-neutral-actions-information Applicants" at bounding box center [761, 182] width 110 height 22
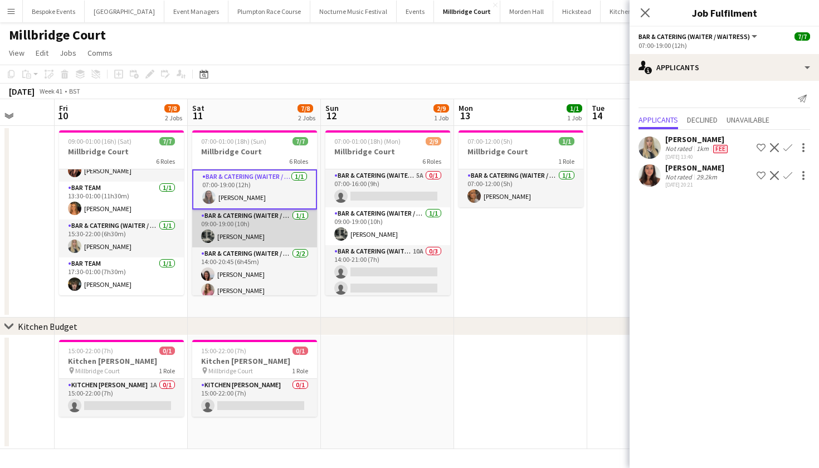
click at [275, 229] on app-card-role "Bar & Catering (Waiter / waitress) [DATE] 09:00-19:00 (10h) [PERSON_NAME]" at bounding box center [254, 229] width 125 height 38
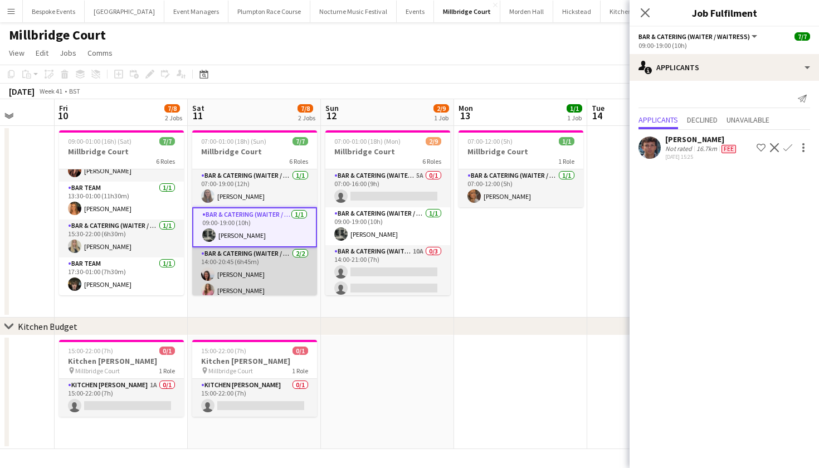
click at [261, 267] on app-card-role "Bar & Catering (Waiter / waitress) 2/2 14:00-20:45 (6h45m) Isla Wilson Matilda …" at bounding box center [254, 274] width 125 height 54
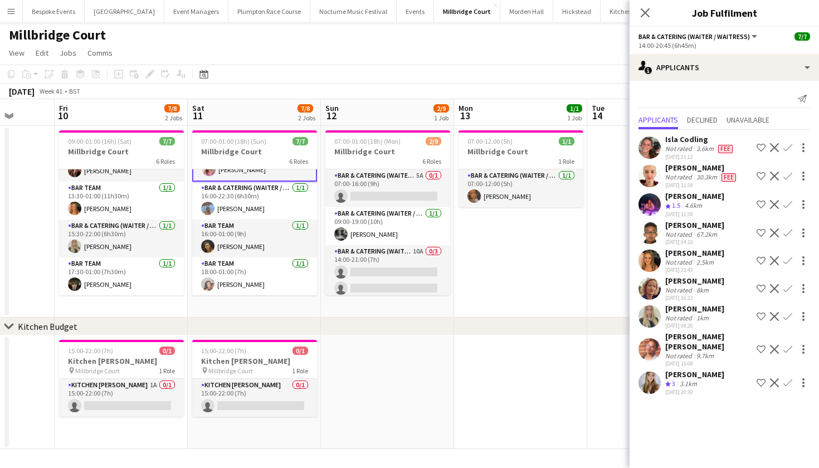
scroll to position [120, 0]
click at [261, 267] on app-card-role "Bar Team 1/1 18:00-01:00 (7h) Eliza Wheeler" at bounding box center [254, 276] width 125 height 38
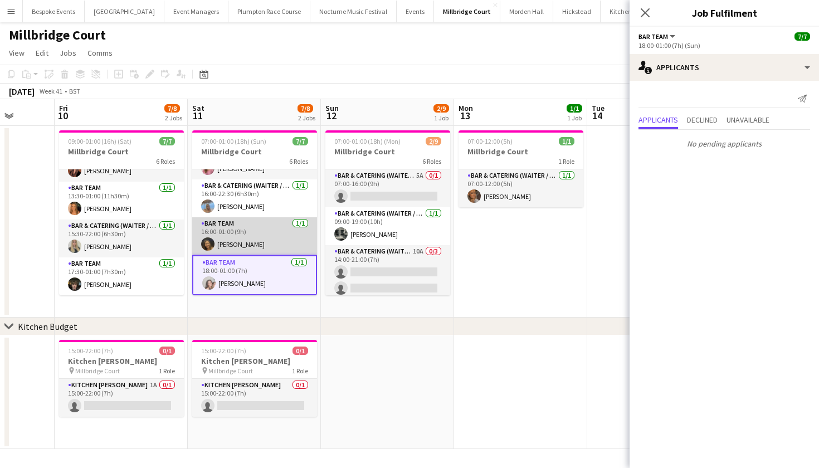
click at [261, 236] on app-card-role "Bar Team 1/1 16:00-01:00 (9h) Miranda Smith" at bounding box center [254, 236] width 125 height 38
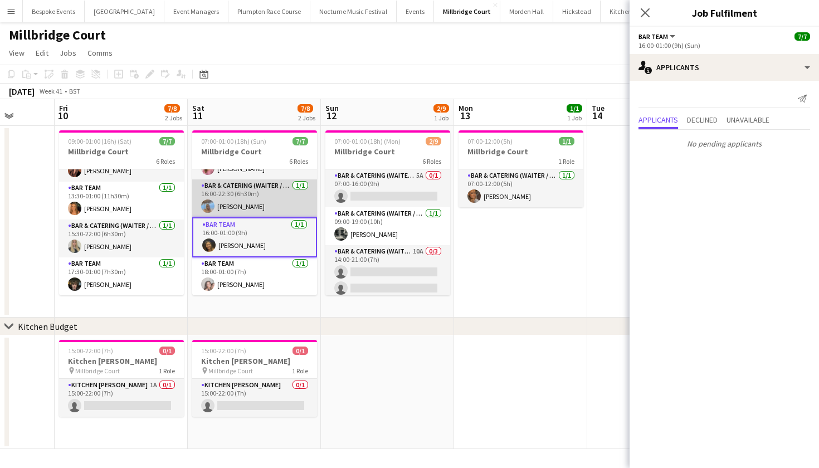
click at [257, 201] on app-card-role "Bar & Catering (Waiter / waitress) 1/1 16:00-22:30 (6h30m) Lily-Anne Lambert" at bounding box center [254, 198] width 125 height 38
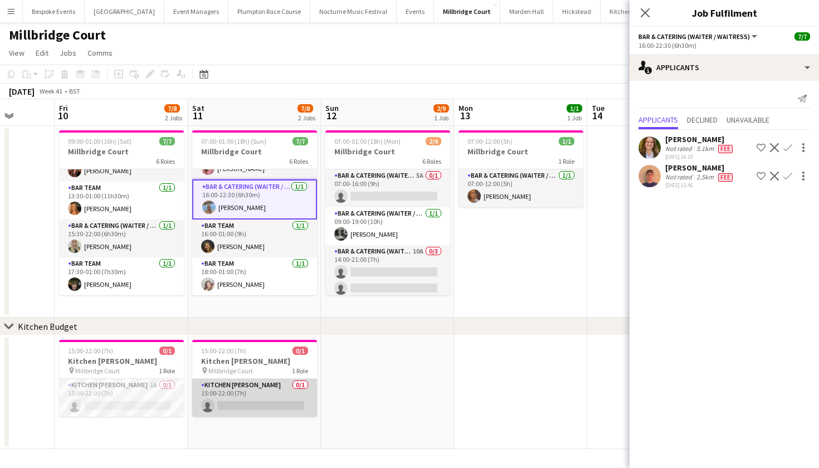
click at [241, 397] on app-card-role "Kitchen Porter 0/1 15:00-22:00 (7h) single-neutral-actions" at bounding box center [254, 398] width 125 height 38
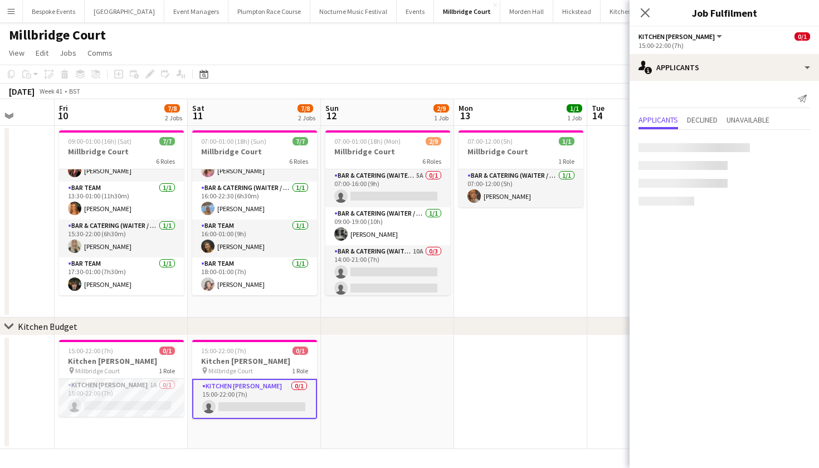
scroll to position [118, 0]
click at [274, 407] on app-card-role "Kitchen Porter 0/1 15:00-22:00 (7h) single-neutral-actions" at bounding box center [254, 399] width 125 height 40
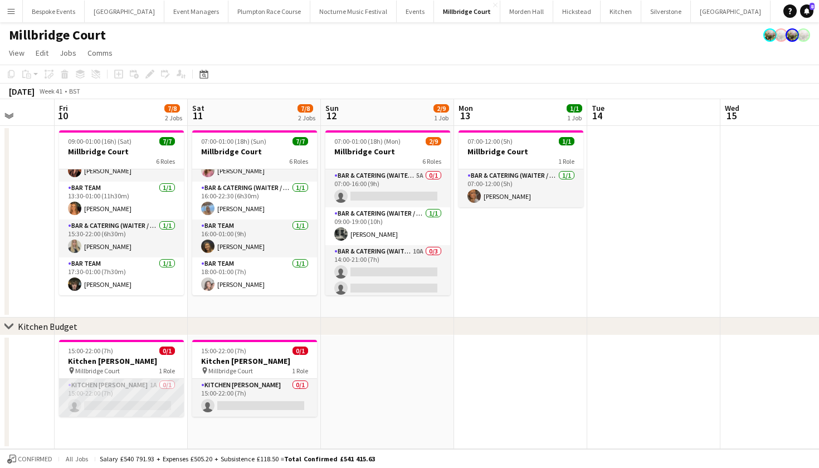
click at [136, 390] on app-card-role "Kitchen Porter 1A 0/1 15:00-22:00 (7h) single-neutral-actions" at bounding box center [121, 398] width 125 height 38
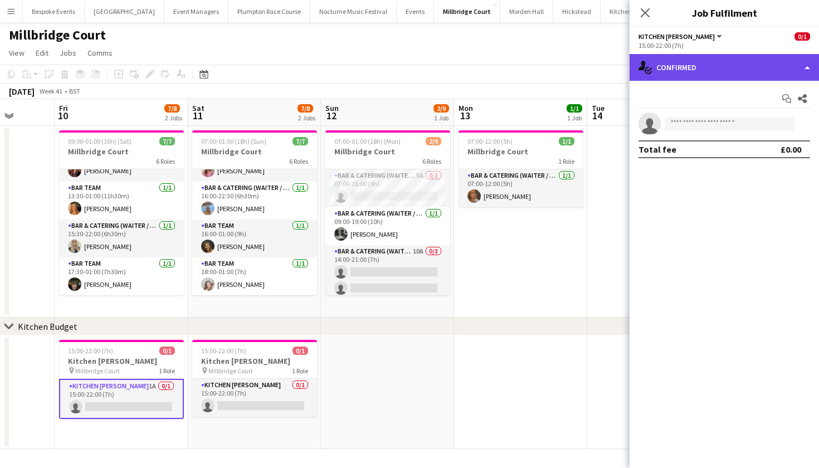
click at [727, 57] on div "single-neutral-actions-check-2 Confirmed" at bounding box center [724, 67] width 189 height 27
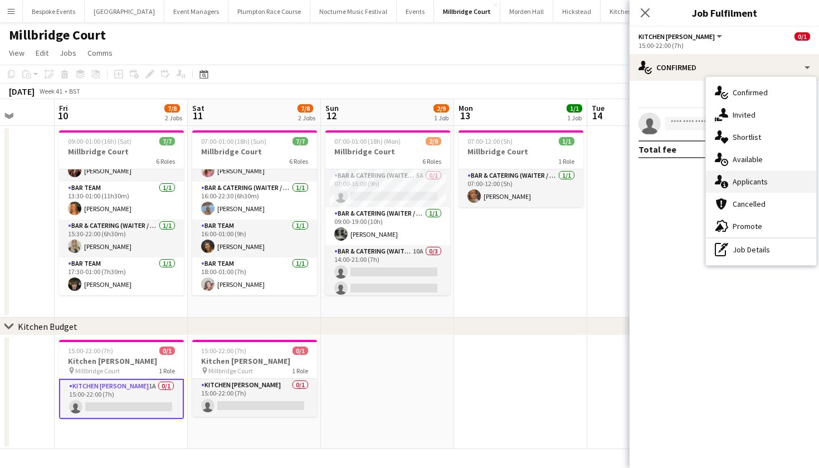
click at [767, 179] on span "Applicants" at bounding box center [750, 182] width 35 height 10
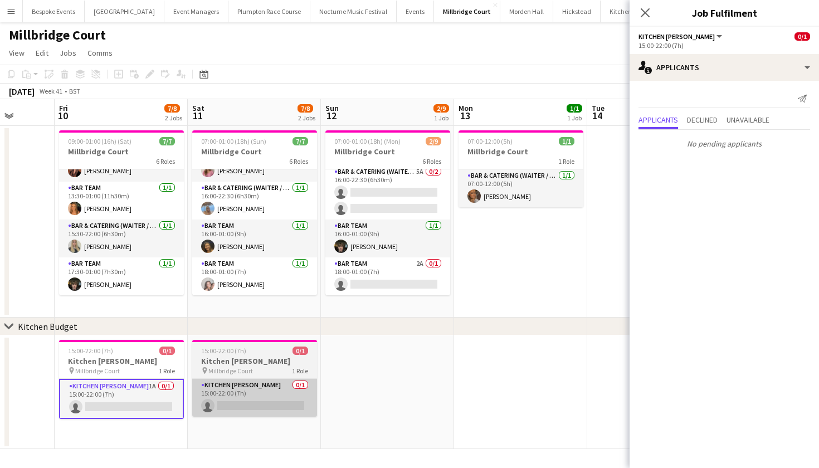
scroll to position [150, 0]
click at [254, 398] on app-card-role "Kitchen Porter 0/1 15:00-22:00 (7h) single-neutral-actions" at bounding box center [254, 398] width 125 height 38
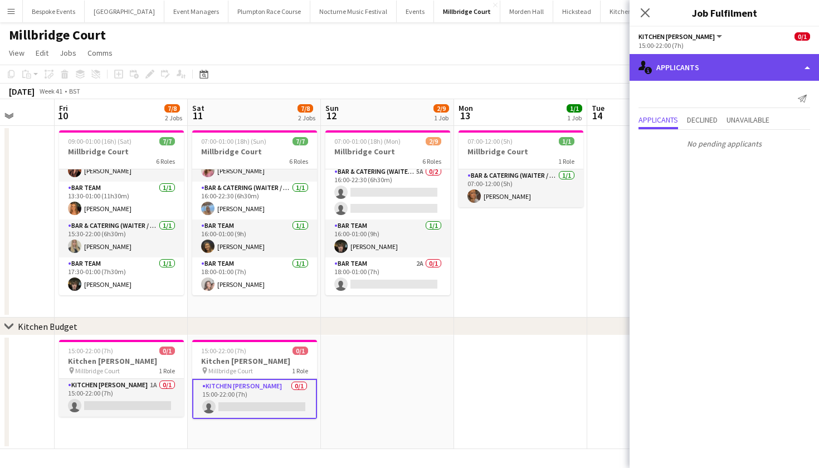
click at [726, 65] on div "single-neutral-actions-information Applicants" at bounding box center [724, 67] width 189 height 27
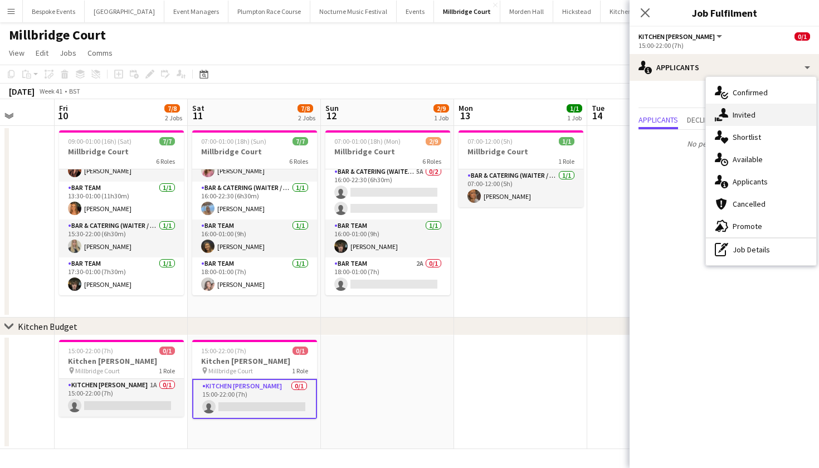
click at [747, 125] on div "single-neutral-actions-share-1 Invited" at bounding box center [761, 115] width 110 height 22
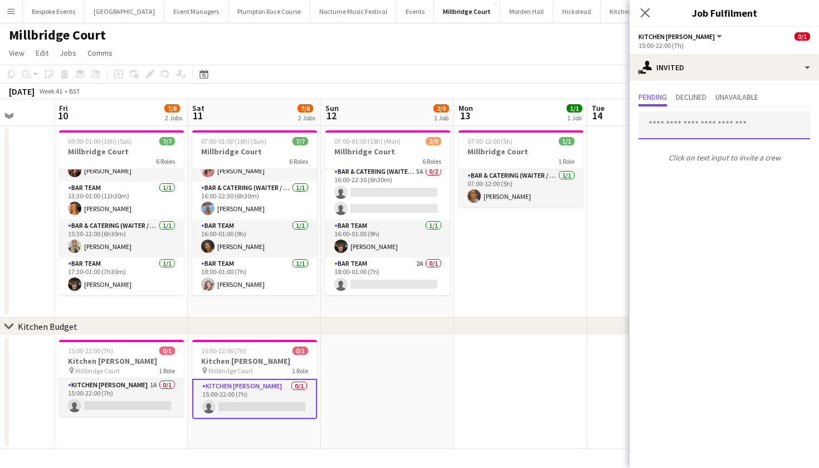
click at [719, 130] on input "text" at bounding box center [725, 125] width 172 height 28
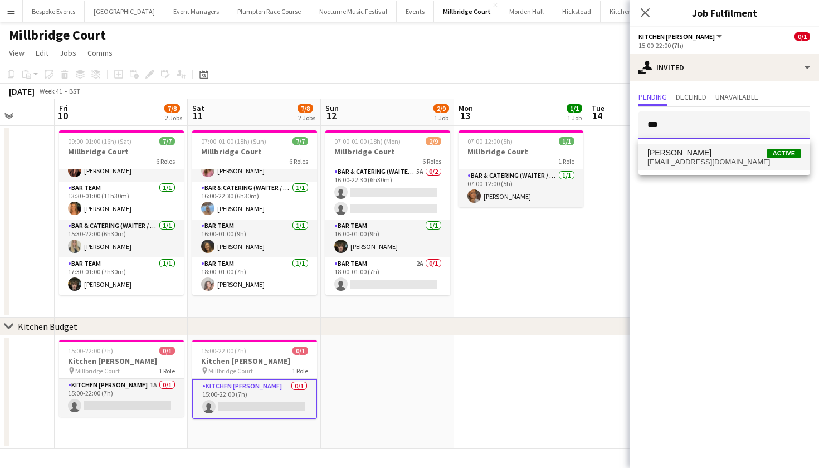
type input "***"
click at [731, 154] on span "Genevieve Whiteley Active" at bounding box center [725, 152] width 154 height 9
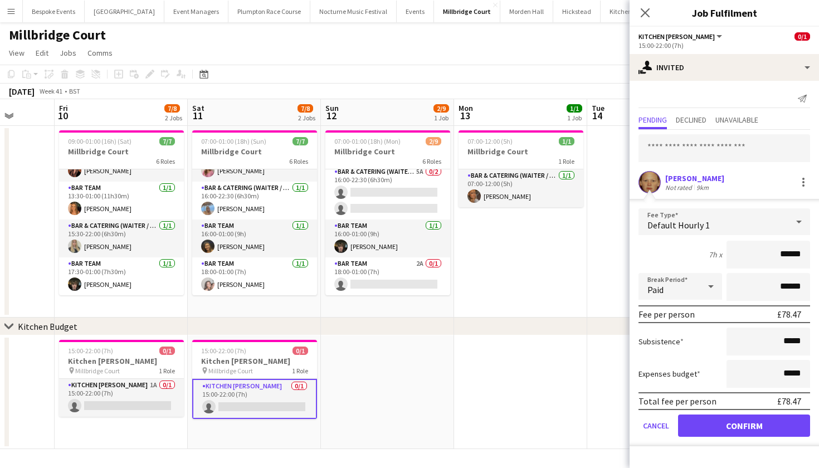
click at [740, 425] on button "Confirm" at bounding box center [744, 426] width 132 height 22
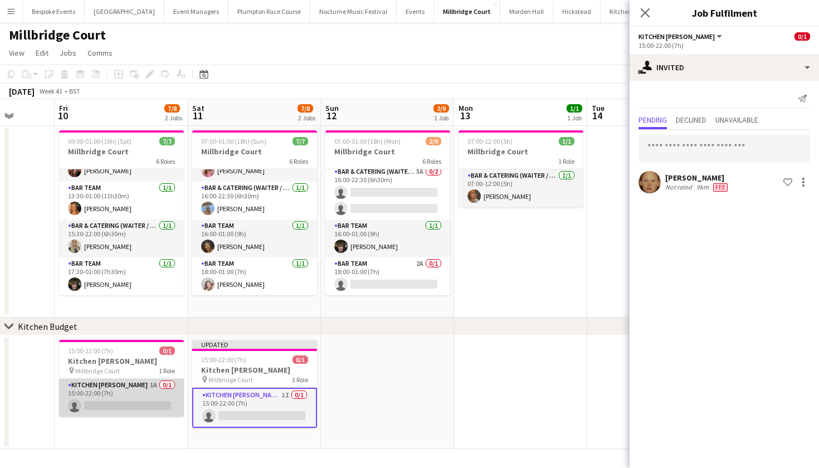
click at [95, 396] on app-card-role "Kitchen Porter 1A 0/1 15:00-22:00 (7h) single-neutral-actions" at bounding box center [121, 398] width 125 height 38
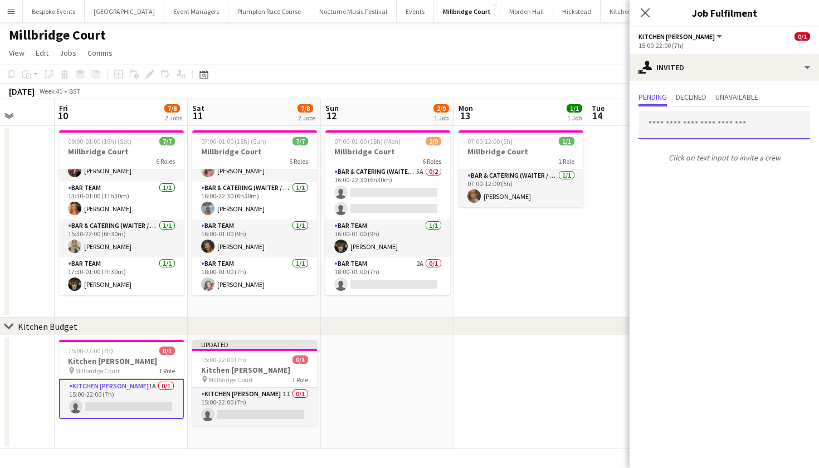
click at [703, 132] on input "text" at bounding box center [725, 125] width 172 height 28
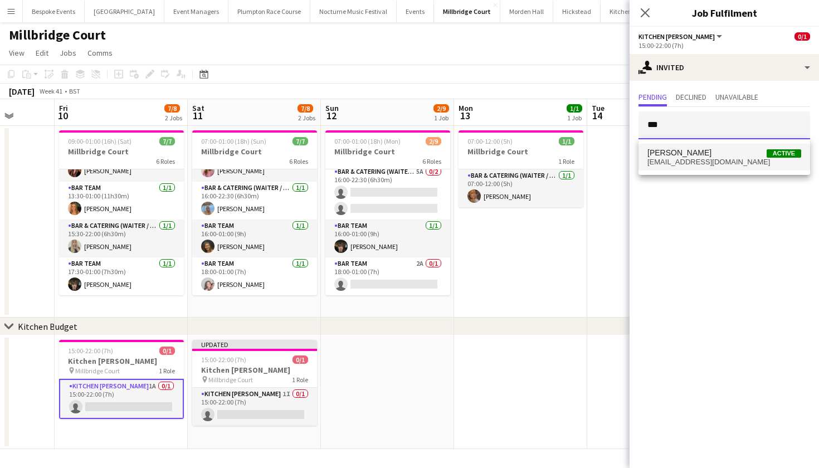
type input "***"
click at [702, 153] on span "[PERSON_NAME]" at bounding box center [680, 152] width 64 height 9
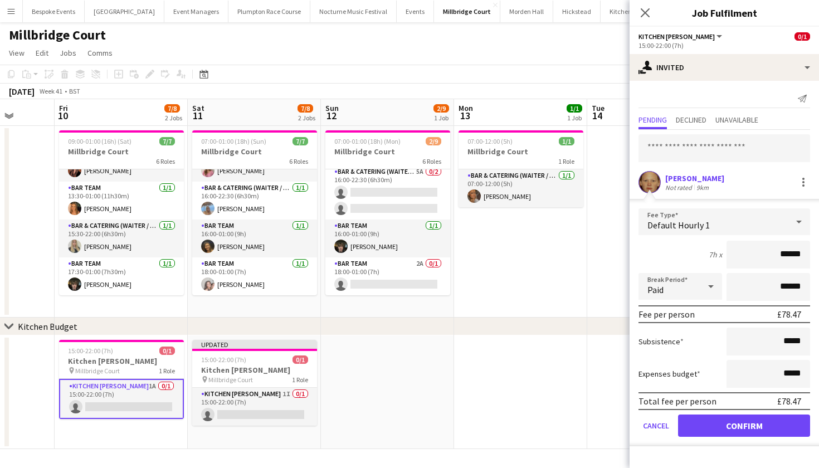
click at [727, 430] on button "Confirm" at bounding box center [744, 426] width 132 height 22
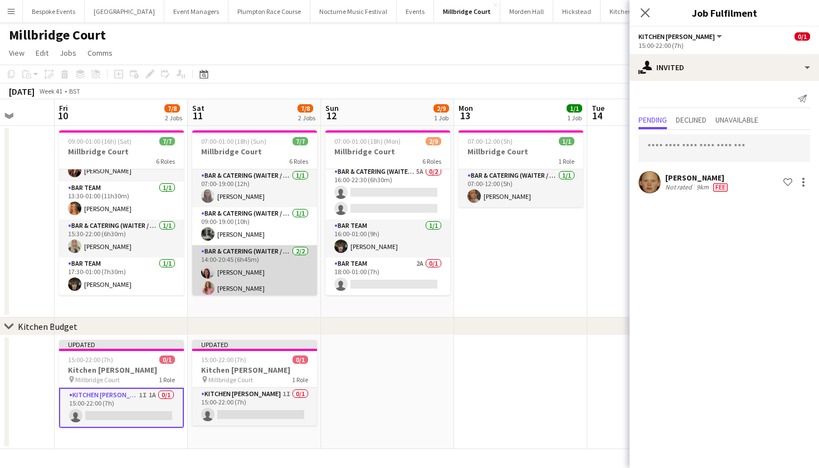
scroll to position [-1, 0]
click at [252, 180] on app-card-role "Bar & Catering (Waiter / waitress) 1/1 07:00-19:00 (12h) Jess Cullen" at bounding box center [254, 188] width 125 height 38
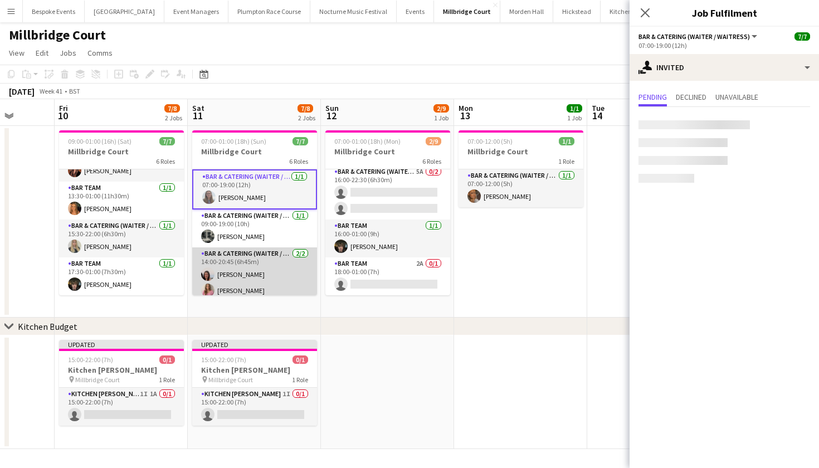
scroll to position [0, 0]
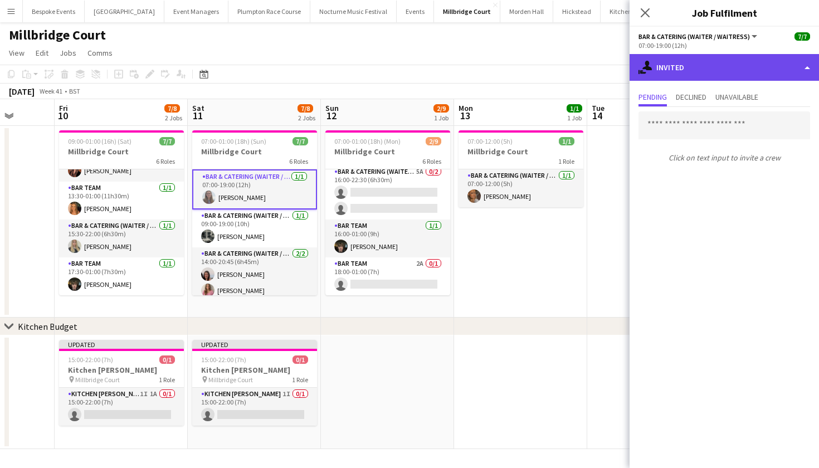
click at [688, 65] on div "single-neutral-actions-share-1 Invited" at bounding box center [724, 67] width 189 height 27
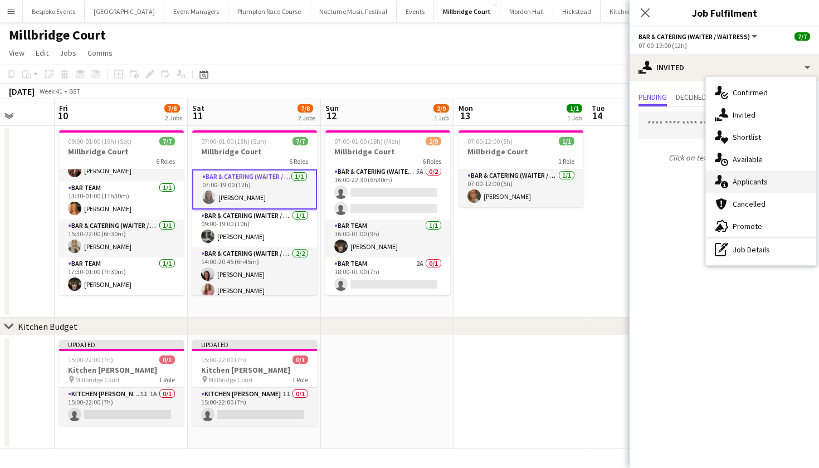
click at [728, 184] on div "single-neutral-actions-information Applicants" at bounding box center [761, 182] width 110 height 22
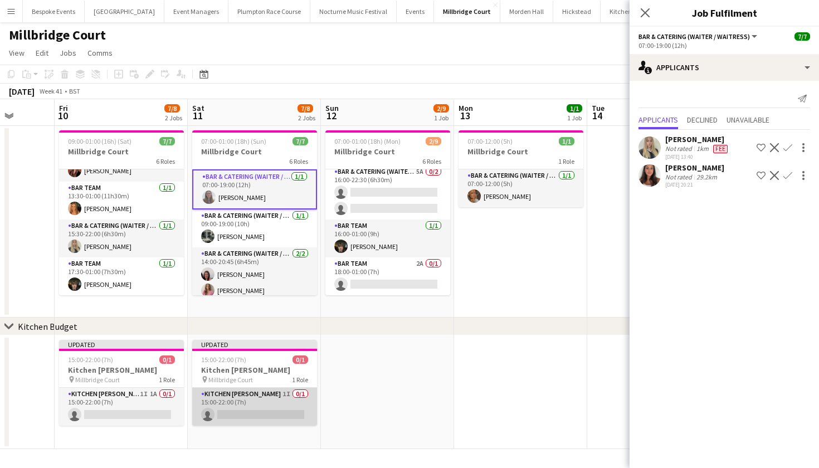
click at [236, 409] on app-card-role "Kitchen Porter 1I 0/1 15:00-22:00 (7h) single-neutral-actions" at bounding box center [254, 407] width 125 height 38
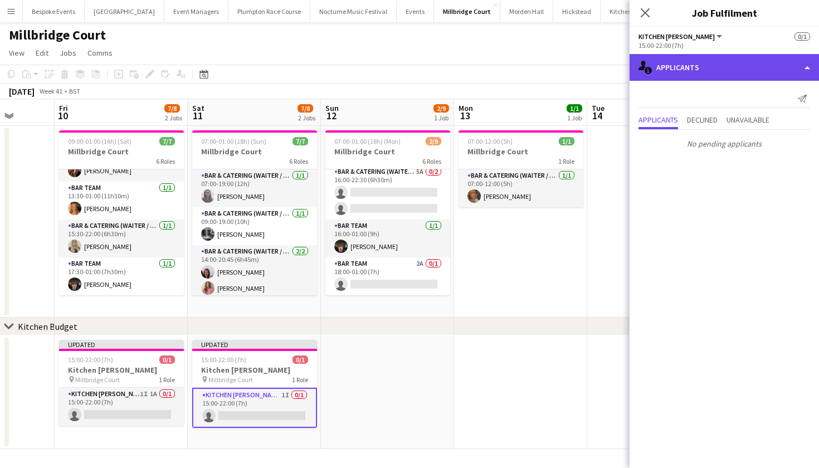
click at [729, 65] on div "single-neutral-actions-information Applicants" at bounding box center [724, 67] width 189 height 27
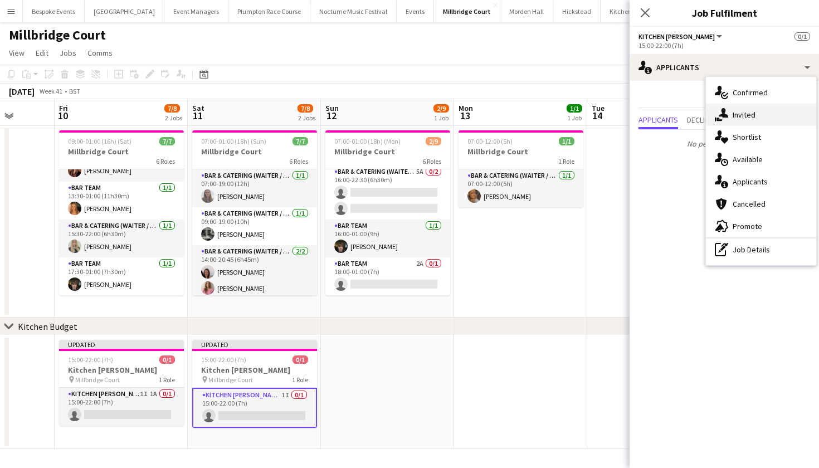
click at [740, 118] on span "Invited" at bounding box center [744, 115] width 23 height 10
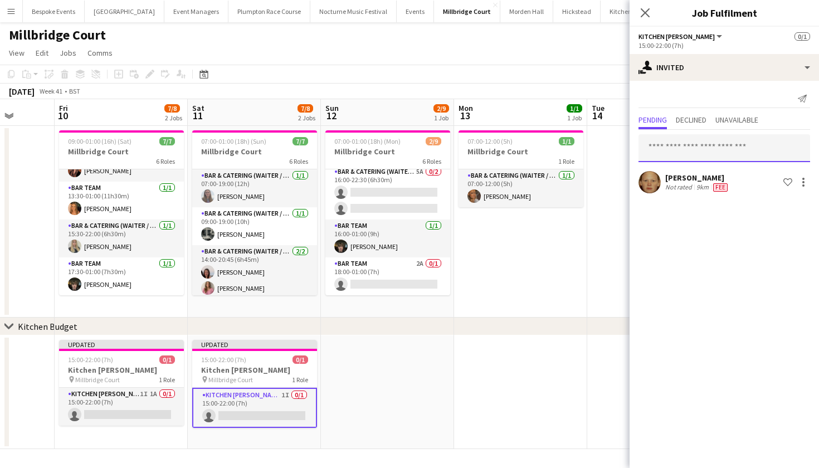
click at [707, 144] on input "text" at bounding box center [725, 148] width 172 height 28
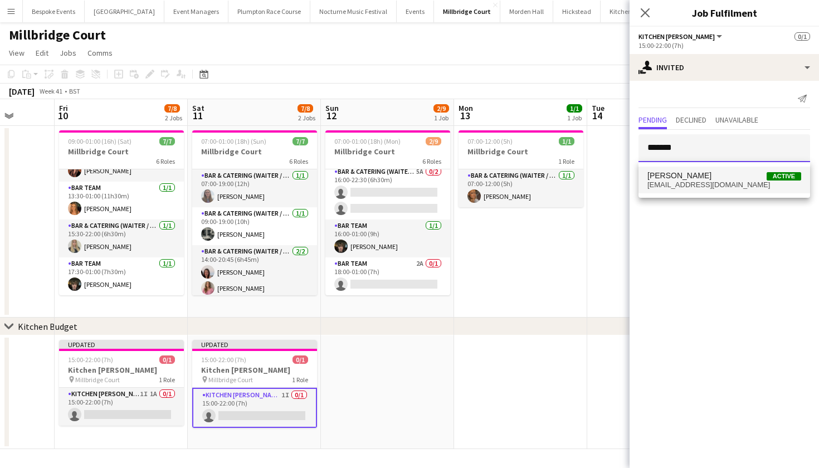
type input "*******"
click at [709, 177] on span "Ella Gallini Active" at bounding box center [725, 175] width 154 height 9
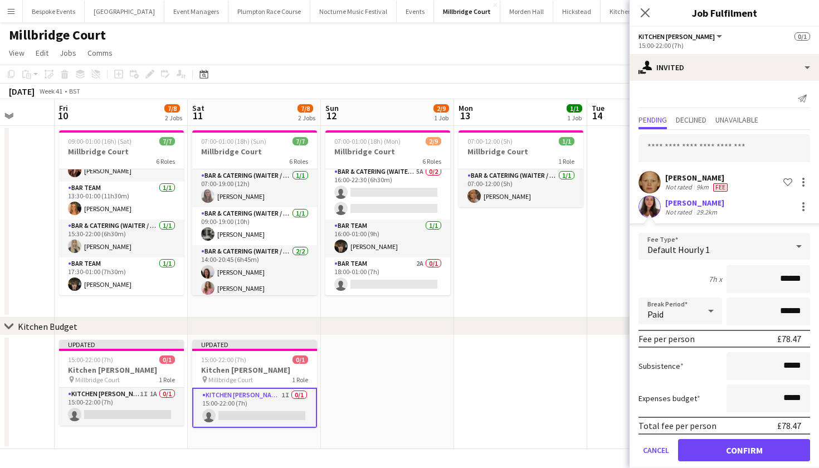
click at [715, 454] on button "Confirm" at bounding box center [744, 450] width 132 height 22
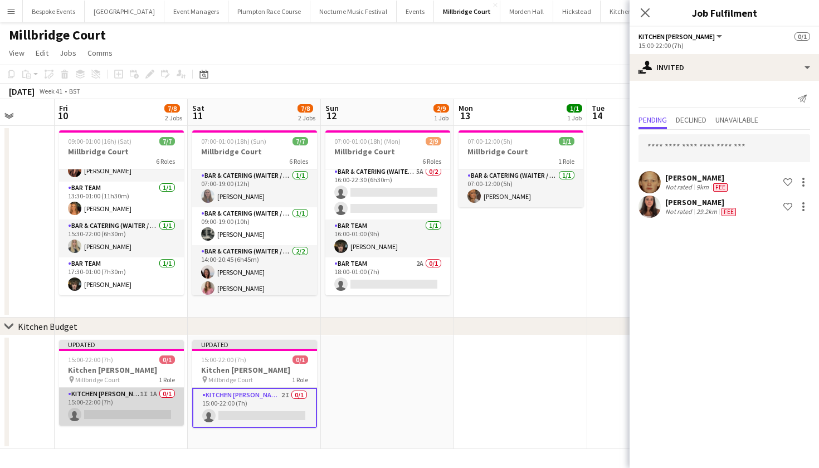
click at [94, 395] on app-card-role "Kitchen Porter 1I 1A 0/1 15:00-22:00 (7h) single-neutral-actions" at bounding box center [121, 407] width 125 height 38
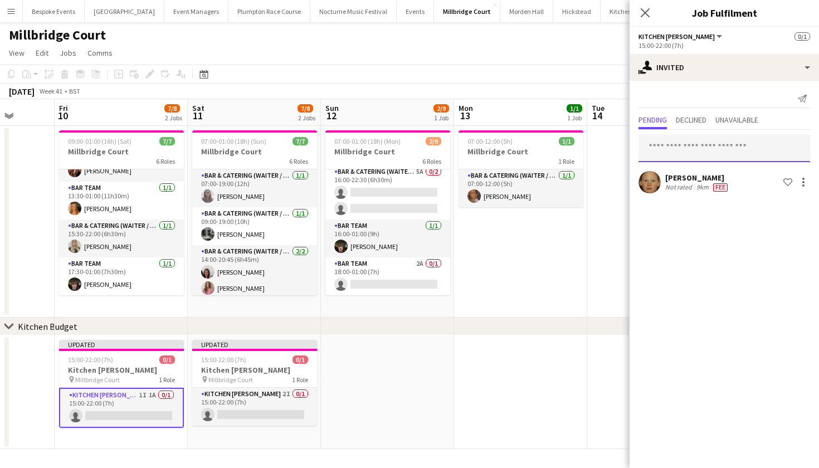
click at [708, 152] on input "text" at bounding box center [725, 148] width 172 height 28
type input "**********"
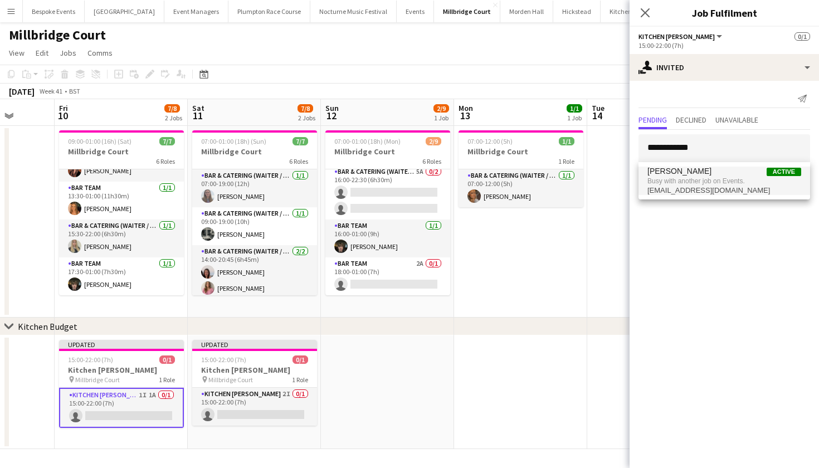
click at [716, 182] on span "Busy with another job on Events." at bounding box center [725, 181] width 154 height 10
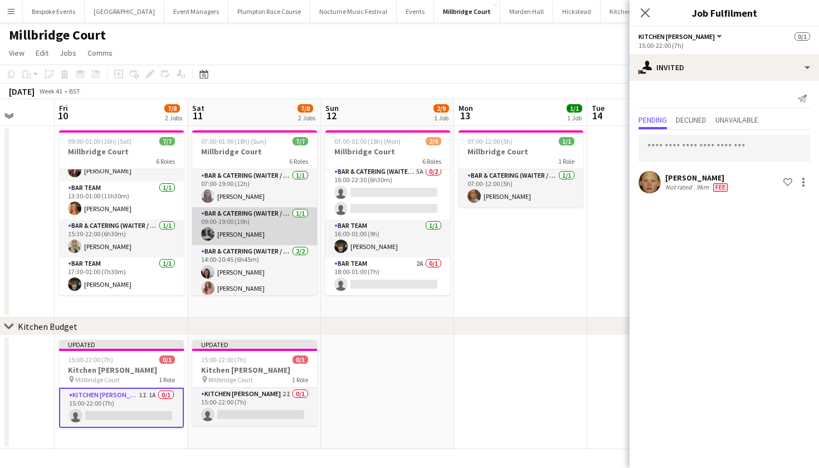
click at [254, 223] on app-card-role "Bar & Catering (Waiter / waitress) [DATE] 09:00-19:00 (10h) [PERSON_NAME]" at bounding box center [254, 226] width 125 height 38
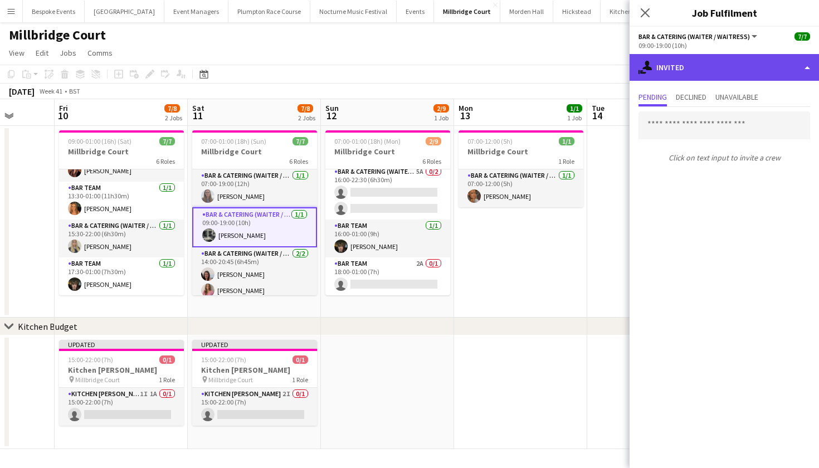
click at [669, 73] on div "single-neutral-actions-share-1 Invited" at bounding box center [724, 67] width 189 height 27
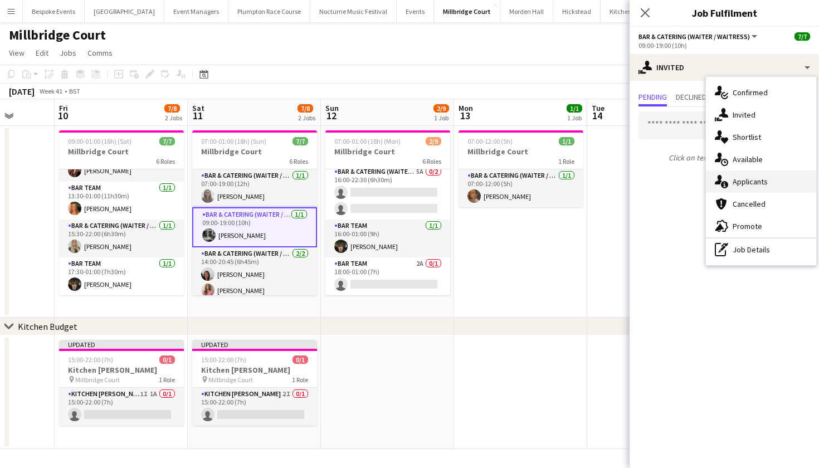
click at [764, 179] on span "Applicants" at bounding box center [750, 182] width 35 height 10
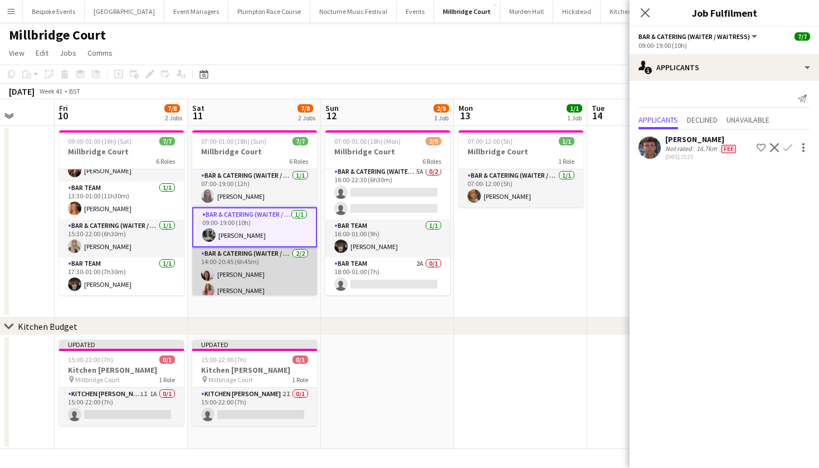
click at [235, 273] on app-card-role "Bar & Catering (Waiter / waitress) 2/2 14:00-20:45 (6h45m) Isla Wilson Matilda …" at bounding box center [254, 274] width 125 height 54
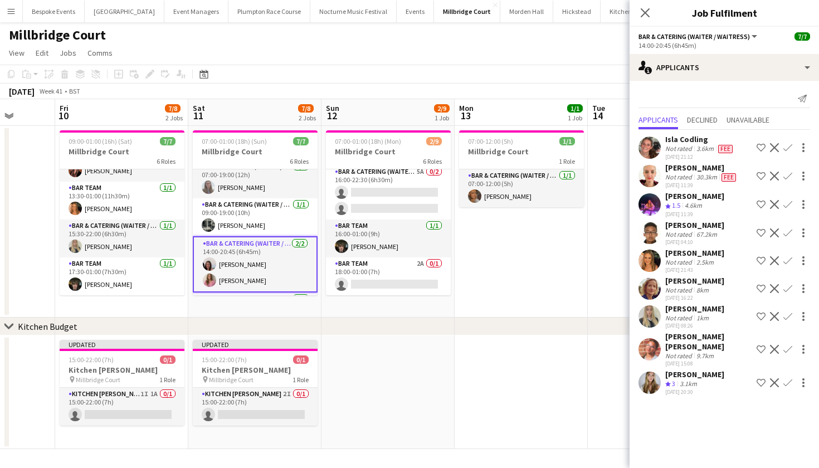
scroll to position [7, 0]
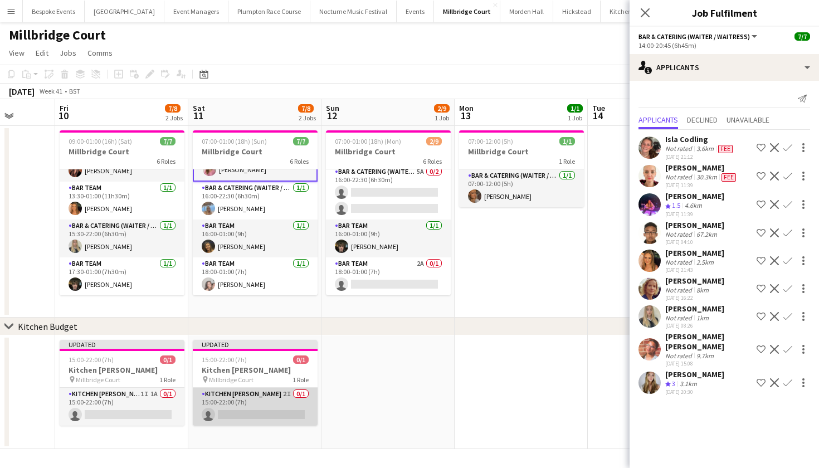
click at [236, 405] on app-card-role "Kitchen Porter 2I 0/1 15:00-22:00 (7h) single-neutral-actions" at bounding box center [255, 407] width 125 height 38
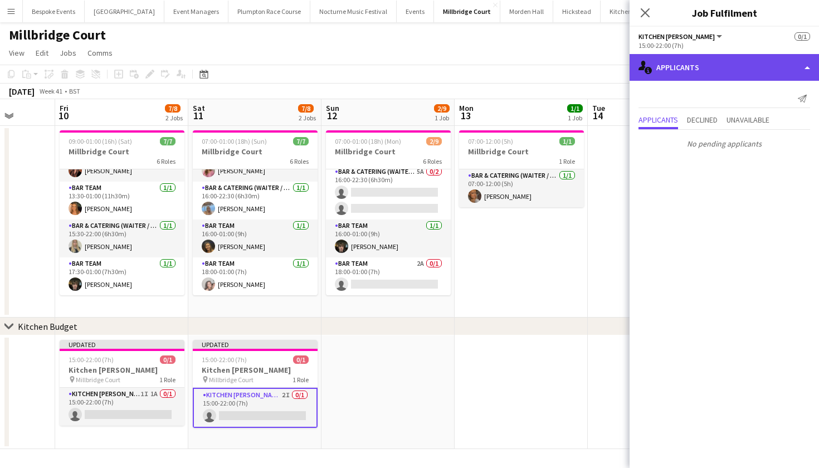
click at [734, 66] on div "single-neutral-actions-information Applicants" at bounding box center [724, 67] width 189 height 27
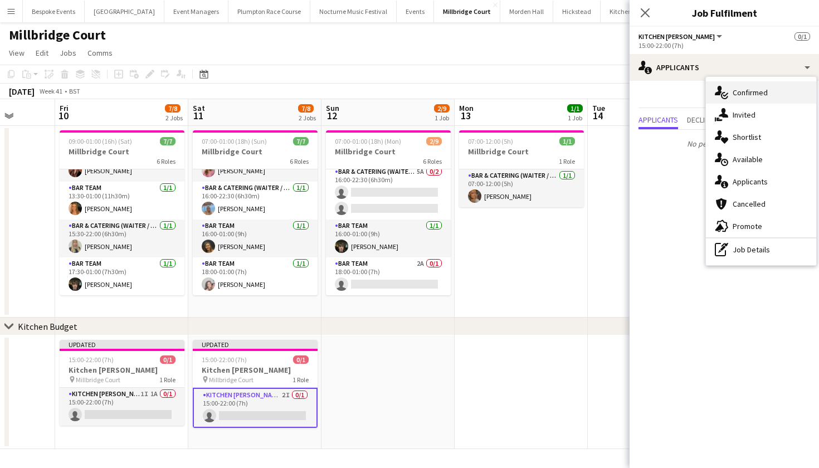
click at [736, 101] on div "single-neutral-actions-check-2 Confirmed" at bounding box center [761, 92] width 110 height 22
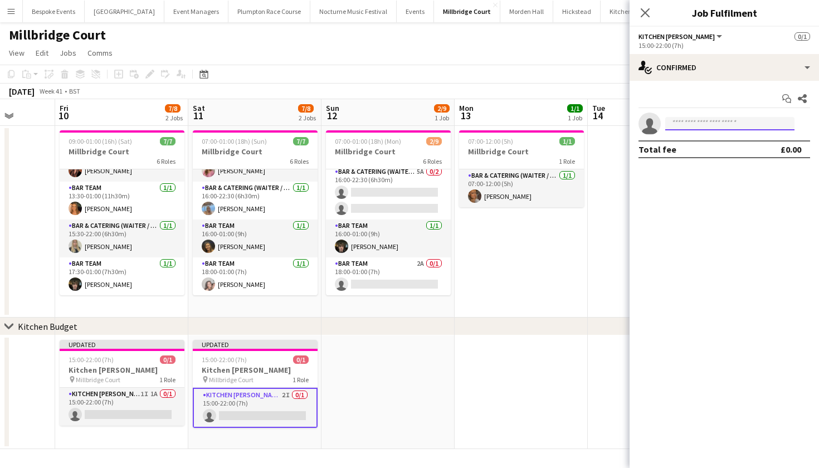
click at [712, 124] on input at bounding box center [729, 123] width 129 height 13
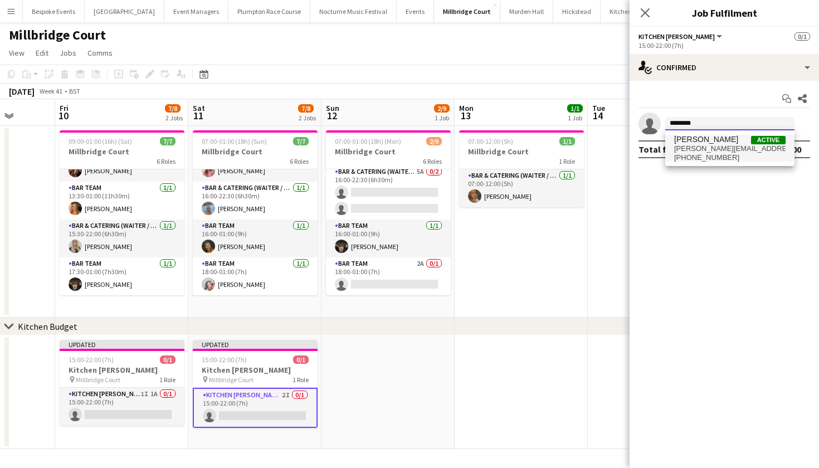
type input "********"
click at [729, 148] on span "ella-s1@outlook.com" at bounding box center [729, 148] width 111 height 9
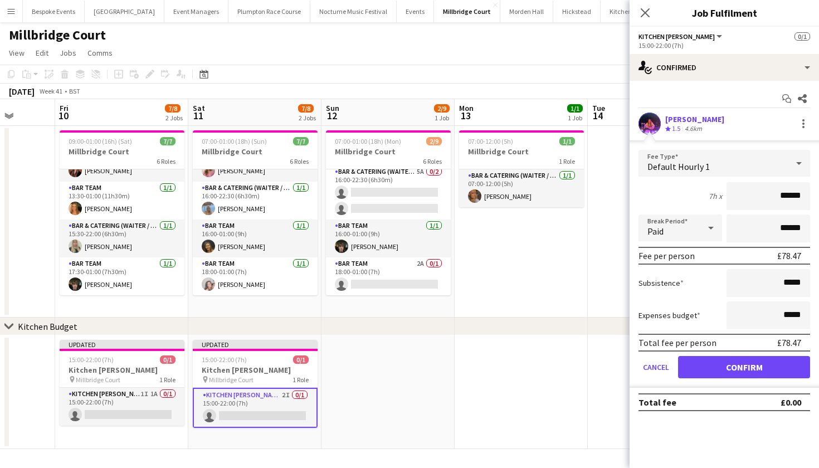
click at [741, 369] on button "Confirm" at bounding box center [744, 367] width 132 height 22
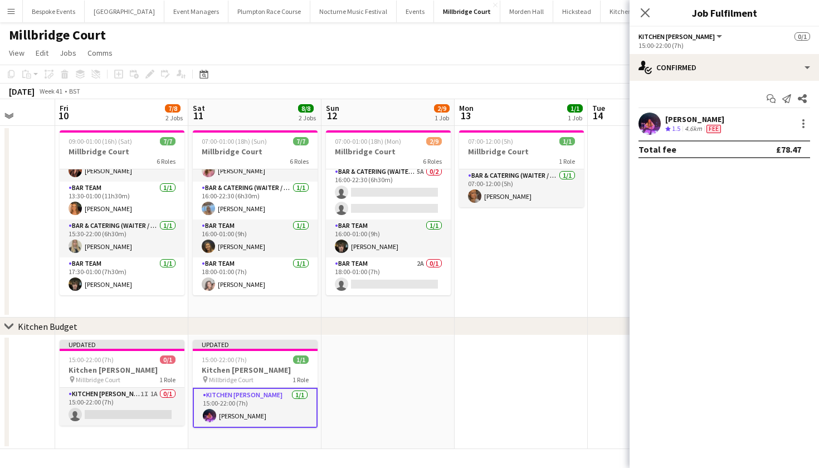
click at [591, 349] on app-date-cell at bounding box center [654, 392] width 133 height 114
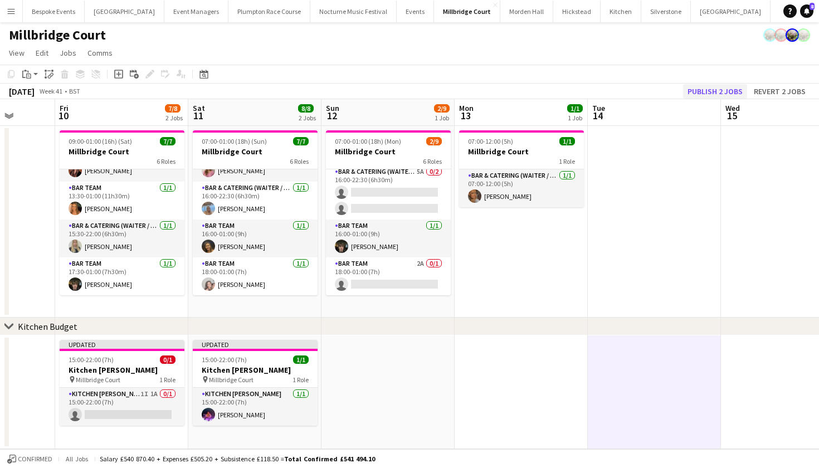
click at [708, 90] on button "Publish 2 jobs" at bounding box center [715, 91] width 64 height 14
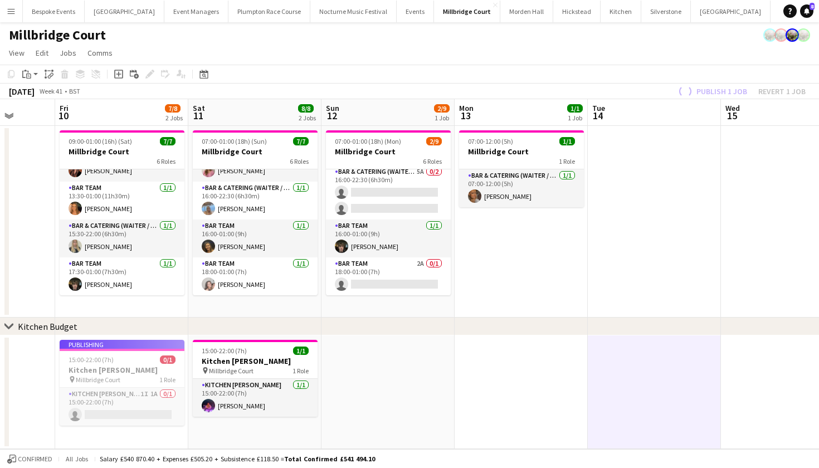
click at [144, 408] on app-job-card "Publishing 15:00-22:00 (7h) 0/1 Kitchen Porter pin Millbridge Court 1 Role Kitc…" at bounding box center [122, 383] width 125 height 86
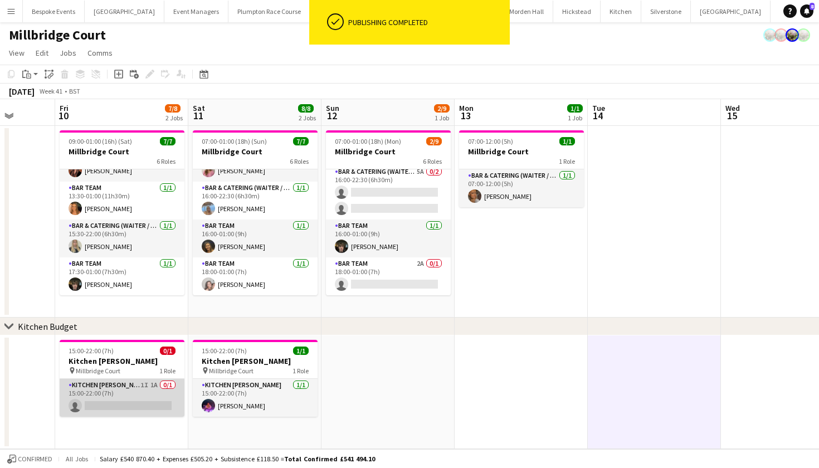
click at [130, 402] on app-card-role "Kitchen Porter 1I 1A 0/1 15:00-22:00 (7h) single-neutral-actions" at bounding box center [122, 398] width 125 height 38
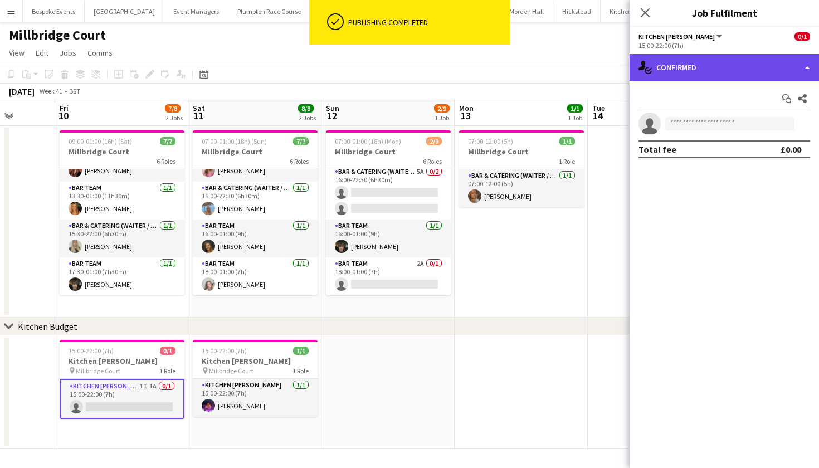
click at [695, 63] on div "single-neutral-actions-check-2 Confirmed" at bounding box center [724, 67] width 189 height 27
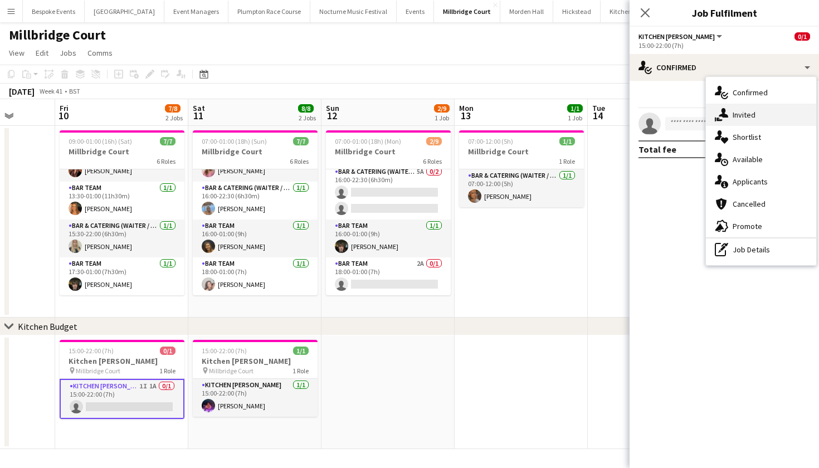
click at [752, 110] on span "Invited" at bounding box center [744, 115] width 23 height 10
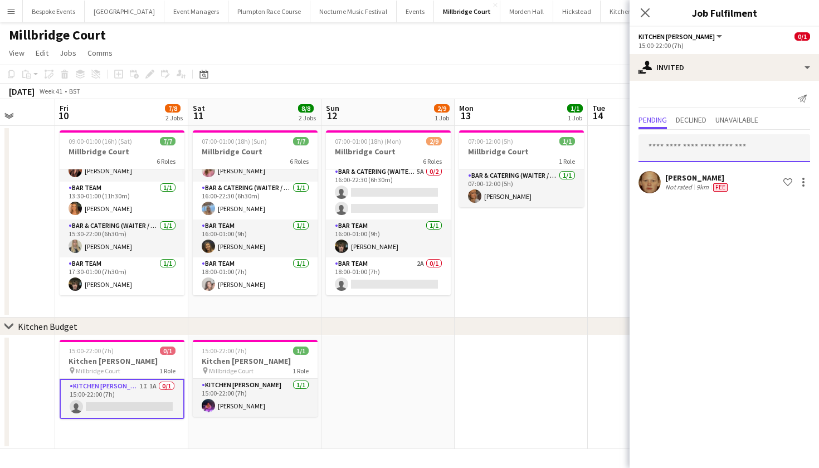
click at [695, 152] on input "text" at bounding box center [725, 148] width 172 height 28
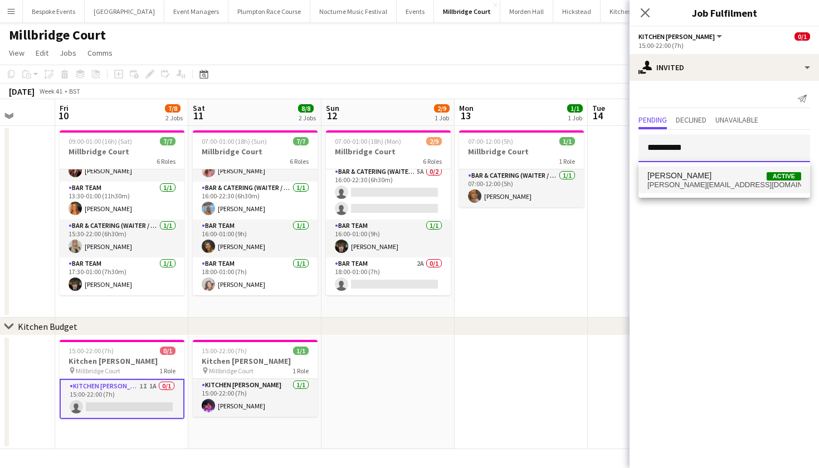
type input "**********"
click at [706, 178] on span "Ella Smith Active" at bounding box center [725, 175] width 154 height 9
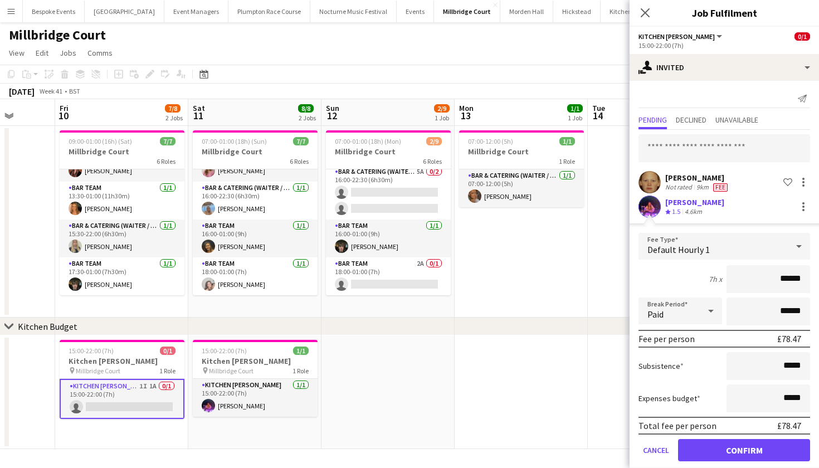
click at [726, 453] on button "Confirm" at bounding box center [744, 450] width 132 height 22
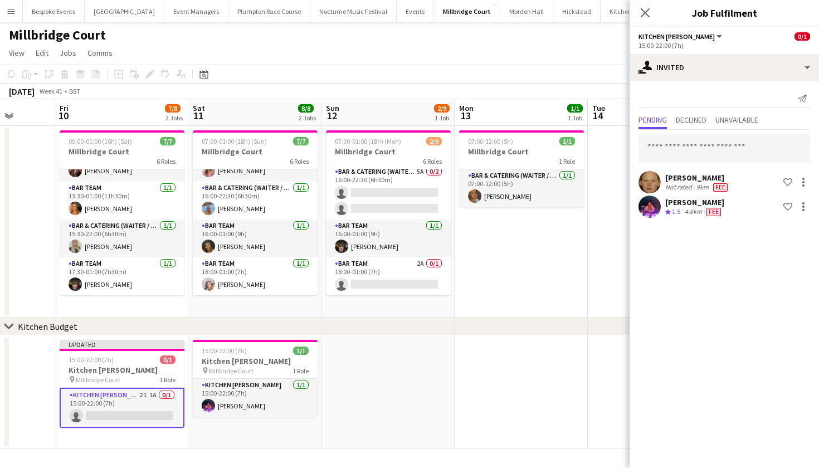
click at [556, 345] on app-date-cell at bounding box center [521, 392] width 133 height 114
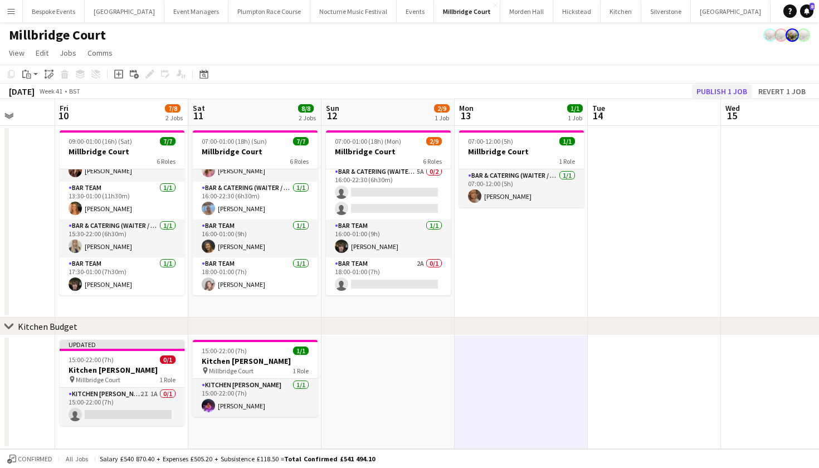
click at [726, 90] on button "Publish 1 job" at bounding box center [722, 91] width 60 height 14
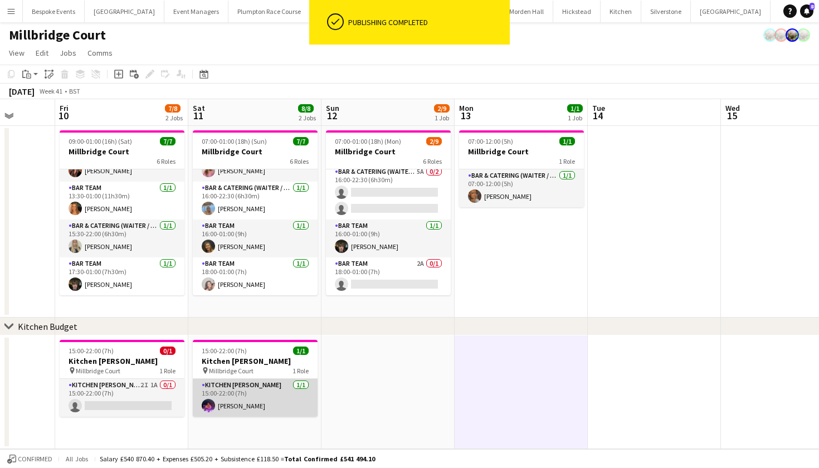
click at [271, 382] on app-card-role "Kitchen Porter 1/1 15:00-22:00 (7h) Ella Smith" at bounding box center [255, 398] width 125 height 38
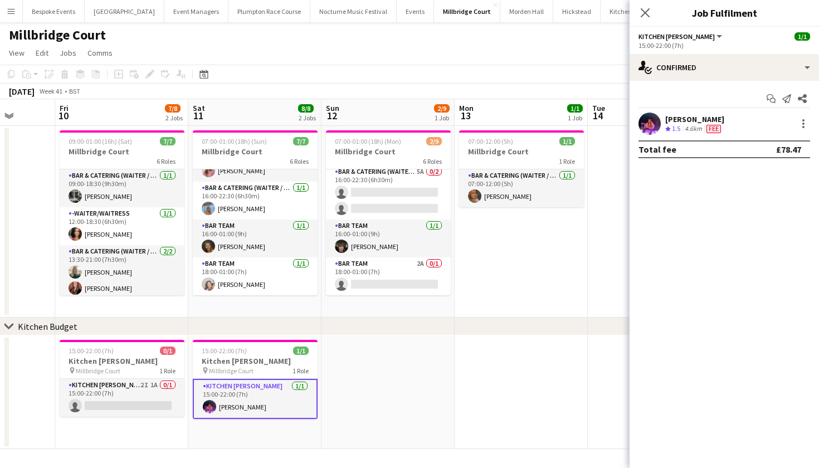
scroll to position [0, 0]
click at [113, 195] on app-card-role "Bar & Catering (Waiter / waitress) 1/1 09:00-18:30 (9h30m) Molly Middlehurst" at bounding box center [122, 188] width 125 height 38
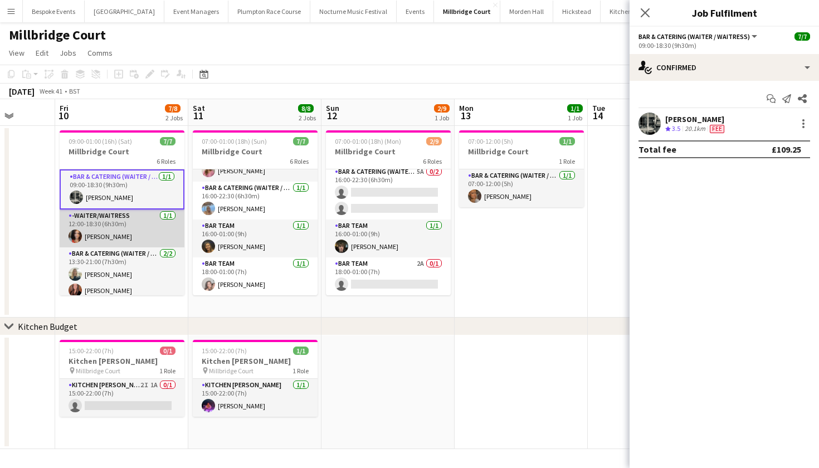
click at [114, 235] on app-card-role "-Waiter/Waitress 1/1 12:00-18:30 (6h30m) Freya Cowie" at bounding box center [122, 229] width 125 height 38
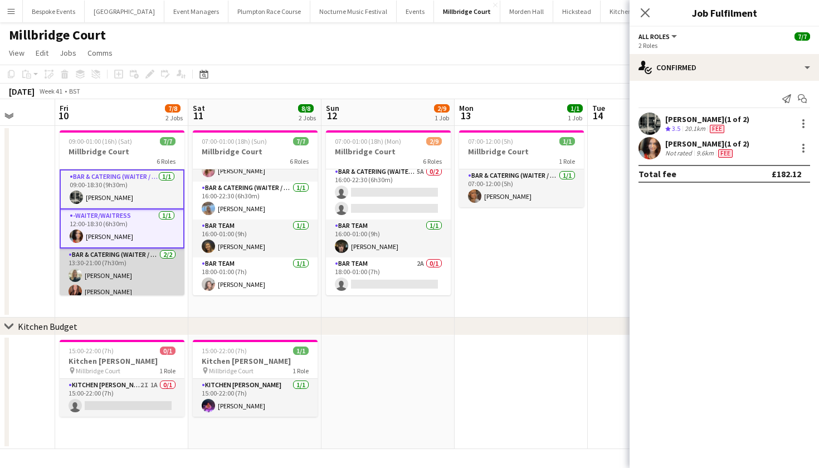
click at [118, 276] on app-card-role "Bar & Catering (Waiter / waitress) 2/2 13:30-21:00 (7h30m) Elizabeth King Emily…" at bounding box center [122, 276] width 125 height 54
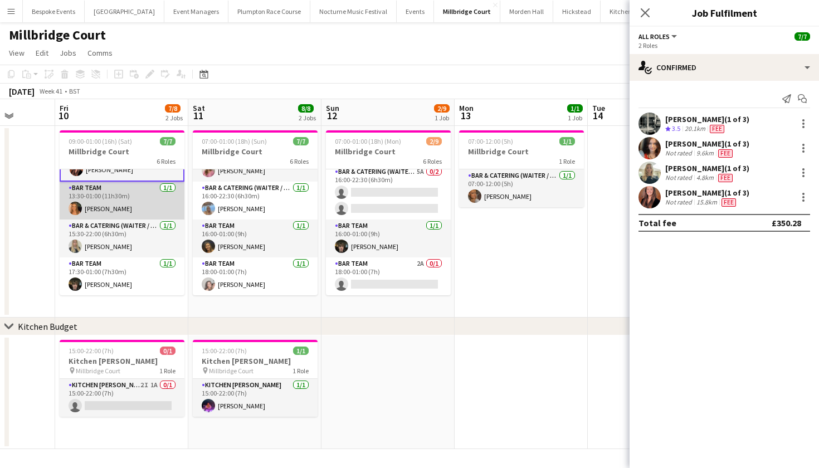
scroll to position [122, 0]
click at [115, 202] on app-card-role "Bar Team 1/1 13:30-01:00 (11h30m) Florence Everett" at bounding box center [122, 201] width 125 height 38
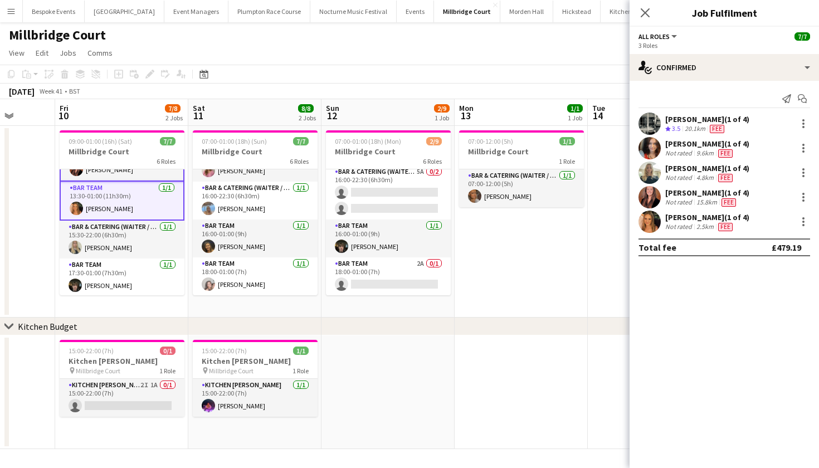
click at [115, 202] on app-card-role "Bar Team 1/1 13:30-01:00 (11h30m) Florence Everett" at bounding box center [122, 201] width 125 height 39
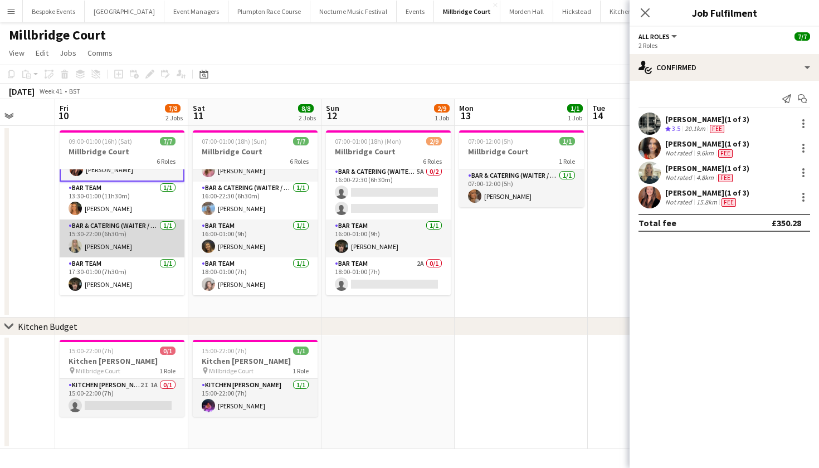
click at [110, 241] on app-card-role "Bar & Catering (Waiter / waitress) 1/1 15:30-22:00 (6h30m) Abi Lambkin" at bounding box center [122, 239] width 125 height 38
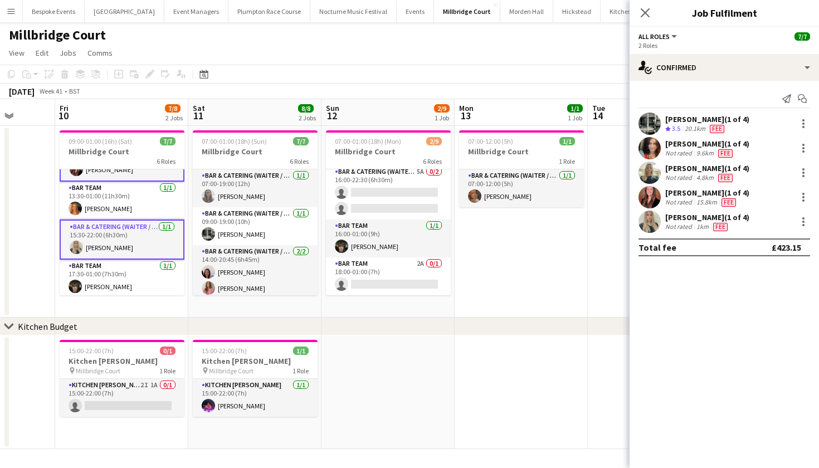
scroll to position [0, 0]
click at [255, 199] on app-card-role "Bar & Catering (Waiter / waitress) 1/1 07:00-19:00 (12h) Jess Cullen" at bounding box center [255, 188] width 125 height 38
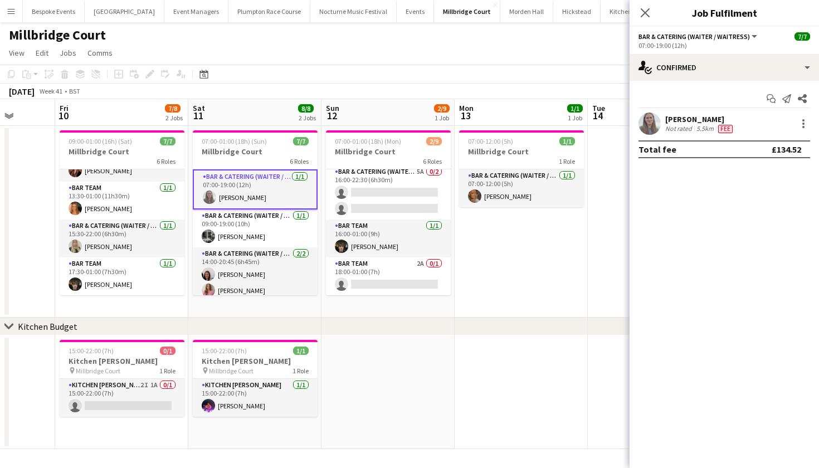
scroll to position [118, 0]
click at [255, 226] on app-card-role "Bar & Catering (Waiter / waitress) [DATE] 09:00-19:00 (10h) [PERSON_NAME]" at bounding box center [255, 229] width 125 height 38
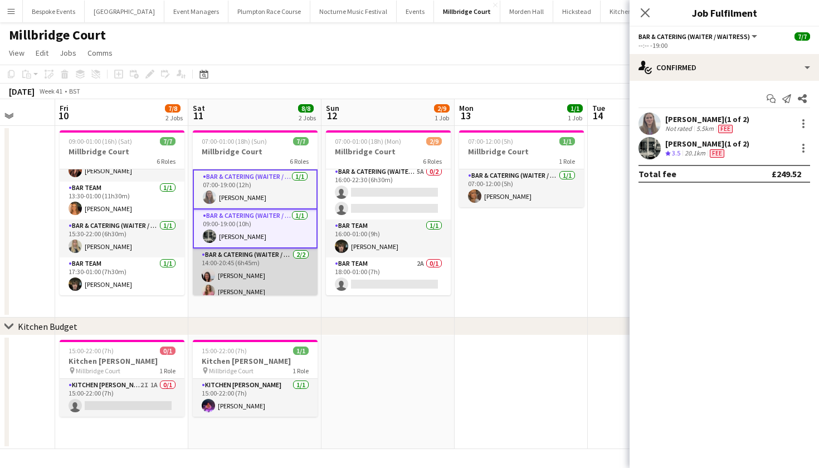
click at [250, 267] on app-card-role "Bar & Catering (Waiter / waitress) 2/2 14:00-20:45 (6h45m) Isla Wilson Matilda …" at bounding box center [255, 276] width 125 height 54
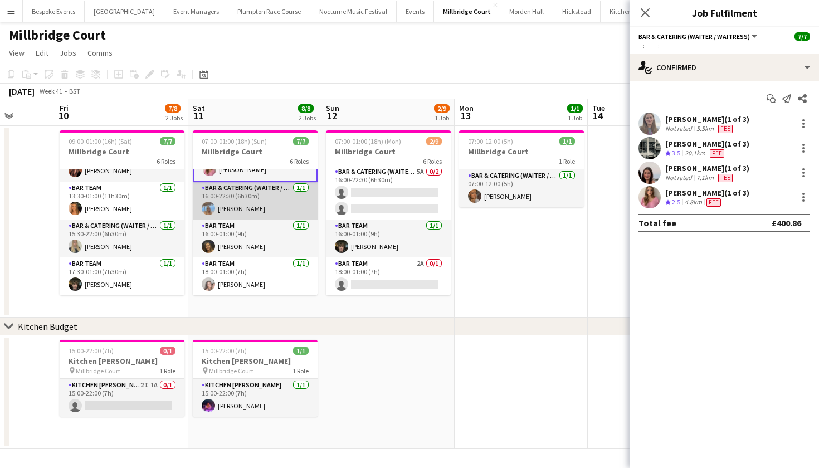
scroll to position [122, 0]
click at [241, 201] on app-card-role "Bar & Catering (Waiter / waitress) 1/1 16:00-22:30 (6h30m) Lily-Anne Lambert" at bounding box center [255, 201] width 125 height 38
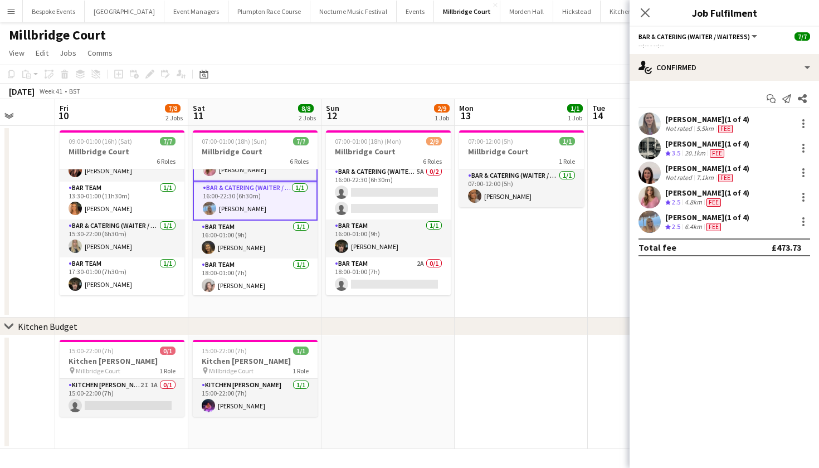
click at [250, 234] on app-card-role "Bar Team 1/1 16:00-01:00 (9h) Miranda Smith" at bounding box center [255, 240] width 125 height 38
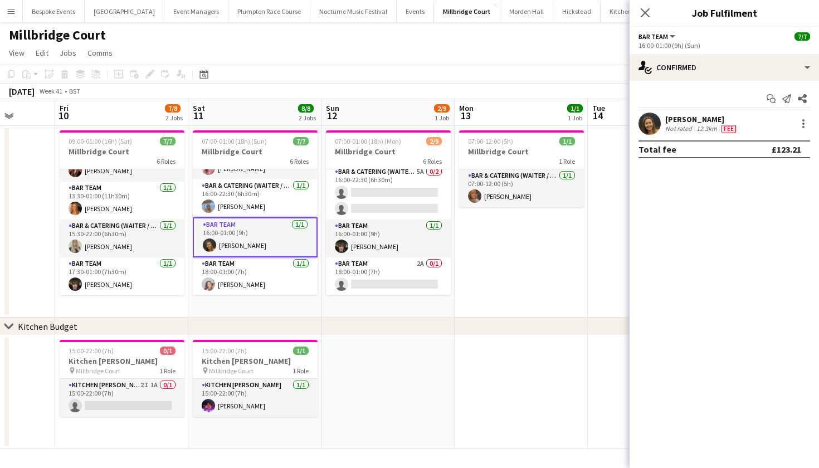
scroll to position [120, 0]
click at [248, 279] on app-card-role "Bar Team 1/1 18:00-01:00 (7h) Eliza Wheeler" at bounding box center [255, 276] width 125 height 38
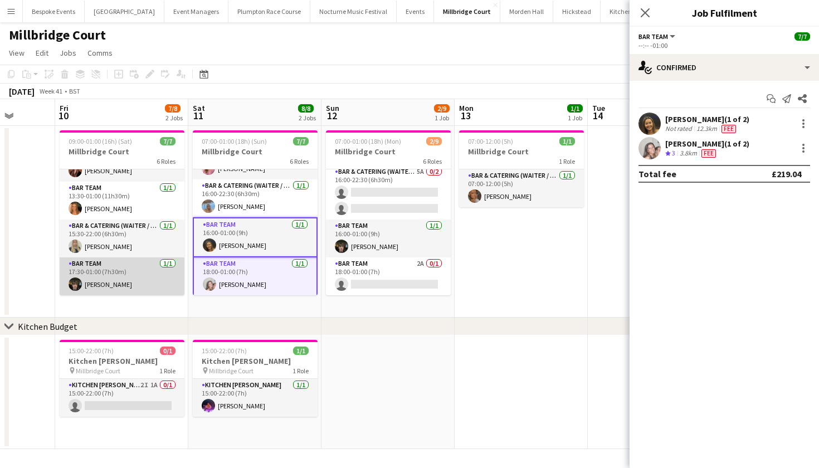
click at [112, 274] on app-card-role "Bar Team 1/1 17:30-01:00 (7h30m) Kyle Noakes" at bounding box center [122, 276] width 125 height 38
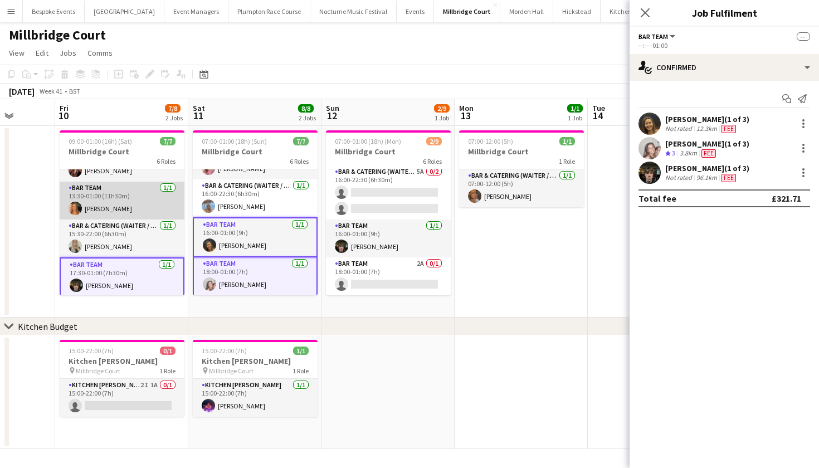
click at [117, 196] on app-card-role "Bar Team 1/1 13:30-01:00 (11h30m) Florence Everett" at bounding box center [122, 201] width 125 height 38
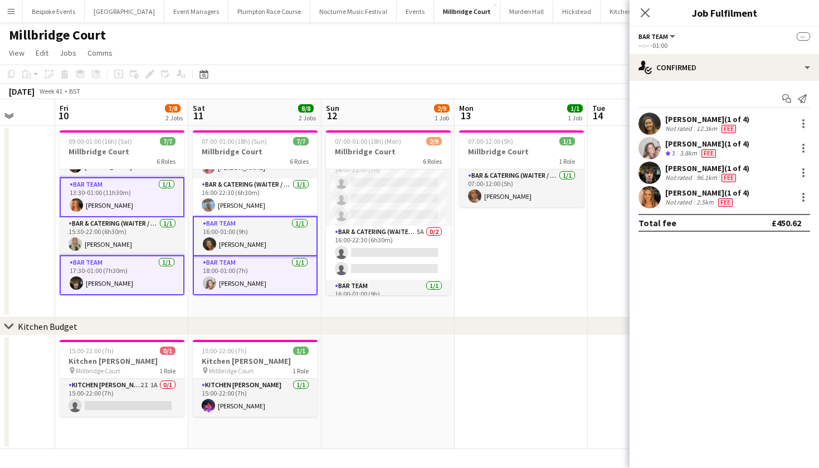
scroll to position [71, 0]
click at [441, 61] on app-page-menu "View Day view expanded Day view collapsed Month view Date picker Jump to [DATE]…" at bounding box center [409, 53] width 819 height 21
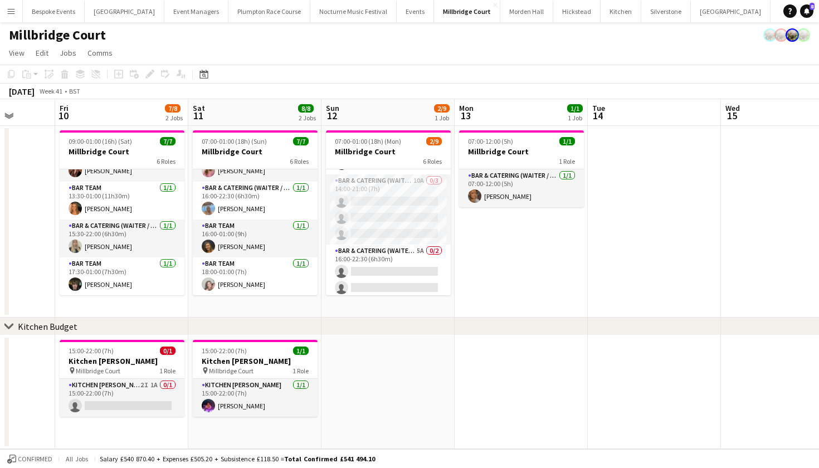
click at [441, 61] on app-page-menu "View Day view expanded Day view collapsed Month view Date picker Jump to [DATE]…" at bounding box center [409, 53] width 819 height 21
click at [733, 13] on button "LIMEKILN Close" at bounding box center [755, 12] width 45 height 22
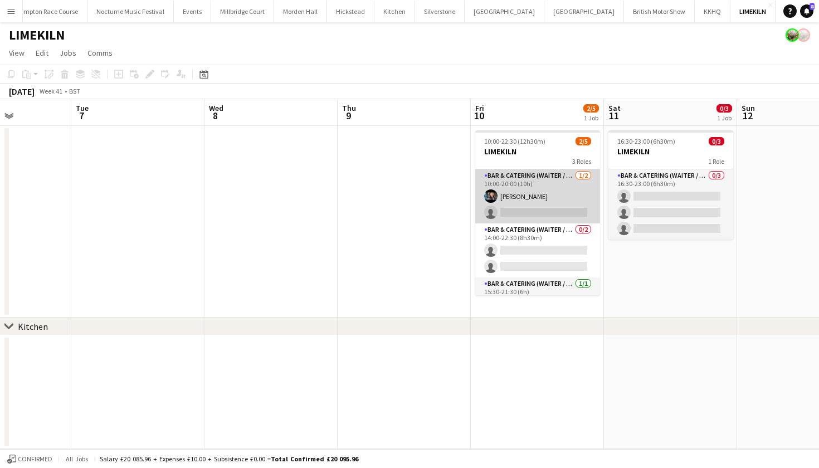
click at [527, 200] on app-card-role "Bar & Catering (Waiter / waitress) 1/2 10:00-20:00 (10h) Lydia Cameron single-n…" at bounding box center [537, 196] width 125 height 54
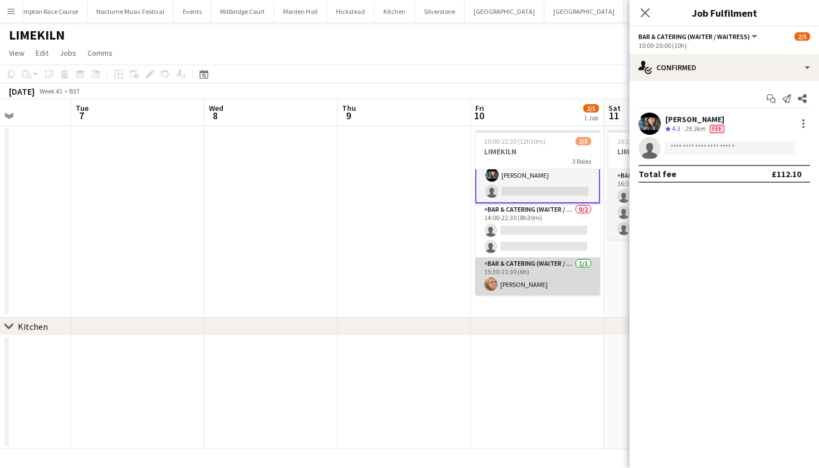
scroll to position [22, 0]
click at [534, 276] on app-card-role "Bar & Catering (Waiter / waitress) 1/1 15:30-21:30 (6h) Lucy Bee" at bounding box center [537, 276] width 125 height 38
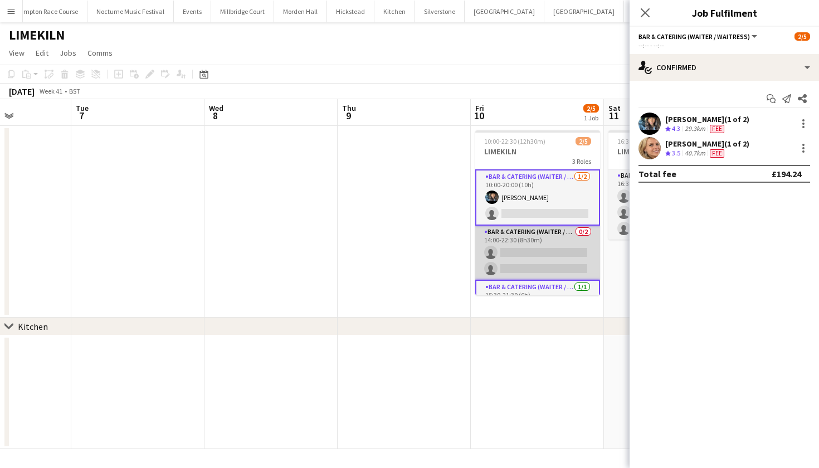
scroll to position [0, 0]
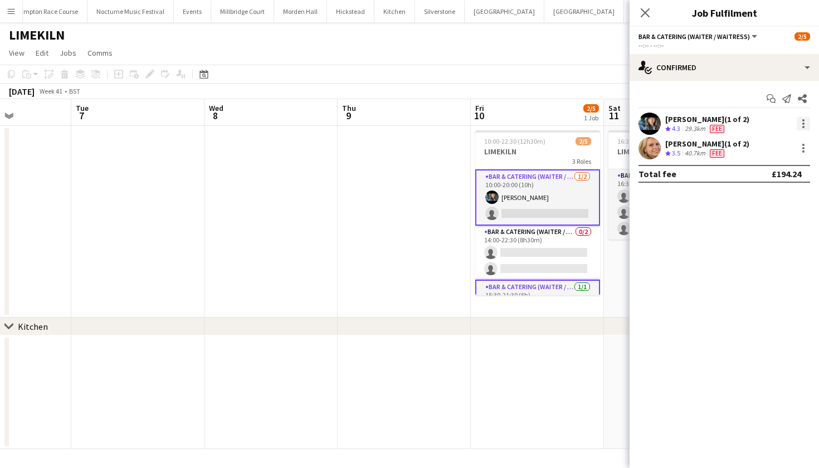
click at [810, 125] on div at bounding box center [803, 123] width 13 height 13
click at [794, 139] on span "Edit fee" at bounding box center [766, 144] width 69 height 10
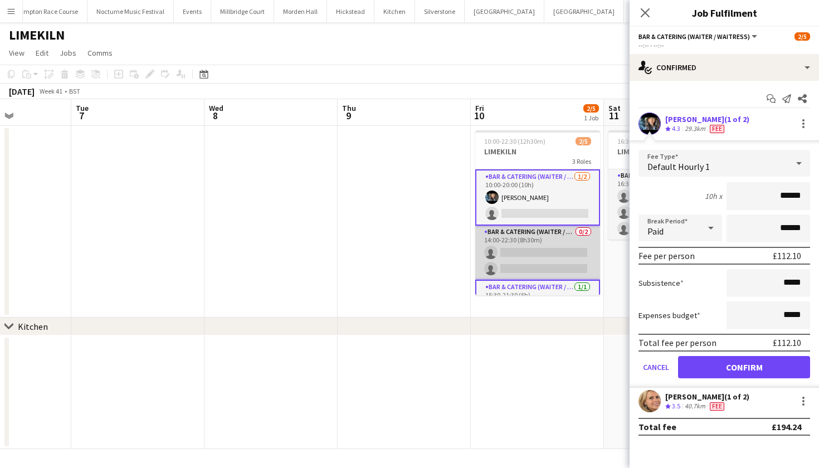
click at [572, 259] on app-card-role "Bar & Catering (Waiter / waitress) 0/2 14:00-22:30 (8h30m) single-neutral-actio…" at bounding box center [537, 253] width 125 height 54
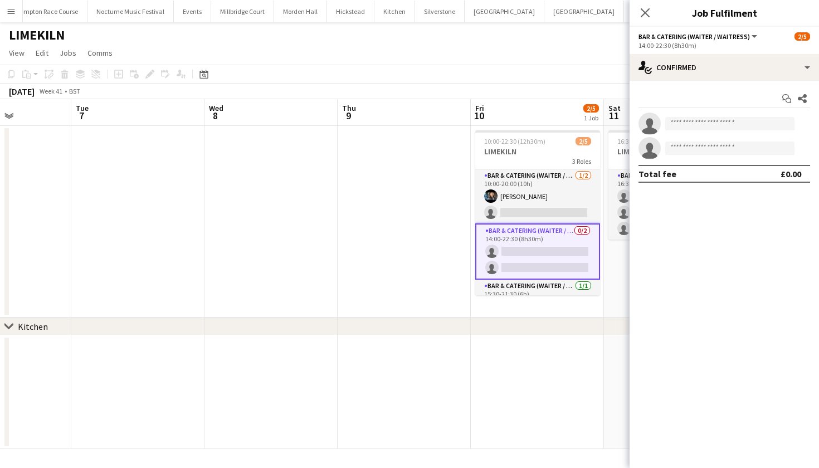
scroll to position [2, 0]
click at [561, 250] on app-card-role "Bar & Catering (Waiter / waitress) 0/2 14:00-22:30 (8h30m) single-neutral-actio…" at bounding box center [537, 249] width 125 height 56
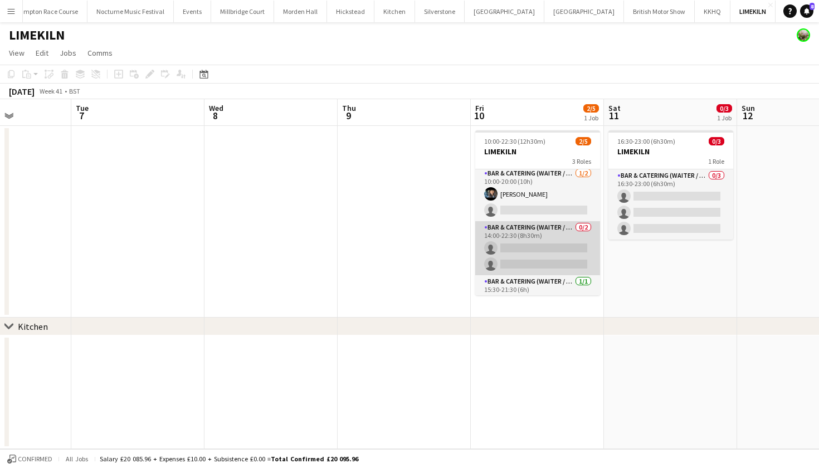
click at [561, 250] on app-card-role "Bar & Catering (Waiter / waitress) 0/2 14:00-22:30 (8h30m) single-neutral-actio…" at bounding box center [537, 248] width 125 height 54
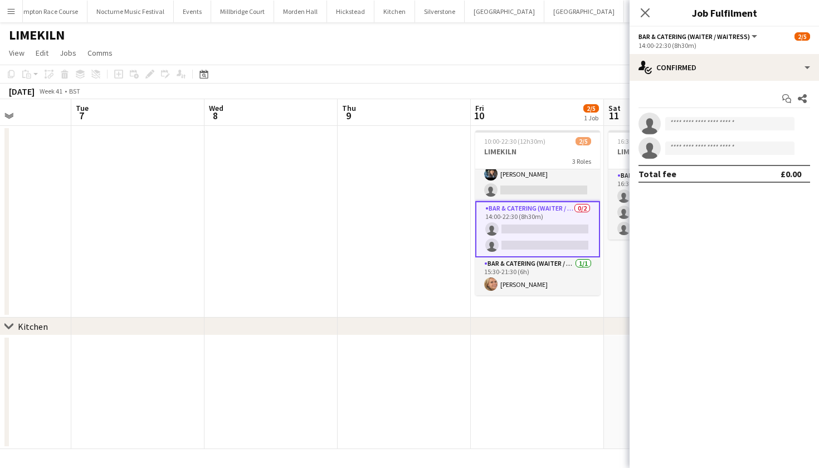
scroll to position [22, 0]
click at [641, 11] on icon "Close pop-in" at bounding box center [645, 12] width 11 height 11
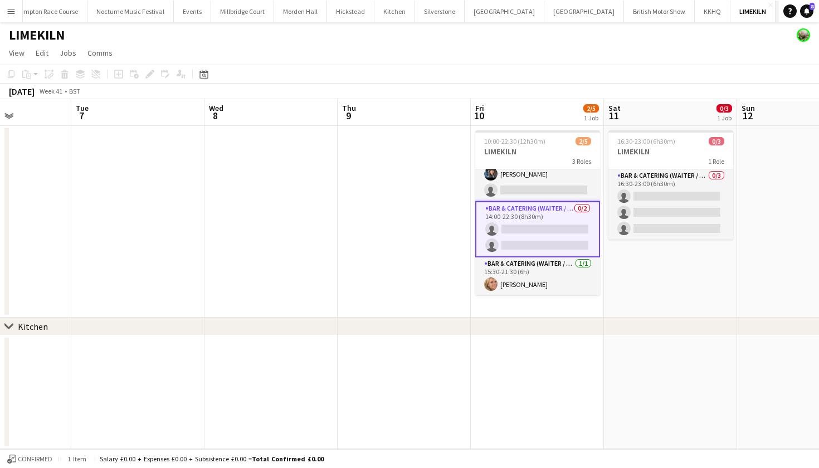
click at [776, 19] on button "Farnborough Airport Close" at bounding box center [816, 12] width 80 height 22
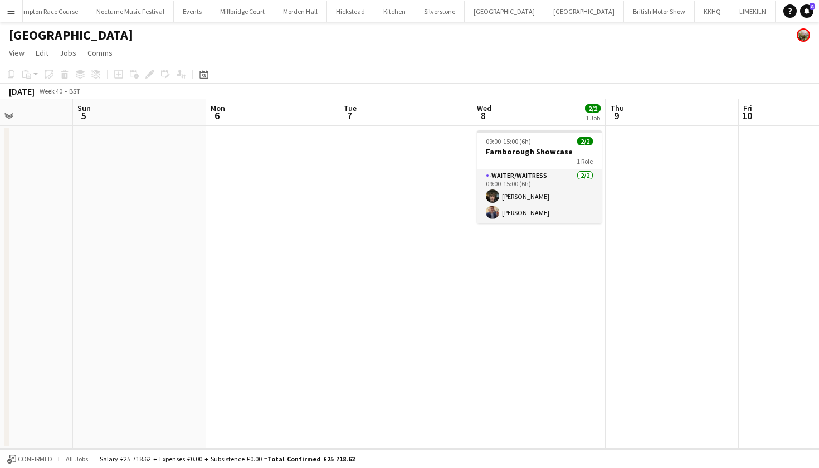
scroll to position [0, 328]
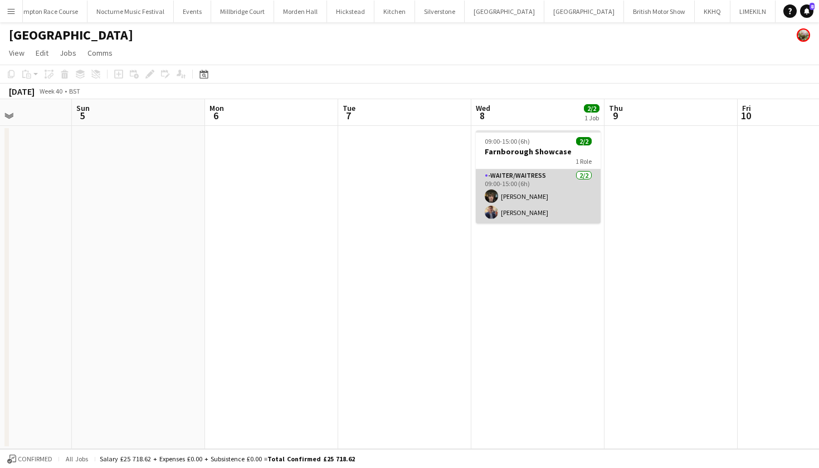
click at [517, 194] on app-card-role "-Waiter/Waitress 2/2 09:00-15:00 (6h) Kyle Noakes Alistair Cocks" at bounding box center [538, 196] width 125 height 54
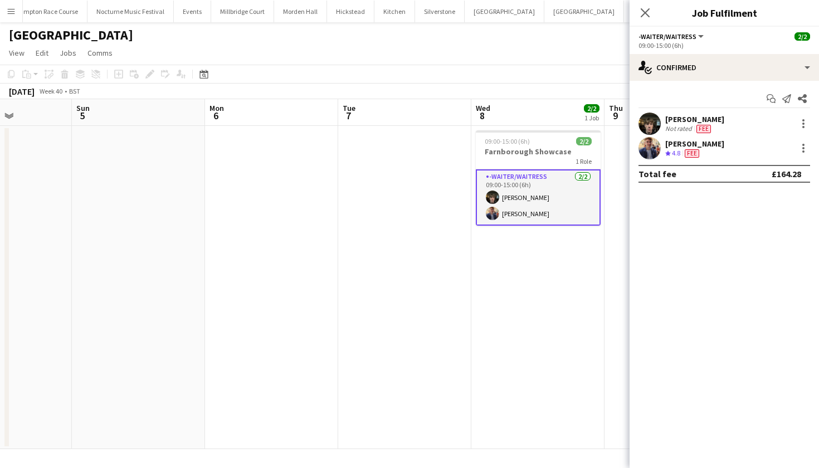
click at [48, 14] on button "Plumpton Race Course Close" at bounding box center [47, 12] width 82 height 22
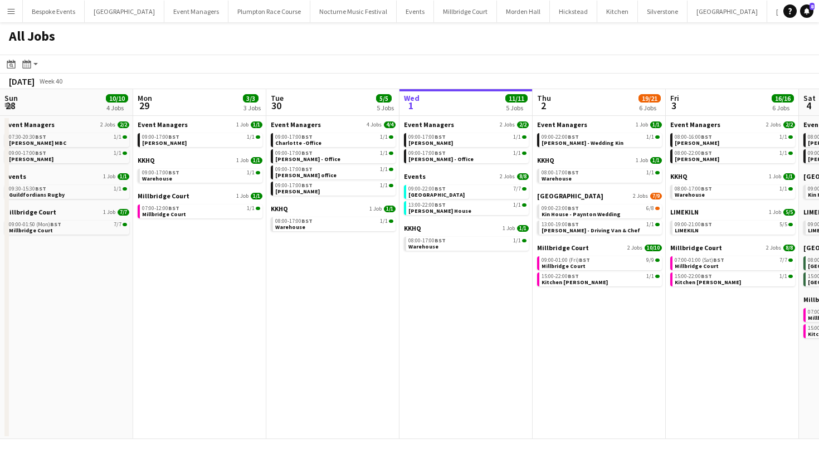
scroll to position [0, 266]
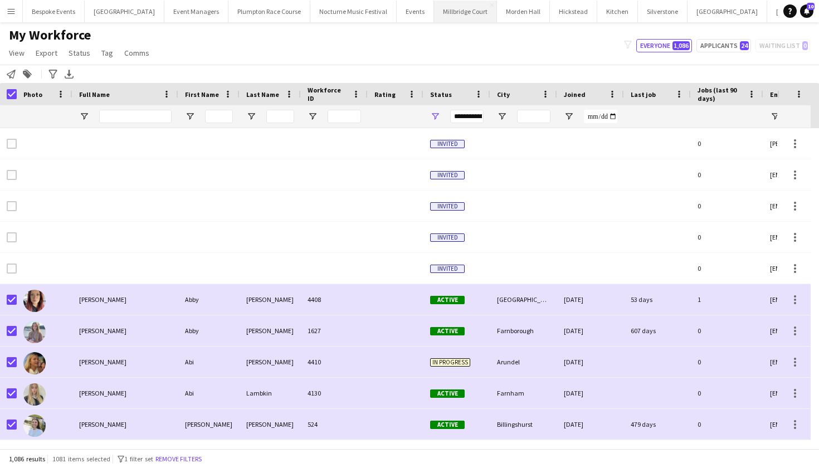
click at [434, 16] on button "[GEOGRAPHIC_DATA]" at bounding box center [465, 12] width 63 height 22
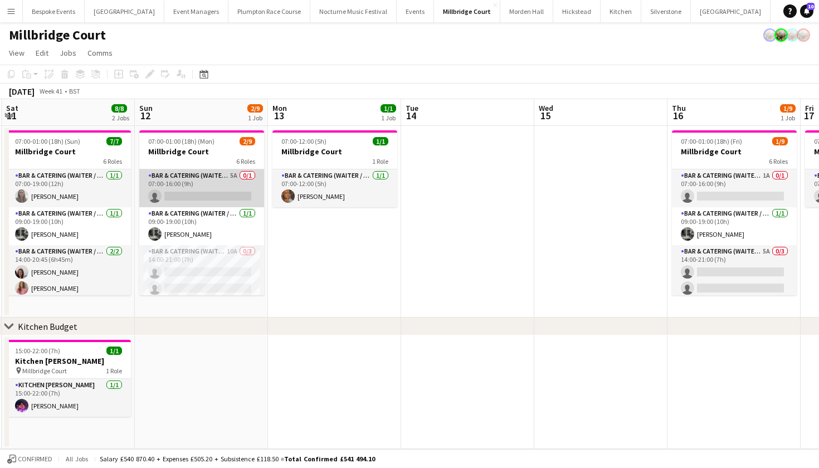
click at [192, 200] on app-card-role "Bar & Catering (Waiter / waitress) 5A 0/1 07:00-16:00 (9h) single-neutral-actio…" at bounding box center [201, 188] width 125 height 38
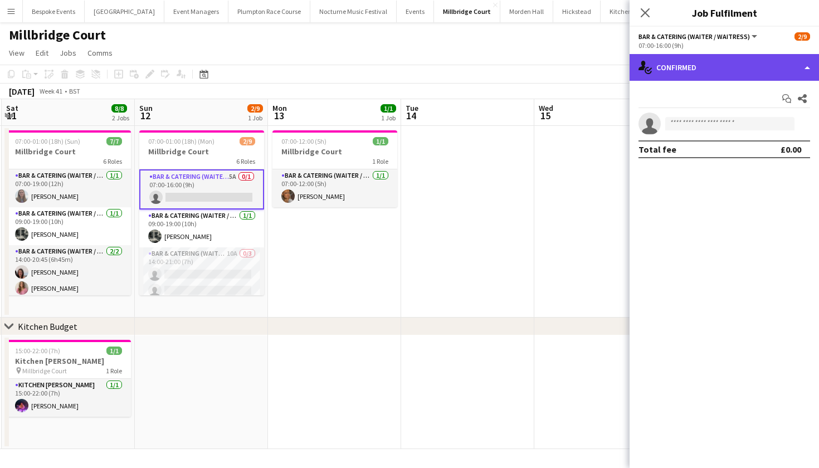
click at [699, 77] on div "single-neutral-actions-check-2 Confirmed" at bounding box center [724, 67] width 189 height 27
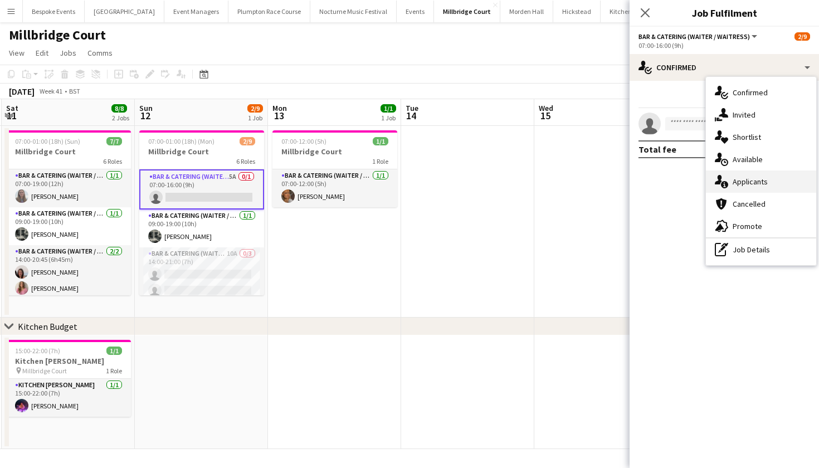
click at [747, 187] on div "single-neutral-actions-information Applicants" at bounding box center [761, 182] width 110 height 22
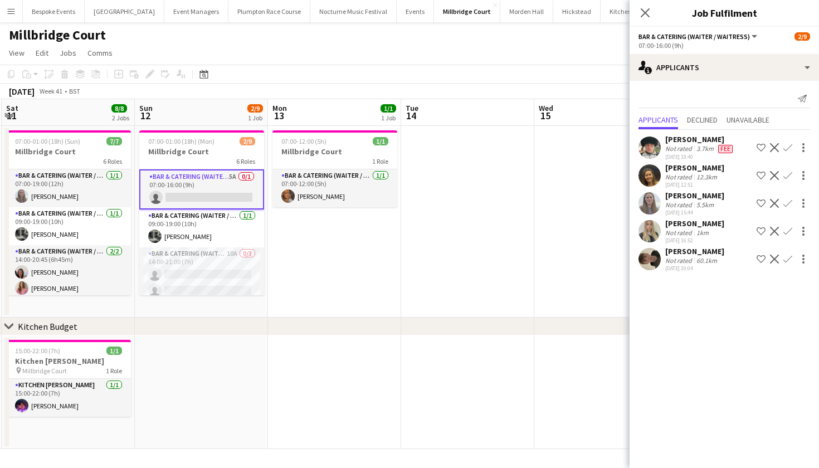
click at [790, 205] on app-icon "Confirm" at bounding box center [788, 203] width 9 height 9
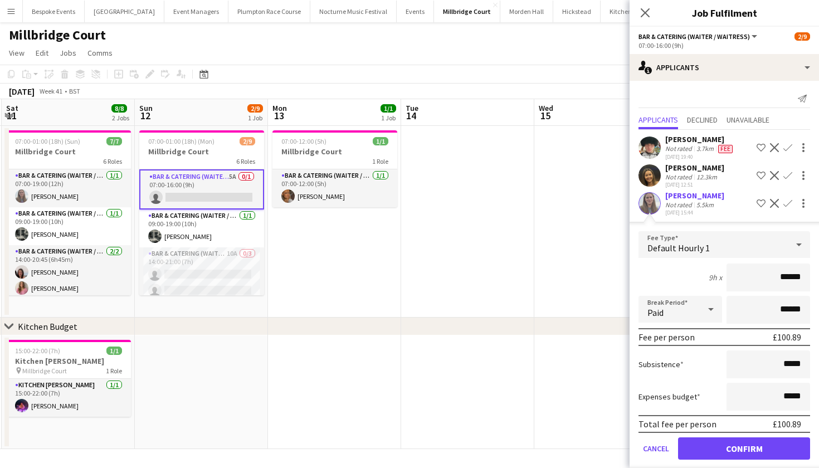
click at [724, 446] on button "Confirm" at bounding box center [744, 448] width 132 height 22
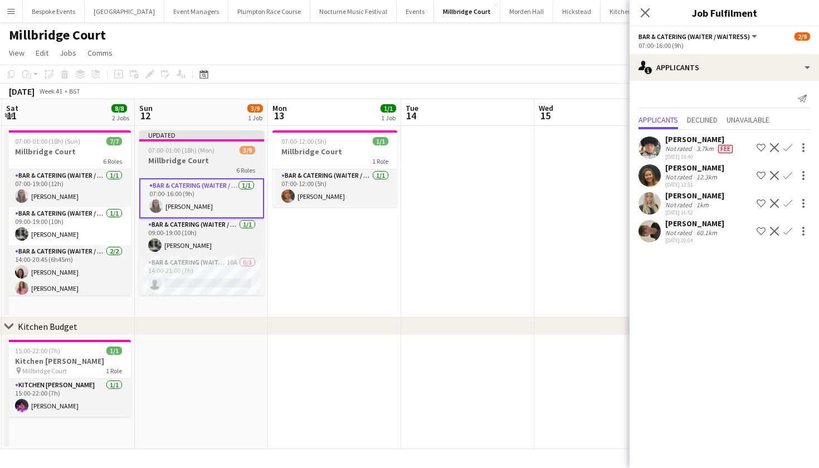
click at [194, 150] on span "07:00-01:00 (18h) (Mon)" at bounding box center [181, 150] width 66 height 8
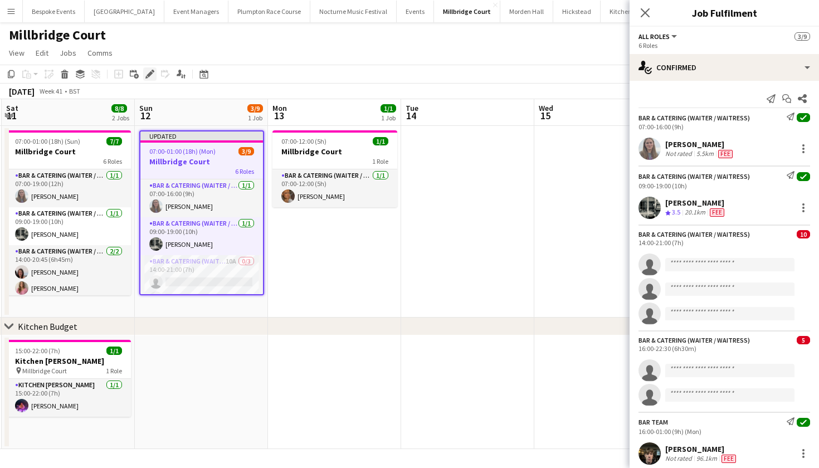
click at [151, 74] on icon at bounding box center [150, 74] width 6 height 6
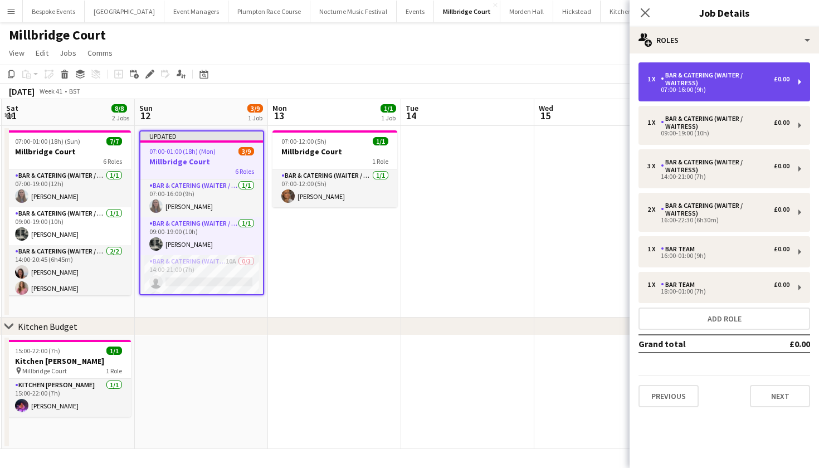
click at [722, 83] on div "Bar & Catering (Waiter / waitress)" at bounding box center [717, 79] width 113 height 16
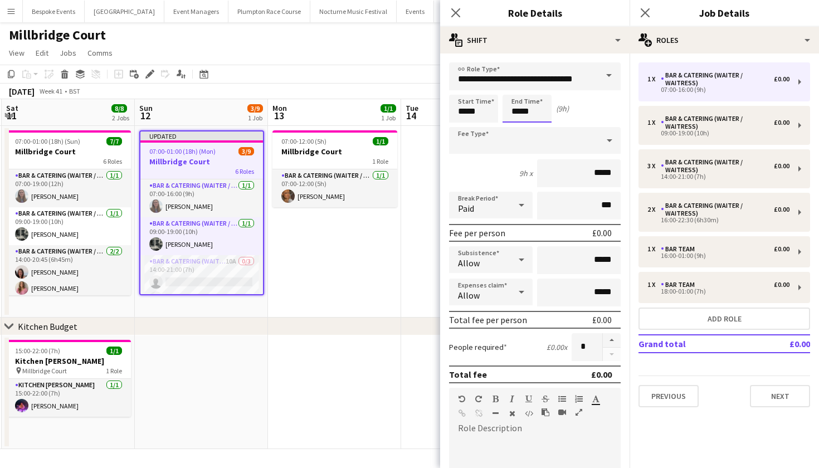
click at [522, 114] on input "*****" at bounding box center [527, 109] width 49 height 28
type input "*****"
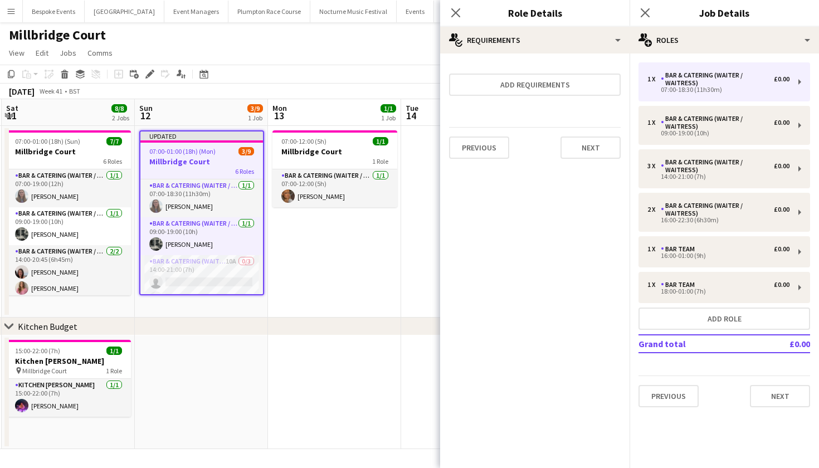
click at [325, 343] on app-date-cell at bounding box center [334, 392] width 133 height 114
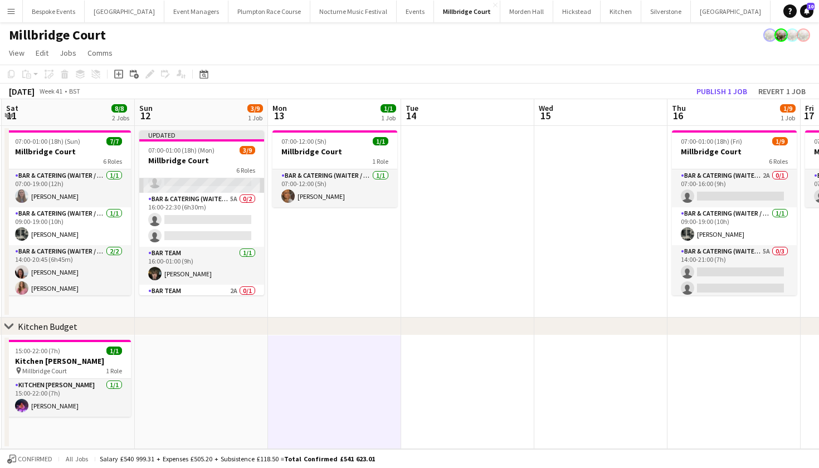
scroll to position [134, 0]
click at [728, 93] on button "Publish 1 job" at bounding box center [722, 91] width 60 height 14
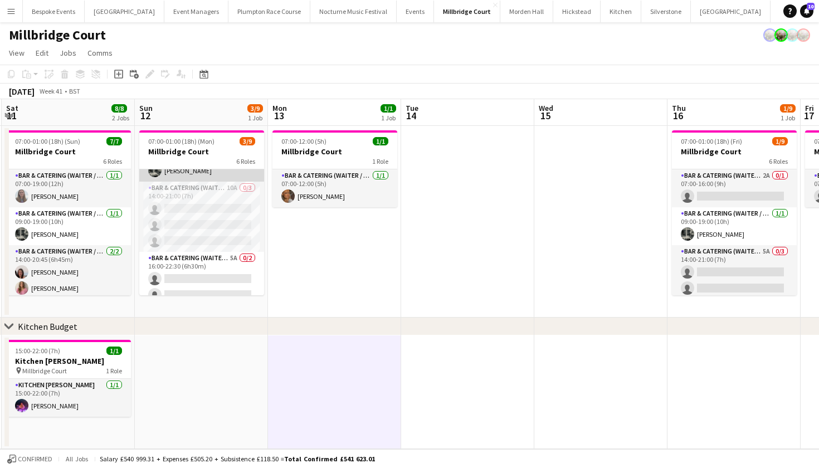
scroll to position [79, 0]
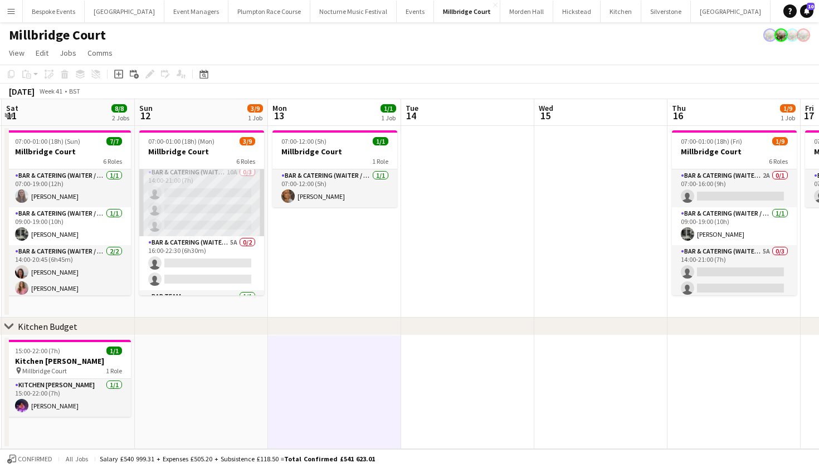
click at [219, 211] on app-card-role "Bar & Catering (Waiter / waitress) 10A 0/3 14:00-21:00 (7h) single-neutral-acti…" at bounding box center [201, 201] width 125 height 70
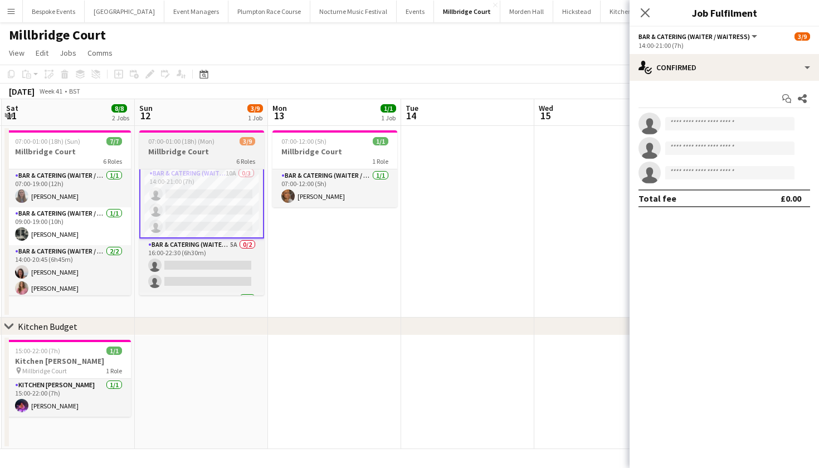
click at [201, 155] on h3 "Millbridge Court" at bounding box center [201, 152] width 125 height 10
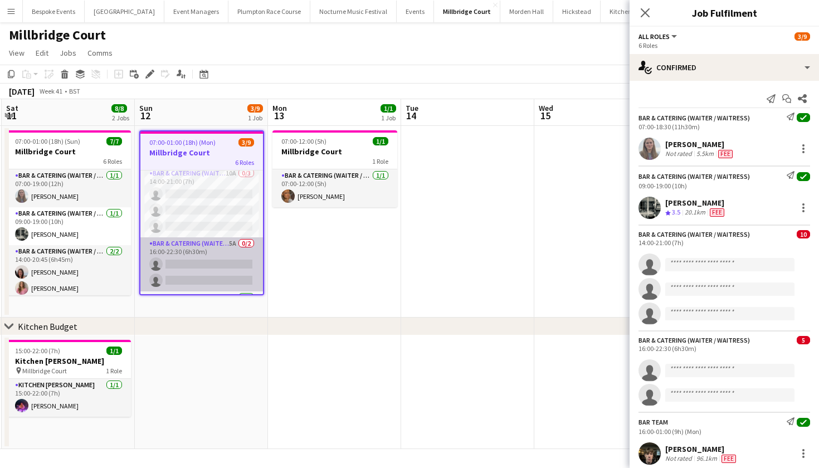
click at [192, 261] on app-card-role "Bar & Catering (Waiter / waitress) 5A 0/2 16:00-22:30 (6h30m) single-neutral-ac…" at bounding box center [201, 264] width 123 height 54
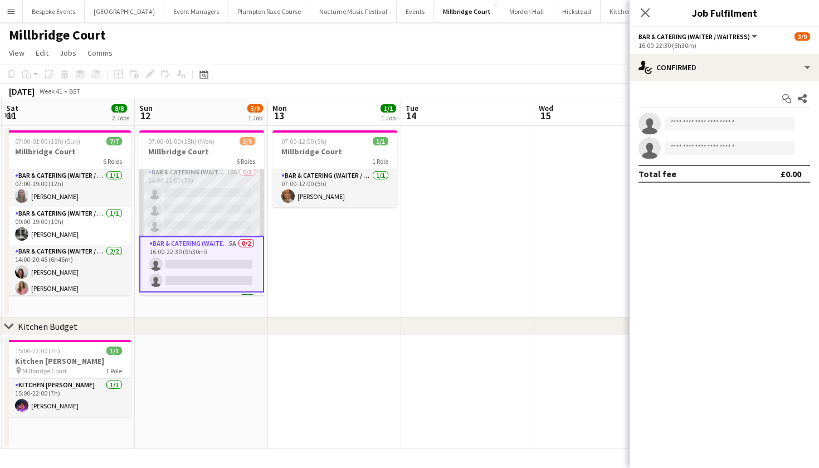
click at [201, 217] on app-card-role "Bar & Catering (Waiter / waitress) 10A 0/3 14:00-21:00 (7h) single-neutral-acti…" at bounding box center [201, 201] width 125 height 70
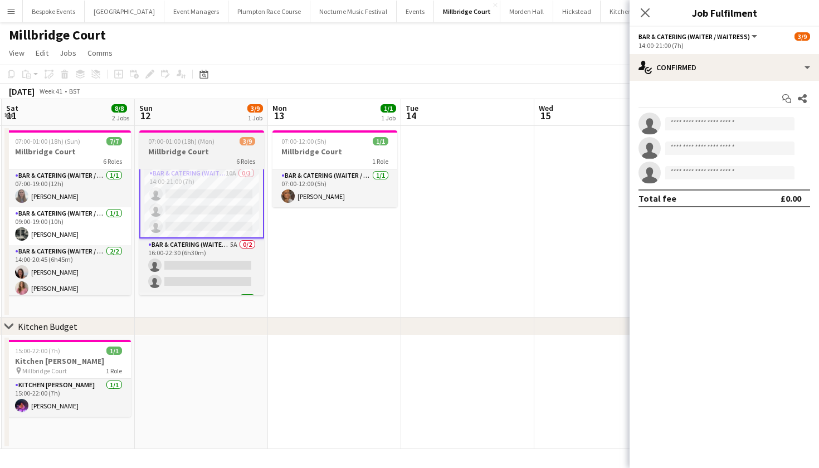
click at [216, 148] on h3 "Millbridge Court" at bounding box center [201, 152] width 125 height 10
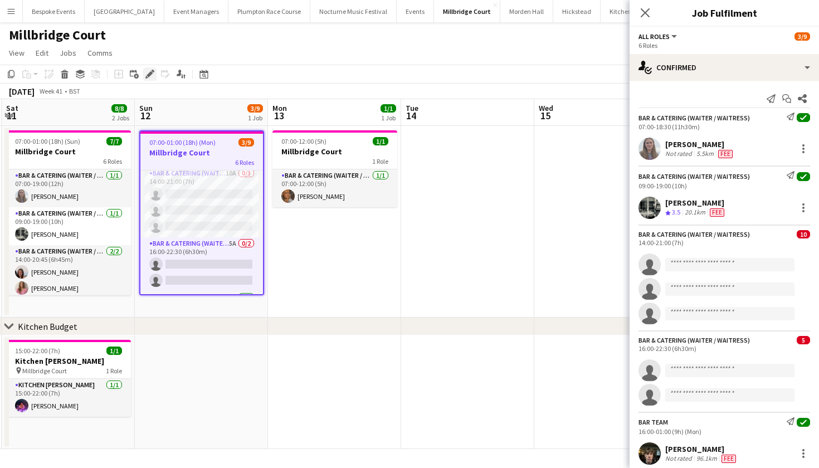
click at [153, 76] on icon "Edit" at bounding box center [149, 74] width 9 height 9
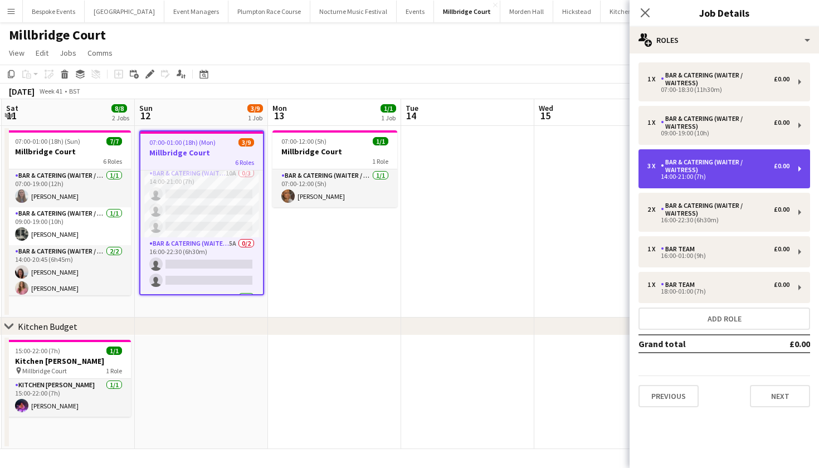
click at [696, 172] on div "Bar & Catering (Waiter / waitress)" at bounding box center [717, 166] width 113 height 16
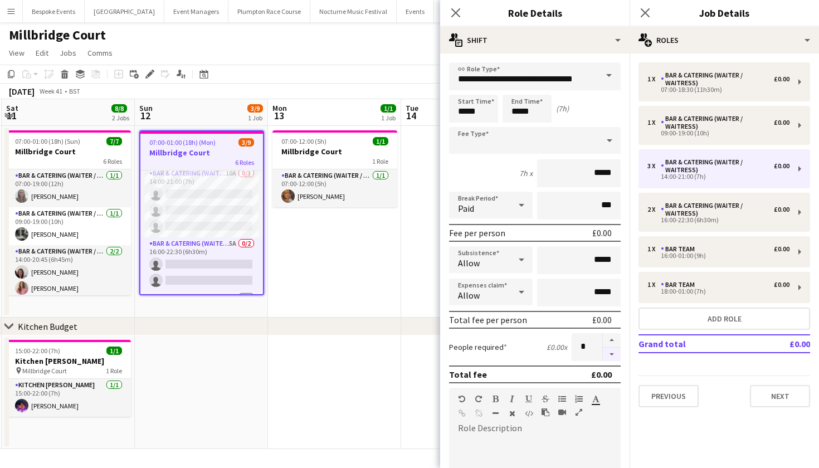
click at [604, 356] on button "button" at bounding box center [612, 355] width 18 height 14
type input "*"
click at [387, 250] on app-date-cell "07:00-12:00 (5h) 1/1 Millbridge Court 1 Role Bar & Catering (Waiter / waitress)…" at bounding box center [334, 222] width 133 height 192
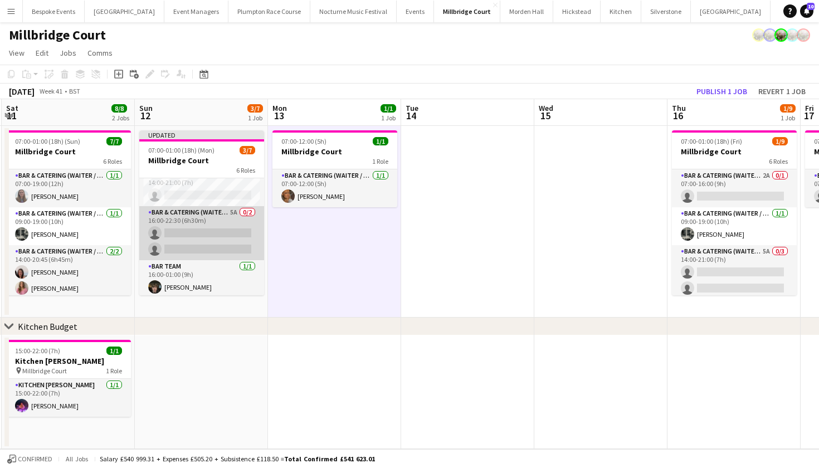
scroll to position [91, 0]
click at [157, 217] on app-card-role "Bar & Catering (Waiter / waitress) 5A 0/2 16:00-22:30 (6h30m) single-neutral-ac…" at bounding box center [201, 228] width 125 height 54
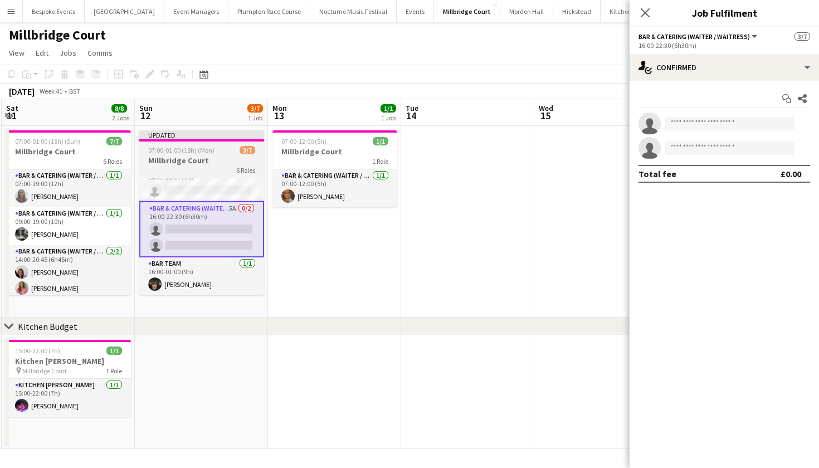
click at [167, 163] on h3 "Millbridge Court" at bounding box center [201, 160] width 125 height 10
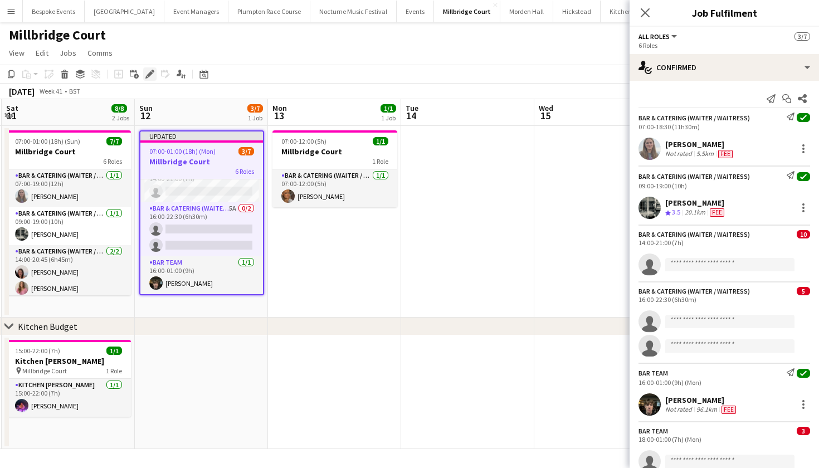
click at [149, 76] on icon at bounding box center [150, 74] width 6 height 6
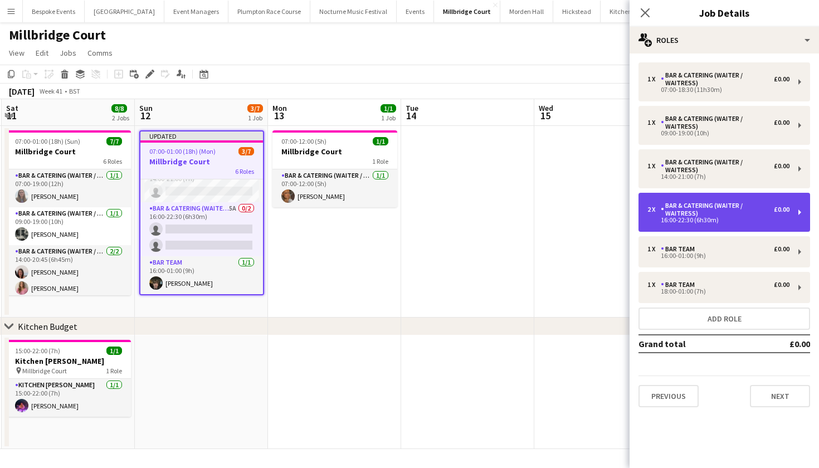
click at [680, 225] on div "2 x Bar & Catering (Waiter / waitress) £0.00 16:00-22:30 (6h30m)" at bounding box center [725, 212] width 172 height 39
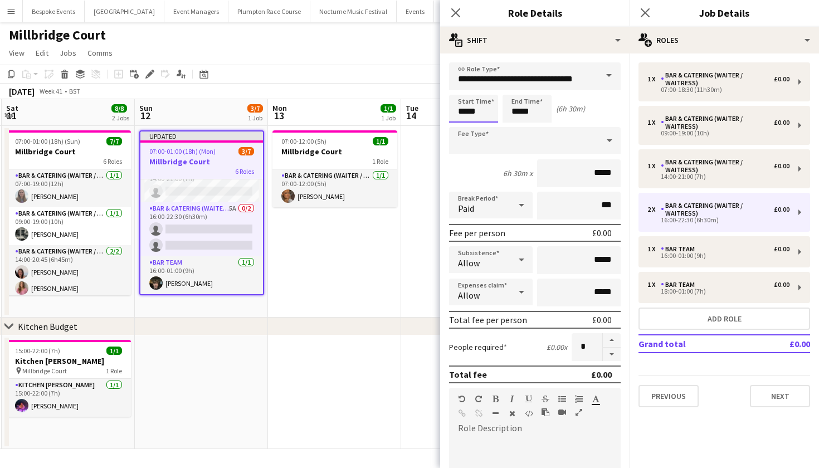
click at [466, 114] on input "*****" at bounding box center [473, 109] width 49 height 28
type input "*****"
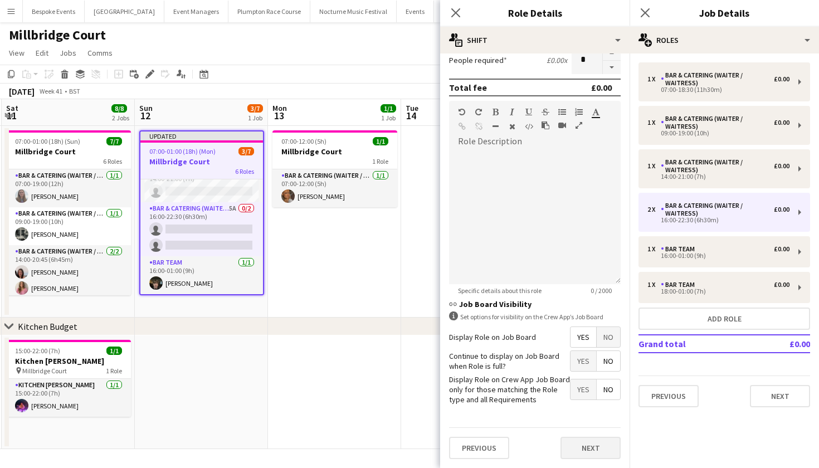
scroll to position [286, 0]
click at [578, 444] on button "Next" at bounding box center [591, 448] width 60 height 22
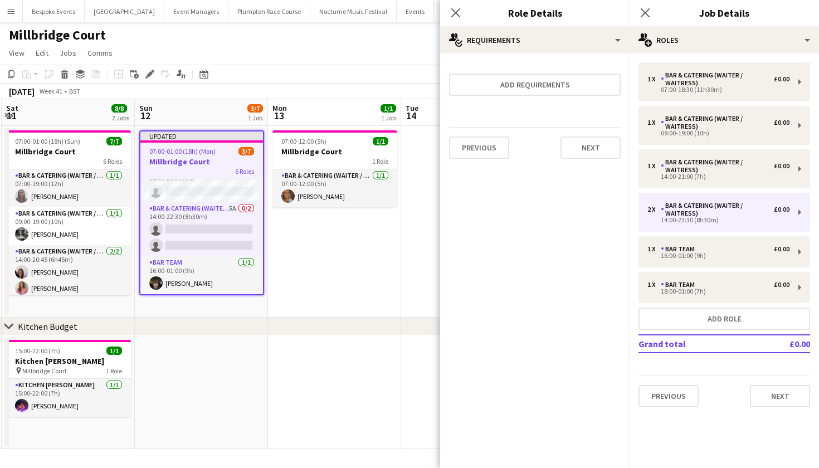
scroll to position [0, 0]
click at [367, 291] on app-date-cell "07:00-12:00 (5h) 1/1 Millbridge Court 1 Role Bar & Catering (Waiter / waitress)…" at bounding box center [334, 222] width 133 height 192
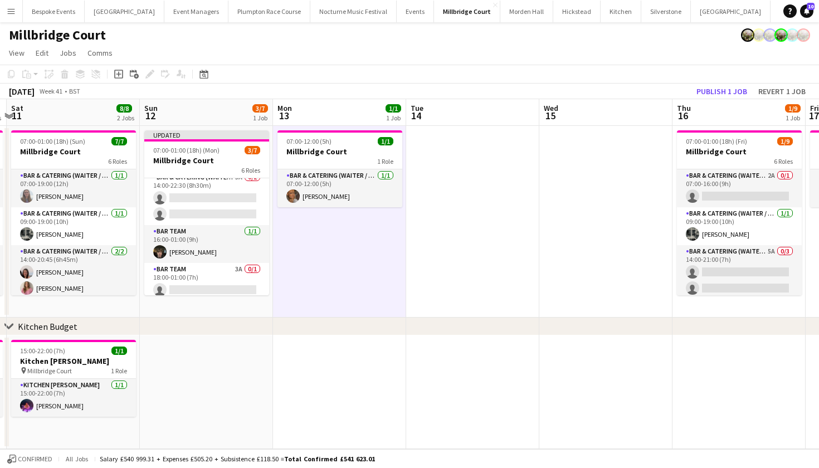
scroll to position [124, 0]
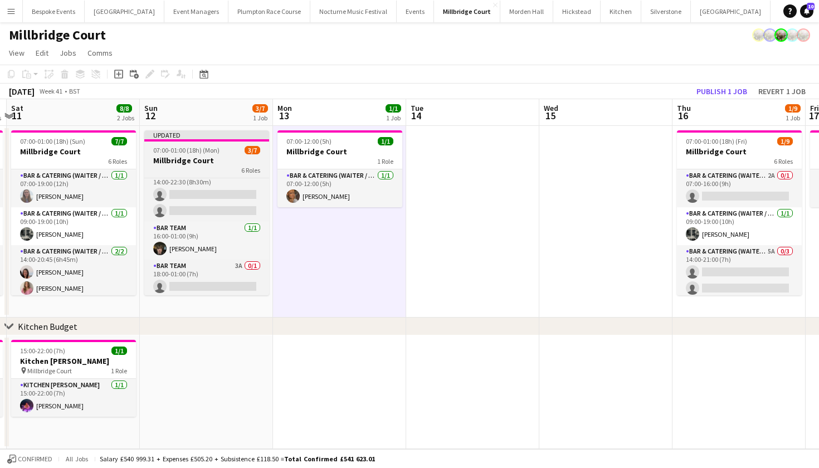
click at [191, 171] on div "6 Roles" at bounding box center [206, 170] width 125 height 9
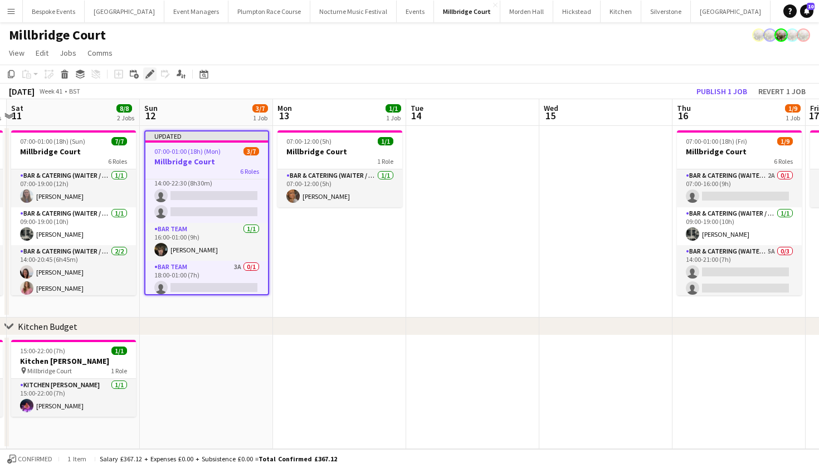
click at [150, 79] on div "Edit" at bounding box center [149, 73] width 13 height 13
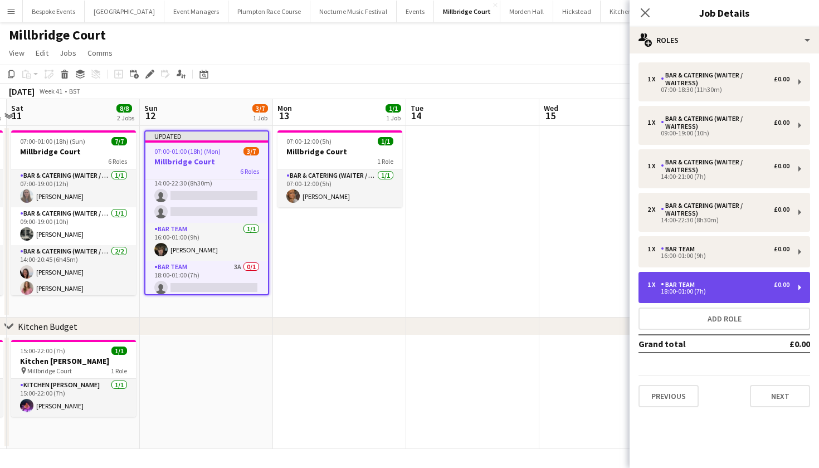
click at [718, 293] on div "18:00-01:00 (7h)" at bounding box center [719, 292] width 142 height 6
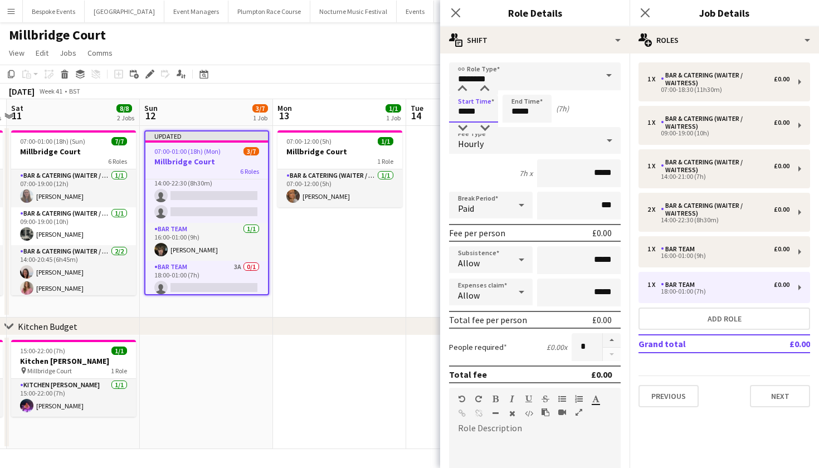
click at [474, 109] on input "*****" at bounding box center [473, 109] width 49 height 28
type input "*****"
click at [605, 341] on button "button" at bounding box center [612, 340] width 18 height 14
click at [605, 352] on button "button" at bounding box center [612, 355] width 18 height 14
type input "*"
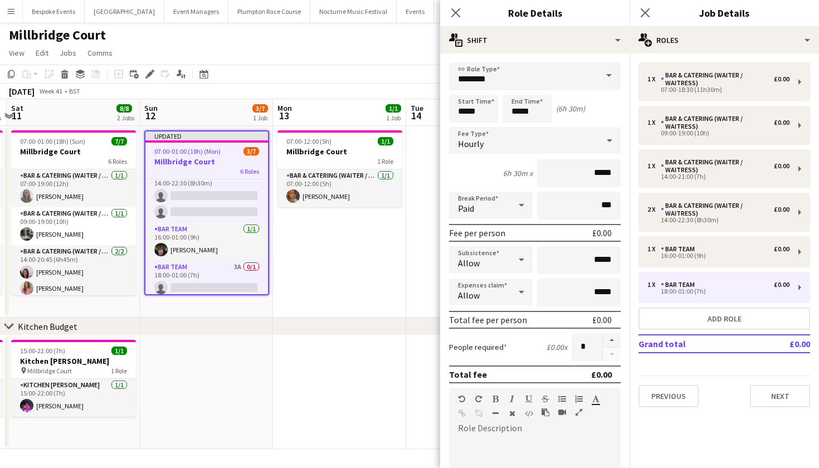
click at [343, 257] on app-date-cell "07:00-12:00 (5h) 1/1 Millbridge Court 1 Role Bar & Catering (Waiter / waitress)…" at bounding box center [339, 222] width 133 height 192
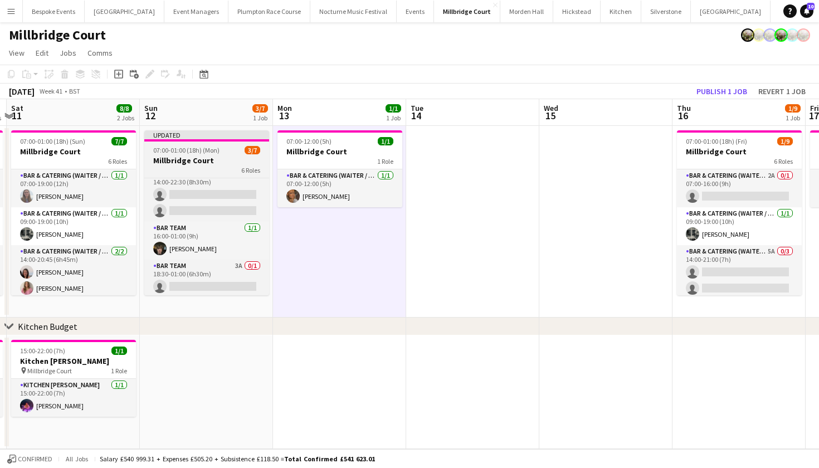
click at [235, 157] on h3 "Millbridge Court" at bounding box center [206, 160] width 125 height 10
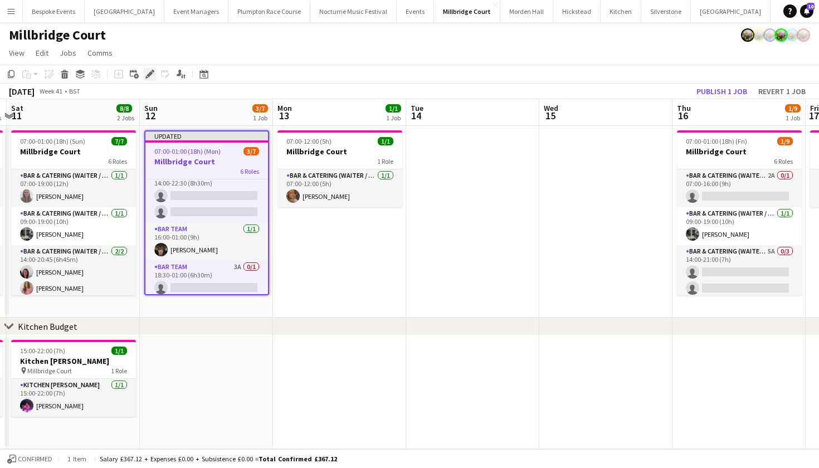
click at [151, 80] on div "Edit" at bounding box center [149, 73] width 13 height 13
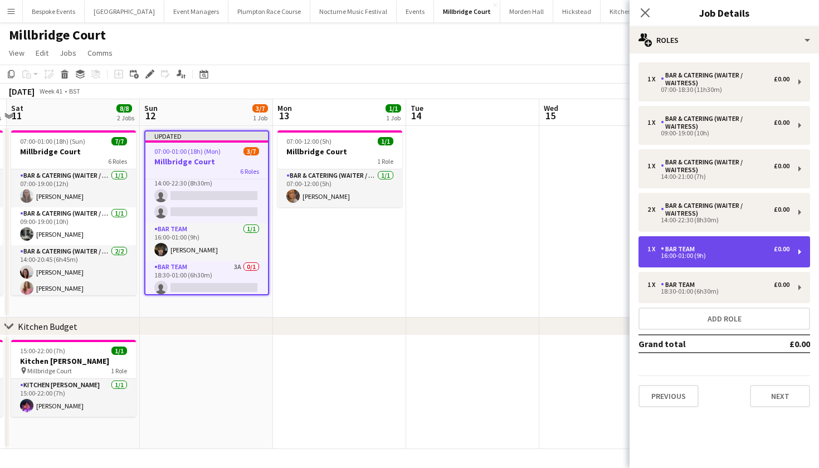
click at [699, 251] on div "Bar Team" at bounding box center [680, 249] width 38 height 8
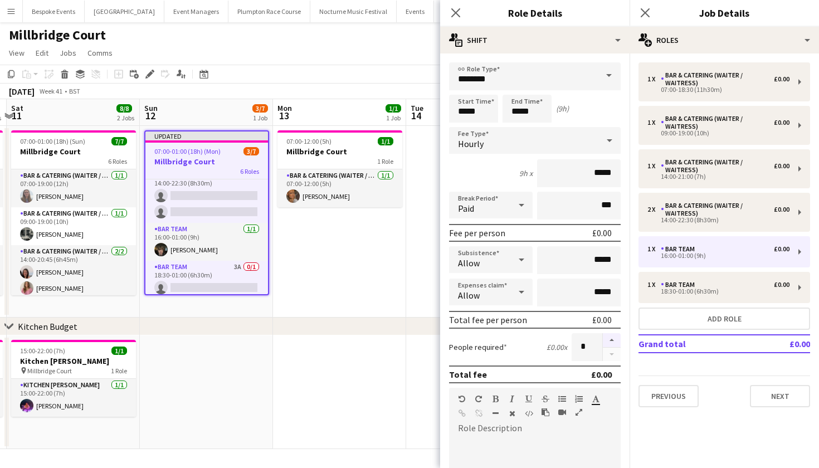
click at [604, 340] on button "button" at bounding box center [612, 340] width 18 height 14
type input "*"
click at [382, 266] on app-date-cell "07:00-12:00 (5h) 1/1 Millbridge Court 1 Role Bar & Catering (Waiter / waitress)…" at bounding box center [339, 222] width 133 height 192
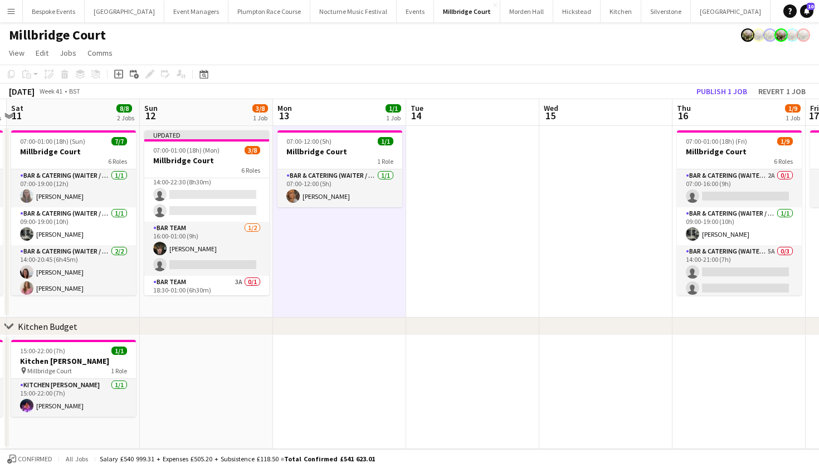
click at [711, 91] on button "Publish 1 job" at bounding box center [722, 91] width 60 height 14
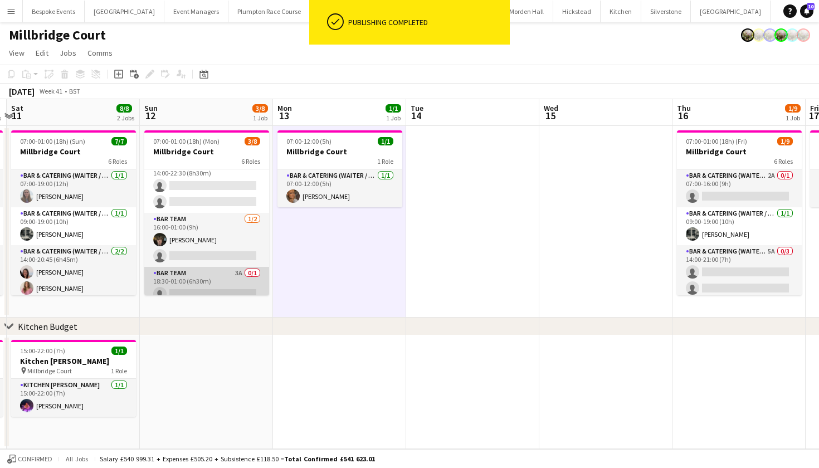
click at [219, 275] on app-card-role "Bar Team 3A 0/1 18:30-01:00 (6h30m) single-neutral-actions" at bounding box center [206, 286] width 125 height 38
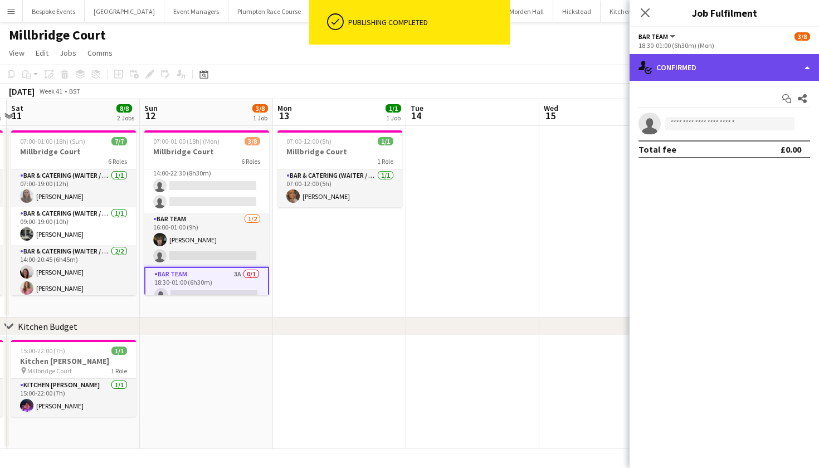
click at [723, 61] on div "single-neutral-actions-check-2 Confirmed" at bounding box center [724, 67] width 189 height 27
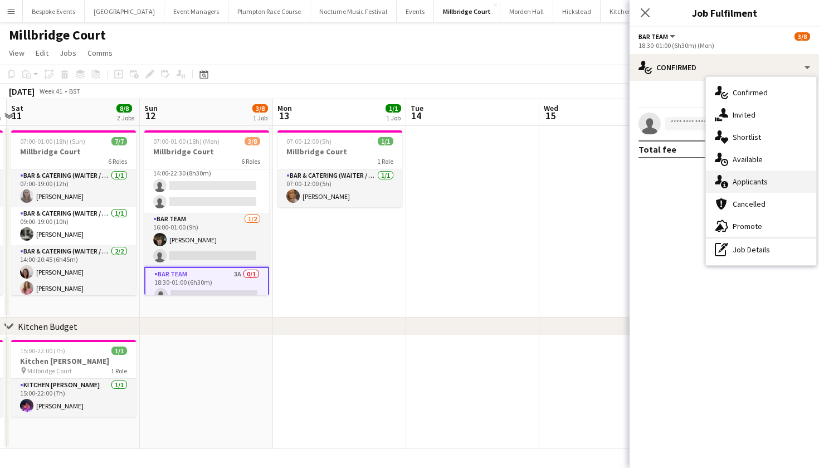
click at [734, 188] on div "single-neutral-actions-information Applicants" at bounding box center [761, 182] width 110 height 22
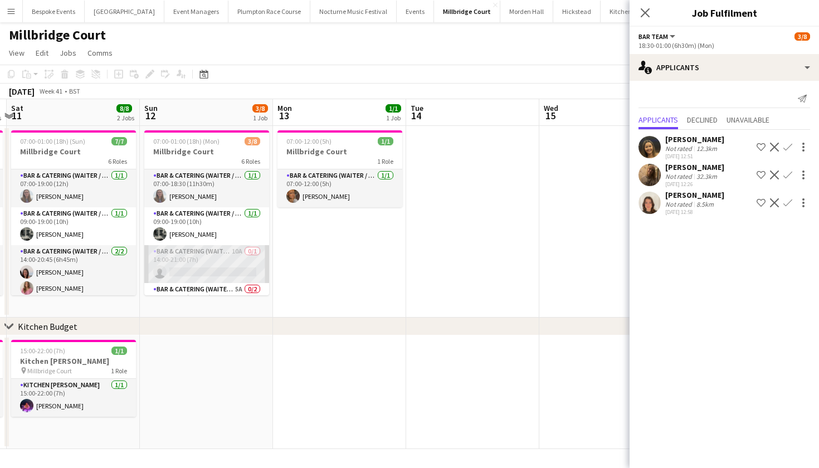
scroll to position [0, 0]
click at [227, 250] on app-card-role "Bar & Catering (Waiter / waitress) 10A 0/1 14:00-21:00 (7h) single-neutral-acti…" at bounding box center [206, 264] width 125 height 38
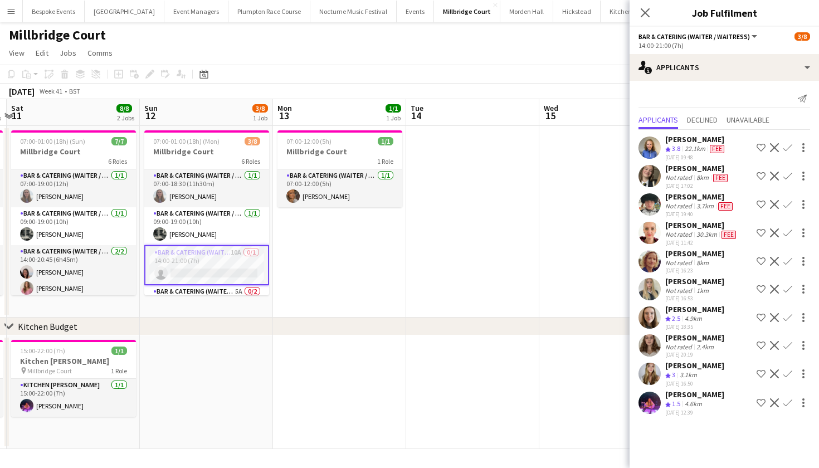
click at [792, 146] on button "Confirm" at bounding box center [787, 147] width 13 height 13
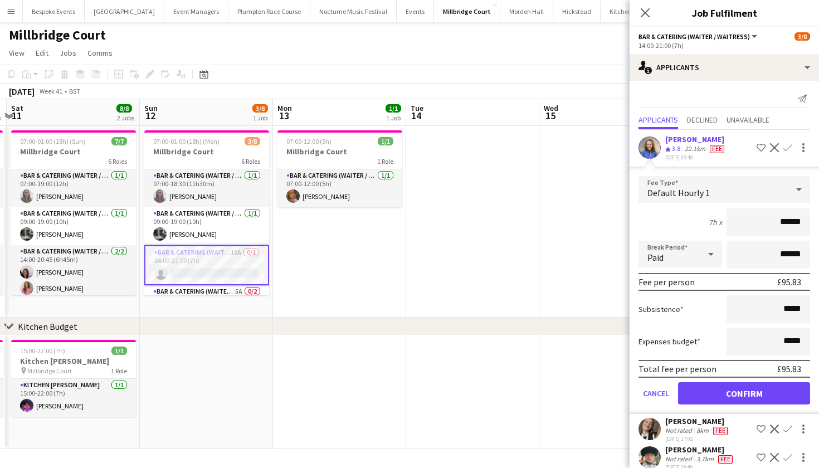
click at [737, 391] on button "Confirm" at bounding box center [744, 393] width 132 height 22
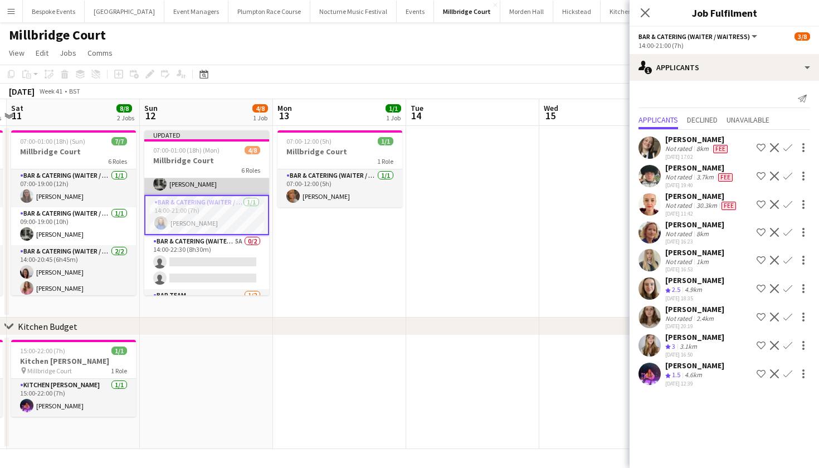
scroll to position [64, 0]
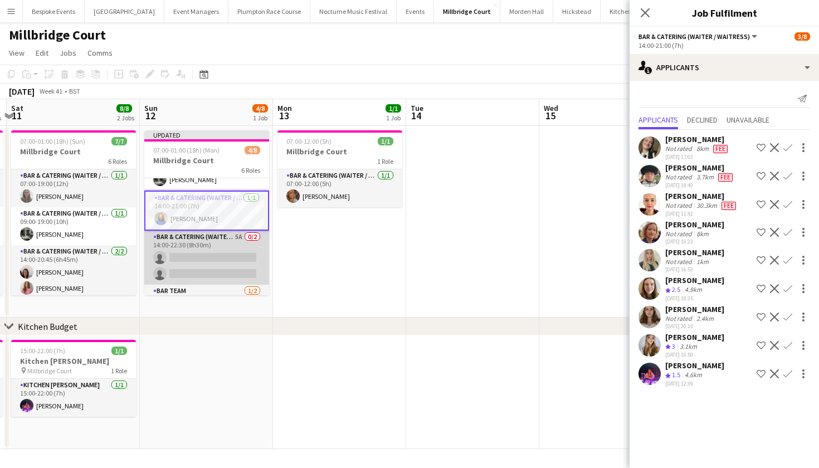
click at [193, 251] on app-card-role "Bar & Catering (Waiter / waitress) 5A 0/2 14:00-22:30 (8h30m) single-neutral-ac…" at bounding box center [206, 258] width 125 height 54
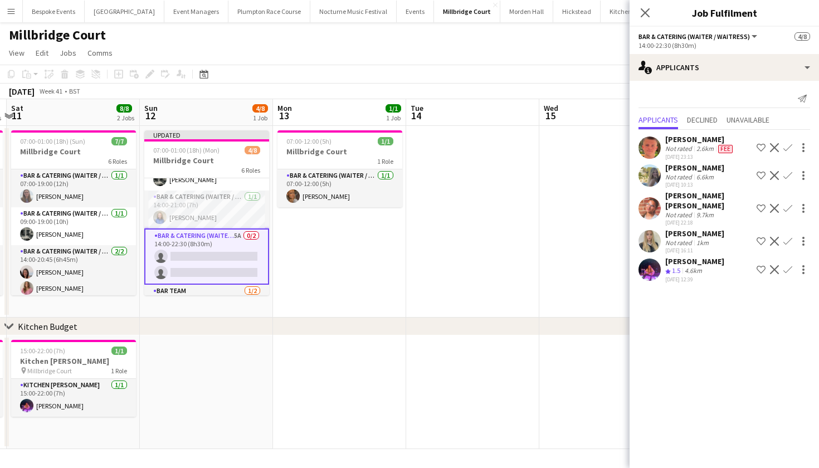
click at [787, 177] on app-icon "Confirm" at bounding box center [788, 175] width 9 height 9
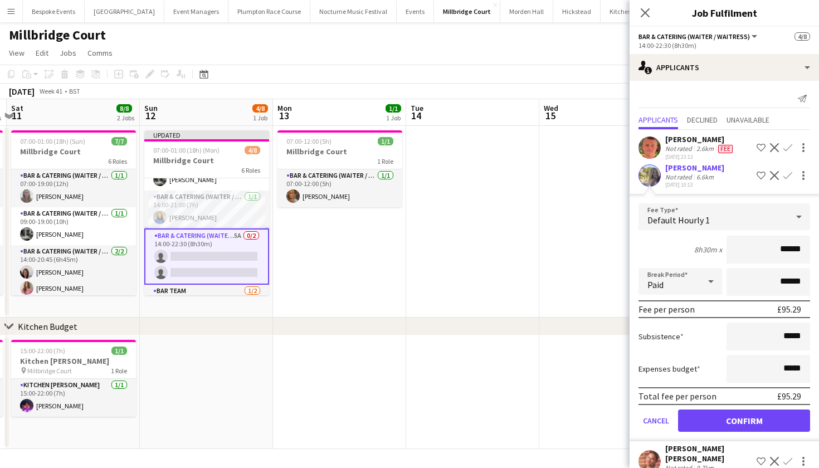
click at [722, 425] on button "Confirm" at bounding box center [744, 421] width 132 height 22
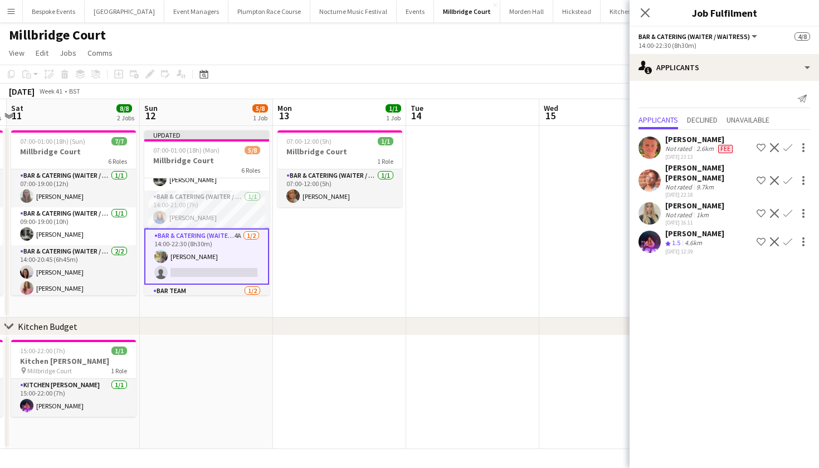
click at [241, 268] on app-card-role "Bar & Catering (Waiter / waitress) 4A [DATE] 14:00-22:30 (8h30m) [PERSON_NAME] …" at bounding box center [206, 256] width 125 height 56
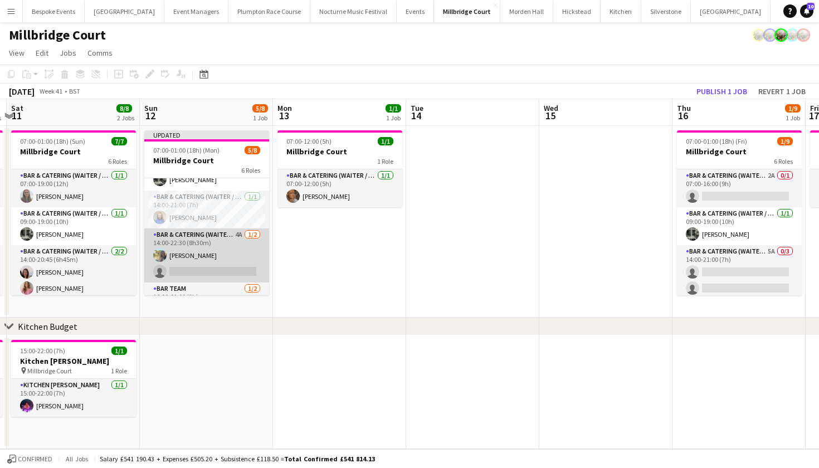
click at [240, 266] on app-card-role "Bar & Catering (Waiter / waitress) 4A [DATE] 14:00-22:30 (8h30m) [PERSON_NAME] …" at bounding box center [206, 255] width 125 height 54
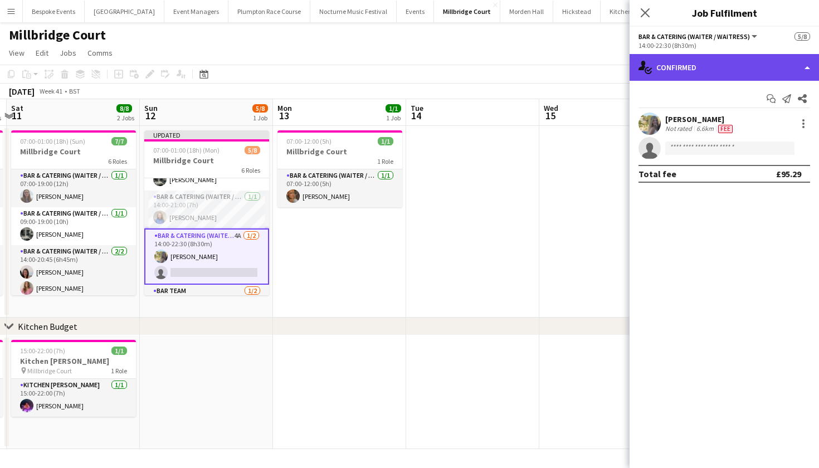
click at [717, 67] on div "single-neutral-actions-check-2 Confirmed" at bounding box center [724, 67] width 189 height 27
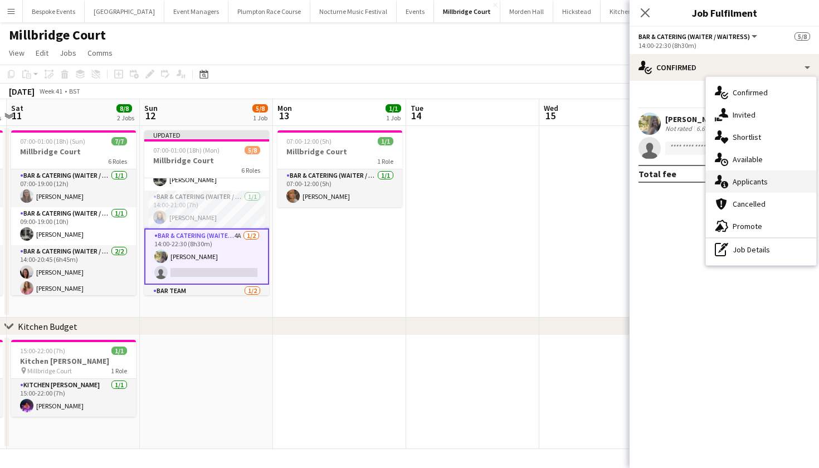
click at [757, 180] on span "Applicants" at bounding box center [750, 182] width 35 height 10
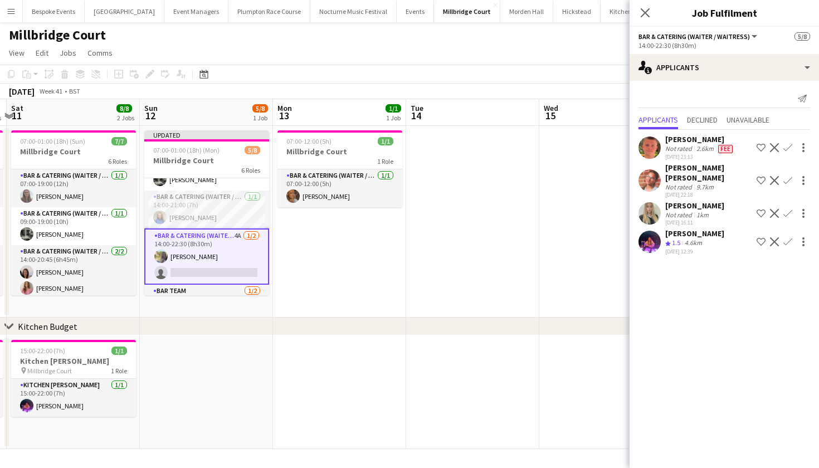
scroll to position [110, 0]
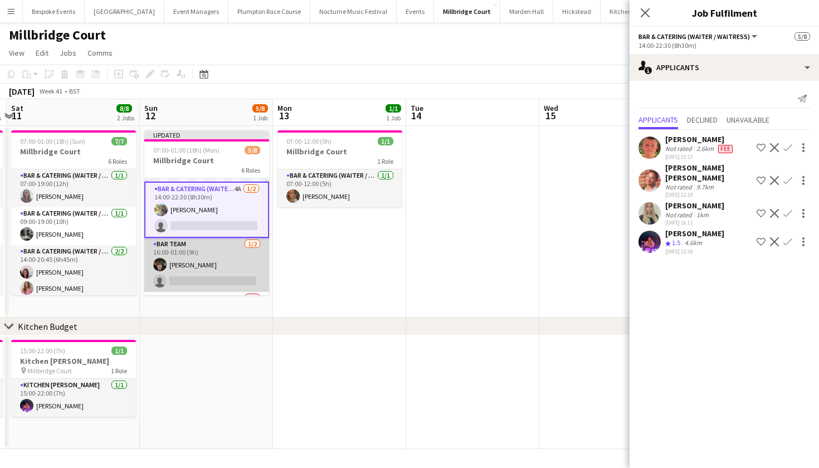
click at [182, 266] on app-card-role "Bar Team [DATE] 16:00-01:00 (9h) [PERSON_NAME] single-neutral-actions" at bounding box center [206, 265] width 125 height 54
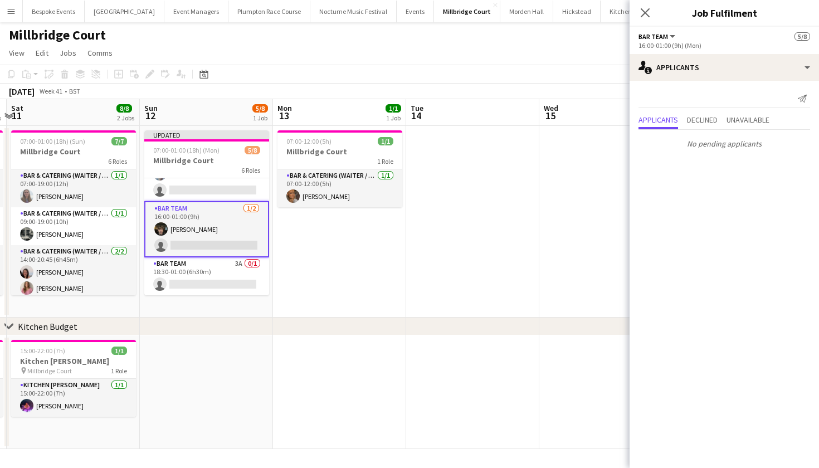
scroll to position [145, 0]
click at [182, 266] on app-card-role "Bar Team 3A 0/1 18:30-01:00 (6h30m) single-neutral-actions" at bounding box center [206, 276] width 125 height 38
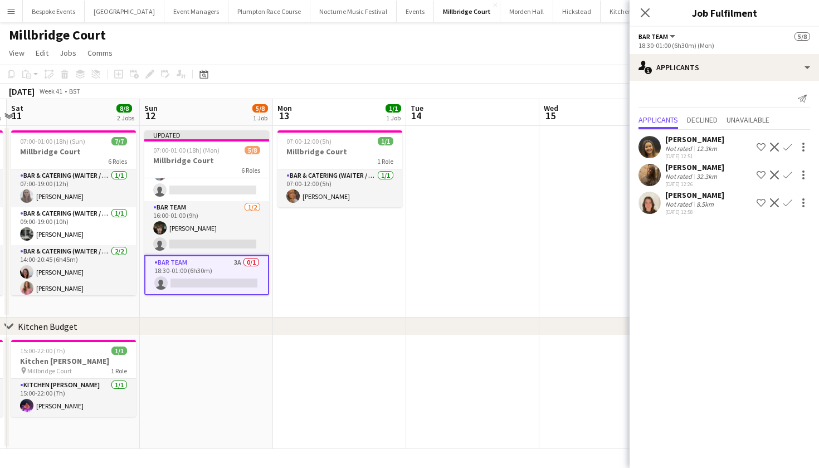
click at [789, 202] on app-icon "Confirm" at bounding box center [788, 202] width 9 height 9
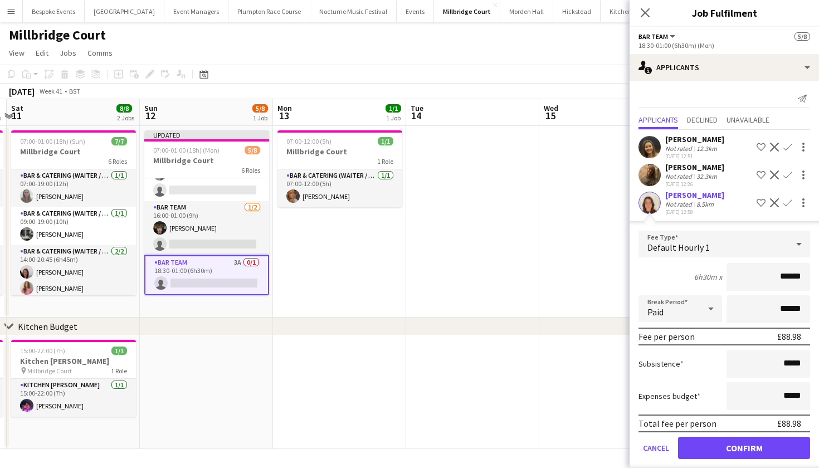
click at [728, 450] on button "Confirm" at bounding box center [744, 448] width 132 height 22
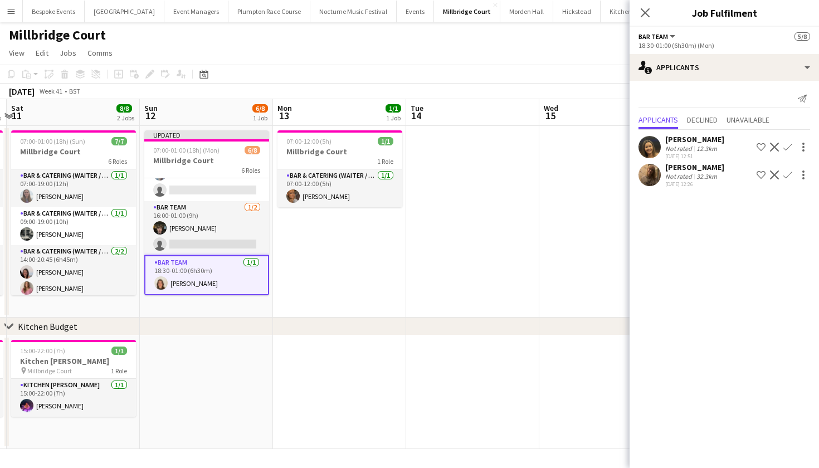
click at [348, 239] on app-date-cell "07:00-12:00 (5h) 1/1 Millbridge Court 1 Role Bar & Catering (Waiter / waitress)…" at bounding box center [339, 222] width 133 height 192
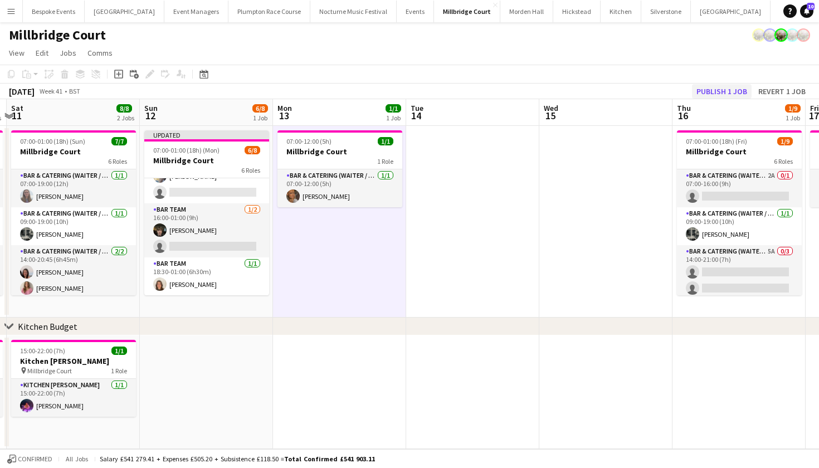
click at [725, 93] on button "Publish 1 job" at bounding box center [722, 91] width 60 height 14
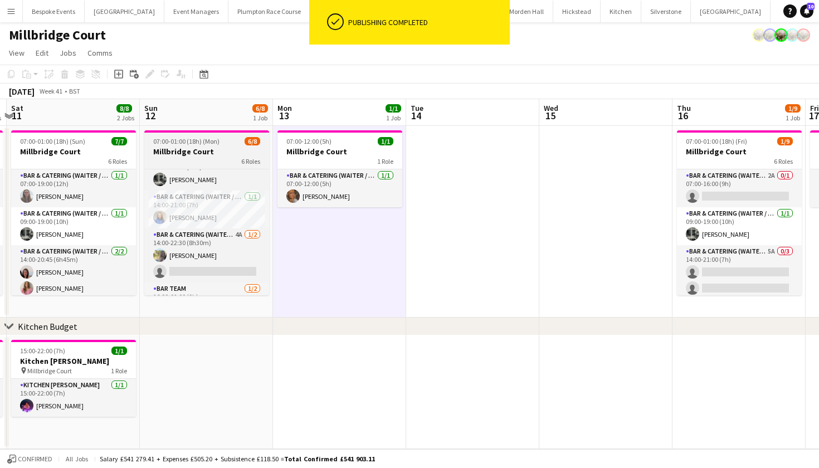
scroll to position [55, 0]
click at [236, 244] on app-card-role "Bar & Catering (Waiter / waitress) 4A [DATE] 14:00-22:30 (8h30m) [PERSON_NAME] …" at bounding box center [206, 255] width 125 height 54
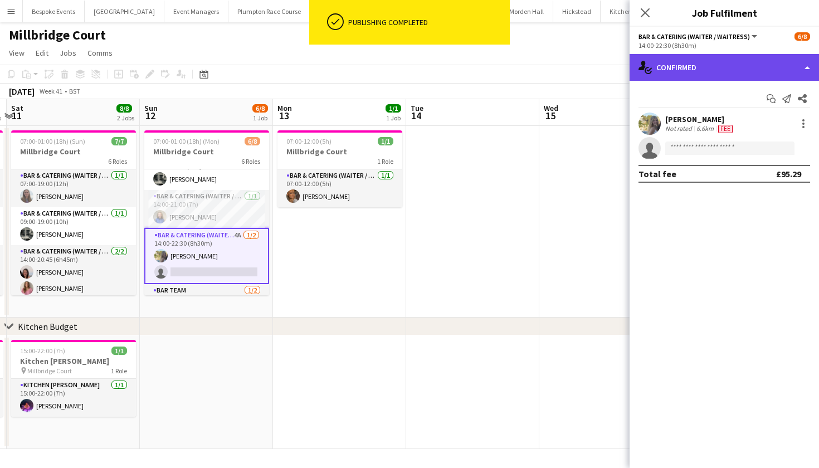
click at [707, 70] on div "single-neutral-actions-check-2 Confirmed" at bounding box center [724, 67] width 189 height 27
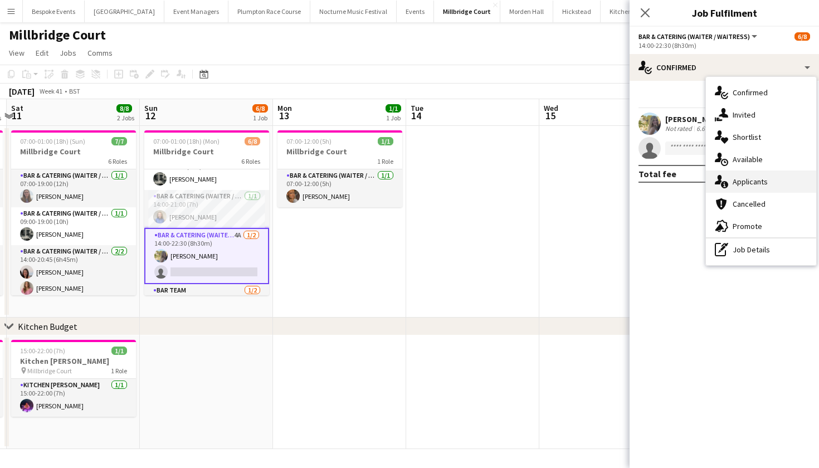
click at [740, 188] on div "single-neutral-actions-information Applicants" at bounding box center [761, 182] width 110 height 22
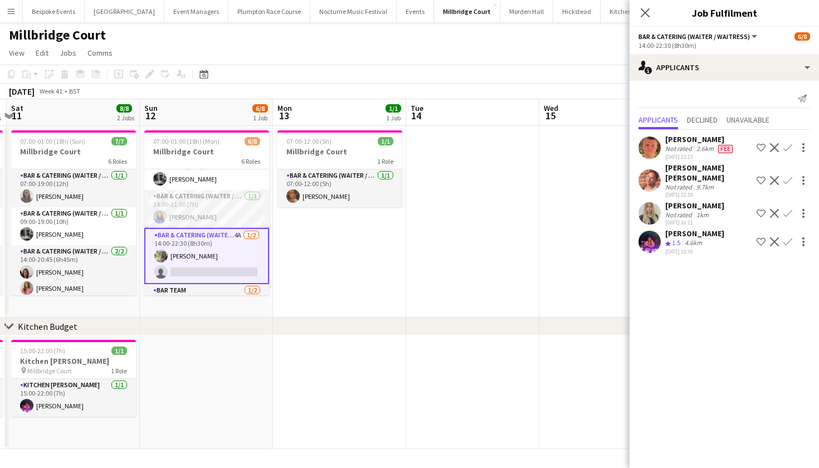
click at [787, 209] on app-icon "Confirm" at bounding box center [788, 213] width 9 height 9
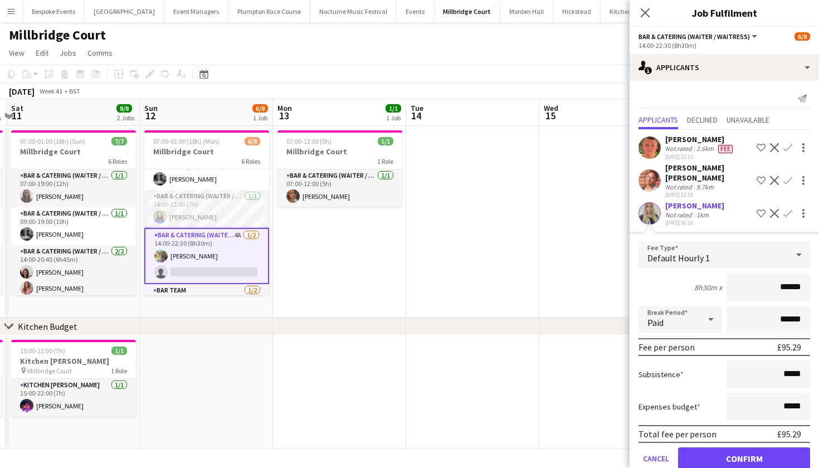
click at [718, 447] on button "Confirm" at bounding box center [744, 458] width 132 height 22
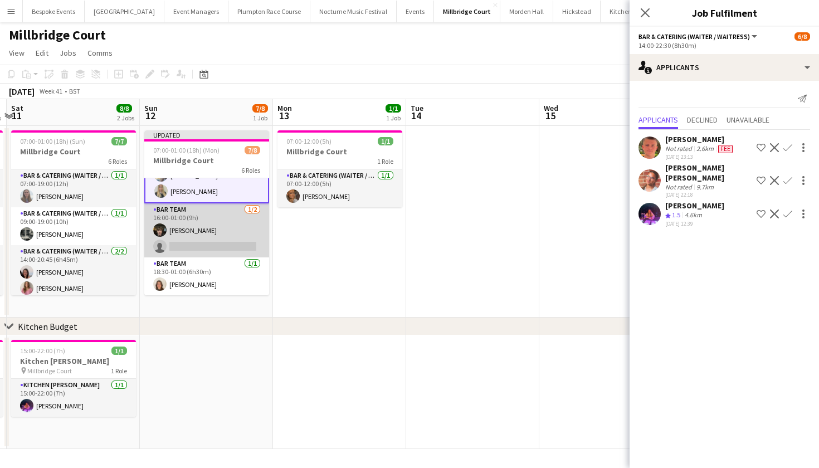
click at [213, 237] on app-card-role "Bar Team [DATE] 16:00-01:00 (9h) [PERSON_NAME] single-neutral-actions" at bounding box center [206, 230] width 125 height 54
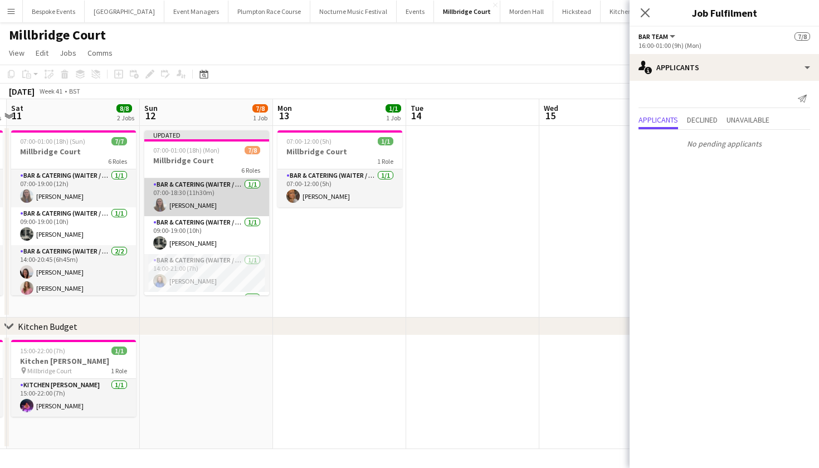
scroll to position [0, 0]
click at [567, 220] on app-date-cell at bounding box center [605, 222] width 133 height 192
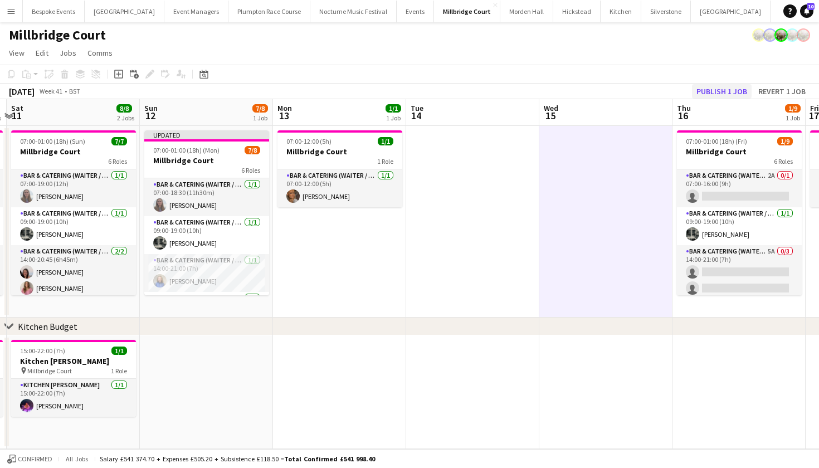
click at [724, 86] on button "Publish 1 job" at bounding box center [722, 91] width 60 height 14
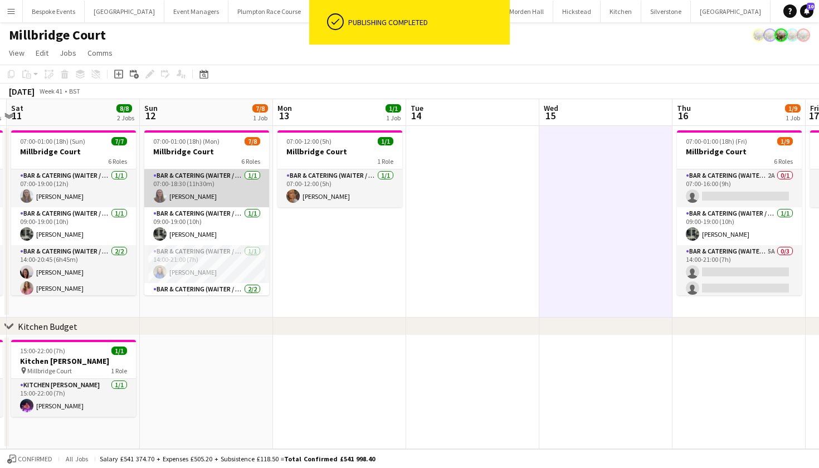
click at [220, 201] on app-card-role "Bar & Catering (Waiter / waitress) [DATE] 07:00-18:30 (11h30m) [PERSON_NAME]" at bounding box center [206, 188] width 125 height 38
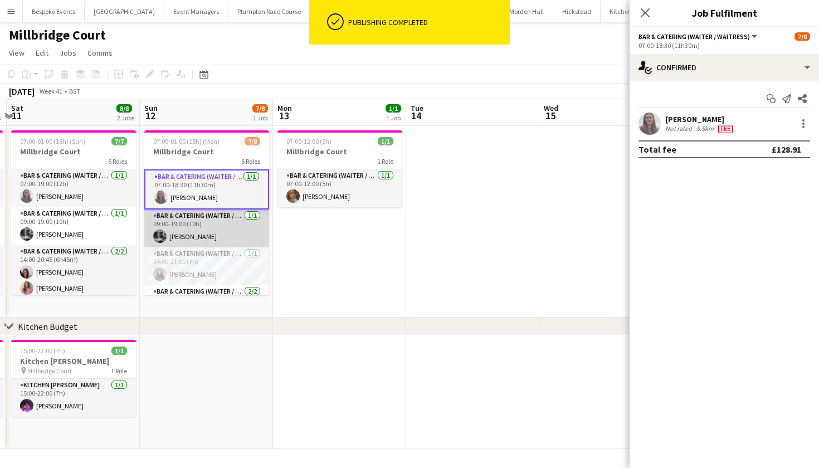
click at [210, 226] on app-card-role "Bar & Catering (Waiter / waitress) [DATE] 09:00-19:00 (10h) [PERSON_NAME]" at bounding box center [206, 229] width 125 height 38
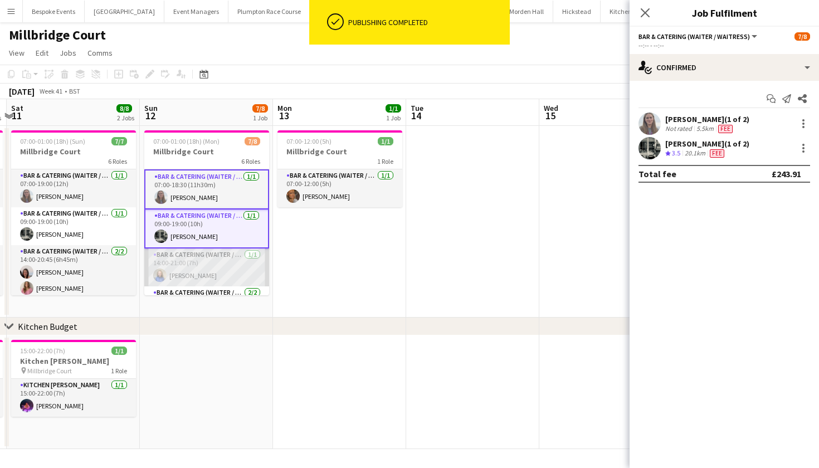
click at [208, 262] on app-card-role "Bar & Catering (Waiter / waitress) [DATE] 14:00-21:00 (7h) [PERSON_NAME]" at bounding box center [206, 268] width 125 height 38
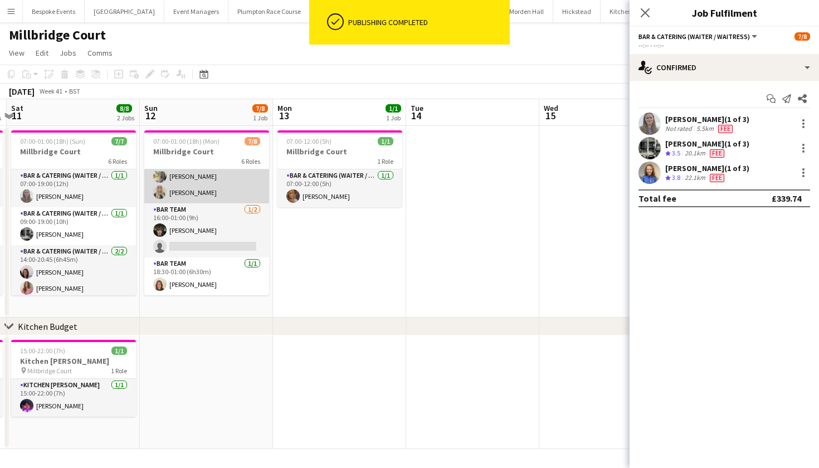
scroll to position [138, 0]
click at [197, 171] on app-card-role "Bar & Catering (Waiter / waitress) [DATE] 14:00-22:30 (8h30m) [PERSON_NAME] [PE…" at bounding box center [206, 176] width 125 height 54
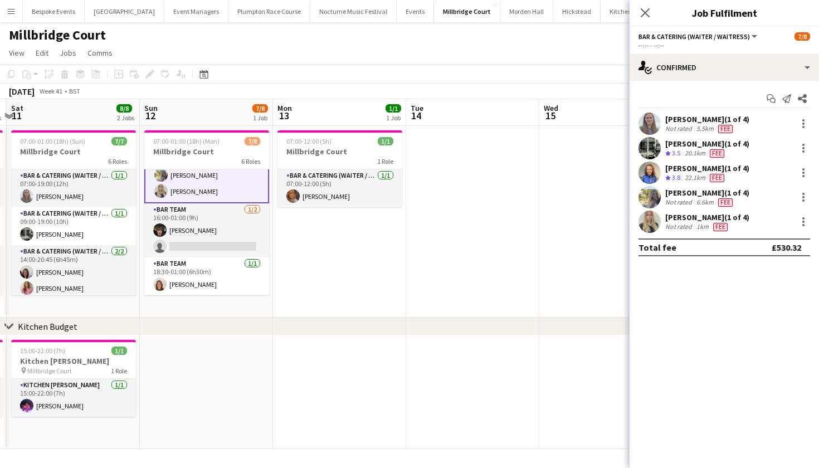
scroll to position [139, 0]
click at [210, 226] on app-card-role "Bar Team [DATE] 16:00-01:00 (9h) [PERSON_NAME] single-neutral-actions" at bounding box center [206, 230] width 125 height 54
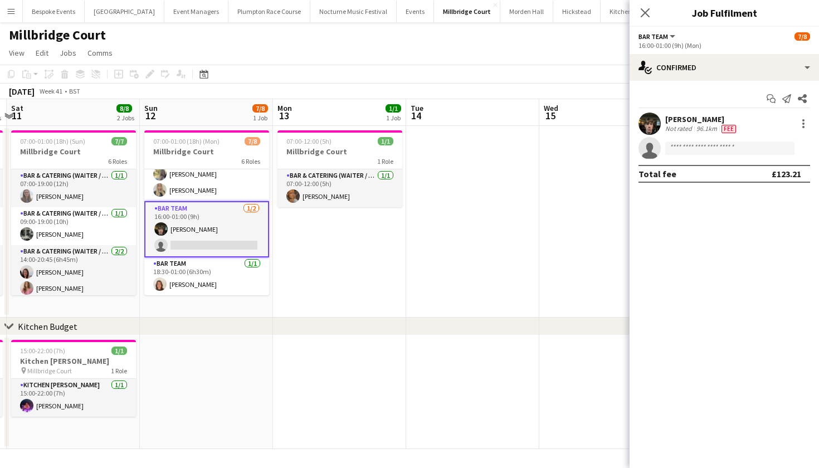
scroll to position [136, 0]
click at [209, 271] on app-card-role "Bar Team [DATE] 18:30-01:00 (6h30m) [PERSON_NAME]" at bounding box center [206, 276] width 125 height 38
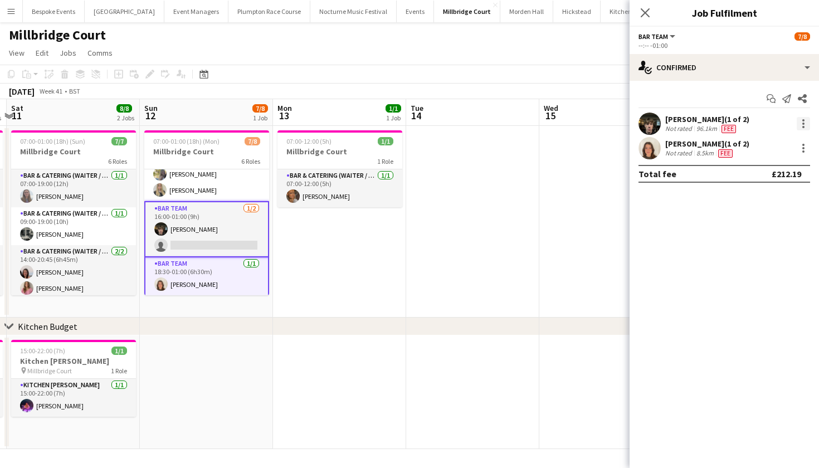
click at [803, 126] on div at bounding box center [803, 127] width 2 height 2
click at [776, 148] on span "Edit fee" at bounding box center [766, 144] width 69 height 10
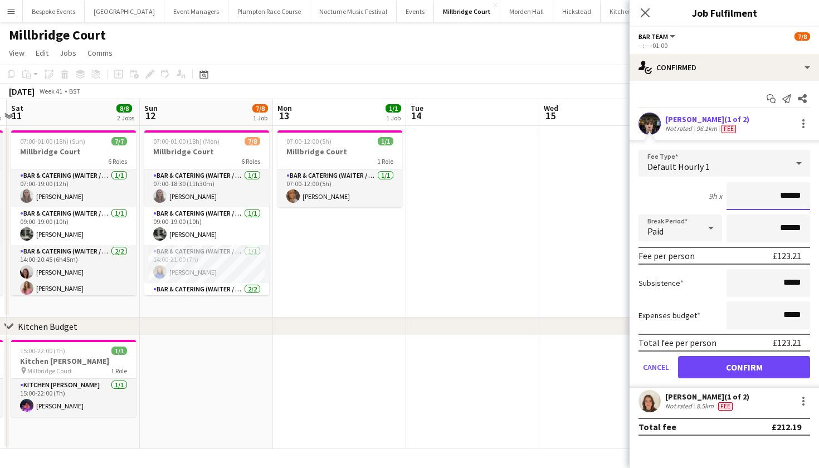
scroll to position [0, 0]
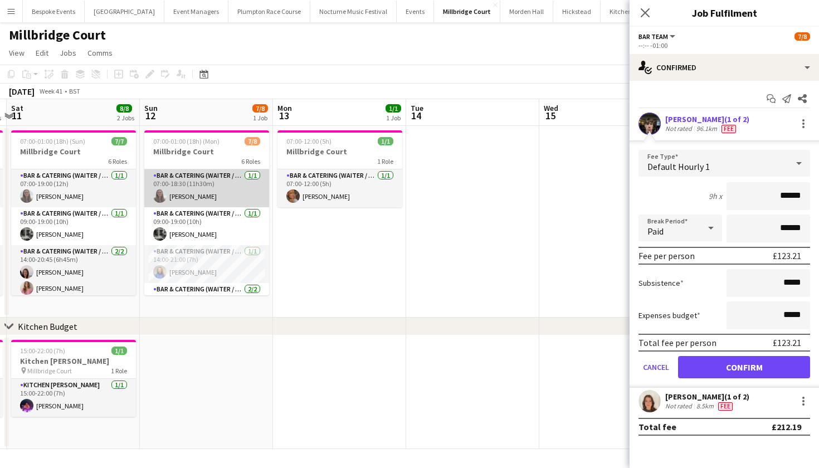
click at [198, 197] on app-card-role "Bar & Catering (Waiter / waitress) [DATE] 07:00-18:30 (11h30m) [PERSON_NAME]" at bounding box center [206, 188] width 125 height 38
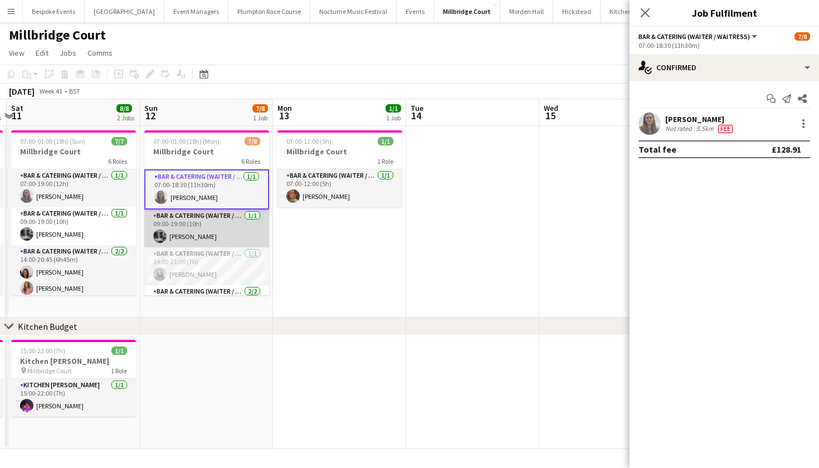
click at [199, 228] on app-card-role "Bar & Catering (Waiter / waitress) [DATE] 09:00-19:00 (10h) [PERSON_NAME]" at bounding box center [206, 229] width 125 height 38
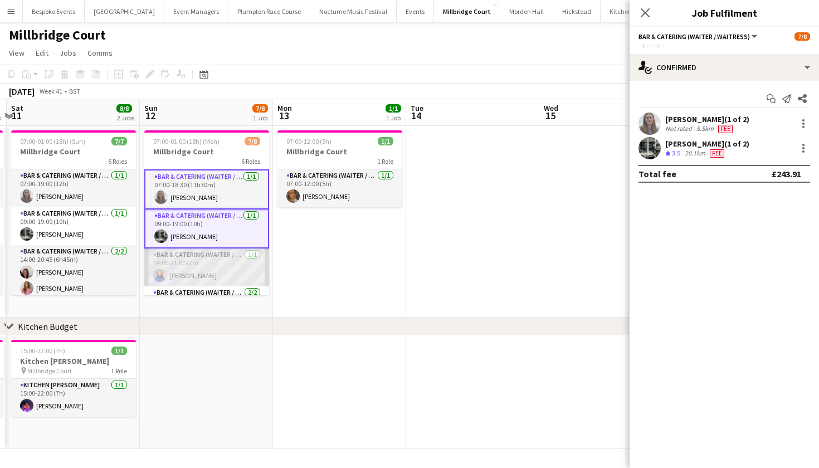
click at [199, 253] on app-card-role "Bar & Catering (Waiter / waitress) [DATE] 14:00-21:00 (7h) [PERSON_NAME]" at bounding box center [206, 268] width 125 height 38
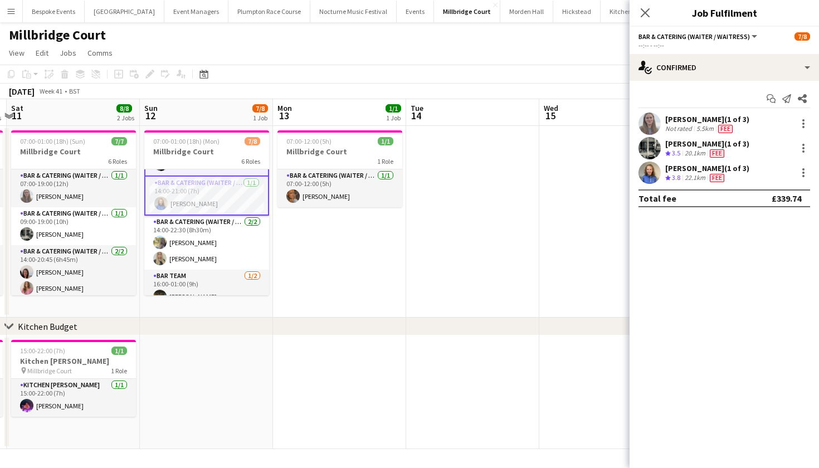
scroll to position [76, 0]
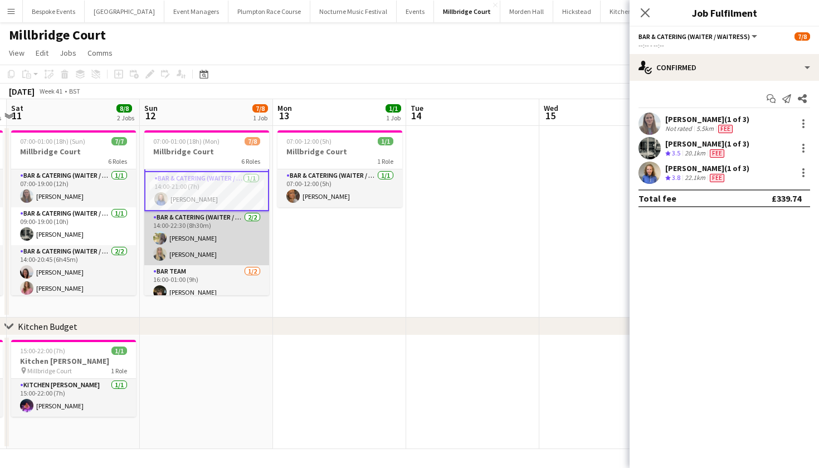
click at [199, 249] on app-card-role "Bar & Catering (Waiter / waitress) [DATE] 14:00-22:30 (8h30m) [PERSON_NAME] [PE…" at bounding box center [206, 238] width 125 height 54
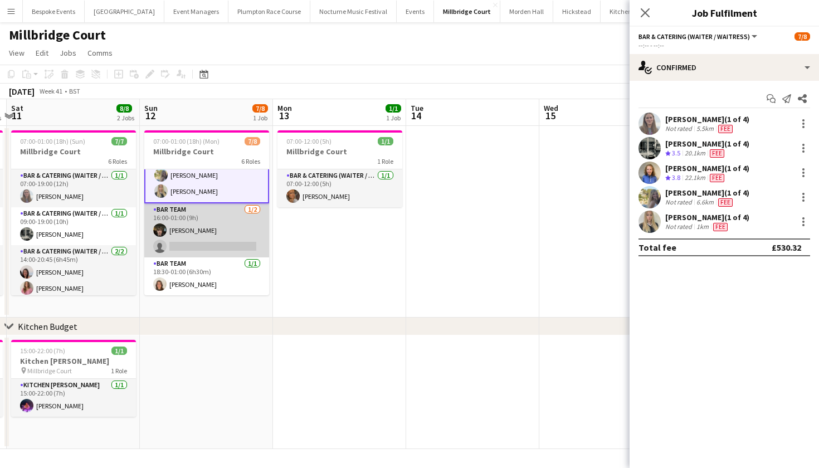
scroll to position [0, 392]
click at [227, 217] on app-card-role "Bar Team [DATE] 16:00-01:00 (9h) [PERSON_NAME] single-neutral-actions" at bounding box center [207, 230] width 125 height 54
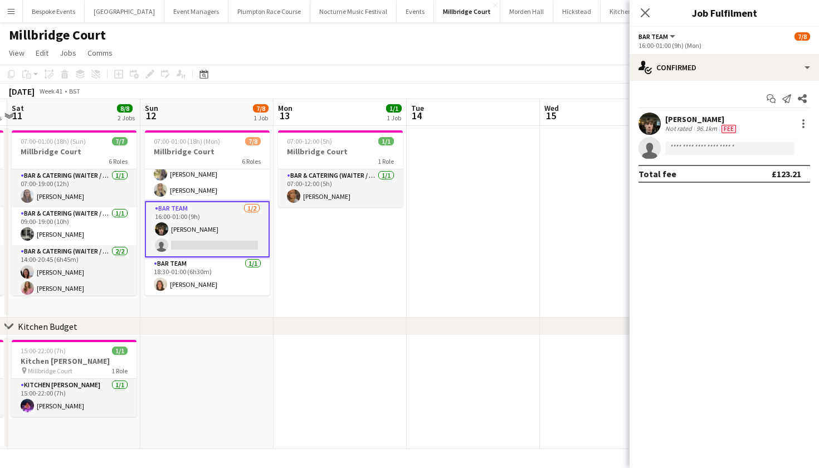
scroll to position [0, 0]
click at [487, 82] on app-toolbar "Copy Paste Paste Command V Paste with crew Command Shift V Paste linked Job [GE…" at bounding box center [409, 74] width 819 height 19
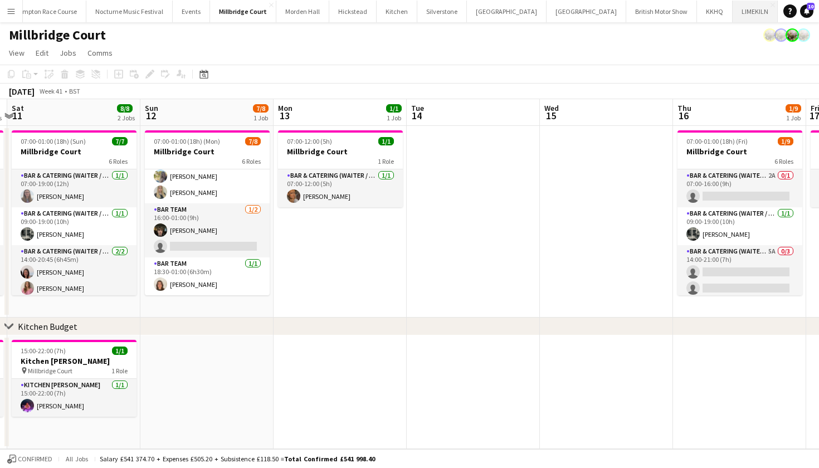
click at [733, 11] on button "LIMEKILN Close" at bounding box center [755, 12] width 45 height 22
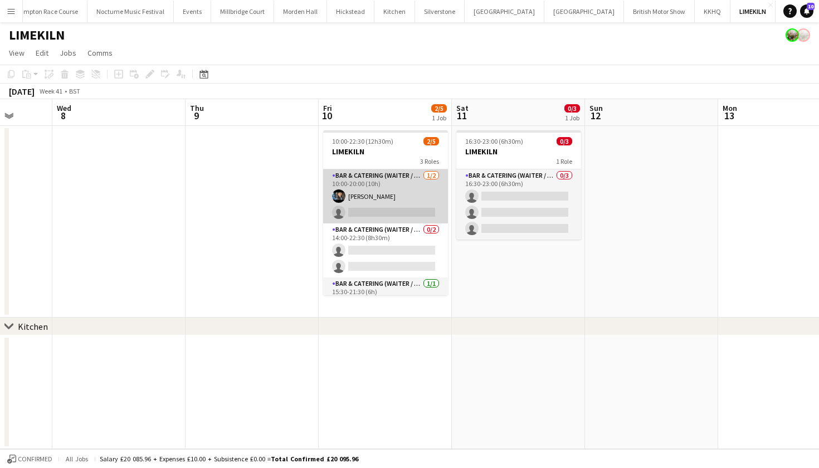
scroll to position [0, 484]
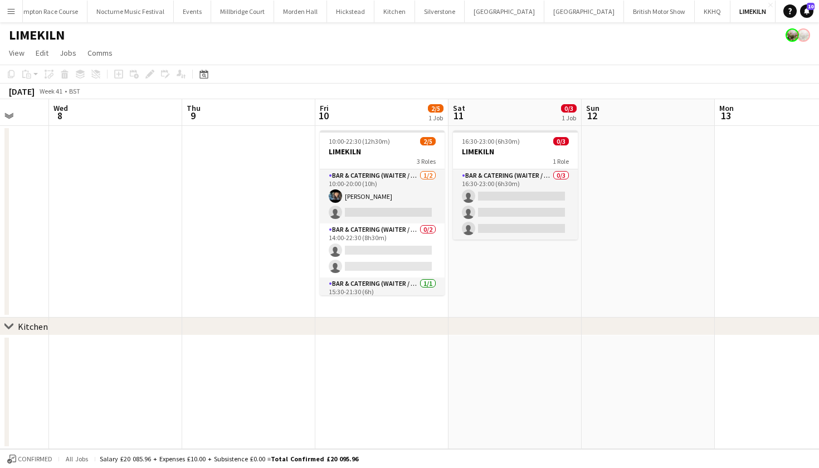
click at [516, 291] on app-date-cell "16:30-23:00 (6h30m) 0/3 LIMEKILN 1 Role Bar & Catering (Waiter / waitress) 0/3 …" at bounding box center [515, 222] width 133 height 192
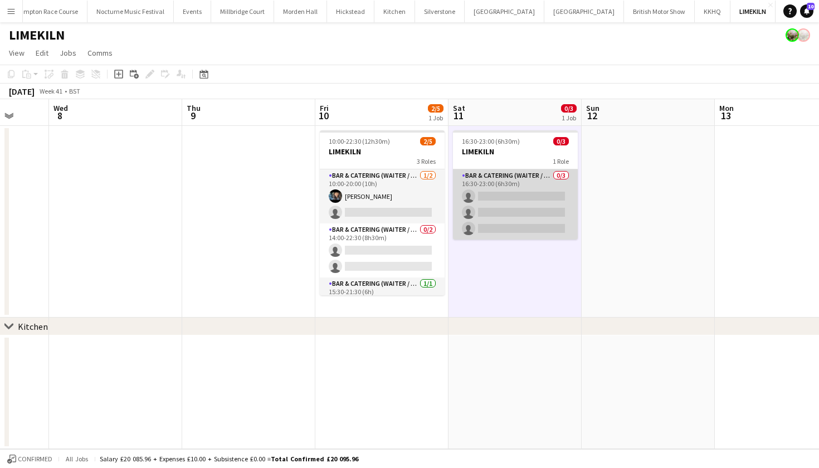
click at [497, 190] on app-card-role "Bar & Catering (Waiter / waitress) 0/3 16:30-23:00 (6h30m) single-neutral-actio…" at bounding box center [515, 204] width 125 height 70
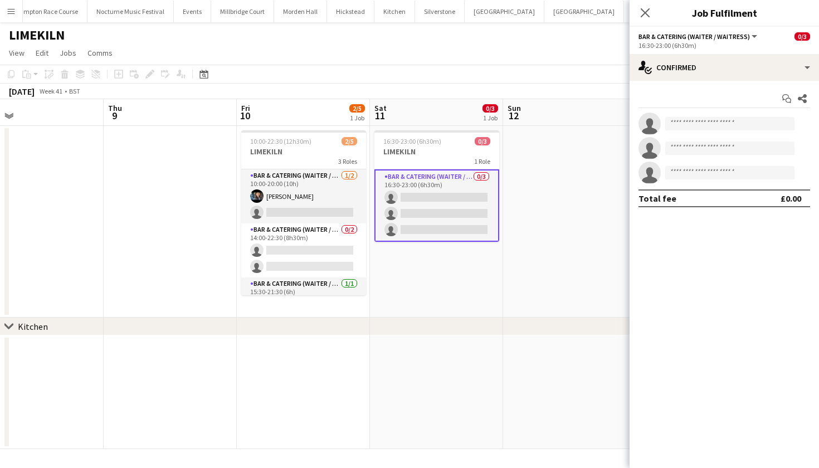
scroll to position [0, 564]
click at [449, 56] on app-page-menu "View Day view expanded Day view collapsed Month view Date picker Jump to [DATE]…" at bounding box center [409, 53] width 819 height 21
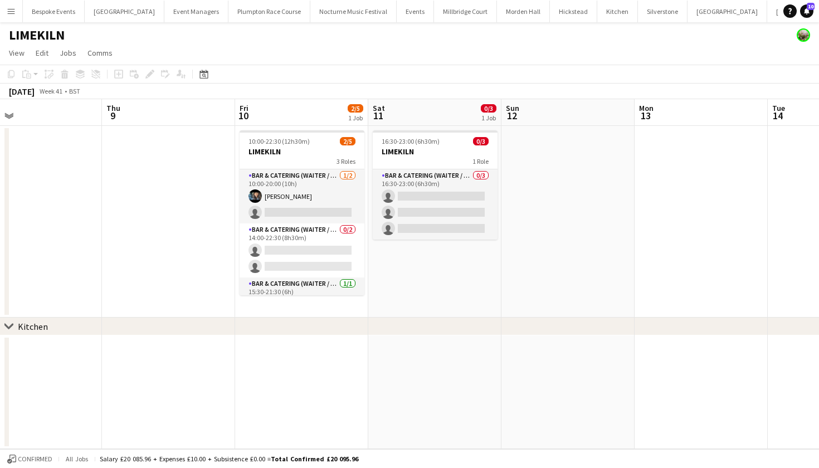
scroll to position [0, 0]
click at [123, 13] on button "[GEOGRAPHIC_DATA] Close" at bounding box center [125, 12] width 80 height 22
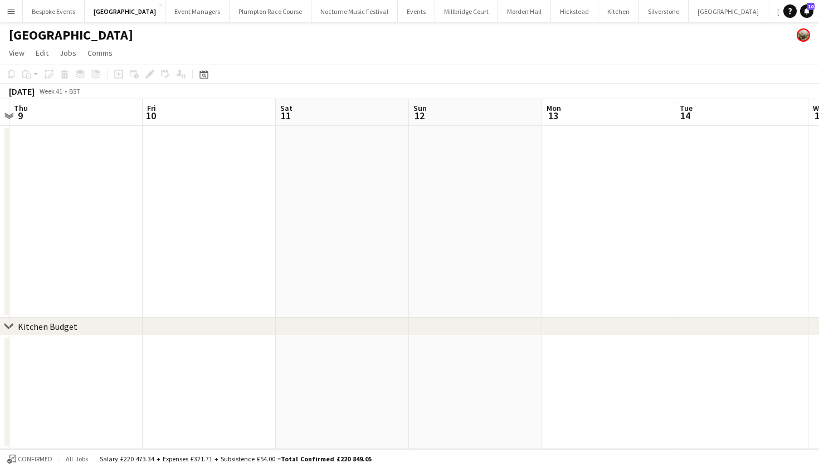
click at [590, 218] on app-date-cell at bounding box center [608, 222] width 133 height 192
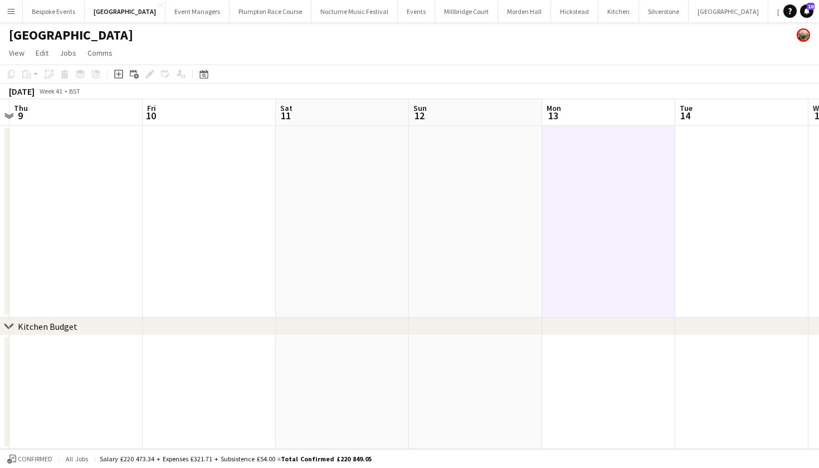
click at [422, 220] on app-date-cell at bounding box center [475, 222] width 133 height 192
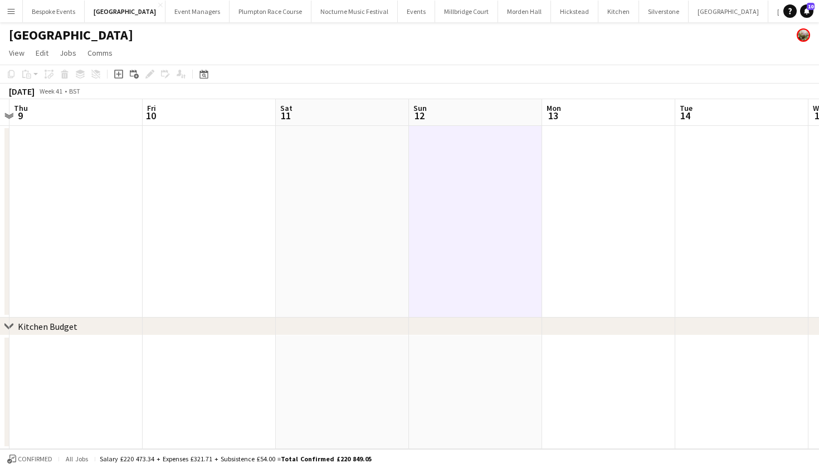
click at [4, 7] on button "Menu" at bounding box center [11, 11] width 22 height 22
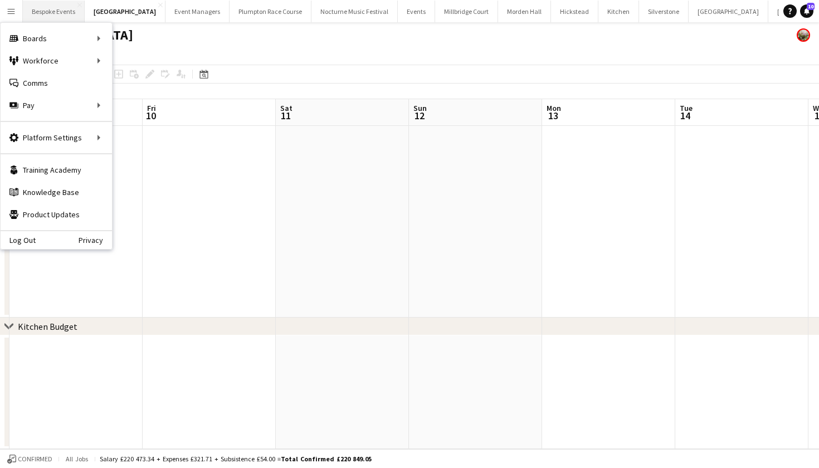
click at [72, 11] on button "Bespoke Events Close" at bounding box center [54, 12] width 62 height 22
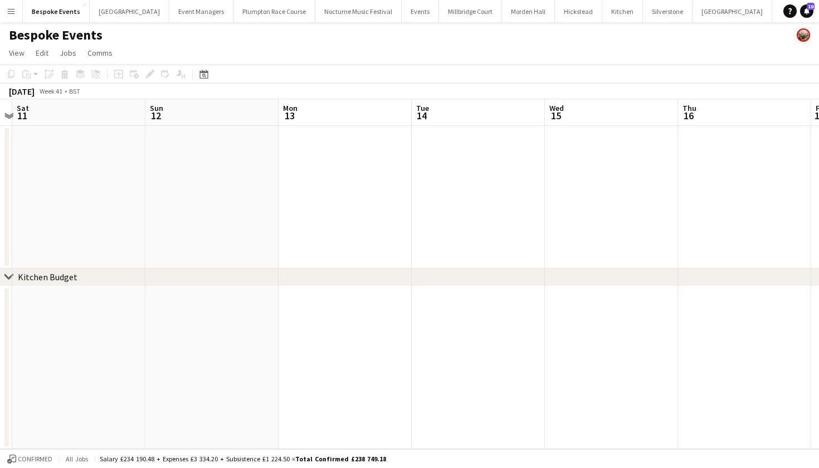
scroll to position [0, 250]
click at [402, 11] on button "Events Close" at bounding box center [420, 12] width 37 height 22
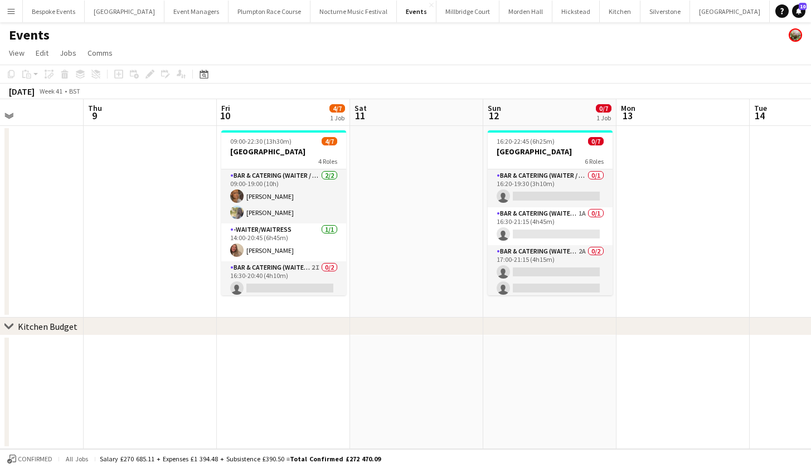
click at [525, 152] on h3 "[GEOGRAPHIC_DATA]" at bounding box center [550, 152] width 125 height 10
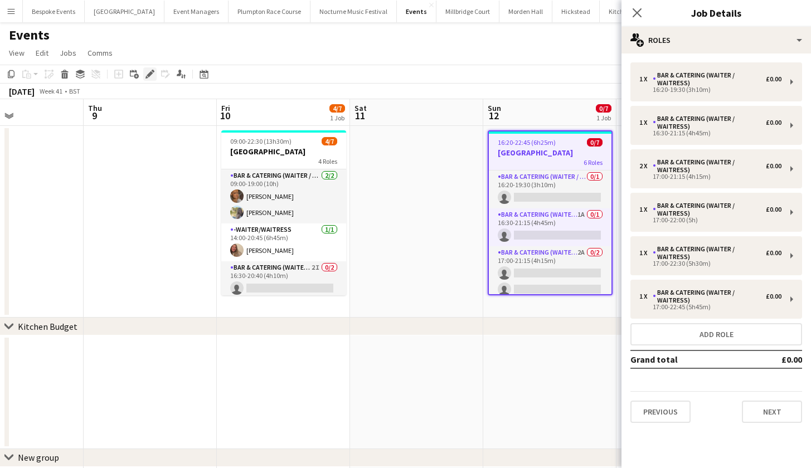
click at [153, 75] on icon "Edit" at bounding box center [149, 74] width 9 height 9
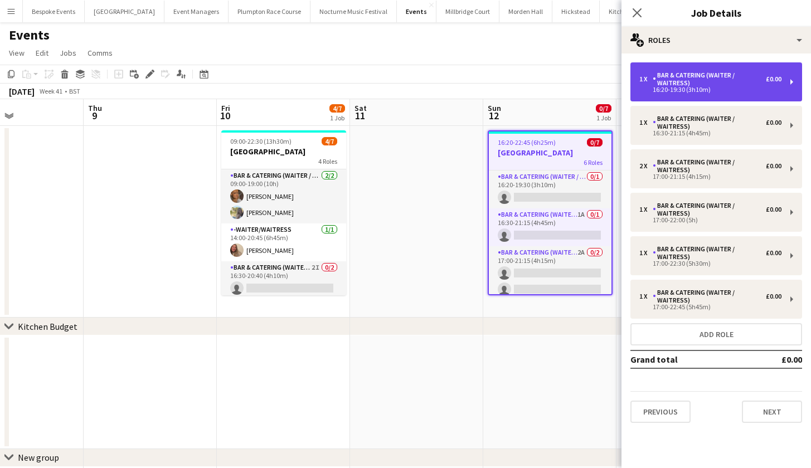
click at [664, 89] on div "16:20-19:30 (3h10m)" at bounding box center [710, 90] width 142 height 6
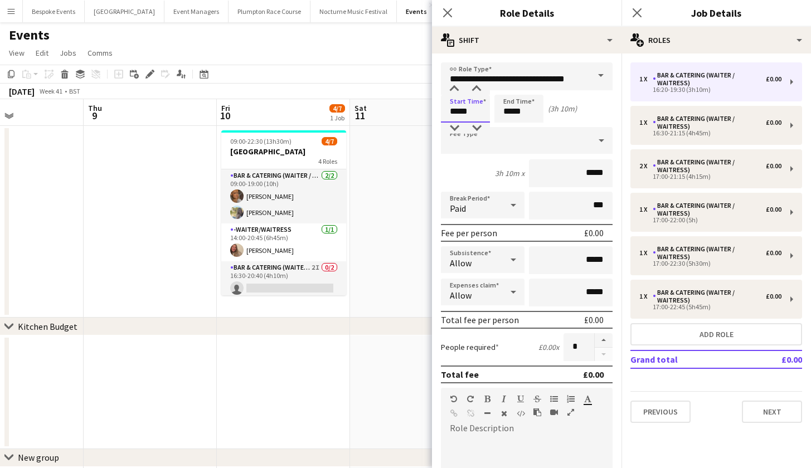
click at [458, 113] on input "*****" at bounding box center [465, 109] width 49 height 28
type input "*****"
click at [364, 182] on app-date-cell at bounding box center [416, 222] width 133 height 192
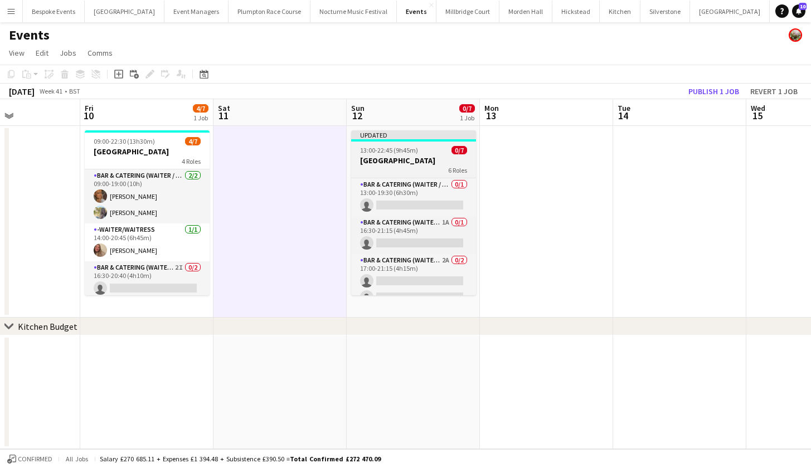
click at [389, 150] on span "13:00-22:45 (9h45m)" at bounding box center [389, 150] width 58 height 8
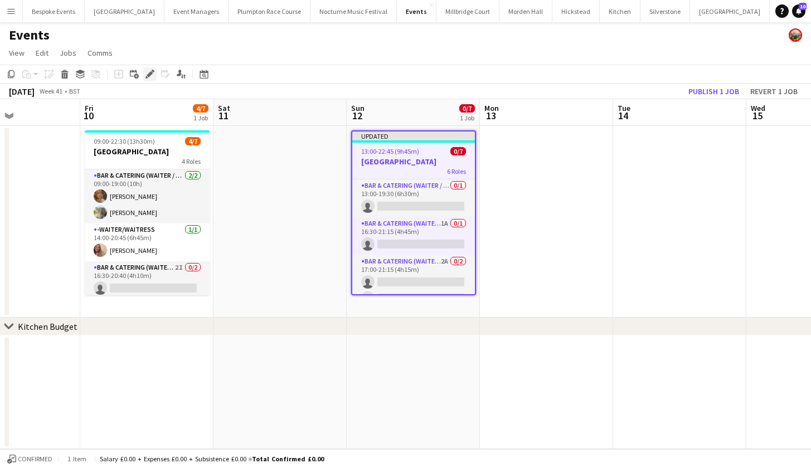
click at [151, 73] on icon at bounding box center [150, 74] width 6 height 6
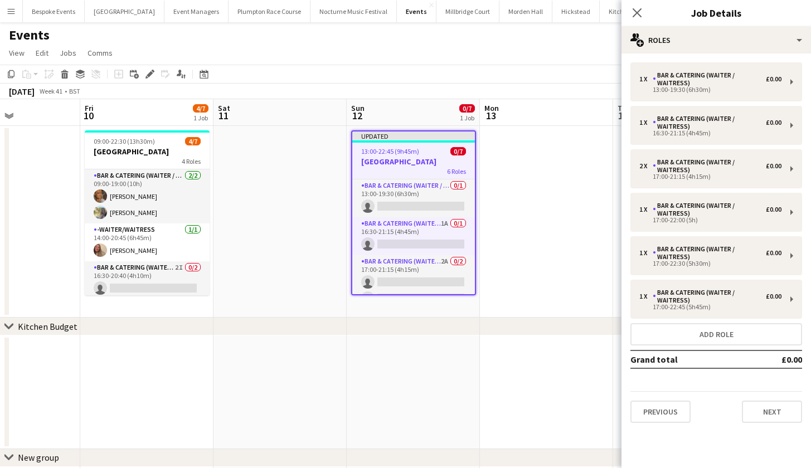
click at [397, 163] on h3 "[GEOGRAPHIC_DATA]" at bounding box center [413, 162] width 123 height 10
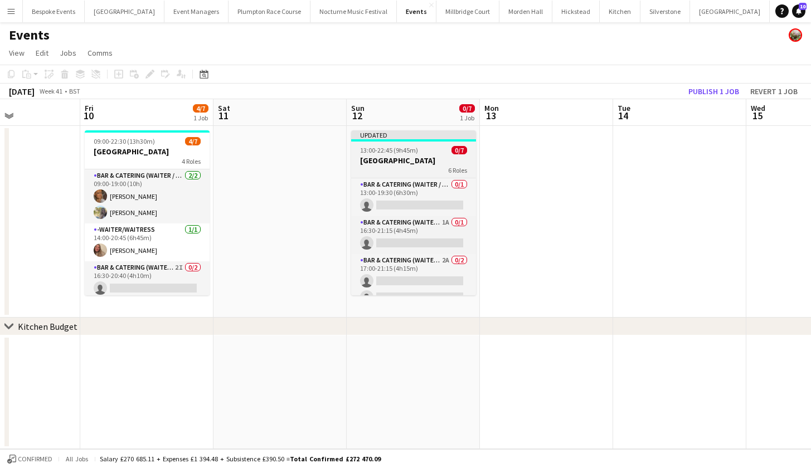
click at [398, 163] on h3 "[GEOGRAPHIC_DATA]" at bounding box center [413, 160] width 125 height 10
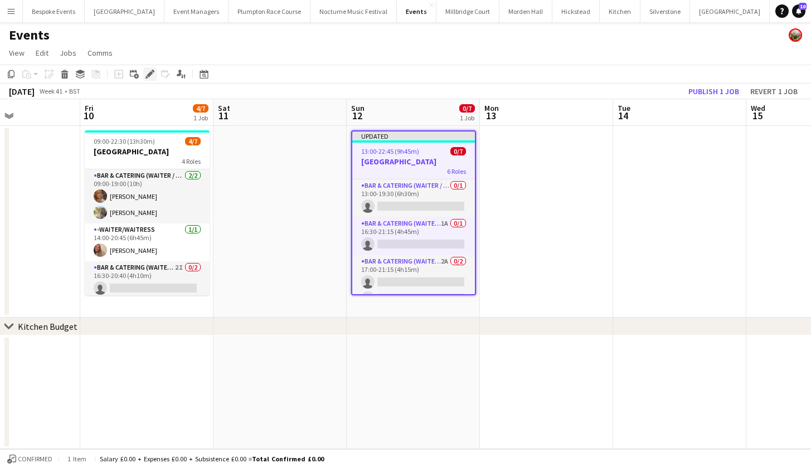
click at [149, 69] on div "Edit" at bounding box center [149, 73] width 13 height 13
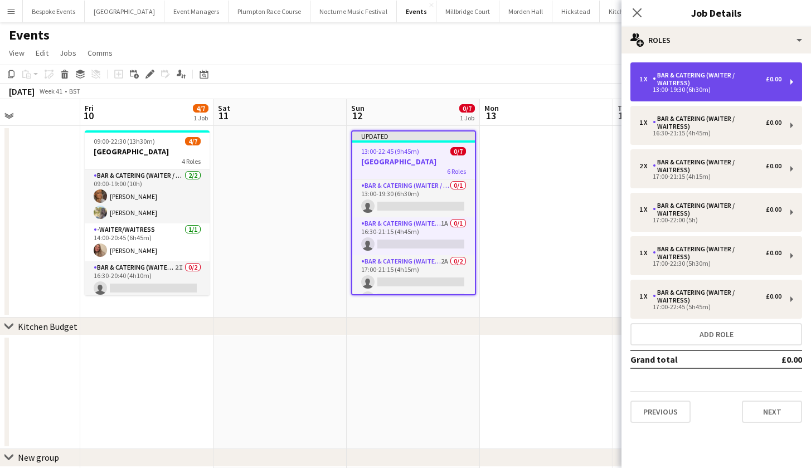
click at [686, 89] on div "13:00-19:30 (6h30m)" at bounding box center [710, 90] width 142 height 6
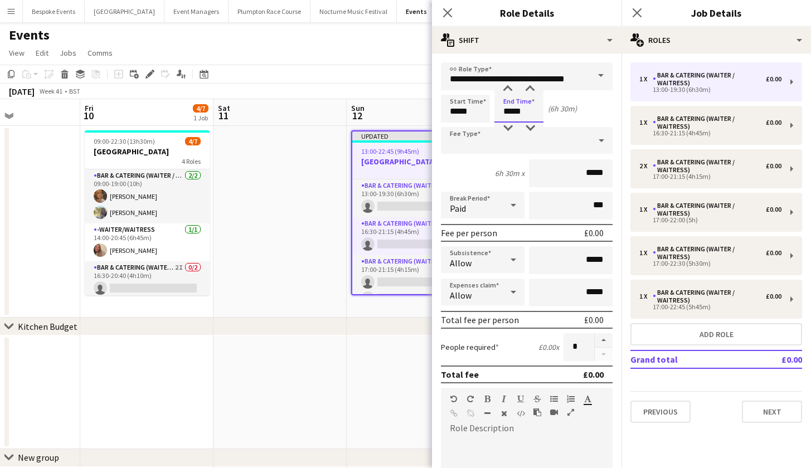
click at [510, 114] on input "*****" at bounding box center [518, 109] width 49 height 28
type input "*****"
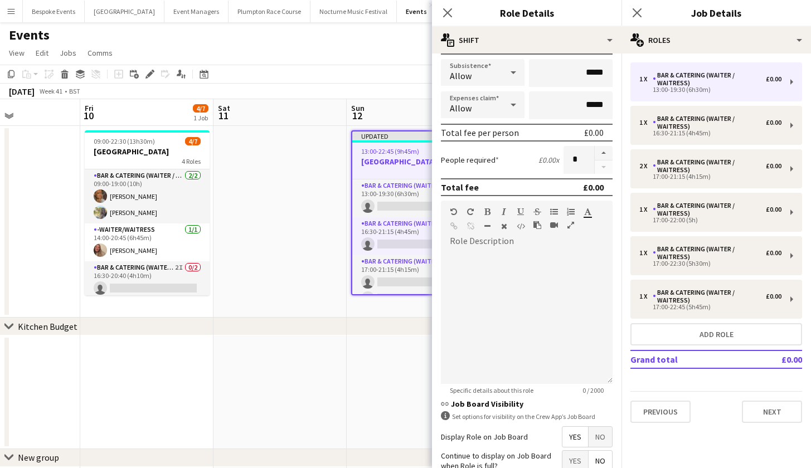
scroll to position [173, 0]
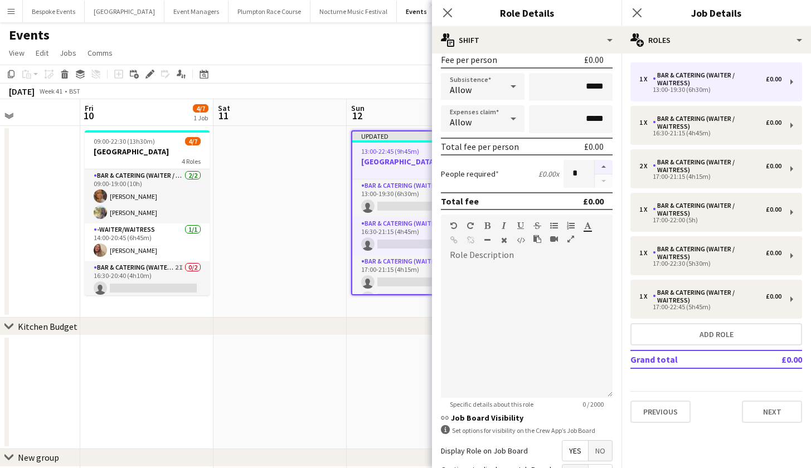
click at [595, 166] on button "button" at bounding box center [604, 167] width 18 height 14
type input "*"
click at [313, 225] on app-date-cell at bounding box center [279, 222] width 133 height 192
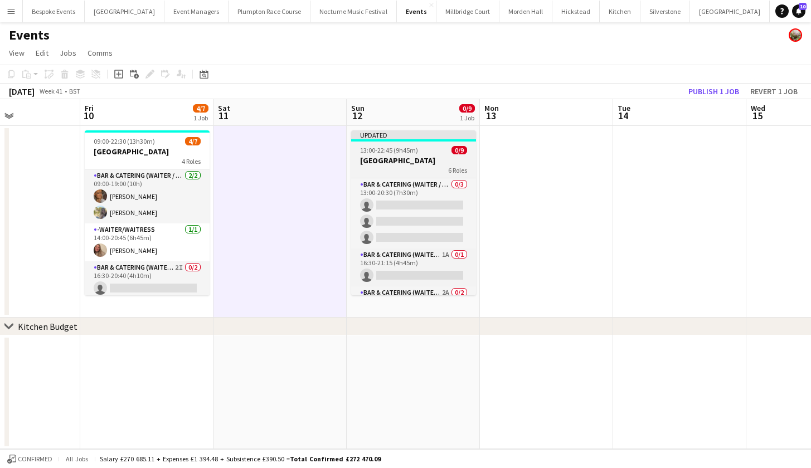
scroll to position [0, 0]
click at [398, 151] on span "13:00-22:45 (9h45m)" at bounding box center [389, 150] width 58 height 8
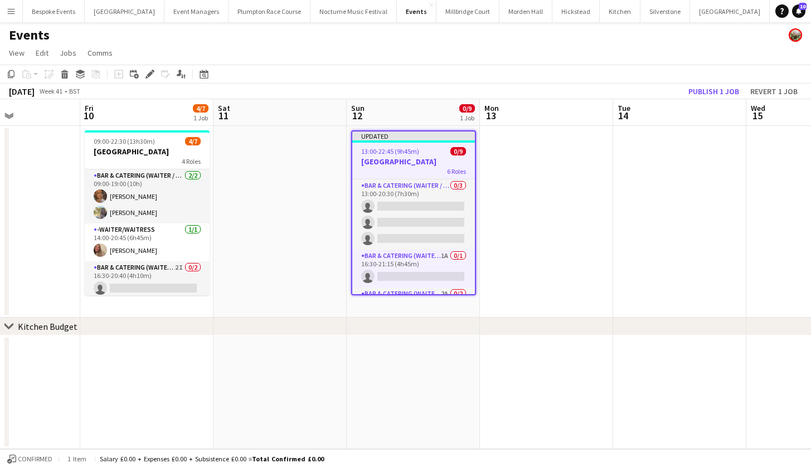
click at [404, 164] on h3 "[GEOGRAPHIC_DATA]" at bounding box center [413, 162] width 123 height 10
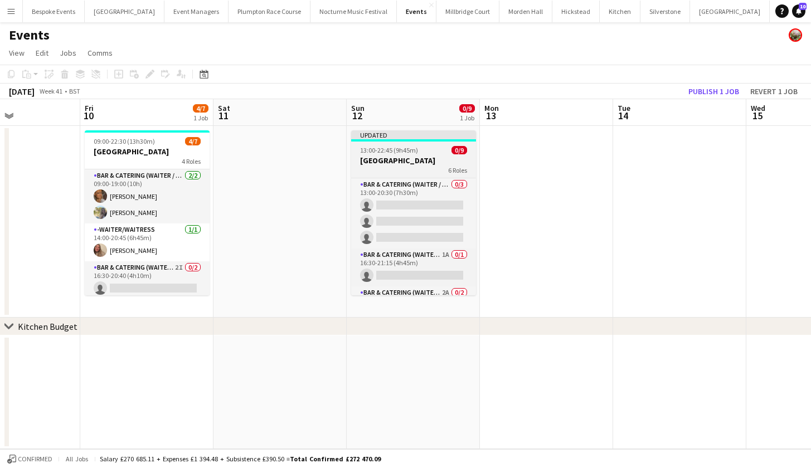
click at [379, 163] on h3 "[GEOGRAPHIC_DATA]" at bounding box center [413, 160] width 125 height 10
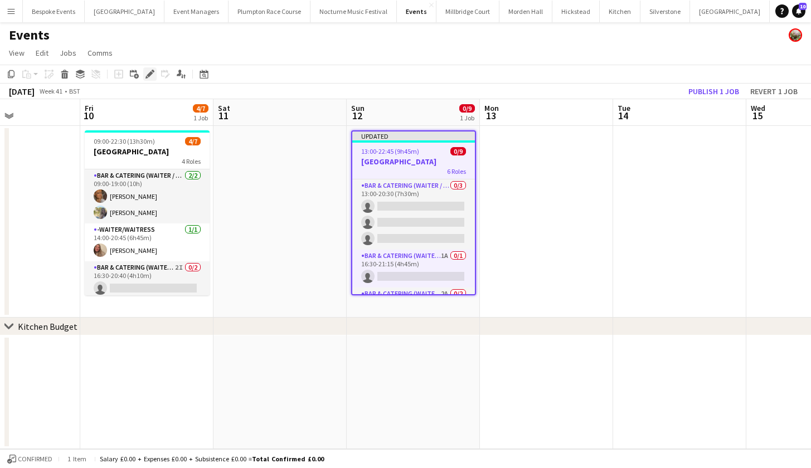
click at [149, 73] on icon "Edit" at bounding box center [149, 74] width 9 height 9
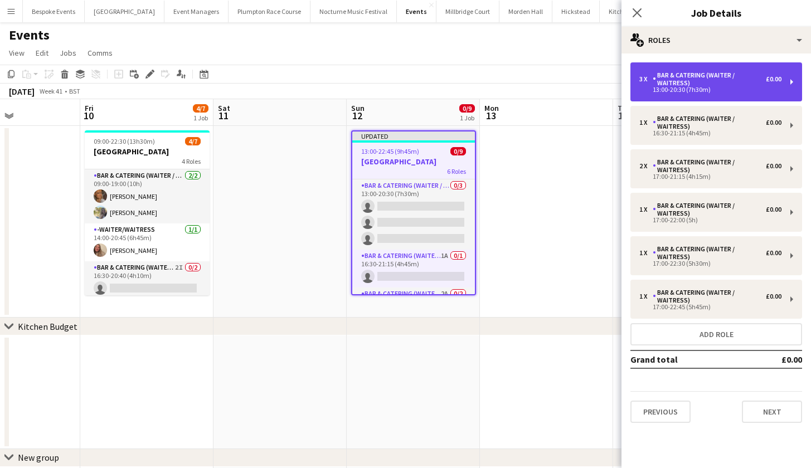
click at [662, 90] on div "13:00-20:30 (7h30m)" at bounding box center [710, 90] width 142 height 6
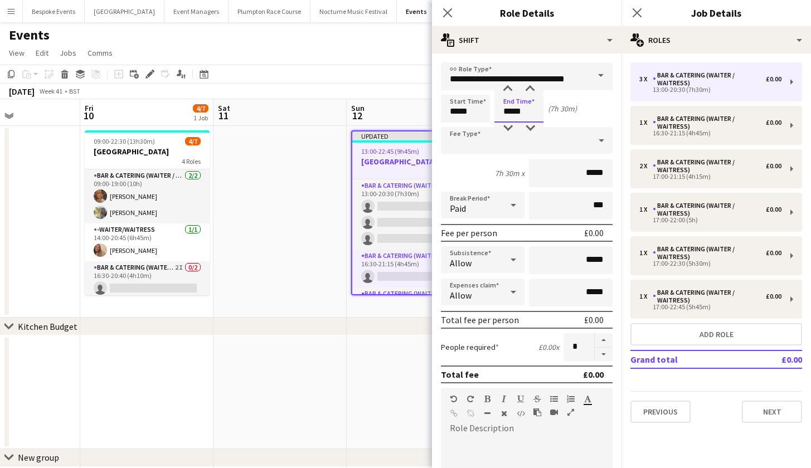
click at [512, 109] on input "*****" at bounding box center [518, 109] width 49 height 28
type input "*****"
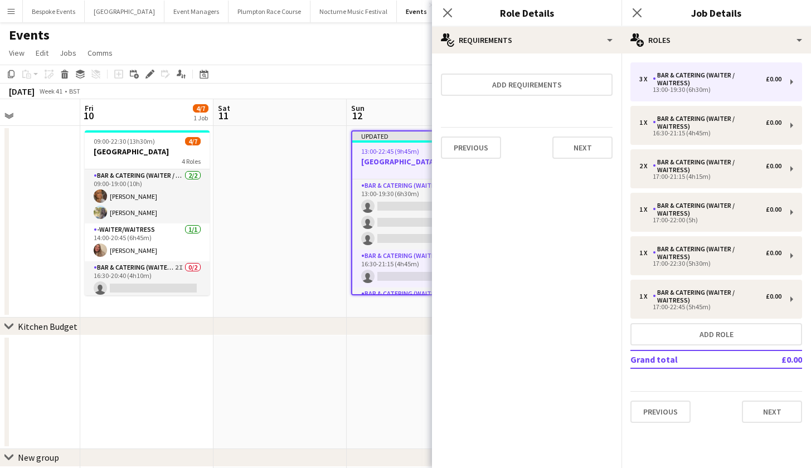
click at [311, 203] on app-date-cell at bounding box center [279, 222] width 133 height 192
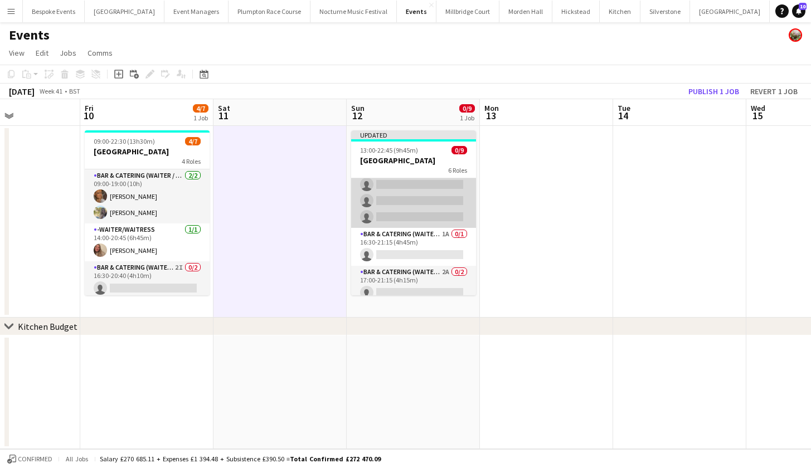
scroll to position [42, 0]
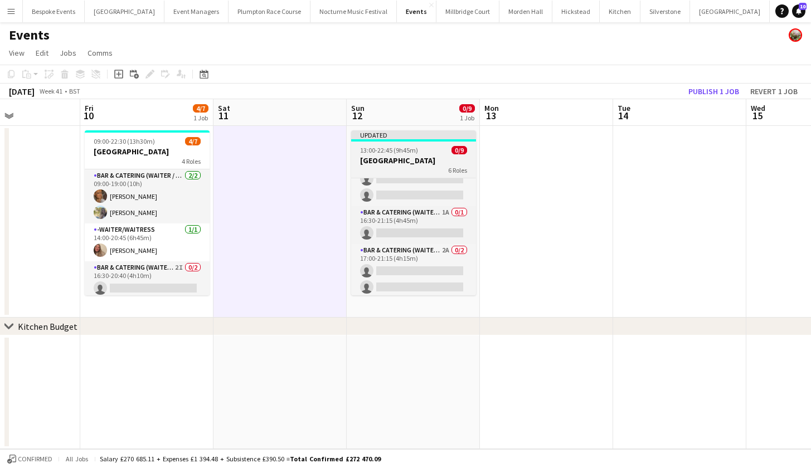
click at [434, 162] on h3 "[GEOGRAPHIC_DATA]" at bounding box center [413, 160] width 125 height 10
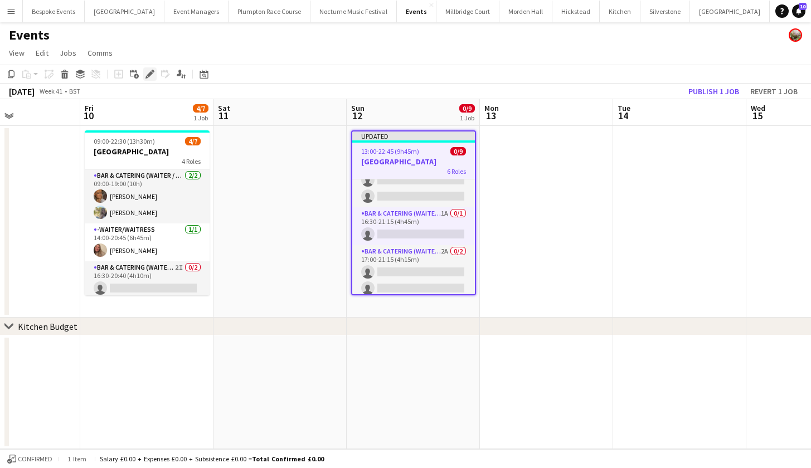
click at [148, 74] on icon at bounding box center [150, 74] width 6 height 6
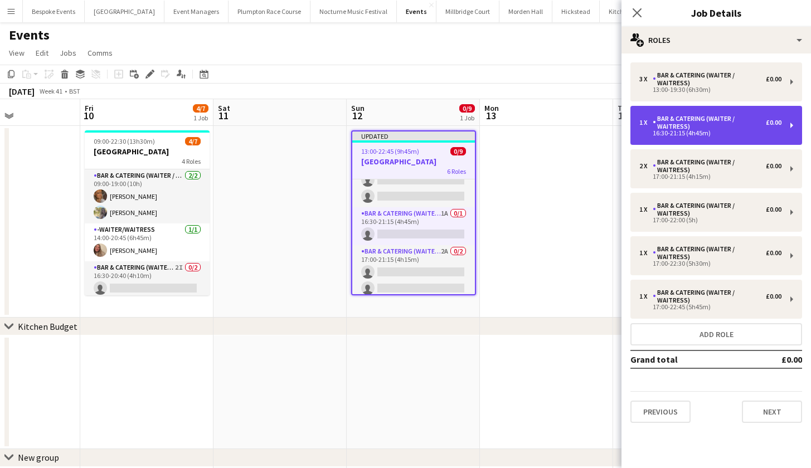
click at [734, 128] on div "Bar & Catering (Waiter / waitress)" at bounding box center [709, 123] width 113 height 16
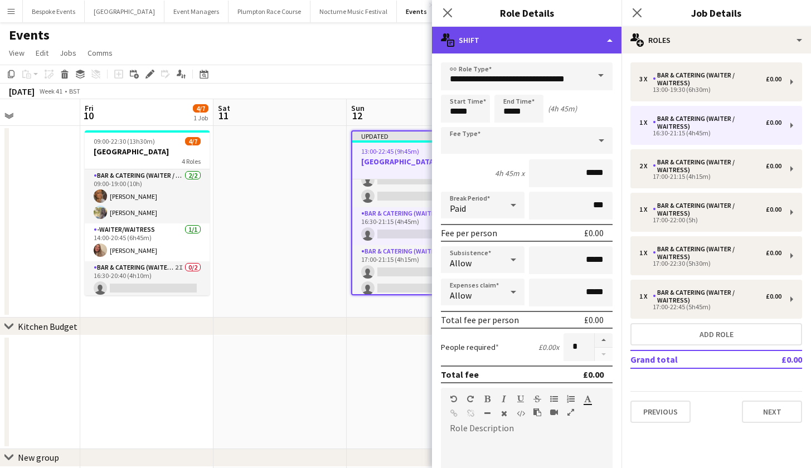
click at [522, 35] on div "multiple-actions-text Shift" at bounding box center [526, 40] width 189 height 27
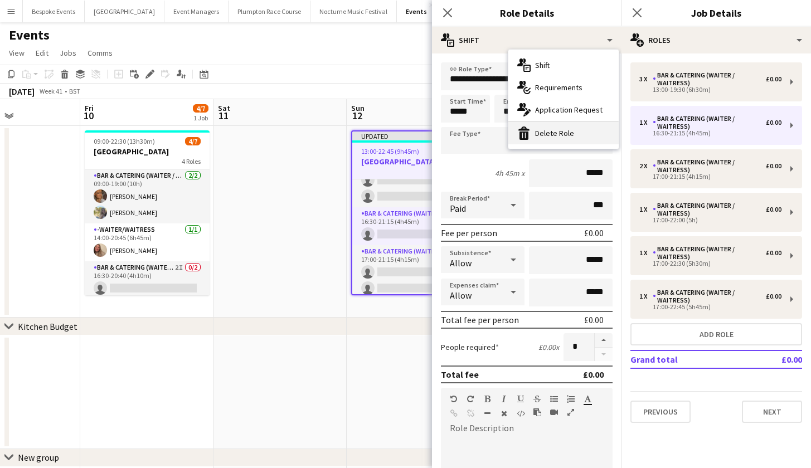
click at [533, 127] on div "bin-2 Delete Role" at bounding box center [563, 133] width 110 height 22
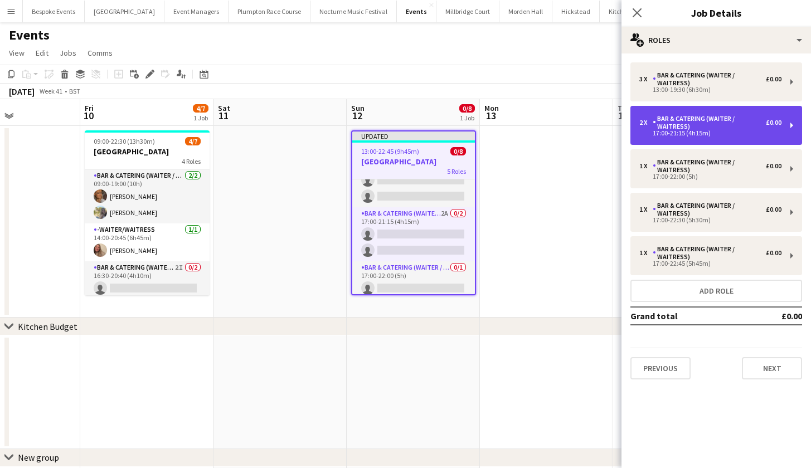
click at [705, 126] on div "Bar & Catering (Waiter / waitress)" at bounding box center [709, 123] width 113 height 16
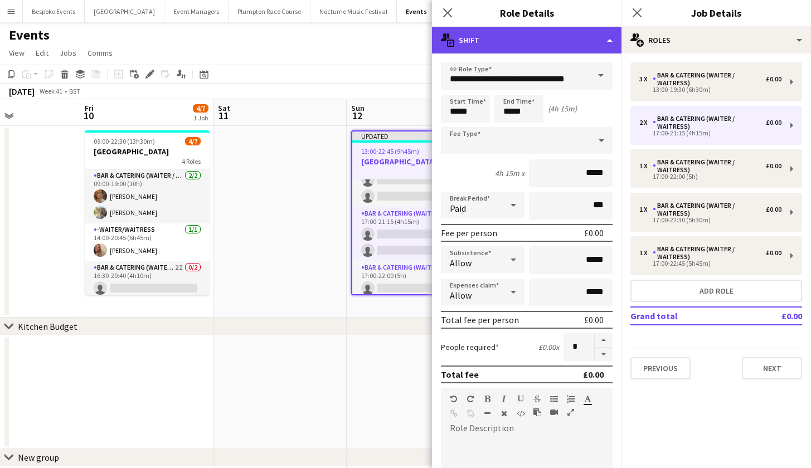
click at [551, 46] on div "multiple-actions-text Shift" at bounding box center [526, 40] width 189 height 27
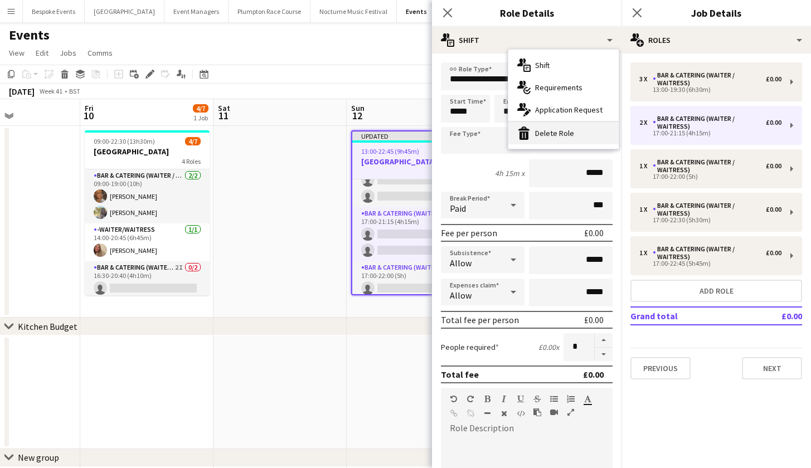
click at [553, 129] on div "bin-2 Delete Role" at bounding box center [563, 133] width 110 height 22
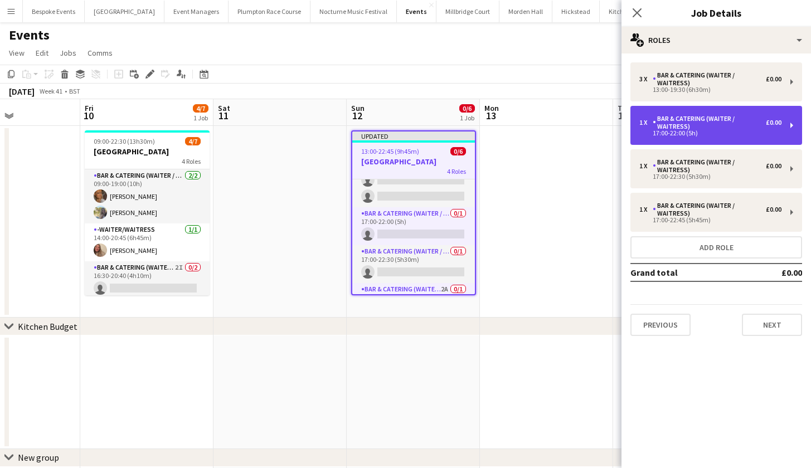
click at [707, 130] on div "17:00-22:00 (5h)" at bounding box center [710, 133] width 142 height 6
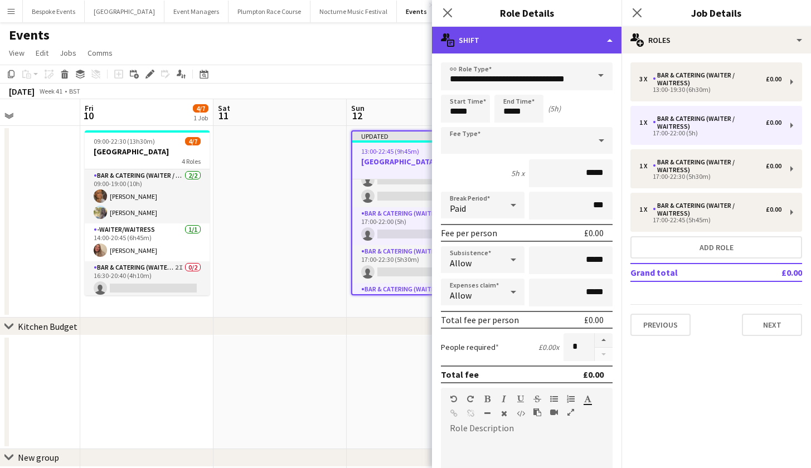
click at [567, 42] on div "multiple-actions-text Shift" at bounding box center [526, 40] width 189 height 27
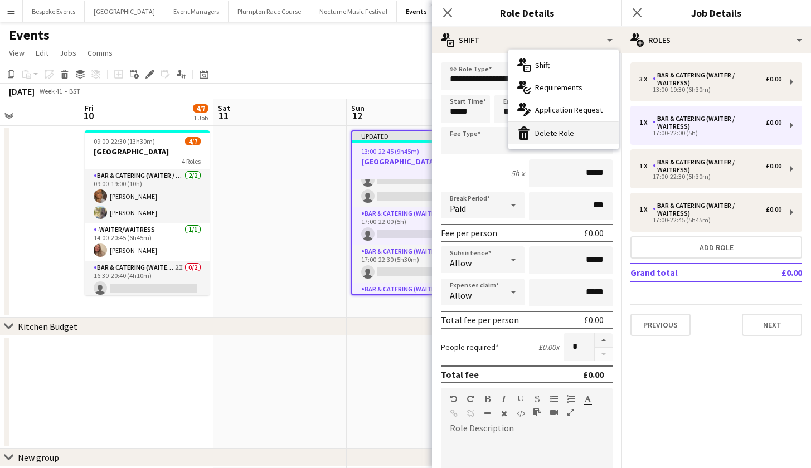
click at [571, 127] on div "bin-2 Delete Role" at bounding box center [563, 133] width 110 height 22
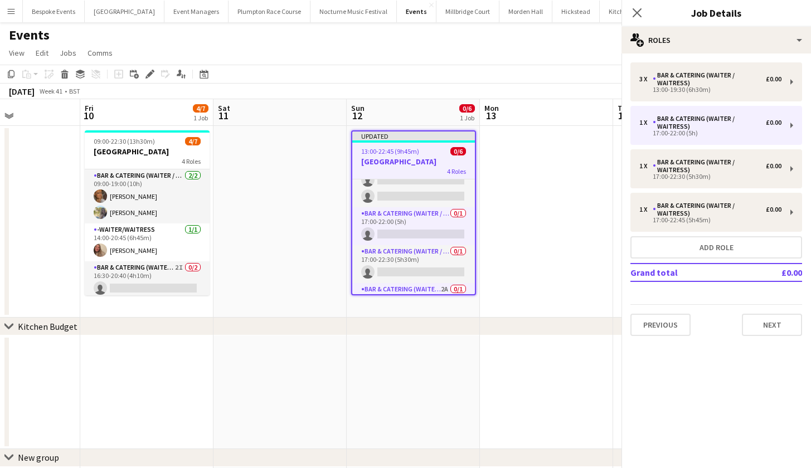
scroll to position [31, 0]
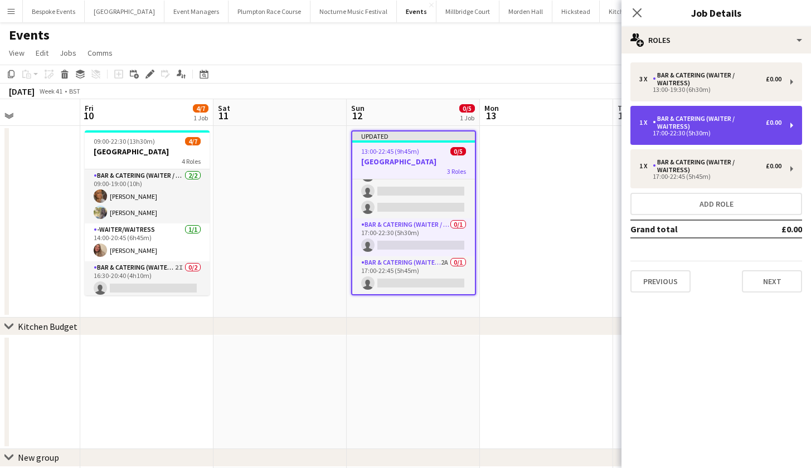
click at [687, 137] on div "1 x Bar & Catering (Waiter / waitress) £0.00 17:00-22:30 (5h30m)" at bounding box center [716, 125] width 172 height 39
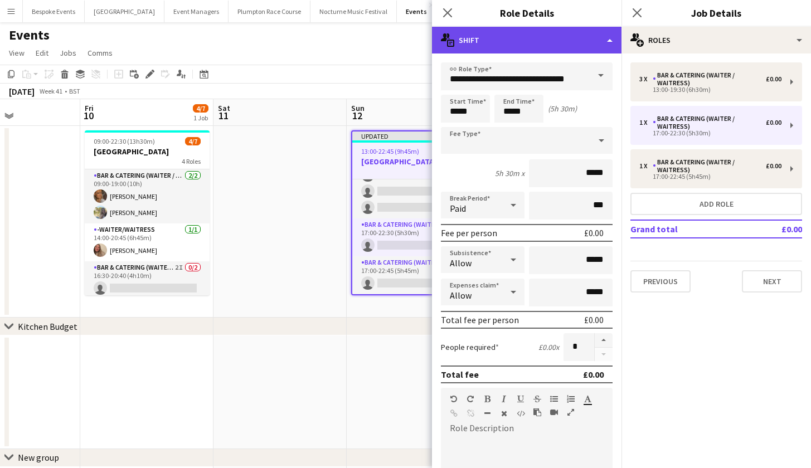
click at [532, 35] on div "multiple-actions-text Shift" at bounding box center [526, 40] width 189 height 27
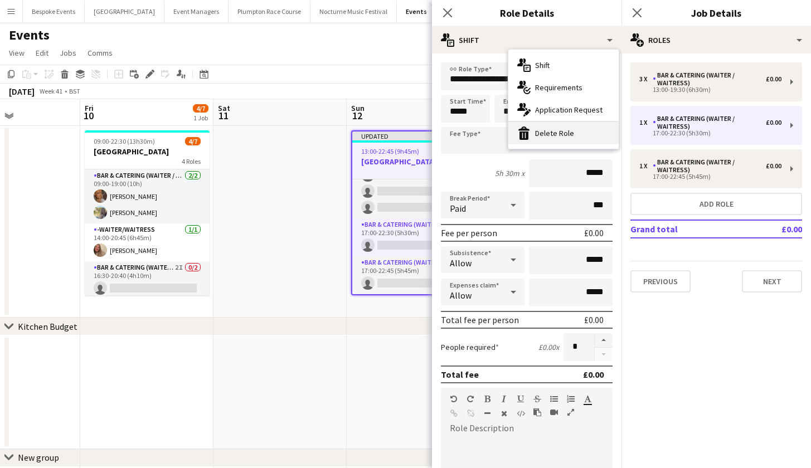
click at [551, 132] on div "bin-2 Delete Role" at bounding box center [563, 133] width 110 height 22
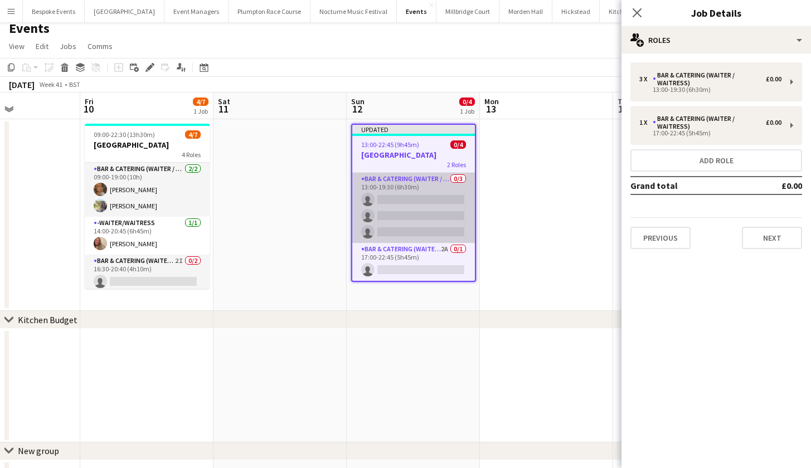
scroll to position [13, 0]
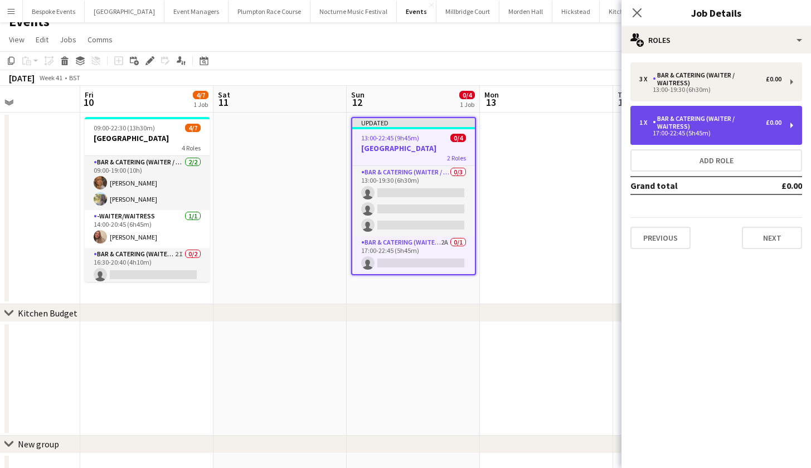
click at [660, 119] on div "Bar & Catering (Waiter / waitress)" at bounding box center [709, 123] width 113 height 16
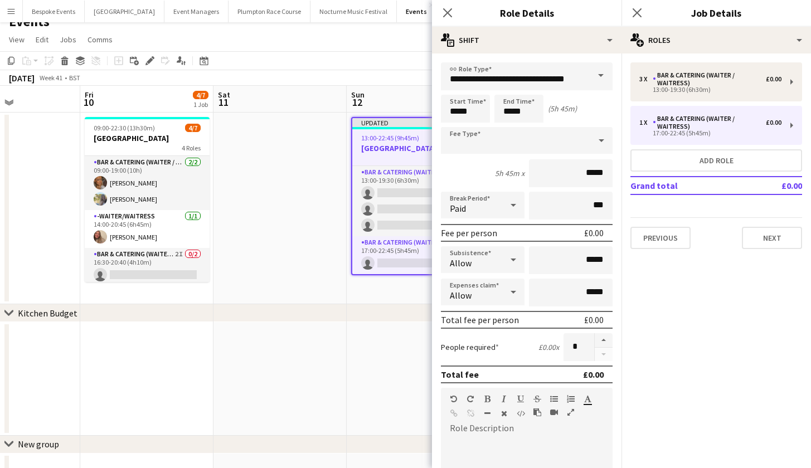
click at [595, 75] on span at bounding box center [600, 75] width 23 height 27
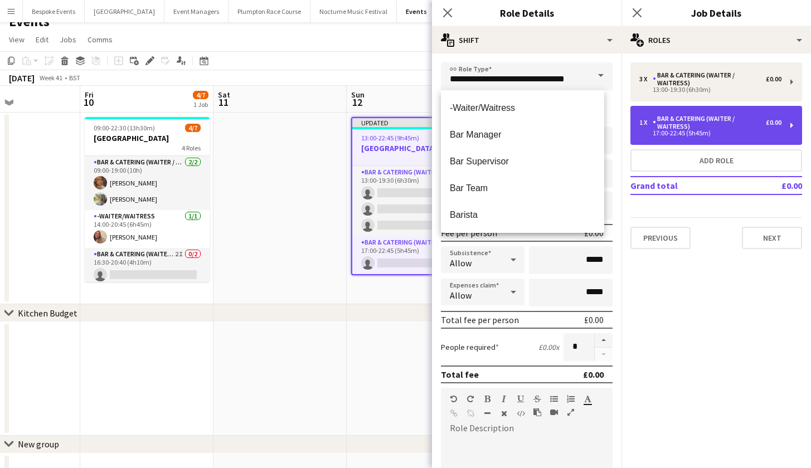
click at [677, 121] on div "Bar & Catering (Waiter / waitress)" at bounding box center [709, 123] width 113 height 16
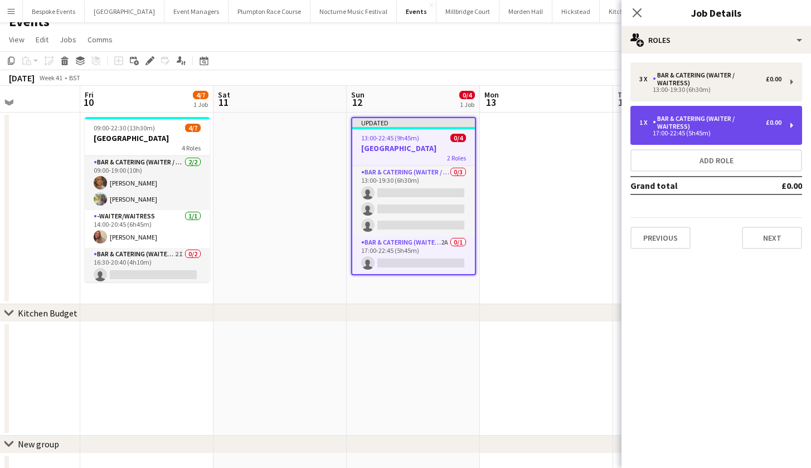
click at [677, 121] on div "Bar & Catering (Waiter / waitress)" at bounding box center [709, 123] width 113 height 16
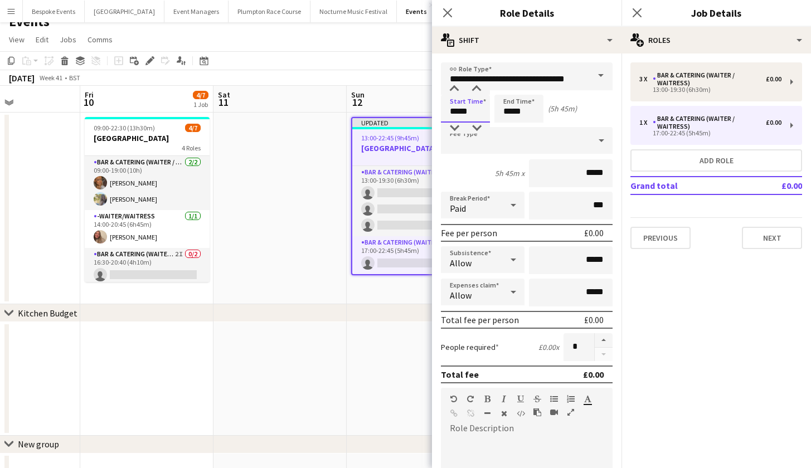
click at [460, 110] on input "*****" at bounding box center [465, 109] width 49 height 28
type input "*****"
click at [511, 110] on input "*****" at bounding box center [518, 109] width 49 height 28
type input "*****"
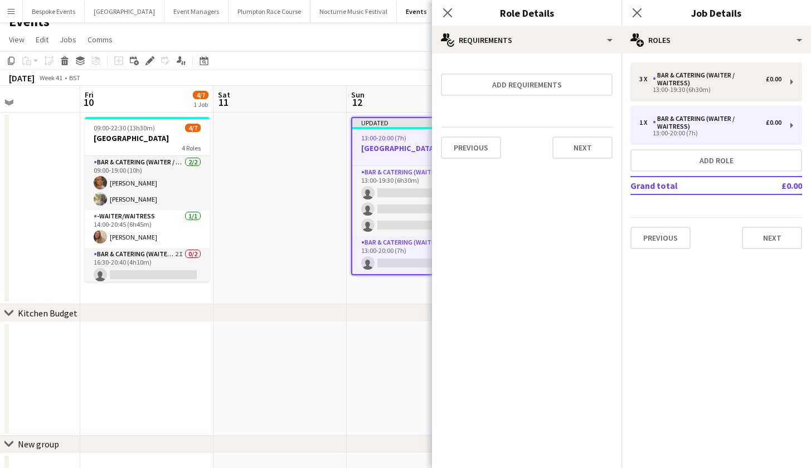
click at [308, 230] on app-date-cell at bounding box center [279, 209] width 133 height 192
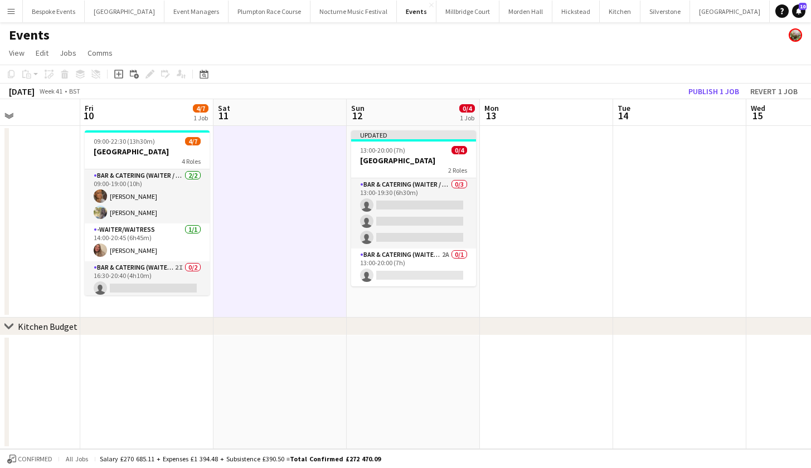
scroll to position [0, 0]
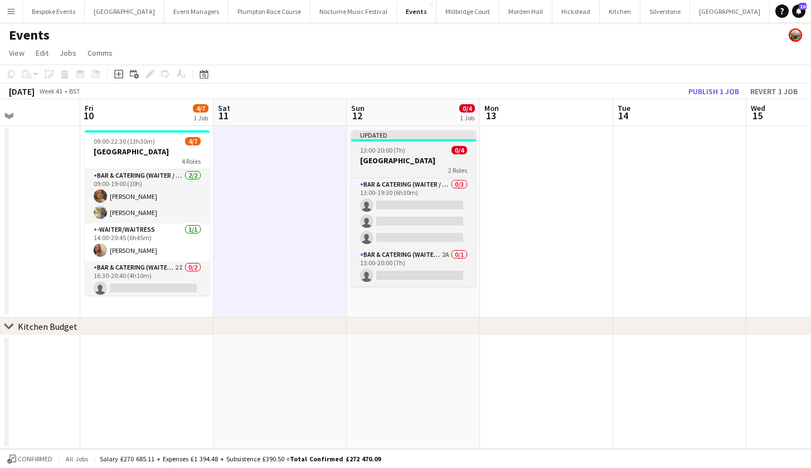
click at [405, 143] on app-job-card "Updated 13:00-20:00 (7h) 0/[STREET_ADDRESS][GEOGRAPHIC_DATA] 2 Roles Bar & Cate…" at bounding box center [413, 208] width 125 height 156
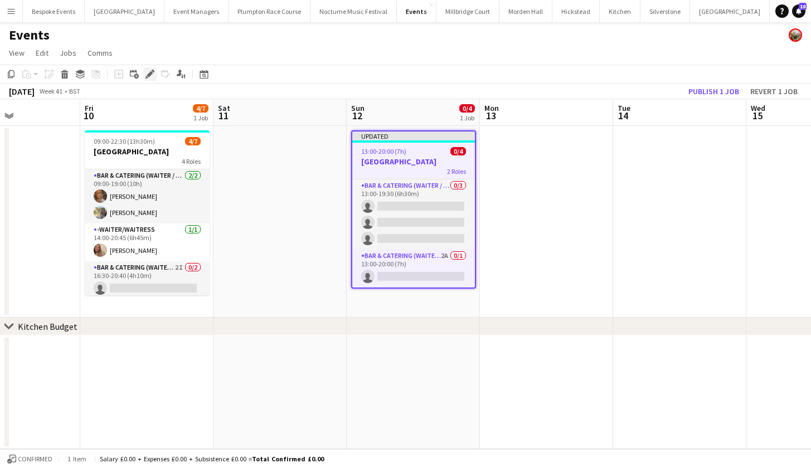
click at [147, 69] on div "Edit" at bounding box center [149, 73] width 13 height 13
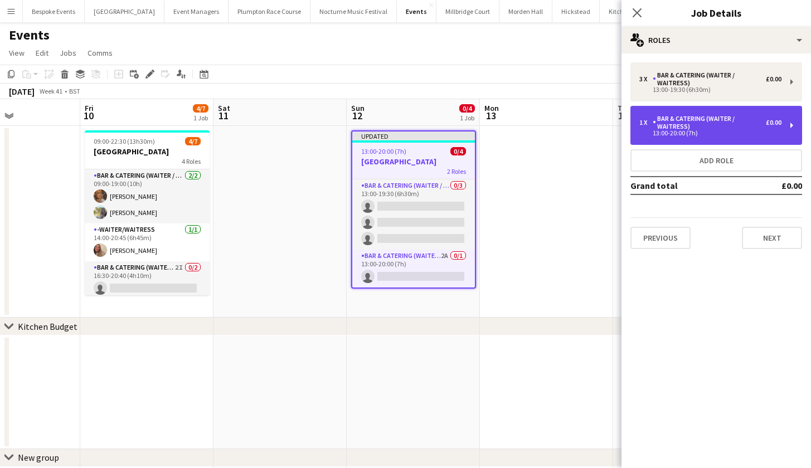
click at [717, 138] on div "1 x Bar & Catering (Waiter / waitress) £0.00 13:00-20:00 (7h)" at bounding box center [716, 125] width 172 height 39
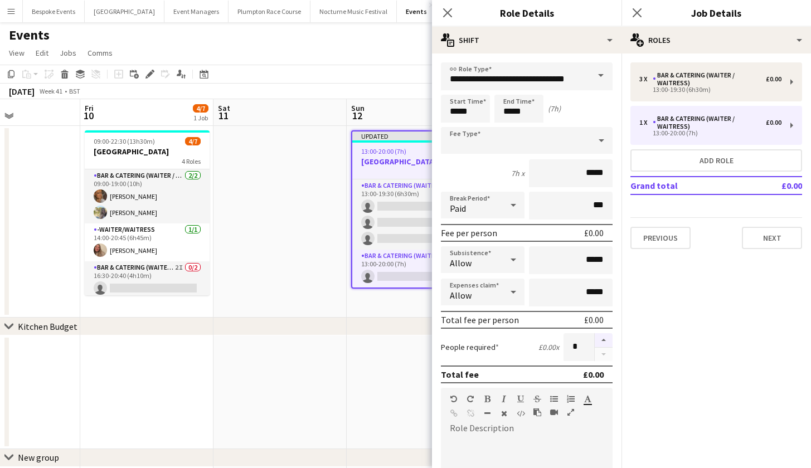
click at [599, 339] on button "button" at bounding box center [604, 340] width 18 height 14
type input "*"
click at [293, 271] on app-date-cell at bounding box center [279, 222] width 133 height 192
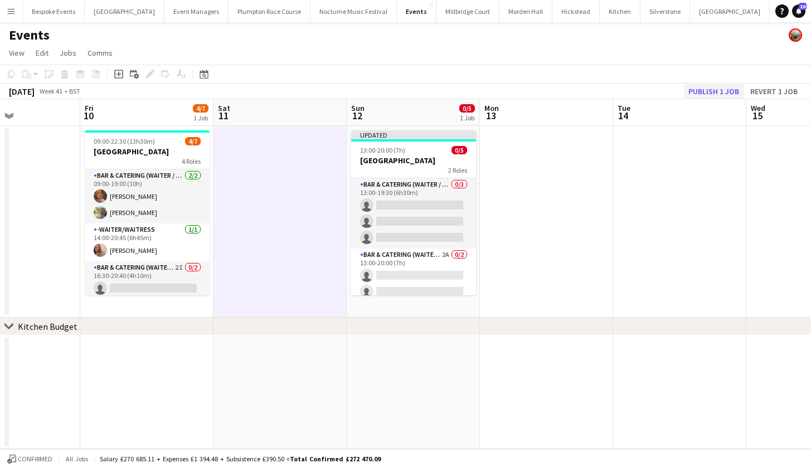
click at [722, 92] on button "Publish 1 job" at bounding box center [714, 91] width 60 height 14
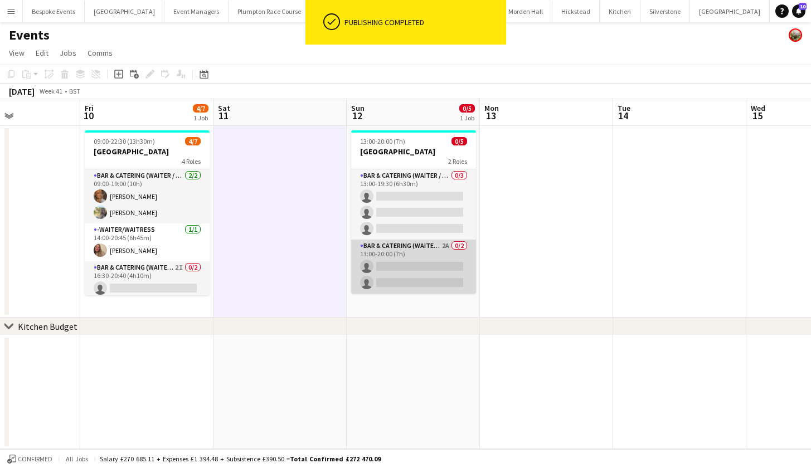
click at [446, 260] on app-card-role "Bar & Catering (Waiter / waitress) 2A 0/2 13:00-20:00 (7h) single-neutral-actio…" at bounding box center [413, 267] width 125 height 54
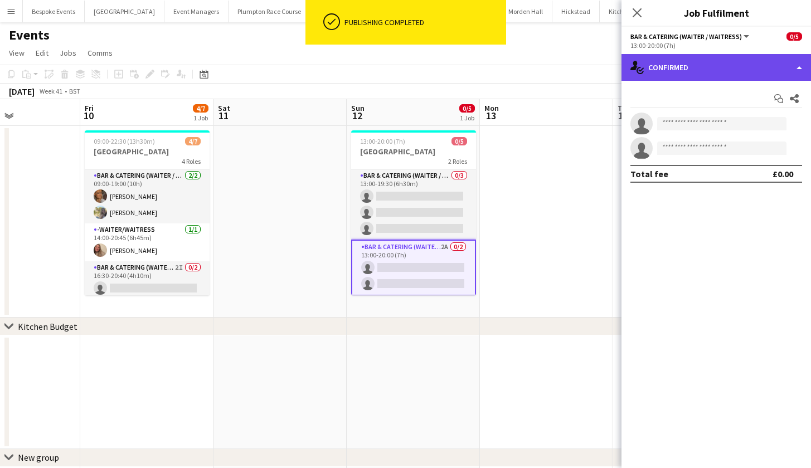
click at [717, 76] on div "single-neutral-actions-check-2 Confirmed" at bounding box center [715, 67] width 189 height 27
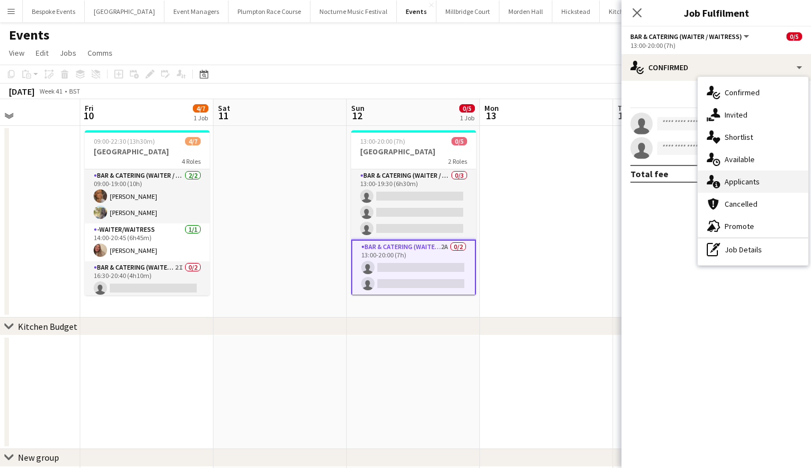
click at [751, 182] on span "Applicants" at bounding box center [741, 182] width 35 height 10
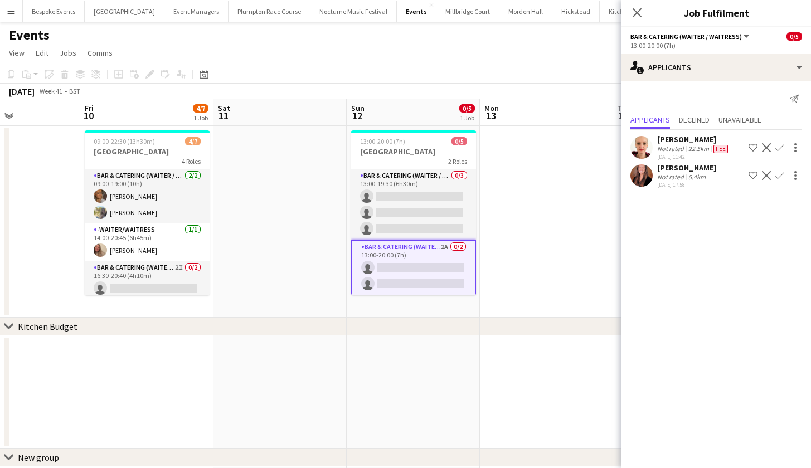
click at [778, 174] on app-icon "Confirm" at bounding box center [779, 175] width 9 height 9
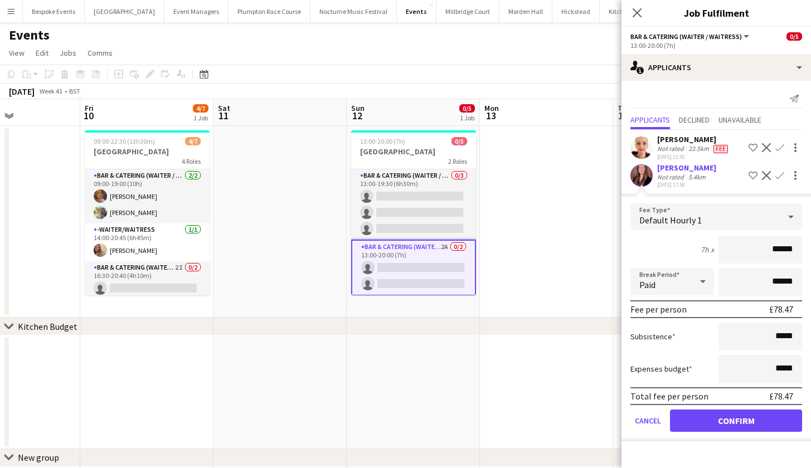
click at [733, 424] on button "Confirm" at bounding box center [736, 421] width 132 height 22
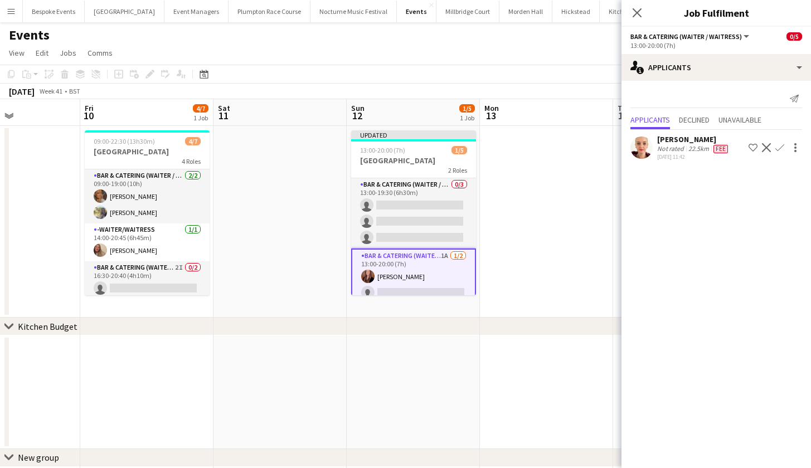
click at [780, 143] on app-icon "Confirm" at bounding box center [779, 147] width 9 height 9
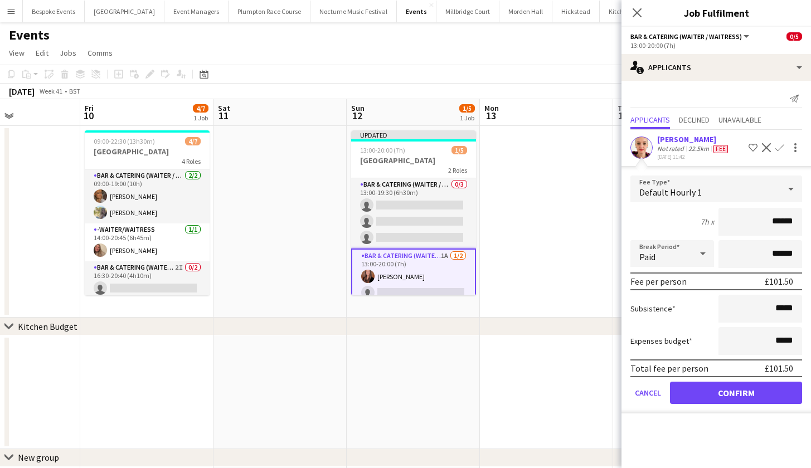
click at [741, 398] on button "Confirm" at bounding box center [736, 393] width 132 height 22
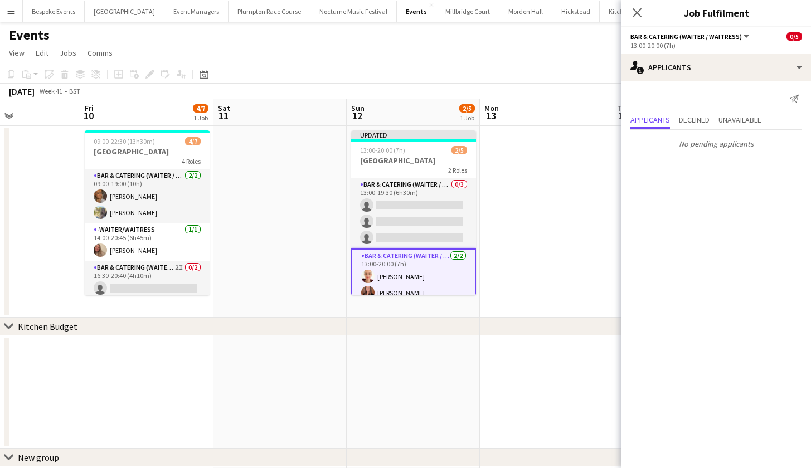
click at [530, 250] on app-date-cell at bounding box center [546, 222] width 133 height 192
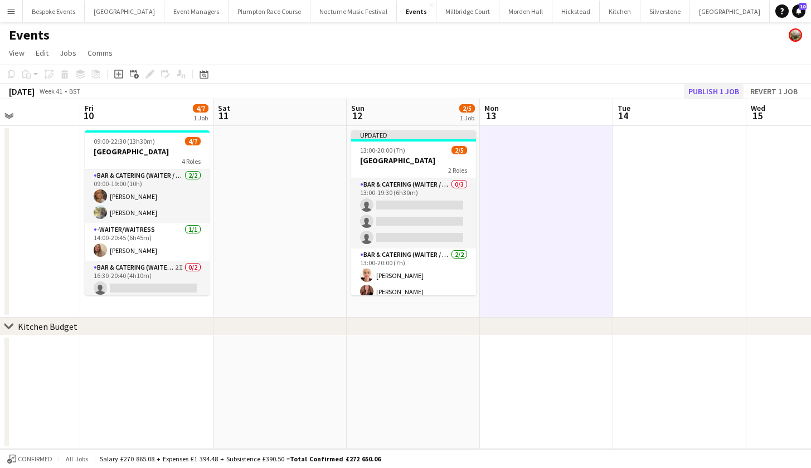
click at [706, 90] on button "Publish 1 job" at bounding box center [714, 91] width 60 height 14
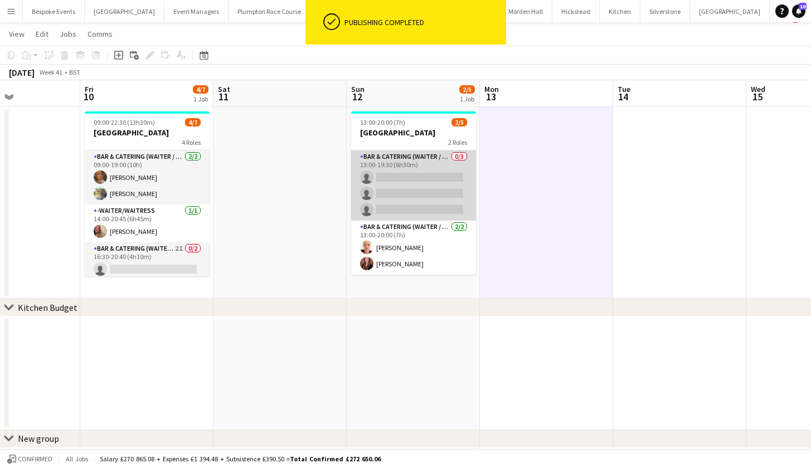
scroll to position [19, 0]
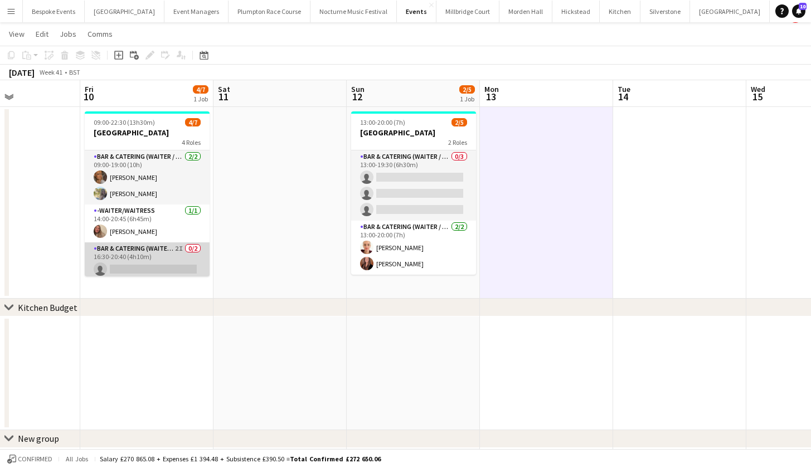
click at [144, 255] on app-card-role "Bar & Catering (Waiter / waitress) 2I 0/2 16:30-20:40 (4h10m) single-neutral-ac…" at bounding box center [147, 269] width 125 height 54
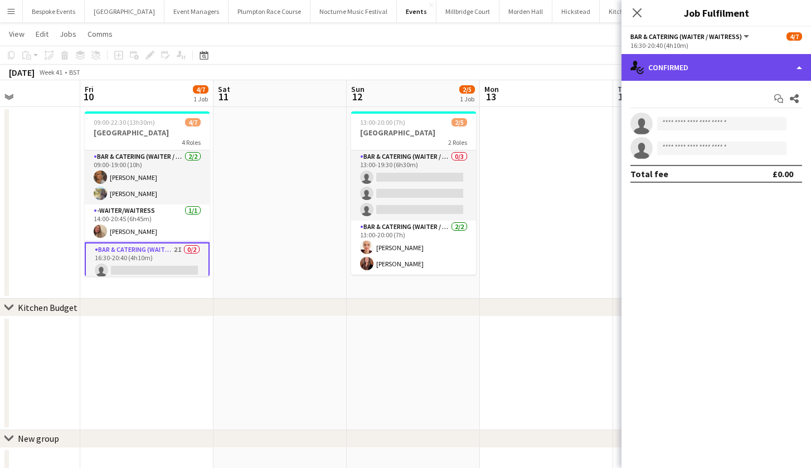
click at [672, 69] on div "single-neutral-actions-check-2 Confirmed" at bounding box center [715, 67] width 189 height 27
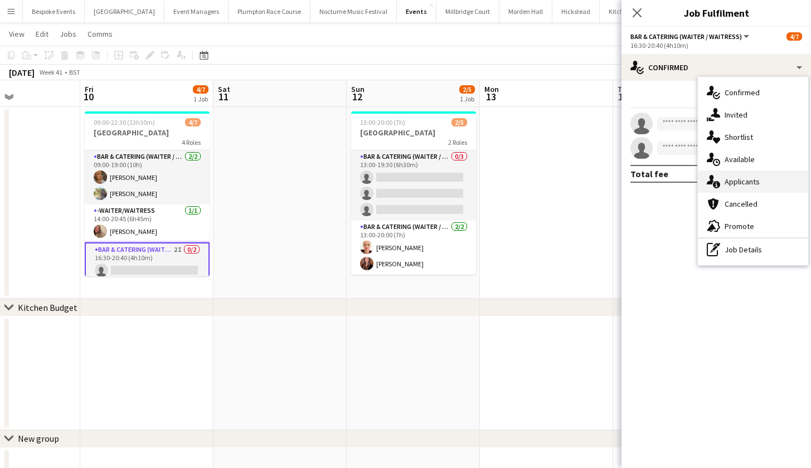
click at [734, 177] on span "Applicants" at bounding box center [741, 182] width 35 height 10
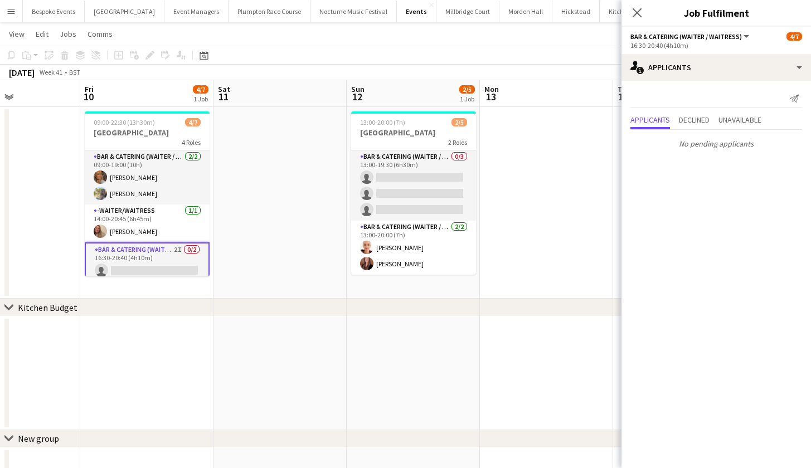
click at [569, 168] on app-date-cell at bounding box center [546, 203] width 133 height 192
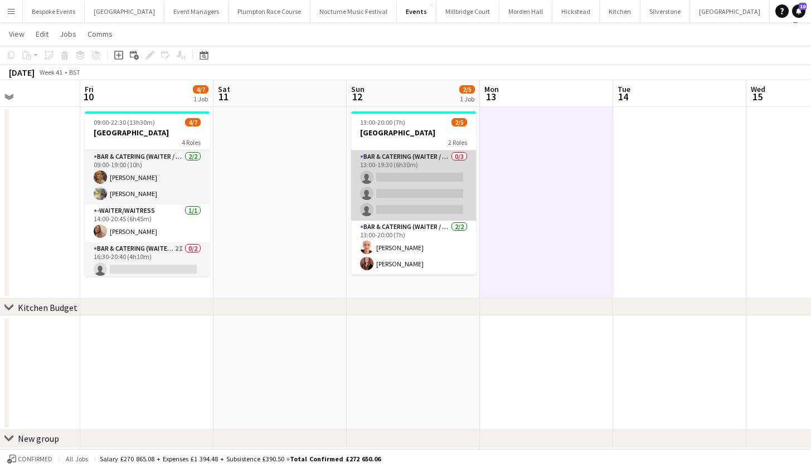
click at [421, 168] on app-card-role "Bar & Catering (Waiter / waitress) 0/3 13:00-19:30 (6h30m) single-neutral-actio…" at bounding box center [413, 185] width 125 height 70
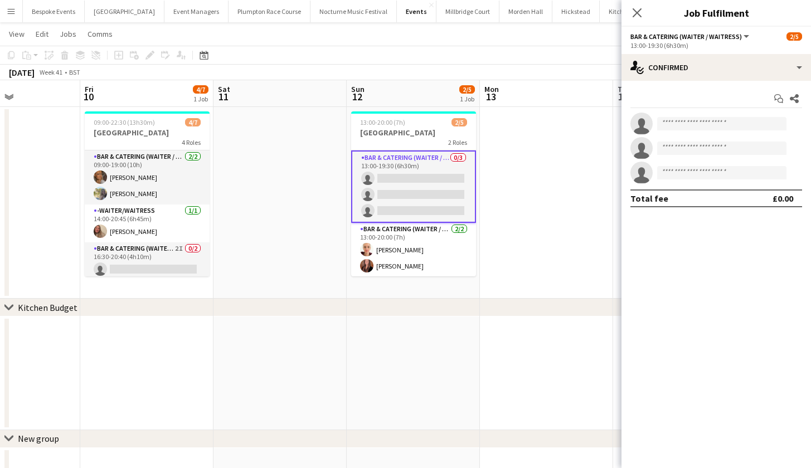
click at [521, 174] on app-date-cell at bounding box center [546, 203] width 133 height 192
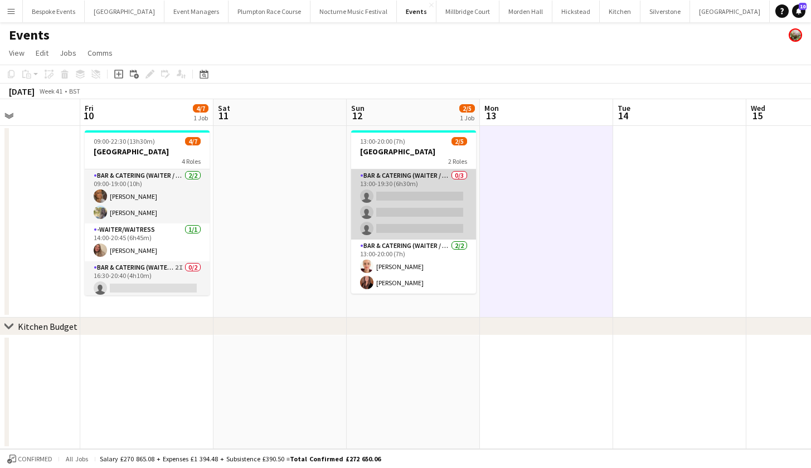
scroll to position [0, 0]
click at [435, 199] on app-card-role "Bar & Catering (Waiter / waitress) 0/3 13:00-19:30 (6h30m) single-neutral-actio…" at bounding box center [413, 204] width 125 height 70
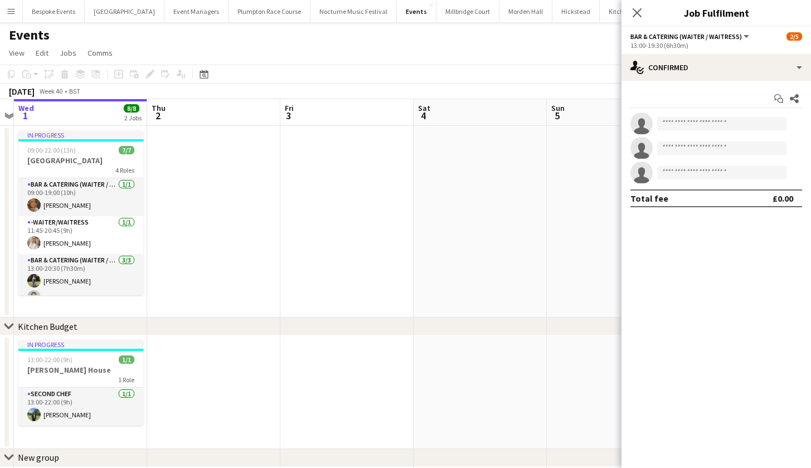
scroll to position [0, 460]
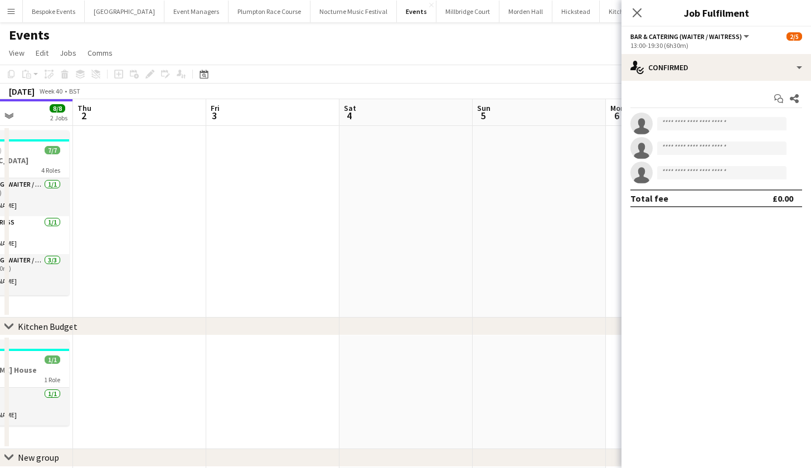
click at [432, 199] on app-date-cell at bounding box center [405, 222] width 133 height 192
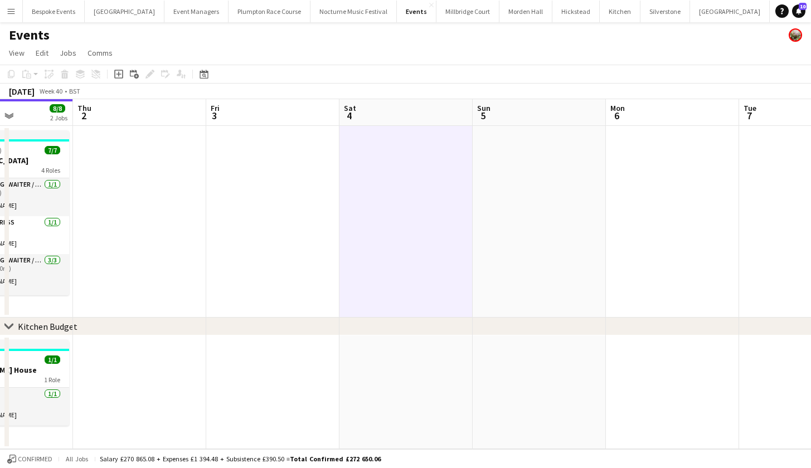
click at [773, 13] on app-navbar "Menu Boards Boards Boards All jobs Status Workforce Workforce My Workforce Recr…" at bounding box center [405, 11] width 811 height 22
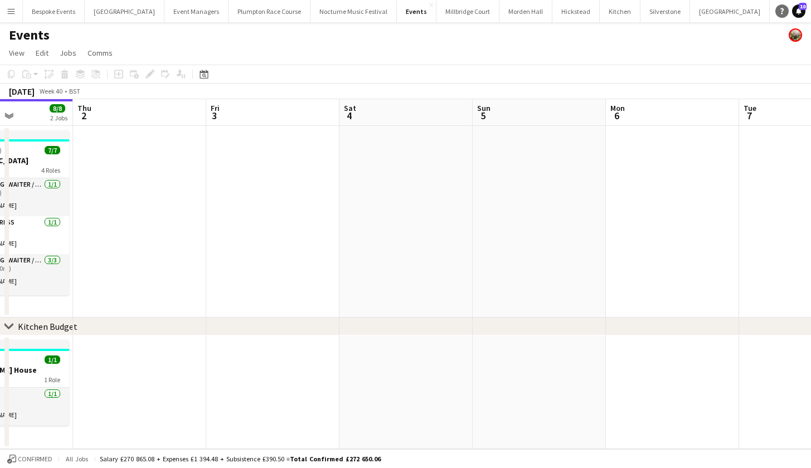
click at [776, 13] on link "Help" at bounding box center [781, 10] width 13 height 13
click at [264, 270] on app-date-cell at bounding box center [272, 222] width 133 height 192
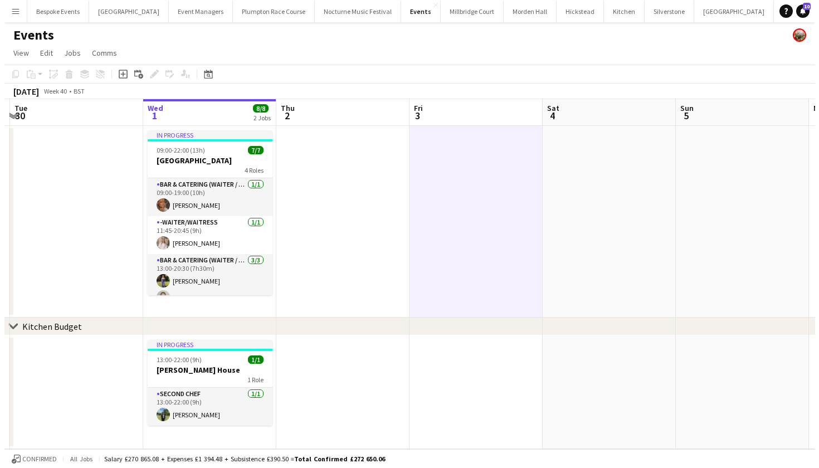
scroll to position [0, 295]
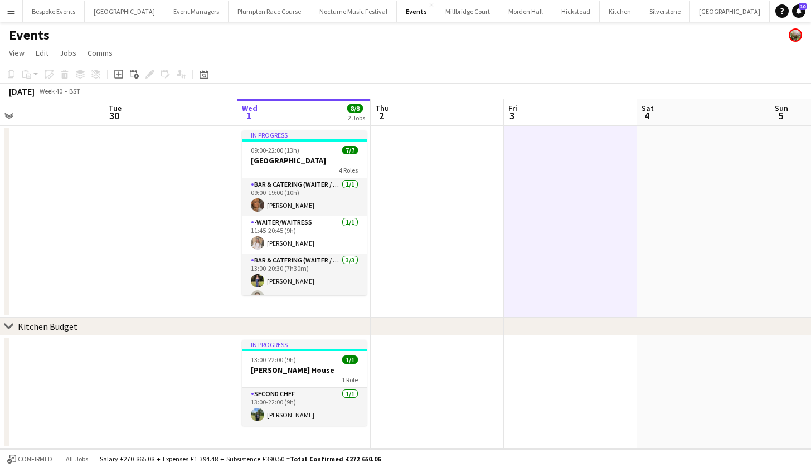
click at [164, 251] on app-date-cell at bounding box center [170, 222] width 133 height 192
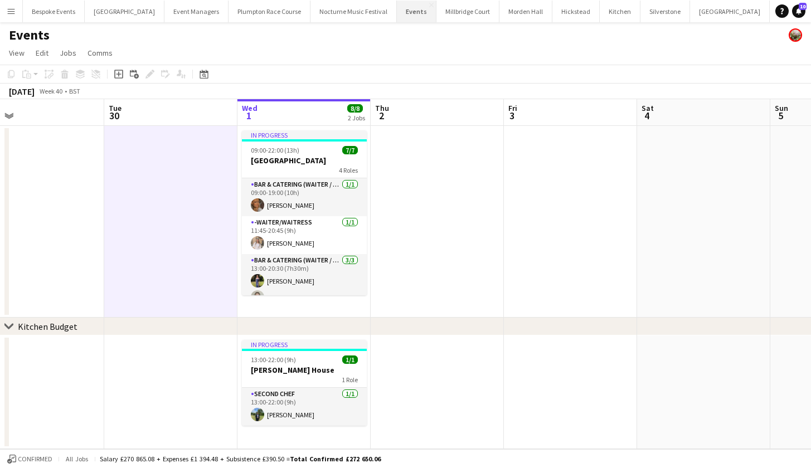
click at [397, 12] on button "Events Close" at bounding box center [417, 12] width 40 height 22
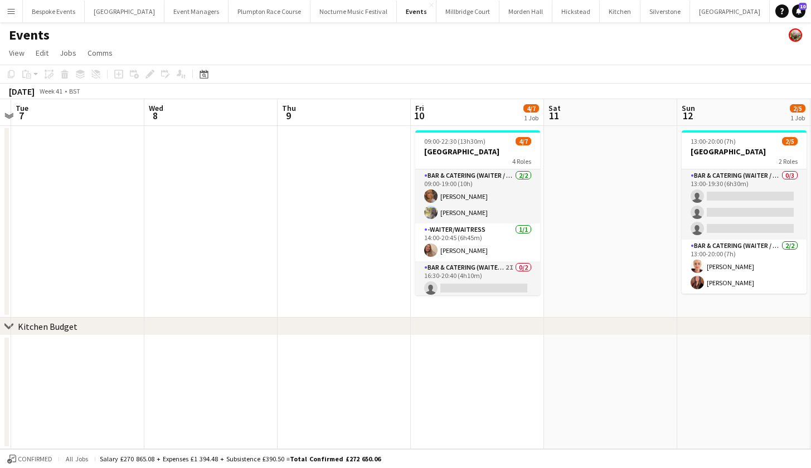
scroll to position [0, 520]
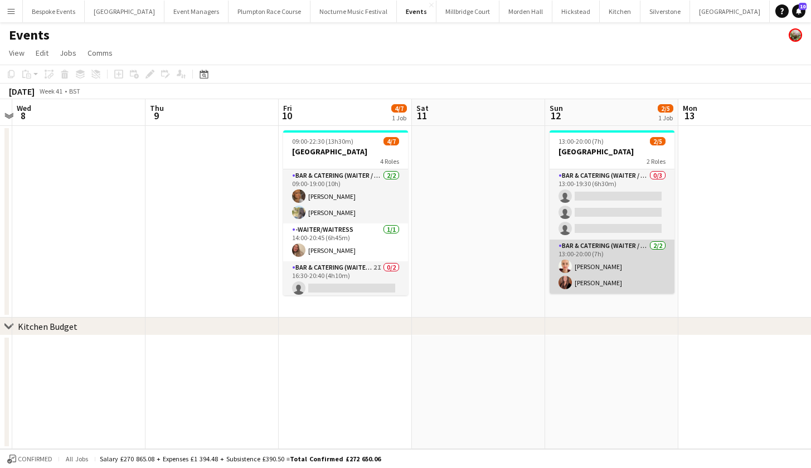
click at [591, 290] on app-card-role "Bar & Catering (Waiter / waitress) [DATE] 13:00-20:00 (7h) [PERSON_NAME] [PERSO…" at bounding box center [611, 267] width 125 height 54
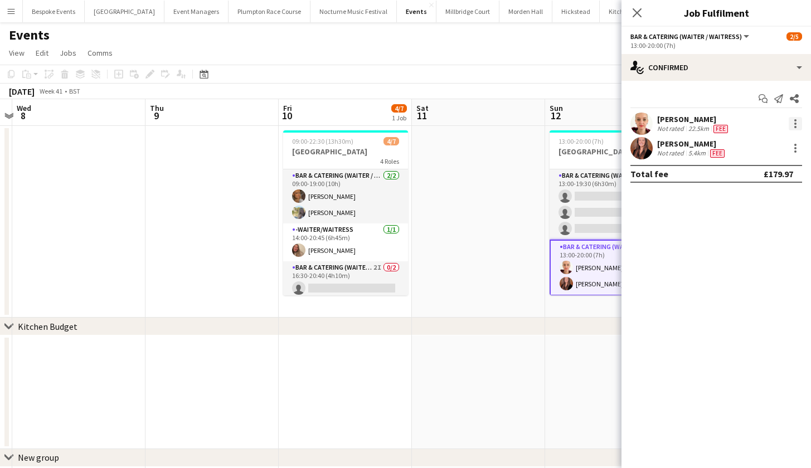
click at [799, 128] on div at bounding box center [795, 123] width 13 height 13
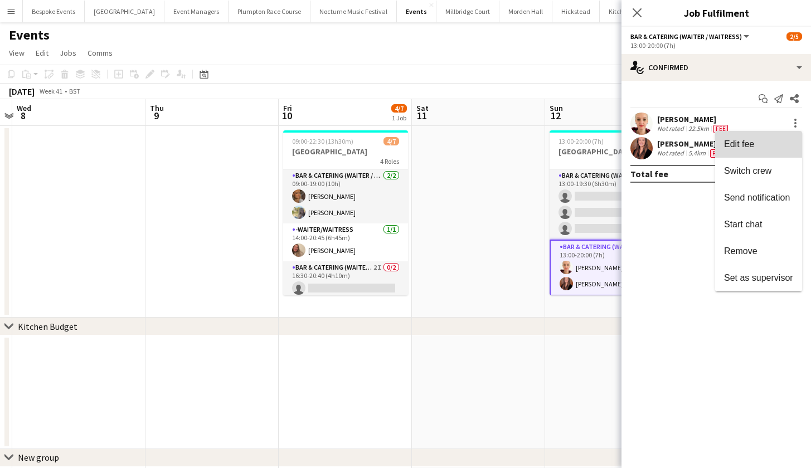
click at [778, 134] on button "Edit fee" at bounding box center [758, 144] width 87 height 27
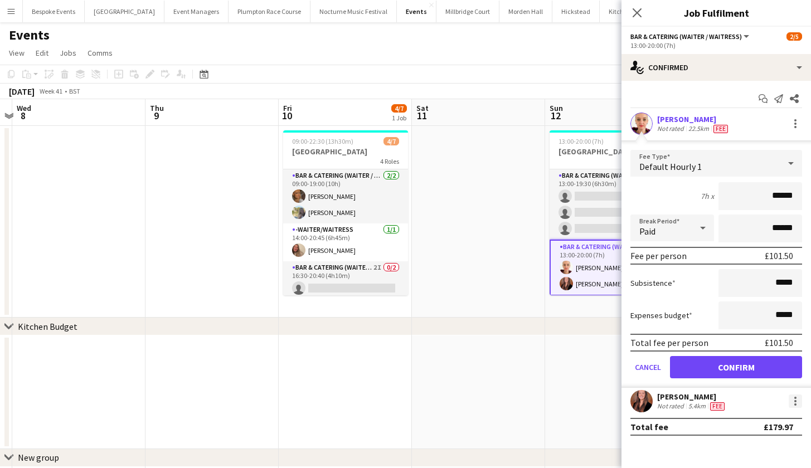
click at [796, 405] on div at bounding box center [795, 404] width 2 height 2
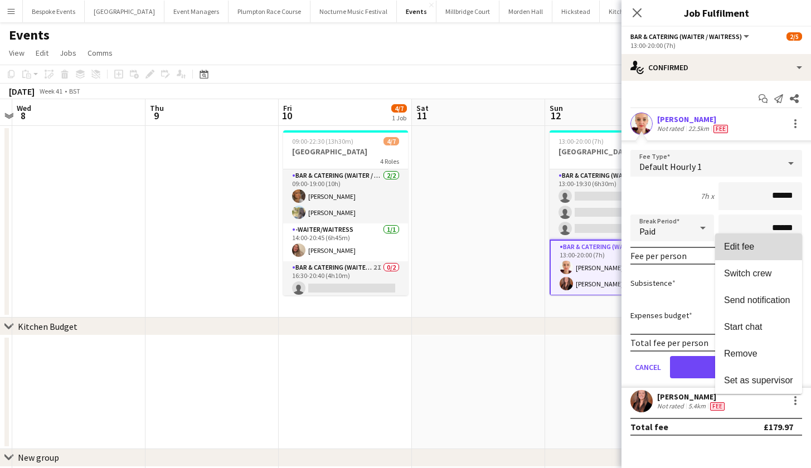
click at [758, 247] on span "Edit fee" at bounding box center [758, 247] width 69 height 10
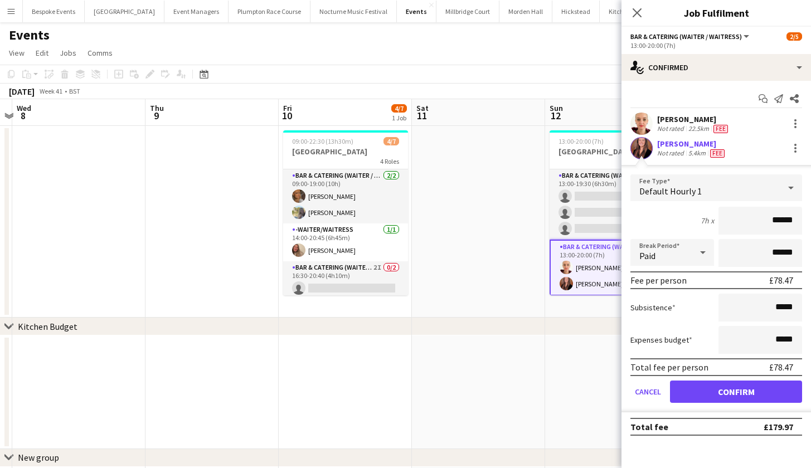
click at [524, 388] on app-date-cell at bounding box center [478, 392] width 133 height 114
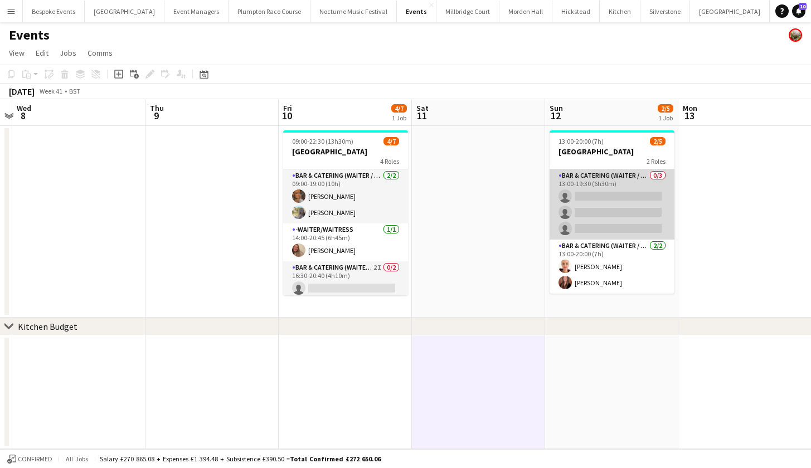
scroll to position [0, 0]
